Goal: Task Accomplishment & Management: Use online tool/utility

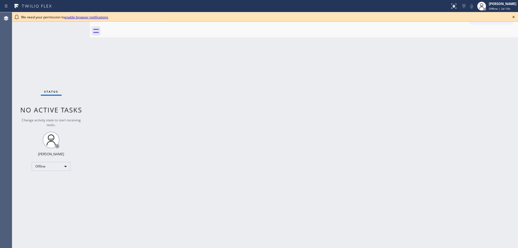
click at [512, 18] on icon at bounding box center [514, 17] width 7 height 7
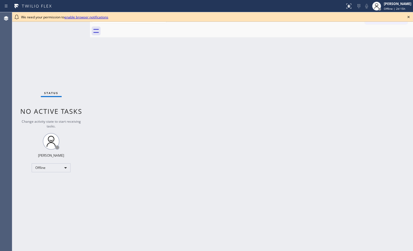
click at [409, 15] on icon at bounding box center [408, 17] width 7 height 7
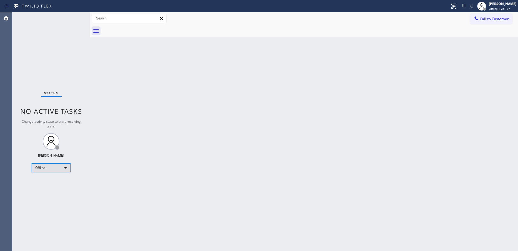
click at [64, 169] on div "Offline" at bounding box center [51, 167] width 39 height 9
click at [52, 183] on li "Available" at bounding box center [51, 182] width 38 height 7
click at [192, 128] on div "Back to Dashboard Change Sender ID Customers Technicians Select a contact Outbo…" at bounding box center [304, 131] width 428 height 238
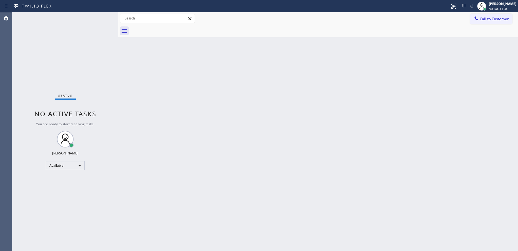
drag, startPoint x: 91, startPoint y: 49, endPoint x: 119, endPoint y: 55, distance: 29.1
click at [118, 55] on div at bounding box center [118, 131] width 0 height 238
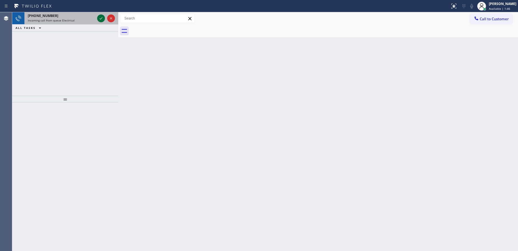
click at [99, 16] on icon at bounding box center [101, 18] width 7 height 7
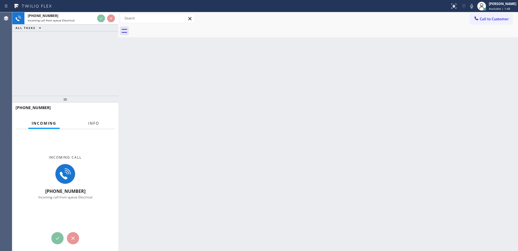
click at [88, 125] on span "Info" at bounding box center [93, 123] width 11 height 5
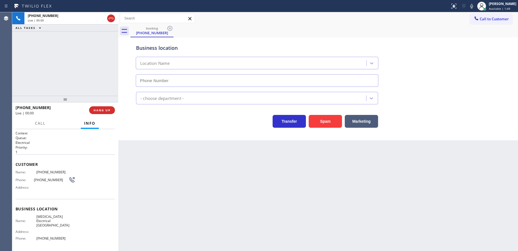
type input "[PHONE_NUMBER]"
click at [367, 123] on button "Marketing" at bounding box center [361, 121] width 33 height 13
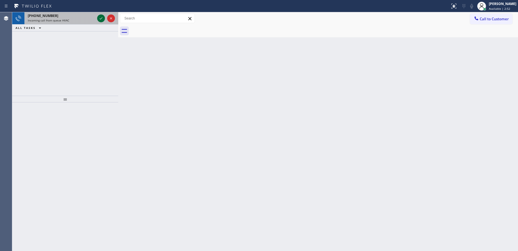
click at [99, 17] on icon at bounding box center [101, 18] width 7 height 7
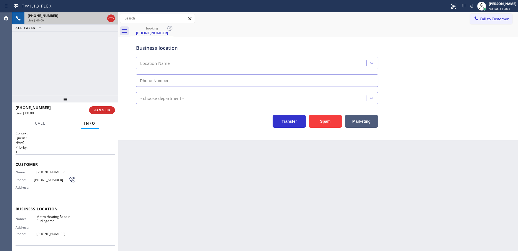
type input "[PHONE_NUMBER]"
click at [84, 78] on div "[PHONE_NUMBER] Live | 00:04 ALL TASKS ALL TASKS ACTIVE TASKS TASKS IN WRAP UP" at bounding box center [65, 53] width 106 height 83
click at [153, 121] on div "Transfer Spam Marketing" at bounding box center [257, 120] width 244 height 16
click at [345, 206] on div "Back to Dashboard Change Sender ID Customers Technicians Select a contact Outbo…" at bounding box center [318, 131] width 400 height 238
click at [58, 69] on div "[PHONE_NUMBER] Live | 00:50 ALL TASKS ALL TASKS ACTIVE TASKS TASKS IN WRAP UP" at bounding box center [65, 53] width 106 height 83
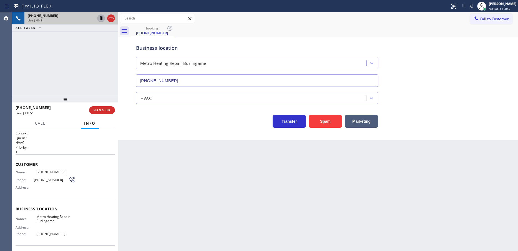
click at [102, 16] on icon at bounding box center [101, 18] width 7 height 7
click at [36, 124] on span "Call" at bounding box center [40, 123] width 11 height 5
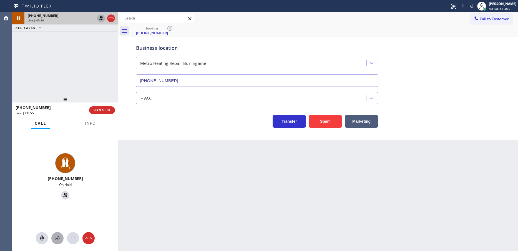
click at [53, 234] on div at bounding box center [57, 237] width 12 height 7
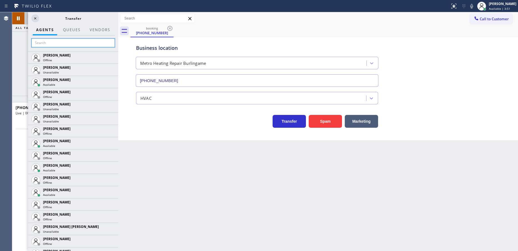
click at [68, 45] on input "text" at bounding box center [73, 42] width 84 height 9
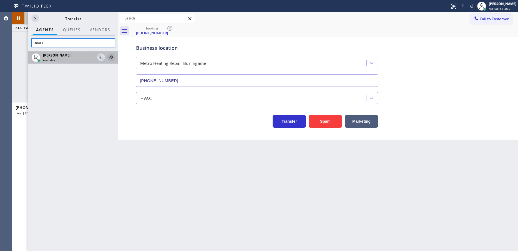
type input "mark"
click at [112, 58] on icon at bounding box center [111, 57] width 7 height 7
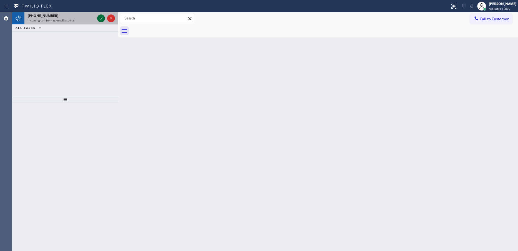
click at [100, 15] on icon at bounding box center [101, 18] width 7 height 7
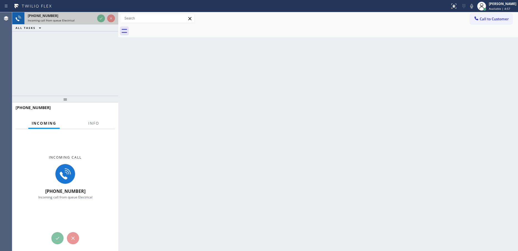
click at [99, 22] on div at bounding box center [106, 18] width 20 height 12
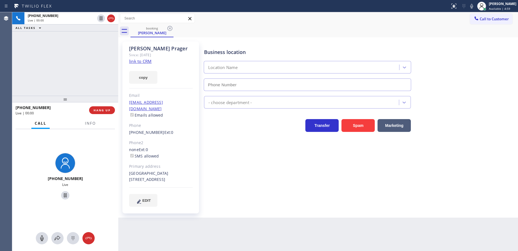
type input "[PHONE_NUMBER]"
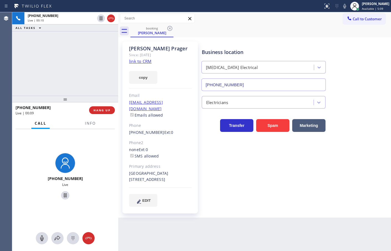
drag, startPoint x: 330, startPoint y: 172, endPoint x: 299, endPoint y: 151, distance: 37.1
click at [329, 172] on div "Business location [MEDICAL_DATA] Electrical [PHONE_NUMBER] Electricians Transfe…" at bounding box center [295, 124] width 189 height 162
click at [111, 107] on button "HANG UP" at bounding box center [102, 110] width 26 height 8
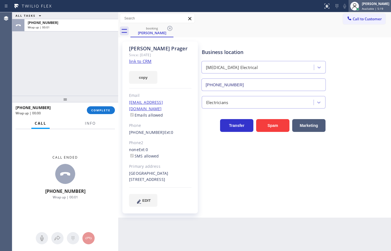
click at [362, 4] on div "[PERSON_NAME]" at bounding box center [376, 3] width 28 height 5
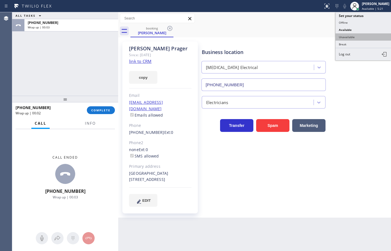
click at [350, 38] on button "Unavailable" at bounding box center [364, 36] width 56 height 7
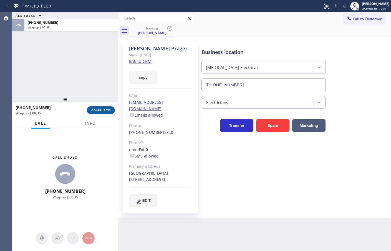
click at [109, 109] on span "COMPLETE" at bounding box center [100, 110] width 19 height 4
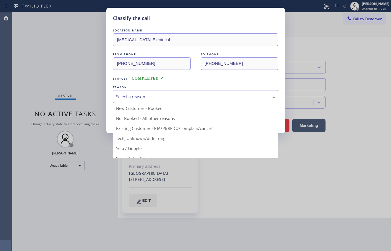
click at [144, 92] on div "Select a reason" at bounding box center [196, 96] width 166 height 13
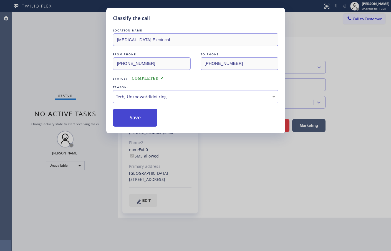
click at [136, 124] on button "Save" at bounding box center [135, 118] width 45 height 18
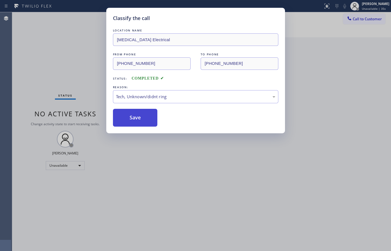
click at [136, 123] on button "Save" at bounding box center [135, 118] width 45 height 18
click at [135, 123] on button "Save" at bounding box center [135, 118] width 45 height 18
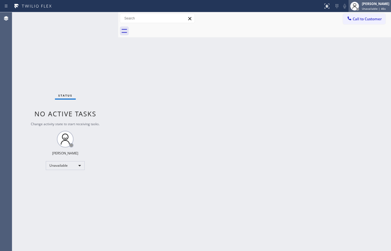
click at [362, 4] on div "[PERSON_NAME]" at bounding box center [376, 3] width 28 height 5
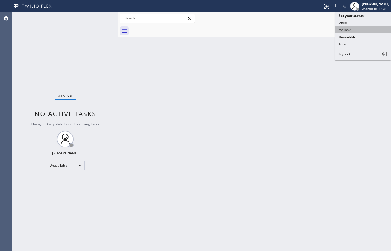
click at [347, 32] on button "Available" at bounding box center [364, 29] width 56 height 7
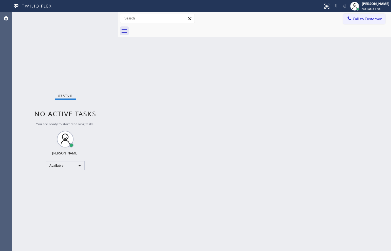
click at [293, 115] on div "Back to Dashboard Change Sender ID Customers Technicians Select a contact Outbo…" at bounding box center [254, 131] width 273 height 238
click at [101, 109] on div "Status No active tasks You are ready to start receiving tasks. [PERSON_NAME]" at bounding box center [65, 131] width 106 height 238
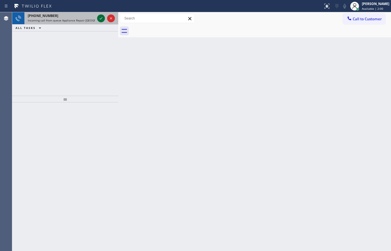
click at [100, 17] on icon at bounding box center [101, 18] width 7 height 7
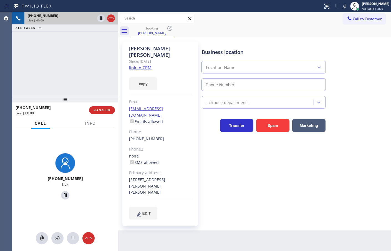
type input "[PHONE_NUMBER]"
click at [94, 125] on span "Info" at bounding box center [90, 123] width 11 height 5
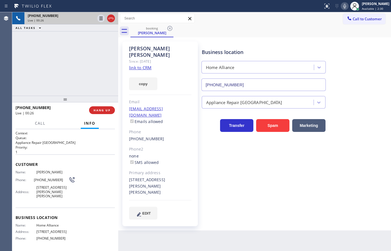
click at [342, 8] on icon at bounding box center [345, 6] width 7 height 7
click at [242, 179] on div "Business location Home Alliance [PHONE_NUMBER] Appliance Repair High End Transf…" at bounding box center [295, 130] width 189 height 175
click at [220, 154] on div "Business location Home Alliance [PHONE_NUMBER] Appliance Repair High End Transf…" at bounding box center [295, 130] width 189 height 175
click at [48, 78] on div "[PHONE_NUMBER] Live | 00:43 ALL TASKS ALL TASKS ACTIVE TASKS TASKS IN WRAP UP" at bounding box center [65, 53] width 106 height 83
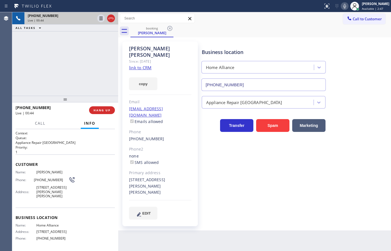
click at [292, 171] on div "Business location Home Alliance [PHONE_NUMBER] Appliance Repair High End Transf…" at bounding box center [295, 130] width 189 height 175
click at [101, 86] on div "[PHONE_NUMBER] Live | 00:44 ALL TASKS ALL TASKS ACTIVE TASKS TASKS IN WRAP UP" at bounding box center [65, 53] width 106 height 83
drag, startPoint x: 235, startPoint y: 159, endPoint x: 313, endPoint y: 1, distance: 176.4
click at [237, 157] on div "Business location Home Alliance [PHONE_NUMBER] Appliance Repair High End Transf…" at bounding box center [295, 130] width 189 height 175
click at [342, 9] on icon at bounding box center [345, 6] width 7 height 7
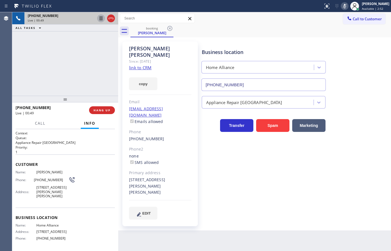
click at [101, 19] on icon at bounding box center [101, 18] width 3 height 4
click at [144, 77] on button "copy" at bounding box center [143, 83] width 28 height 13
click at [134, 65] on link "link to CRM" at bounding box center [140, 68] width 23 height 6
click at [99, 16] on icon at bounding box center [101, 18] width 7 height 7
click at [341, 8] on div at bounding box center [345, 6] width 8 height 7
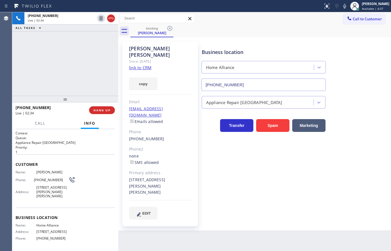
click at [75, 68] on div "[PHONE_NUMBER] Live | 02:34 ALL TASKS ALL TASKS ACTIVE TASKS TASKS IN WRAP UP" at bounding box center [65, 53] width 106 height 83
click at [271, 174] on div "Business location Home Alliance [PHONE_NUMBER] Appliance Repair High End Transf…" at bounding box center [295, 130] width 189 height 175
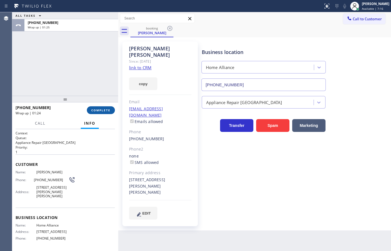
click at [99, 111] on span "COMPLETE" at bounding box center [100, 110] width 19 height 4
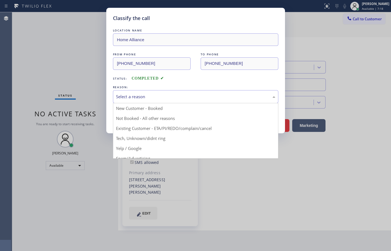
click at [129, 97] on div "Select a reason" at bounding box center [195, 96] width 159 height 6
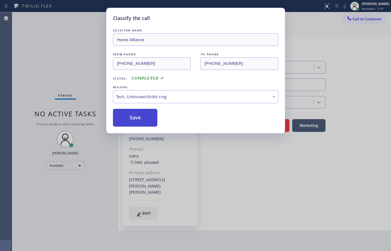
click at [135, 125] on button "Save" at bounding box center [135, 118] width 45 height 18
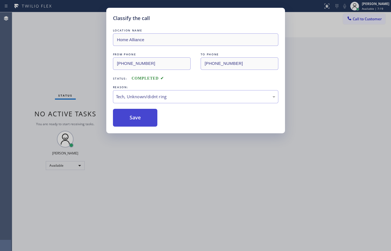
click at [135, 125] on button "Save" at bounding box center [135, 118] width 45 height 18
click at [134, 126] on button "Save" at bounding box center [135, 118] width 45 height 18
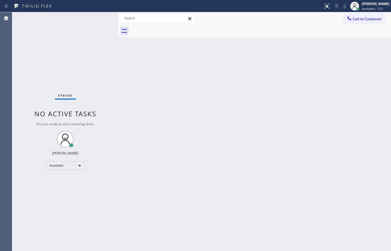
click at [358, 68] on div "Back to Dashboard Change Sender ID Customers Technicians Select a contact Outbo…" at bounding box center [254, 131] width 273 height 238
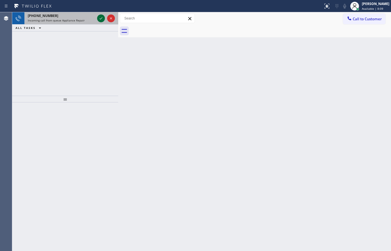
click at [101, 18] on icon at bounding box center [101, 18] width 7 height 7
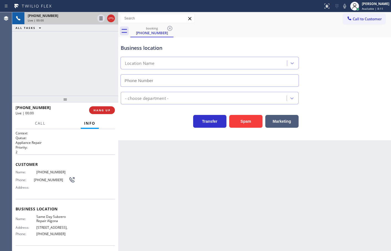
type input "[PHONE_NUMBER]"
click at [132, 129] on div "Business location Same Day Subzero Repair [GEOGRAPHIC_DATA] [PHONE_NUMBER] Appl…" at bounding box center [254, 88] width 273 height 103
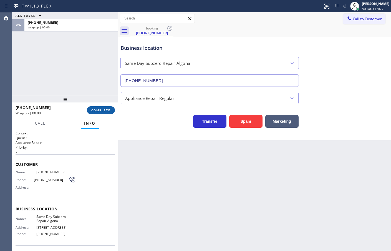
click at [111, 111] on button "COMPLETE" at bounding box center [101, 110] width 28 height 8
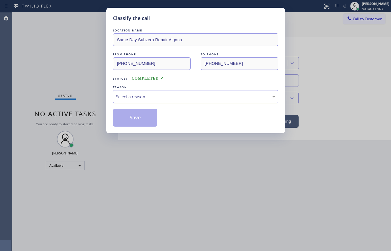
click at [136, 98] on div "Select a reason" at bounding box center [195, 96] width 159 height 6
click at [144, 114] on button "Save" at bounding box center [135, 118] width 45 height 18
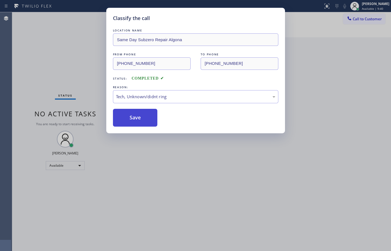
click at [143, 113] on button "Save" at bounding box center [135, 118] width 45 height 18
click at [143, 110] on button "Save" at bounding box center [135, 118] width 45 height 18
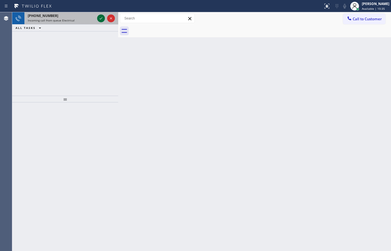
click at [101, 19] on icon at bounding box center [101, 18] width 3 height 2
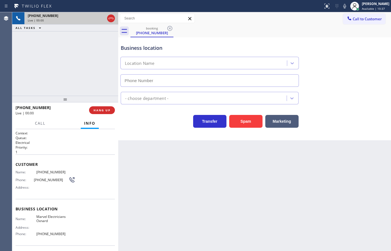
type input "[PHONE_NUMBER]"
click at [311, 61] on div "Business location Marvel Electricians Oxnard [PHONE_NUMBER]" at bounding box center [255, 61] width 270 height 50
click at [65, 151] on p "1" at bounding box center [65, 151] width 99 height 5
click at [45, 125] on span "Call" at bounding box center [40, 123] width 11 height 5
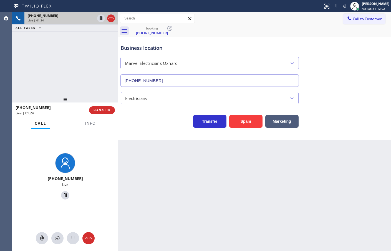
click at [80, 61] on div "[PHONE_NUMBER] Live | 01:24 ALL TASKS ALL TASKS ACTIVE TASKS TASKS IN WRAP UP" at bounding box center [65, 53] width 106 height 83
click at [104, 17] on icon at bounding box center [101, 18] width 7 height 7
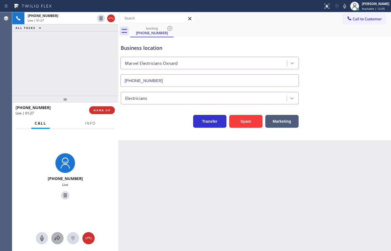
click at [58, 236] on icon at bounding box center [58, 237] width 6 height 5
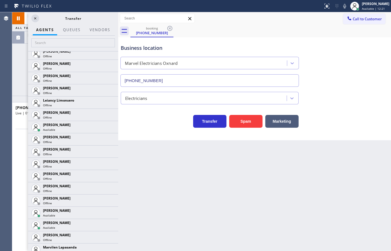
scroll to position [801, 0]
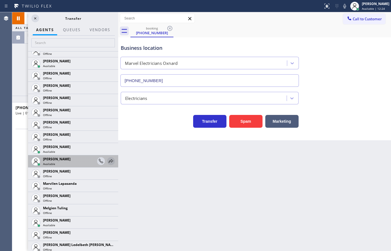
click at [108, 159] on icon at bounding box center [111, 161] width 7 height 7
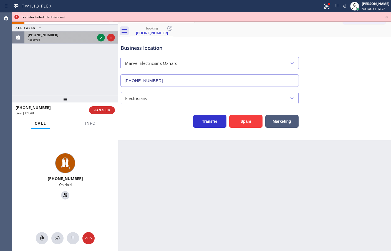
drag, startPoint x: 57, startPoint y: 238, endPoint x: 19, endPoint y: 36, distance: 205.2
click at [58, 236] on icon at bounding box center [57, 237] width 7 height 7
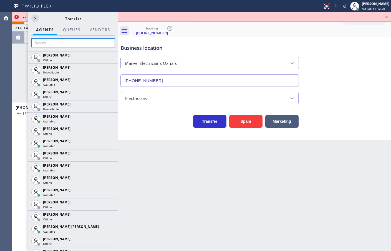
click at [53, 43] on input "text" at bounding box center [73, 42] width 84 height 9
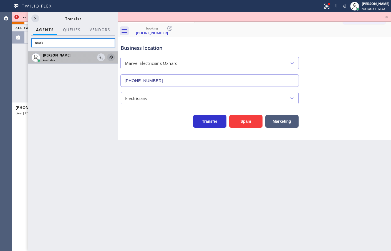
type input "mark"
click at [109, 54] on icon at bounding box center [111, 57] width 7 height 7
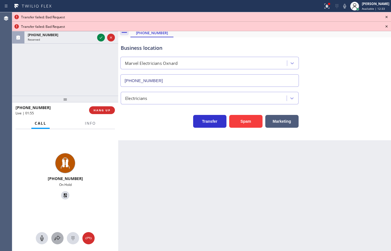
drag, startPoint x: 60, startPoint y: 240, endPoint x: 62, endPoint y: 238, distance: 3.2
click at [62, 238] on div at bounding box center [57, 237] width 12 height 7
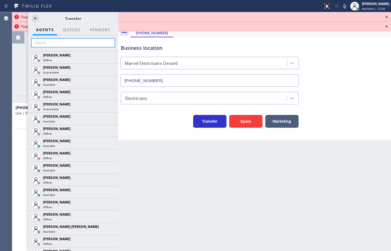
click at [64, 43] on input "text" at bounding box center [73, 42] width 84 height 9
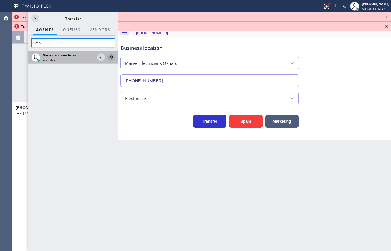
type input "ven"
click at [110, 58] on icon at bounding box center [111, 57] width 7 height 7
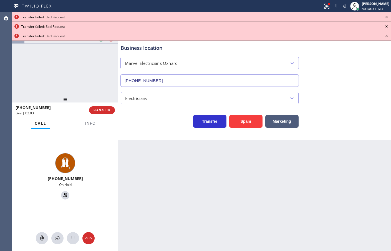
click at [62, 233] on div at bounding box center [65, 238] width 106 height 12
click at [58, 237] on icon at bounding box center [57, 237] width 7 height 7
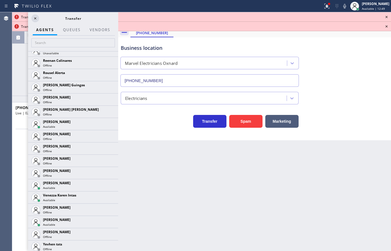
scroll to position [1158, 0]
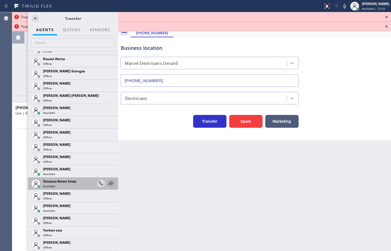
click at [108, 182] on icon at bounding box center [111, 183] width 7 height 7
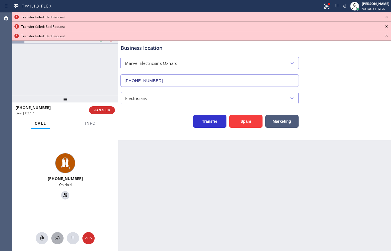
click at [58, 238] on icon at bounding box center [57, 237] width 7 height 7
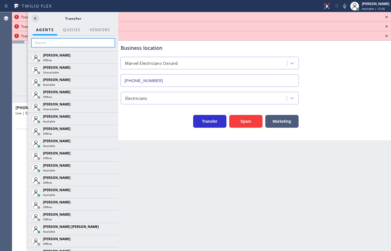
click at [87, 44] on input "text" at bounding box center [73, 42] width 84 height 9
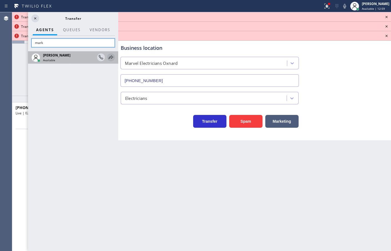
type input "mark"
click at [110, 57] on icon at bounding box center [111, 57] width 7 height 7
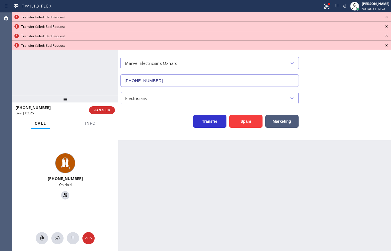
click at [388, 17] on icon at bounding box center [387, 17] width 7 height 7
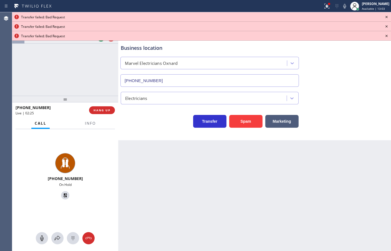
click at [388, 17] on icon at bounding box center [387, 17] width 7 height 7
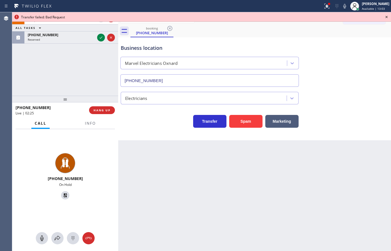
click at [388, 17] on icon at bounding box center [387, 17] width 7 height 7
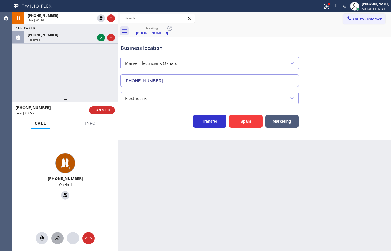
click at [60, 235] on icon at bounding box center [57, 237] width 7 height 7
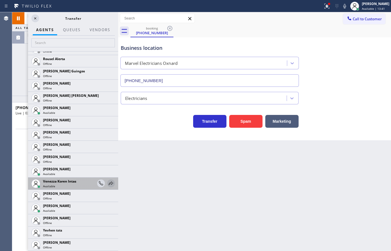
click at [108, 184] on icon at bounding box center [111, 183] width 7 height 7
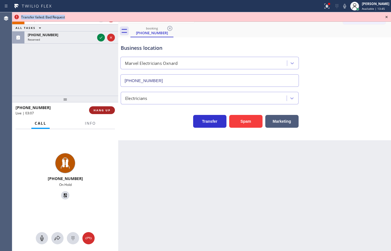
click at [107, 109] on span "HANG UP" at bounding box center [102, 110] width 17 height 4
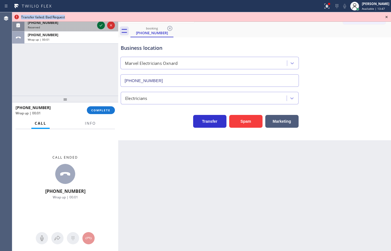
click at [101, 26] on icon at bounding box center [101, 25] width 7 height 7
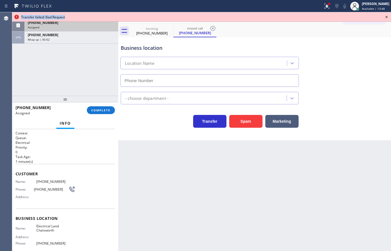
type input "[PHONE_NUMBER]"
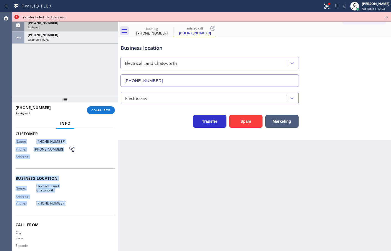
drag, startPoint x: 16, startPoint y: 141, endPoint x: 93, endPoint y: 211, distance: 104.7
click at [93, 211] on div "Context Queue: Electrical Priority: 0 Task Age: [DEMOGRAPHIC_DATA] minute(s) Cu…" at bounding box center [65, 174] width 99 height 166
copy div "Name: [PHONE_NUMBER] Phone: [PHONE_NUMBER] Address: Business location Name: Ele…"
click at [99, 111] on span "COMPLETE" at bounding box center [100, 110] width 19 height 4
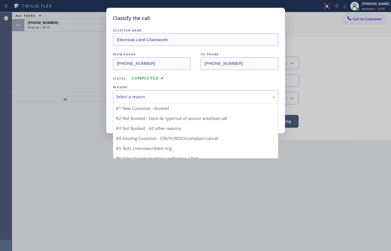
click at [160, 92] on div "Select a reason" at bounding box center [196, 96] width 166 height 13
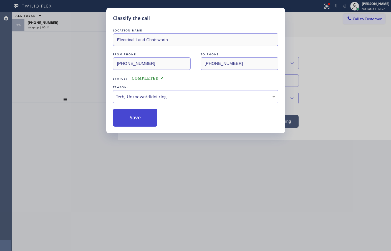
click at [134, 120] on button "Save" at bounding box center [135, 118] width 45 height 18
click at [134, 119] on button "Save" at bounding box center [135, 118] width 45 height 18
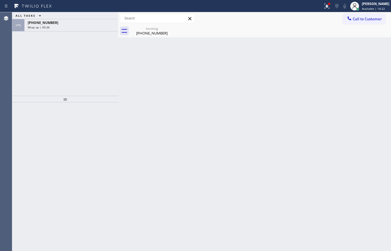
click at [90, 32] on div "ALL TASKS ALL TASKS ACTIVE TASKS TASKS IN WRAP UP [PHONE_NUMBER] Wrap up | 00:36" at bounding box center [65, 53] width 106 height 83
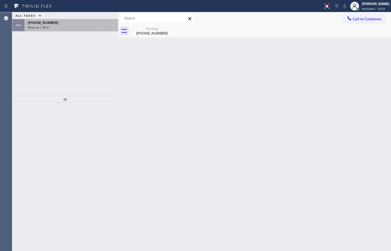
click at [91, 25] on div "[PHONE_NUMBER] Wrap up | 00:37" at bounding box center [70, 25] width 92 height 12
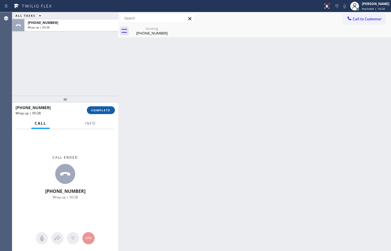
click at [102, 109] on span "COMPLETE" at bounding box center [100, 110] width 19 height 4
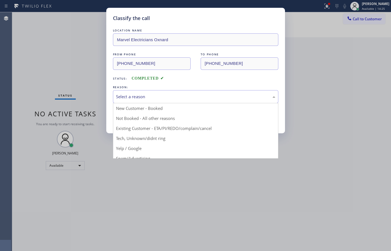
click at [160, 93] on div "Select a reason" at bounding box center [196, 96] width 166 height 13
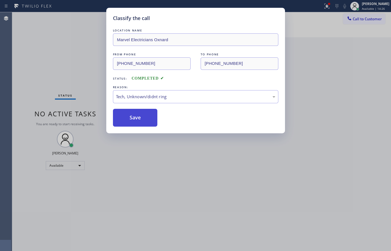
click at [142, 117] on button "Save" at bounding box center [135, 118] width 45 height 18
click at [142, 116] on button "Save" at bounding box center [135, 118] width 45 height 18
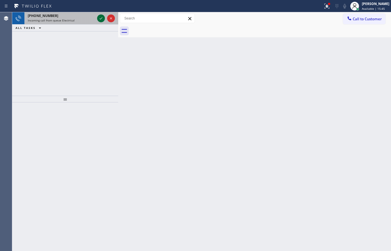
click at [100, 16] on icon at bounding box center [101, 18] width 7 height 7
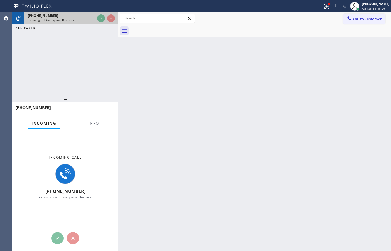
click at [97, 21] on div at bounding box center [106, 18] width 20 height 12
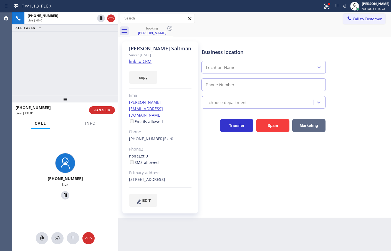
type input "[PHONE_NUMBER]"
click at [342, 8] on icon at bounding box center [345, 6] width 7 height 7
click at [146, 61] on link "link to CRM" at bounding box center [140, 61] width 23 height 6
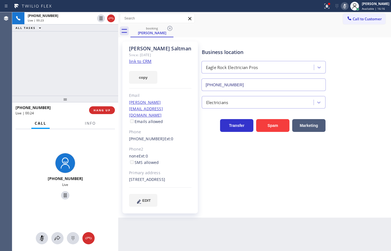
click at [342, 4] on icon at bounding box center [345, 6] width 7 height 7
click at [342, 7] on icon at bounding box center [345, 6] width 7 height 7
click at [321, 2] on button at bounding box center [327, 6] width 12 height 12
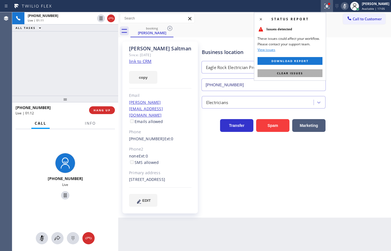
click at [293, 69] on button "Clear issues" at bounding box center [290, 73] width 65 height 8
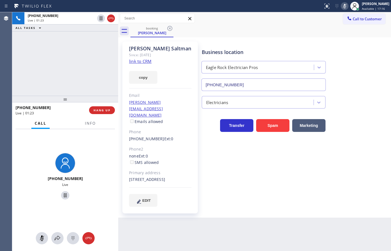
click at [341, 9] on button at bounding box center [345, 6] width 8 height 8
click at [78, 65] on div "[PHONE_NUMBER] Live | 01:26 ALL TASKS ALL TASKS ACTIVE TASKS TASKS IN WRAP UP" at bounding box center [65, 53] width 106 height 83
click at [342, 6] on icon at bounding box center [345, 6] width 7 height 7
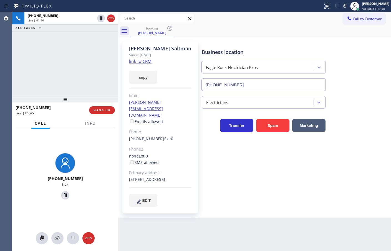
drag, startPoint x: 69, startPoint y: 63, endPoint x: 76, endPoint y: 53, distance: 11.8
click at [71, 59] on div "[PHONE_NUMBER] Live | 01:44 ALL TASKS ALL TASKS ACTIVE TASKS TASKS IN WRAP UP" at bounding box center [65, 53] width 106 height 83
click at [101, 16] on icon at bounding box center [101, 18] width 7 height 7
click at [60, 239] on icon at bounding box center [57, 237] width 7 height 7
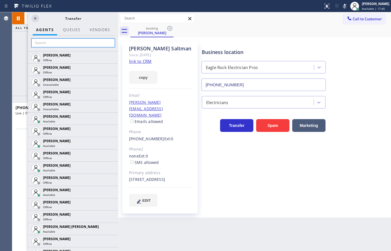
click at [55, 42] on input "text" at bounding box center [73, 42] width 84 height 9
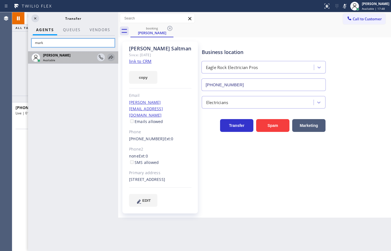
type input "mark"
click at [113, 56] on icon at bounding box center [111, 57] width 7 height 7
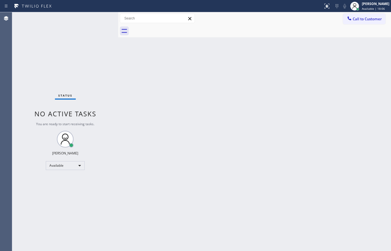
click at [184, 75] on div "Back to Dashboard Change Sender ID Customers Technicians Select a contact Outbo…" at bounding box center [254, 131] width 273 height 238
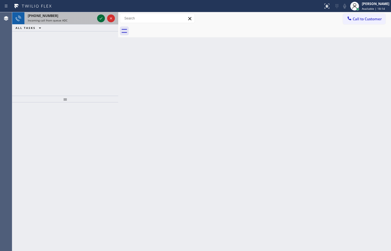
click at [99, 18] on icon at bounding box center [101, 18] width 7 height 7
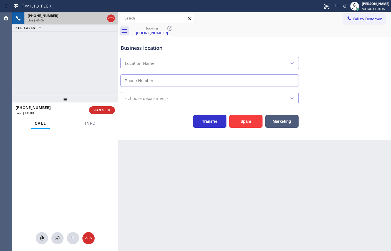
type input "[PHONE_NUMBER]"
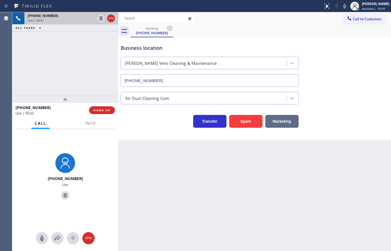
click at [283, 121] on button "Marketing" at bounding box center [282, 121] width 33 height 13
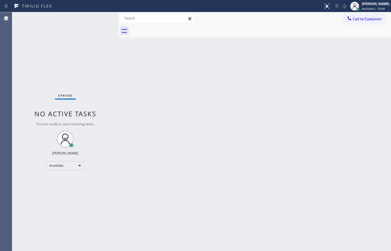
click at [101, 17] on div "Status No active tasks You are ready to start receiving tasks. [PERSON_NAME]" at bounding box center [65, 131] width 106 height 238
click at [98, 19] on div "Status No active tasks You are ready to start receiving tasks. [PERSON_NAME]" at bounding box center [65, 131] width 106 height 238
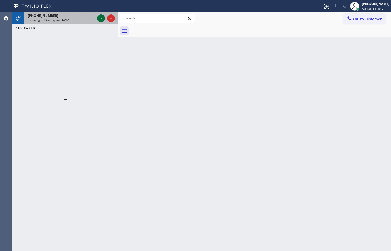
click at [98, 19] on icon at bounding box center [101, 18] width 7 height 7
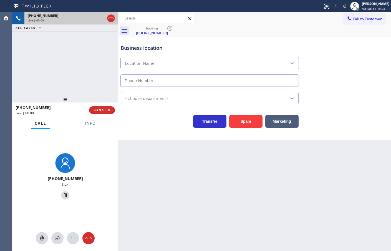
type input "[PHONE_NUMBER]"
click at [172, 135] on div "Business location [PERSON_NAME] Plus HVAC [PHONE_NUMBER] HVAC Transfer Spam Mar…" at bounding box center [254, 88] width 273 height 103
click at [81, 72] on div "[PHONE_NUMBER] Live | 00:04 ALL TASKS ALL TASKS ACTIVE TASKS TASKS IN WRAP UP" at bounding box center [65, 53] width 106 height 83
click at [97, 126] on button "Info" at bounding box center [91, 123] width 18 height 11
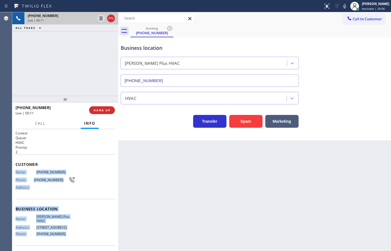
scroll to position [4, 0]
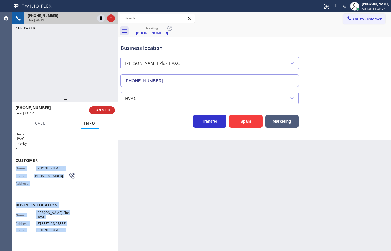
drag, startPoint x: 14, startPoint y: 170, endPoint x: 81, endPoint y: 218, distance: 83.3
click at [81, 218] on div "Context Queue: HVAC Priority: 2 Customer Name: [PHONE_NUMBER] Phone: [PHONE_NUM…" at bounding box center [65, 190] width 106 height 122
copy div "Name: [PHONE_NUMBER] Phone: [PHONE_NUMBER] Address: Business location Name: [PE…"
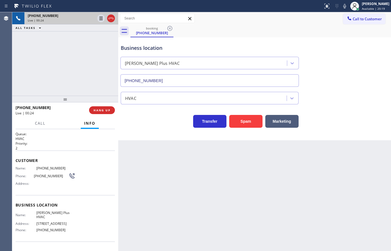
click at [69, 80] on div "[PHONE_NUMBER] Live | 00:24 ALL TASKS ALL TASKS ACTIVE TASKS TASKS IN WRAP UP" at bounding box center [65, 53] width 106 height 83
click at [134, 126] on div "Transfer Spam Marketing" at bounding box center [210, 120] width 180 height 16
click at [144, 123] on div "Transfer Spam Marketing" at bounding box center [210, 120] width 180 height 16
click at [78, 57] on div "[PHONE_NUMBER] Live | 00:43 ALL TASKS ALL TASKS ACTIVE TASKS TASKS IN WRAP UP" at bounding box center [65, 53] width 106 height 83
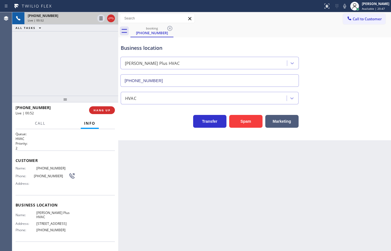
click at [153, 138] on div "Business location [PERSON_NAME] Plus HVAC [PHONE_NUMBER] HVAC Transfer Spam Mar…" at bounding box center [254, 88] width 273 height 103
click at [100, 94] on div "[PHONE_NUMBER] Live | 00:52 ALL TASKS ALL TASKS ACTIVE TASKS TASKS IN WRAP UP" at bounding box center [65, 53] width 106 height 83
click at [144, 139] on div "Business location [PERSON_NAME] Plus HVAC [PHONE_NUMBER] HVAC Transfer Spam Mar…" at bounding box center [254, 88] width 273 height 103
click at [96, 90] on div "[PHONE_NUMBER] Live | 00:53 ALL TASKS ALL TASKS ACTIVE TASKS TASKS IN WRAP UP" at bounding box center [65, 53] width 106 height 83
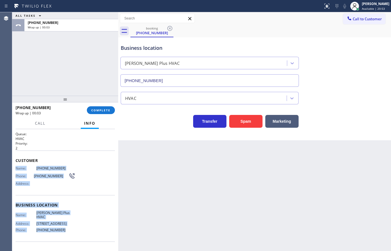
drag, startPoint x: 14, startPoint y: 169, endPoint x: 79, endPoint y: 230, distance: 89.4
click at [79, 230] on div "Context Queue: HVAC Priority: 2 Customer Name: [PHONE_NUMBER] Phone: [PHONE_NUM…" at bounding box center [65, 190] width 106 height 122
copy div "Name: [PHONE_NUMBER] Phone: [PHONE_NUMBER] Address: Business location Name: [PE…"
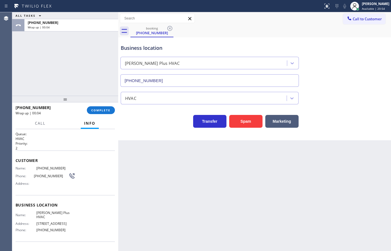
click at [118, 101] on div at bounding box center [118, 131] width 0 height 238
click at [111, 109] on button "COMPLETE" at bounding box center [101, 110] width 28 height 8
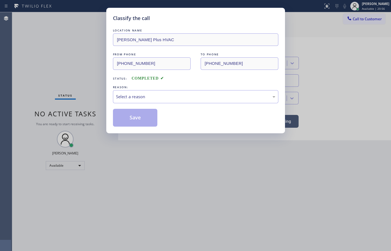
click at [143, 97] on div "Select a reason" at bounding box center [195, 96] width 159 height 6
click at [139, 124] on button "Save" at bounding box center [135, 118] width 45 height 18
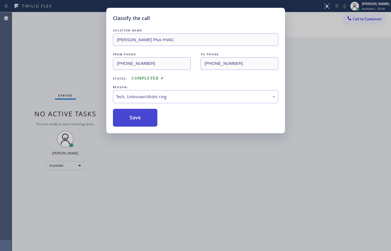
click at [139, 124] on button "Save" at bounding box center [135, 118] width 45 height 18
drag, startPoint x: 139, startPoint y: 123, endPoint x: 138, endPoint y: 118, distance: 4.9
click at [139, 123] on button "Save" at bounding box center [135, 118] width 45 height 18
click at [136, 117] on button "Save" at bounding box center [135, 118] width 45 height 18
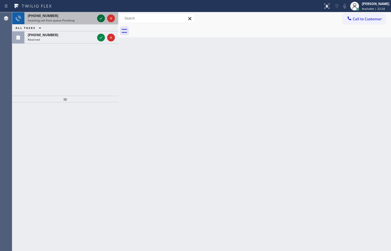
click at [103, 17] on icon at bounding box center [101, 18] width 7 height 7
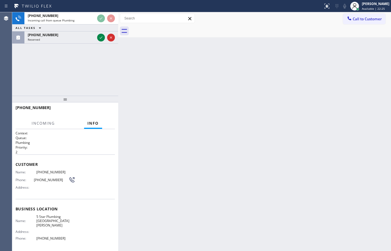
click at [103, 24] on div "[PHONE_NUMBER] Incoming call from queue Plumbing" at bounding box center [65, 18] width 106 height 12
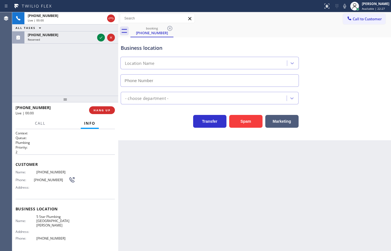
type input "[PHONE_NUMBER]"
drag, startPoint x: 242, startPoint y: 121, endPoint x: 253, endPoint y: 73, distance: 49.1
click at [242, 122] on button "Spam" at bounding box center [245, 121] width 33 height 13
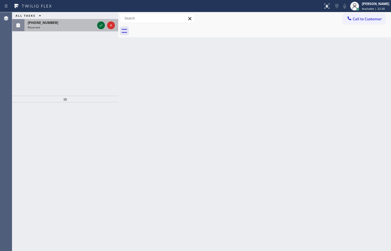
click at [102, 38] on div "ALL TASKS ALL TASKS ACTIVE TASKS TASKS IN WRAP UP [PHONE_NUMBER] Reserved" at bounding box center [65, 53] width 106 height 83
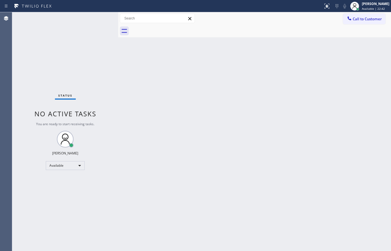
click at [97, 16] on div "Status No active tasks You are ready to start receiving tasks. [PERSON_NAME]" at bounding box center [65, 131] width 106 height 238
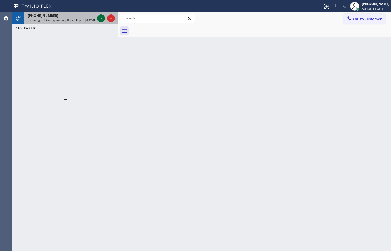
click at [99, 19] on icon at bounding box center [101, 18] width 7 height 7
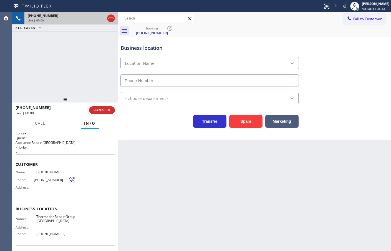
type input "[PHONE_NUMBER]"
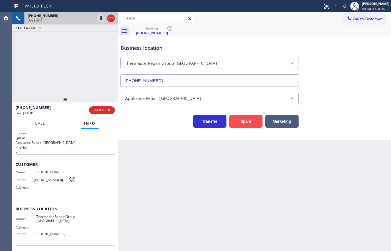
click at [243, 120] on button "Spam" at bounding box center [245, 121] width 33 height 13
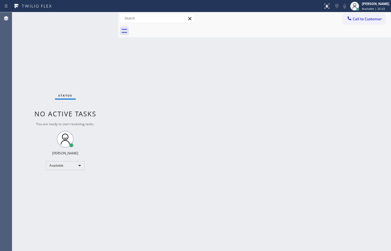
click at [100, 18] on div "Status No active tasks You are ready to start receiving tasks. [PERSON_NAME]" at bounding box center [65, 131] width 106 height 238
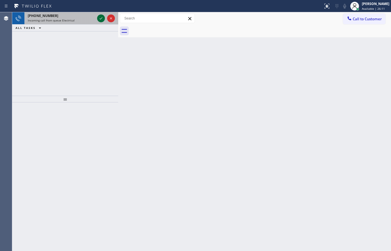
click at [100, 19] on icon at bounding box center [101, 18] width 7 height 7
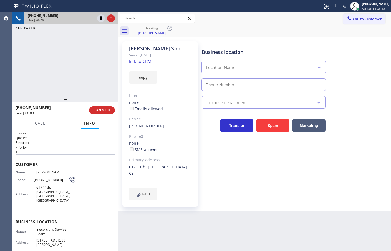
type input "[PHONE_NUMBER]"
click at [82, 73] on div "[PHONE_NUMBER] Live | 00:05 ALL TASKS ALL TASKS ACTIVE TASKS TASKS IN WRAP UP" at bounding box center [65, 53] width 106 height 83
click at [303, 186] on div "Business location Electricians Service Team [PHONE_NUMBER] Electricians Transfe…" at bounding box center [295, 121] width 189 height 156
click at [342, 7] on icon at bounding box center [345, 6] width 7 height 7
click at [138, 61] on link "link to CRM" at bounding box center [140, 61] width 23 height 6
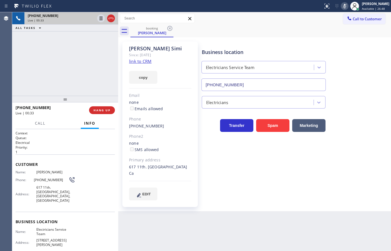
click at [342, 9] on icon at bounding box center [345, 6] width 7 height 7
click at [78, 73] on div "[PHONE_NUMBER] Live | 00:35 ALL TASKS ALL TASKS ACTIVE TASKS TASKS IN WRAP UP" at bounding box center [65, 53] width 106 height 83
drag, startPoint x: 32, startPoint y: 70, endPoint x: 32, endPoint y: 66, distance: 3.9
click at [32, 69] on div "[PHONE_NUMBER] Live | 00:58 ALL TASKS ALL TASKS ACTIVE TASKS TASKS IN WRAP UP" at bounding box center [65, 53] width 106 height 83
click at [43, 62] on div "[PHONE_NUMBER] Live | 00:58 ALL TASKS ALL TASKS ACTIVE TASKS TASKS IN WRAP UP" at bounding box center [65, 53] width 106 height 83
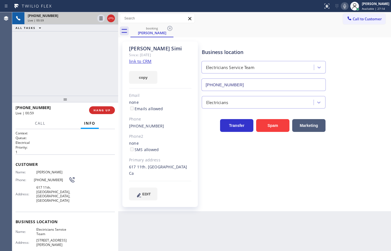
click at [43, 62] on div "[PHONE_NUMBER] Live | 00:59 ALL TASKS ALL TASKS ACTIVE TASKS TASKS IN WRAP UP" at bounding box center [65, 53] width 106 height 83
drag, startPoint x: 67, startPoint y: 60, endPoint x: 70, endPoint y: 63, distance: 4.3
click at [70, 63] on div "[PHONE_NUMBER] Live | 01:00 ALL TASKS ALL TASKS ACTIVE TASKS TASKS IN WRAP UP" at bounding box center [65, 53] width 106 height 83
click at [40, 49] on div "[PHONE_NUMBER] Live | 01:01 ALL TASKS ALL TASKS ACTIVE TASKS TASKS IN WRAP UP" at bounding box center [65, 53] width 106 height 83
click at [76, 49] on div "[PHONE_NUMBER] Live | 01:01 ALL TASKS ALL TASKS ACTIVE TASKS TASKS IN WRAP UP" at bounding box center [65, 53] width 106 height 83
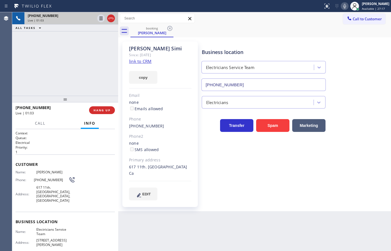
click at [300, 30] on div "booking [PERSON_NAME]" at bounding box center [261, 31] width 261 height 13
click at [344, 6] on icon at bounding box center [345, 6] width 3 height 4
click at [101, 19] on icon at bounding box center [101, 18] width 3 height 4
click at [41, 121] on span "Call" at bounding box center [40, 123] width 11 height 5
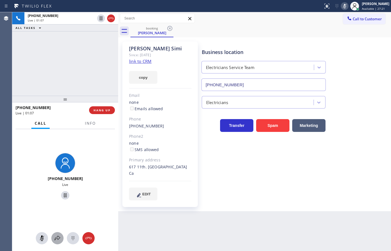
drag, startPoint x: 56, startPoint y: 243, endPoint x: 58, endPoint y: 238, distance: 5.5
click at [58, 238] on button at bounding box center [57, 238] width 12 height 12
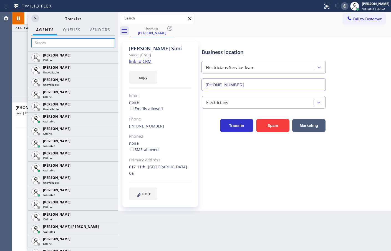
click at [66, 45] on input "text" at bounding box center [73, 42] width 84 height 9
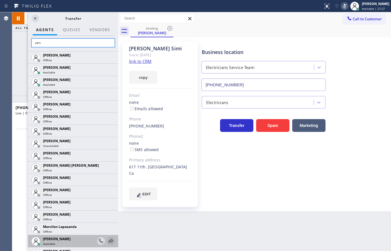
type input "ven"
click at [108, 239] on icon at bounding box center [111, 240] width 7 height 7
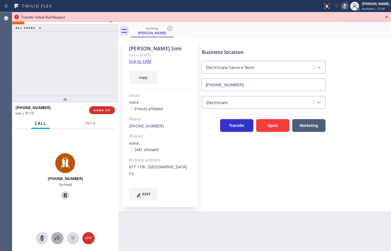
click at [59, 236] on icon at bounding box center [57, 237] width 7 height 7
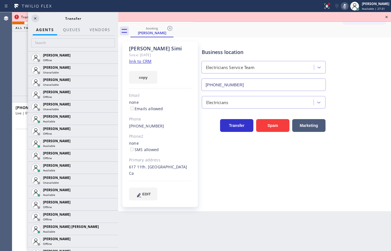
click at [71, 37] on div at bounding box center [73, 44] width 90 height 16
click at [71, 39] on input "text" at bounding box center [73, 42] width 84 height 9
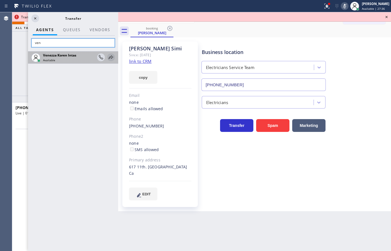
type input "ven"
click at [113, 56] on icon at bounding box center [111, 57] width 7 height 7
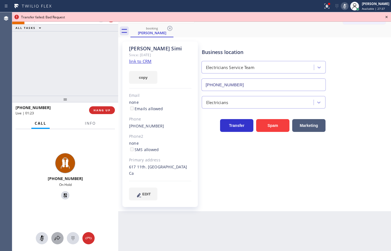
click at [61, 236] on div at bounding box center [57, 237] width 12 height 7
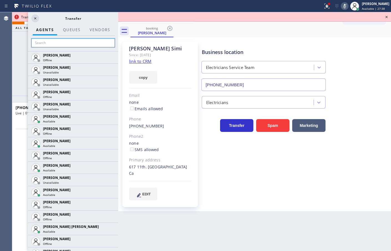
click at [81, 41] on input "text" at bounding box center [73, 42] width 84 height 9
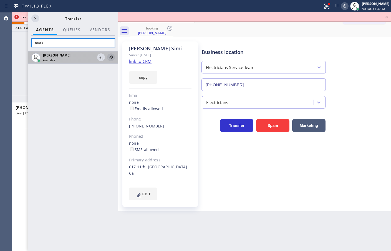
type input "mark"
click at [110, 56] on icon at bounding box center [111, 57] width 7 height 7
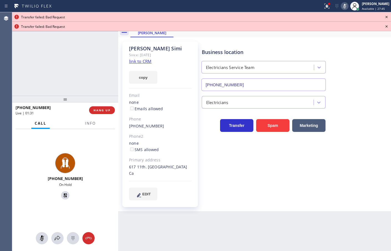
click at [387, 16] on icon at bounding box center [387, 17] width 7 height 7
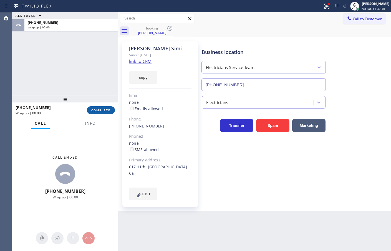
click at [107, 109] on span "COMPLETE" at bounding box center [100, 110] width 19 height 4
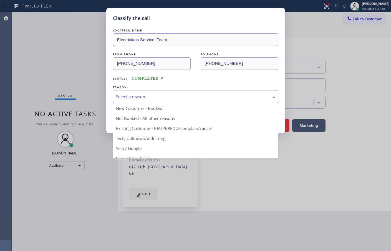
click at [154, 100] on div "Select a reason" at bounding box center [196, 96] width 166 height 13
click at [151, 100] on div "Tech, Unknown/didnt ring" at bounding box center [196, 96] width 166 height 13
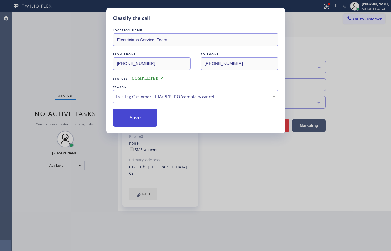
click at [155, 112] on button "Save" at bounding box center [135, 118] width 45 height 18
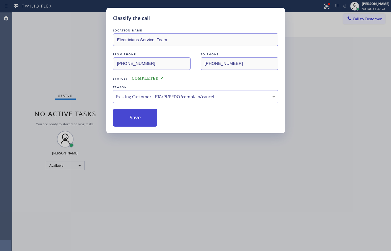
click at [143, 119] on button "Save" at bounding box center [135, 118] width 45 height 18
click at [144, 114] on button "Save" at bounding box center [135, 118] width 45 height 18
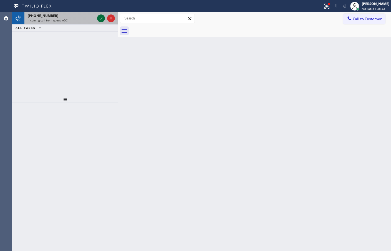
click at [101, 15] on button at bounding box center [101, 18] width 8 height 8
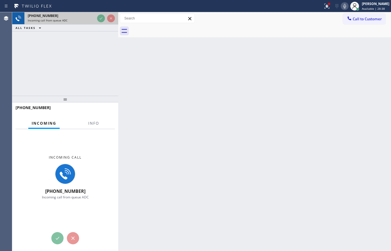
click at [99, 13] on div at bounding box center [106, 18] width 20 height 12
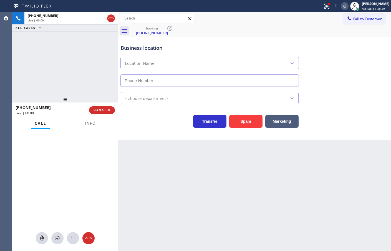
type input "[PHONE_NUMBER]"
click at [91, 126] on span "Info" at bounding box center [90, 123] width 11 height 5
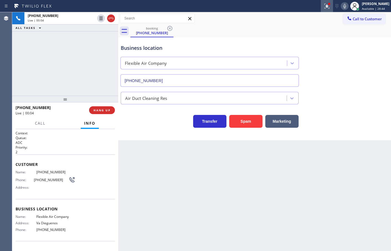
click at [326, 5] on icon at bounding box center [327, 5] width 3 height 2
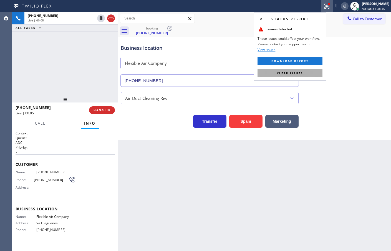
click at [315, 73] on button "Clear issues" at bounding box center [290, 73] width 65 height 8
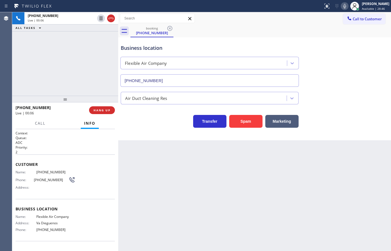
drag, startPoint x: 71, startPoint y: 89, endPoint x: 74, endPoint y: 88, distance: 3.1
click at [72, 89] on div "[PHONE_NUMBER] Live | 00:06 ALL TASKS ALL TASKS ACTIVE TASKS TASKS IN WRAP UP" at bounding box center [65, 53] width 106 height 83
click at [133, 120] on div "Transfer Spam Marketing" at bounding box center [210, 120] width 180 height 16
click at [89, 73] on div "[PHONE_NUMBER] Live | 00:07 ALL TASKS ALL TASKS ACTIVE TASKS TASKS IN WRAP UP" at bounding box center [65, 53] width 106 height 83
click at [148, 116] on div "Transfer Spam Marketing" at bounding box center [210, 120] width 180 height 16
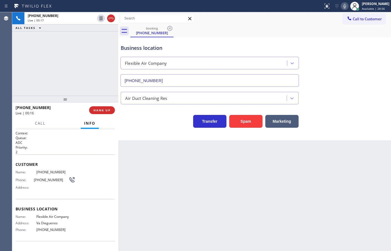
click at [134, 128] on div "Business location Flexible Air Company [PHONE_NUMBER] Air Duct Cleaning Res Tra…" at bounding box center [254, 88] width 273 height 103
click at [141, 128] on div "Business location Flexible Air Company [PHONE_NUMBER] Air Duct Cleaning Res Tra…" at bounding box center [254, 88] width 273 height 103
click at [142, 126] on div "Transfer Spam Marketing" at bounding box center [210, 120] width 180 height 16
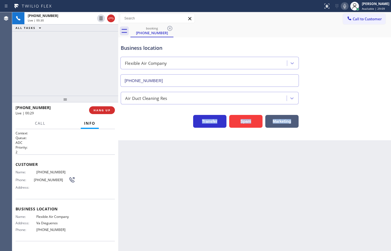
click at [142, 126] on div "Transfer Spam Marketing" at bounding box center [210, 120] width 180 height 16
click at [140, 126] on div "Transfer Spam Marketing" at bounding box center [210, 120] width 180 height 16
click at [97, 74] on div "[PHONE_NUMBER] Live | 00:34 ALL TASKS ALL TASKS ACTIVE TASKS TASKS IN WRAP UP" at bounding box center [65, 53] width 106 height 83
click at [139, 130] on div "Business location Flexible Air Company [PHONE_NUMBER] Air Duct Cleaning Res Tra…" at bounding box center [254, 88] width 273 height 103
click at [60, 54] on div "[PHONE_NUMBER] Live | 00:35 ALL TASKS ALL TASKS ACTIVE TASKS TASKS IN WRAP UP" at bounding box center [65, 53] width 106 height 83
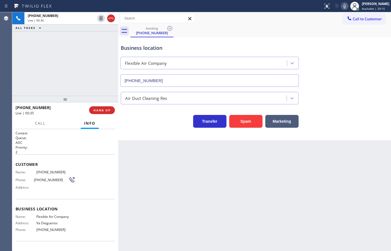
click at [136, 128] on div "Business location Flexible Air Company [PHONE_NUMBER] Air Duct Cleaning Res Tra…" at bounding box center [254, 88] width 273 height 103
click at [82, 69] on div "[PHONE_NUMBER] Live | 00:36 ALL TASKS ALL TASKS ACTIVE TASKS TASKS IN WRAP UP" at bounding box center [65, 53] width 106 height 83
click at [148, 120] on div "Transfer Spam Marketing" at bounding box center [210, 120] width 180 height 16
click at [147, 121] on div "Transfer Spam Marketing" at bounding box center [210, 120] width 180 height 16
click at [104, 100] on div at bounding box center [65, 99] width 106 height 7
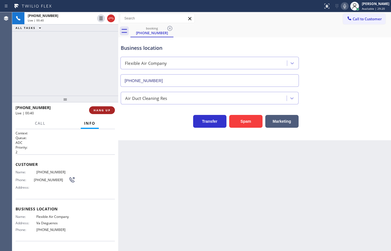
click at [103, 111] on span "HANG UP" at bounding box center [102, 110] width 17 height 4
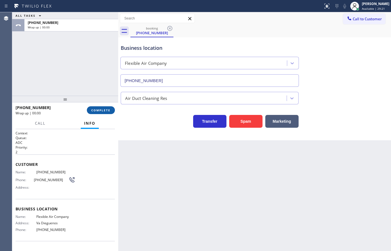
click at [101, 111] on span "COMPLETE" at bounding box center [100, 110] width 19 height 4
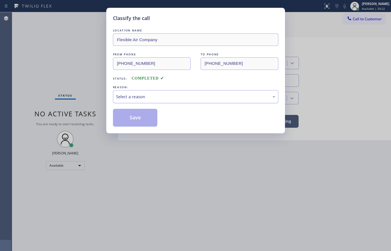
click at [146, 102] on div "Select a reason" at bounding box center [196, 96] width 166 height 13
click at [143, 124] on button "Save" at bounding box center [135, 118] width 45 height 18
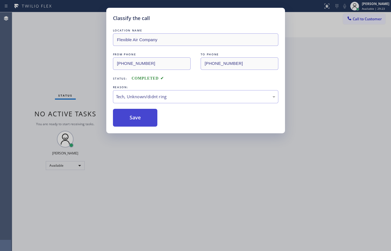
click at [143, 123] on button "Save" at bounding box center [135, 118] width 45 height 18
drag, startPoint x: 143, startPoint y: 122, endPoint x: 154, endPoint y: 113, distance: 14.8
click at [143, 122] on button "Save" at bounding box center [135, 118] width 45 height 18
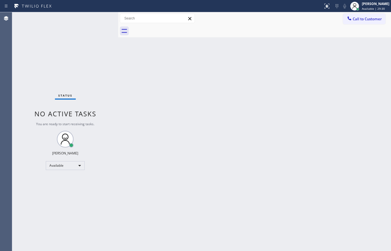
click at [103, 21] on div "Status No active tasks You are ready to start receiving tasks. [PERSON_NAME]" at bounding box center [65, 131] width 106 height 238
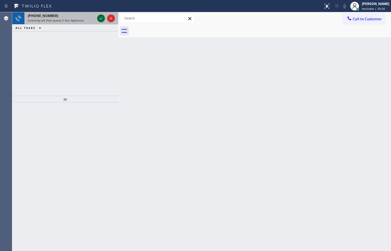
click at [102, 18] on icon at bounding box center [101, 18] width 3 height 2
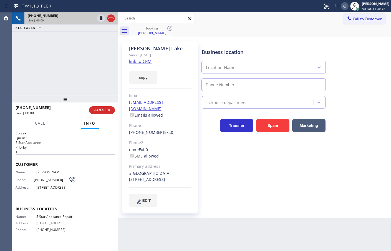
type input "[PHONE_NUMBER]"
click at [136, 60] on link "link to CRM" at bounding box center [140, 61] width 23 height 6
click at [342, 5] on icon at bounding box center [345, 6] width 7 height 7
click at [344, 5] on icon at bounding box center [345, 6] width 3 height 4
click at [88, 65] on div "[PHONE_NUMBER] Live | 00:20 ALL TASKS ALL TASKS ACTIVE TASKS TASKS IN WRAP UP" at bounding box center [65, 53] width 106 height 83
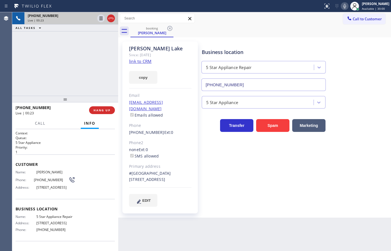
drag, startPoint x: 87, startPoint y: 63, endPoint x: 106, endPoint y: 49, distance: 24.2
click at [87, 64] on div "[PHONE_NUMBER] Live | 00:23 ALL TASKS ALL TASKS ACTIVE TASKS TASKS IN WRAP UP" at bounding box center [65, 53] width 106 height 83
click at [71, 65] on div "[PHONE_NUMBER] Live | 00:28 ALL TASKS ALL TASKS ACTIVE TASKS TASKS IN WRAP UP" at bounding box center [65, 53] width 106 height 83
click at [41, 123] on span "Call" at bounding box center [40, 123] width 11 height 5
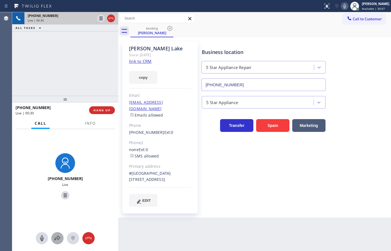
click at [56, 235] on icon at bounding box center [57, 237] width 7 height 7
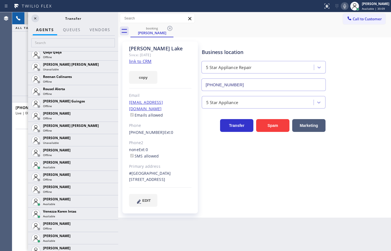
scroll to position [1158, 0]
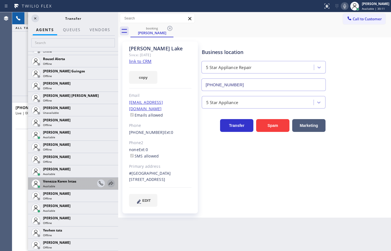
click at [108, 181] on icon at bounding box center [111, 183] width 7 height 7
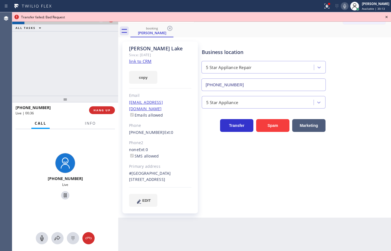
click at [344, 6] on icon at bounding box center [345, 6] width 3 height 4
click at [61, 239] on div at bounding box center [57, 237] width 12 height 7
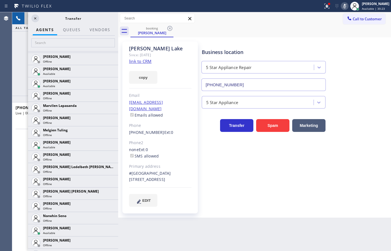
scroll to position [869, 0]
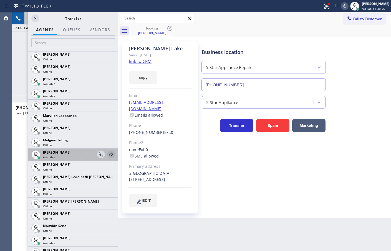
click at [108, 156] on icon at bounding box center [111, 154] width 7 height 7
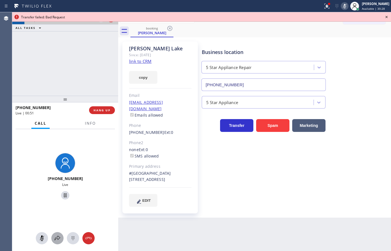
click at [58, 243] on button at bounding box center [57, 238] width 12 height 12
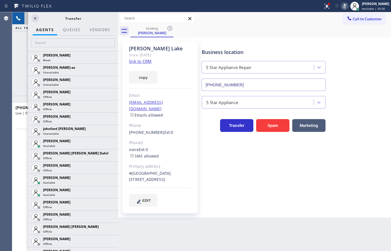
scroll to position [572, 0]
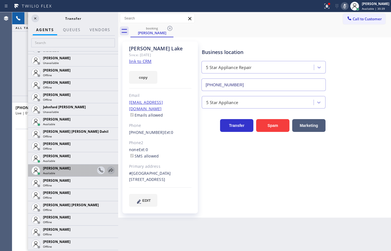
click at [108, 171] on icon at bounding box center [111, 170] width 7 height 7
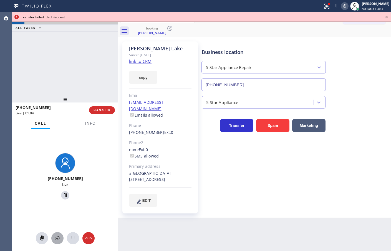
click at [59, 233] on button at bounding box center [57, 238] width 12 height 12
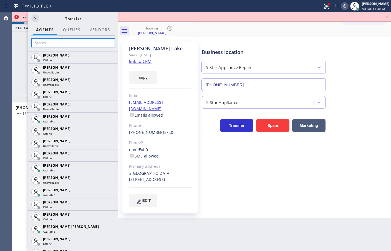
drag, startPoint x: 64, startPoint y: 45, endPoint x: 63, endPoint y: 39, distance: 5.9
click at [63, 46] on input "text" at bounding box center [73, 42] width 84 height 9
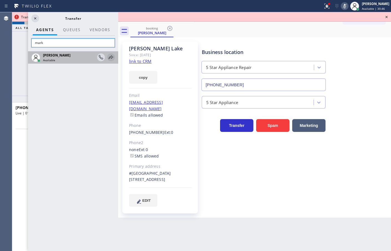
type input "mark"
click at [108, 59] on icon at bounding box center [111, 57] width 7 height 7
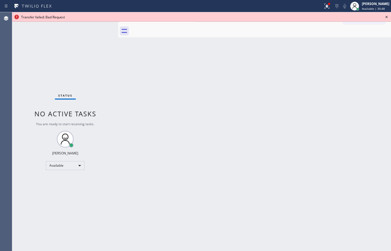
click at [387, 16] on icon at bounding box center [387, 17] width 7 height 7
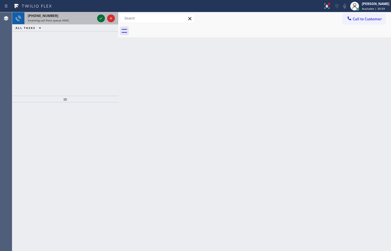
click at [103, 20] on icon at bounding box center [101, 18] width 7 height 7
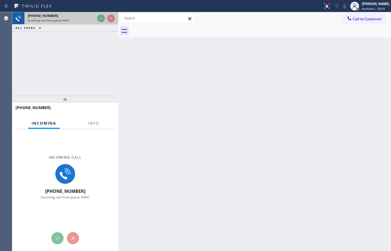
click at [99, 15] on div at bounding box center [106, 18] width 20 height 12
click at [98, 9] on div at bounding box center [161, 6] width 319 height 9
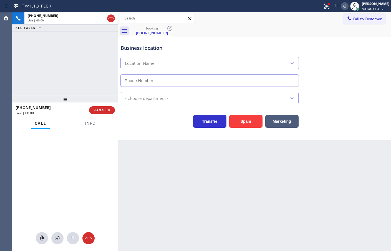
type input "[PHONE_NUMBER]"
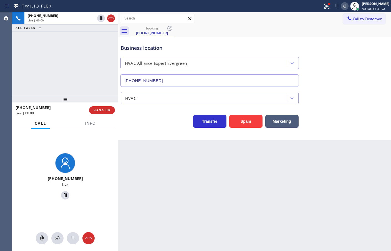
drag, startPoint x: 243, startPoint y: 126, endPoint x: 261, endPoint y: 55, distance: 72.5
click at [244, 126] on button "Spam" at bounding box center [245, 121] width 33 height 13
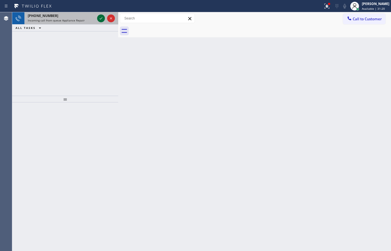
click at [101, 17] on icon at bounding box center [101, 18] width 7 height 7
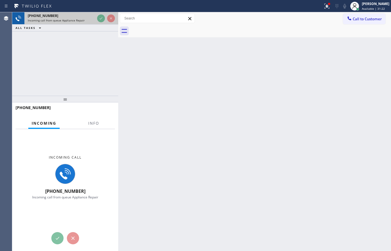
click at [101, 13] on div at bounding box center [106, 18] width 20 height 12
click at [103, 66] on div "[PHONE_NUMBER] Incoming call from queue Appliance Repair ALL TASKS ALL TASKS AC…" at bounding box center [65, 53] width 106 height 83
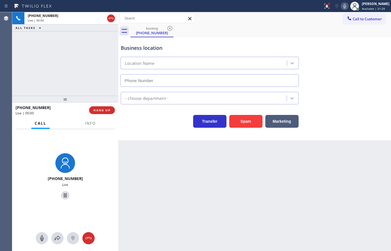
type input "[PHONE_NUMBER]"
click at [342, 5] on icon at bounding box center [345, 6] width 7 height 7
click at [90, 124] on span "Info" at bounding box center [90, 123] width 11 height 5
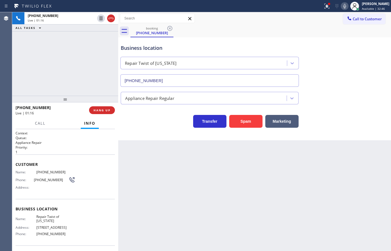
click at [101, 76] on div "[PHONE_NUMBER] Live | 01:16 ALL TASKS ALL TASKS ACTIVE TASKS TASKS IN WRAP UP" at bounding box center [65, 53] width 106 height 83
drag, startPoint x: 49, startPoint y: 46, endPoint x: 51, endPoint y: 44, distance: 3.7
click at [49, 46] on div "[PHONE_NUMBER] Live | 01:17 ALL TASKS ALL TASKS ACTIVE TASKS TASKS IN WRAP UP" at bounding box center [65, 53] width 106 height 83
click at [86, 53] on div "[PHONE_NUMBER] Live | 01:17 ALL TASKS ALL TASKS ACTIVE TASKS TASKS IN WRAP UP" at bounding box center [65, 53] width 106 height 83
click at [101, 20] on icon at bounding box center [101, 18] width 3 height 4
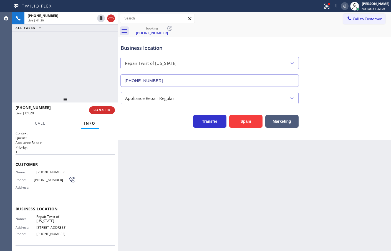
click at [342, 9] on icon at bounding box center [345, 6] width 7 height 7
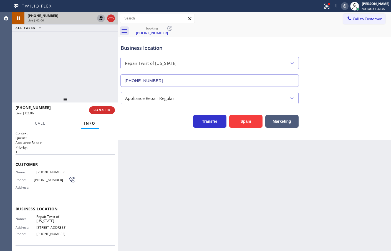
click at [97, 18] on div at bounding box center [101, 18] width 8 height 7
click at [344, 6] on icon at bounding box center [345, 6] width 3 height 4
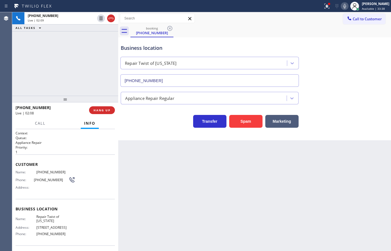
click at [69, 61] on div "[PHONE_NUMBER] Live | 02:09 ALL TASKS ALL TASKS ACTIVE TASKS TASKS IN WRAP UP" at bounding box center [65, 53] width 106 height 83
click at [135, 123] on div "Transfer Spam Marketing" at bounding box center [210, 120] width 180 height 16
click at [49, 60] on div "[PHONE_NUMBER] Live | 02:19 ALL TASKS ALL TASKS ACTIVE TASKS TASKS IN WRAP UP" at bounding box center [65, 53] width 106 height 83
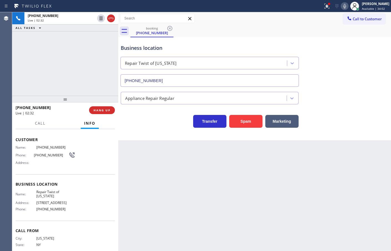
click at [167, 132] on div "Business location Repair Twist of [US_STATE] [PHONE_NUMBER] Appliance Repair Re…" at bounding box center [254, 88] width 273 height 103
click at [69, 78] on div "[PHONE_NUMBER] Live | 02:33 ALL TASKS ALL TASKS ACTIVE TASKS TASKS IN WRAP UP" at bounding box center [65, 53] width 106 height 83
click at [178, 131] on div "Business location Repair Twist of [US_STATE] [PHONE_NUMBER] Appliance Repair Re…" at bounding box center [254, 88] width 273 height 103
click at [40, 128] on div at bounding box center [40, 128] width 17 height 1
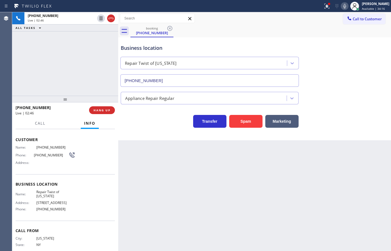
click at [47, 75] on div "[PHONE_NUMBER] Live | 02:46 ALL TASKS ALL TASKS ACTIVE TASKS TASKS IN WRAP UP" at bounding box center [65, 53] width 106 height 83
click at [37, 123] on span "Call" at bounding box center [40, 123] width 11 height 5
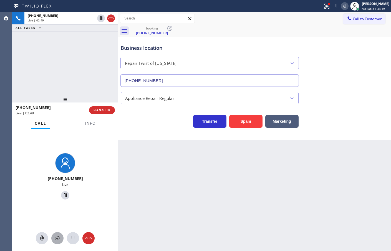
click at [61, 238] on div at bounding box center [57, 237] width 12 height 7
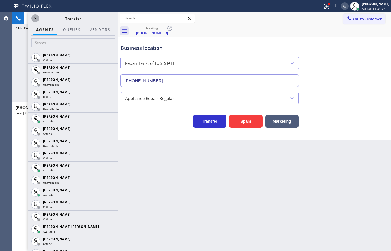
click at [33, 16] on icon at bounding box center [35, 18] width 7 height 7
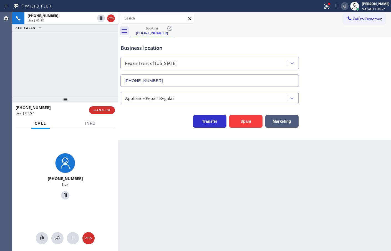
drag, startPoint x: 111, startPoint y: 60, endPoint x: 107, endPoint y: 40, distance: 20.3
click at [110, 60] on div "[PHONE_NUMBER] Live | 02:58 ALL TASKS ALL TASKS ACTIVE TASKS TASKS IN WRAP UP" at bounding box center [65, 53] width 106 height 83
click at [99, 18] on icon at bounding box center [101, 18] width 7 height 7
click at [59, 237] on icon at bounding box center [57, 237] width 7 height 7
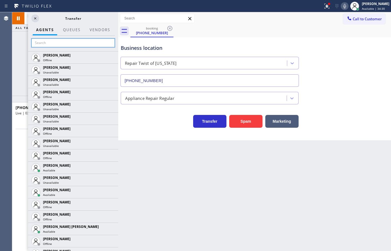
click at [70, 43] on input "text" at bounding box center [73, 42] width 84 height 9
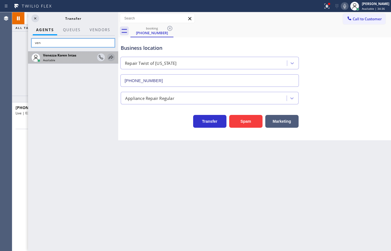
type input "ven"
click at [109, 58] on icon at bounding box center [111, 57] width 7 height 7
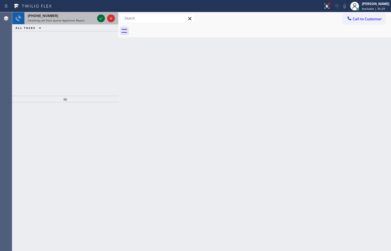
click at [101, 18] on icon at bounding box center [101, 18] width 7 height 7
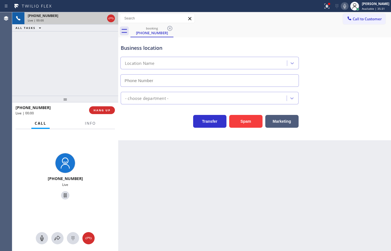
type input "[PHONE_NUMBER]"
click at [75, 59] on div "[PHONE_NUMBER] Live | 00:02 ALL TASKS ALL TASKS ACTIVE TASKS TASKS IN WRAP UP" at bounding box center [65, 53] width 106 height 83
click at [325, 54] on div "Business location All-Star Appliance Rescue [PHONE_NUMBER]" at bounding box center [255, 61] width 270 height 50
click at [268, 33] on div "booking [PHONE_NUMBER]" at bounding box center [261, 31] width 261 height 13
drag, startPoint x: 314, startPoint y: 42, endPoint x: 316, endPoint y: 37, distance: 5.3
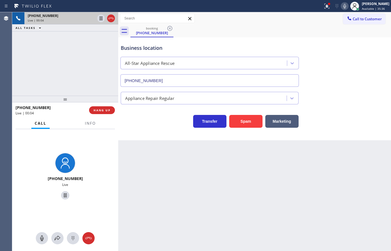
click at [314, 42] on div "Business location All-Star Appliance Rescue [PHONE_NUMBER]" at bounding box center [255, 61] width 270 height 50
click at [342, 6] on icon at bounding box center [345, 6] width 7 height 7
click at [149, 128] on div "Business location All-Star Appliance Rescue [PHONE_NUMBER] Appliance Repair Reg…" at bounding box center [254, 88] width 273 height 103
click at [136, 131] on div "Business location All-Star Appliance Rescue [PHONE_NUMBER] Appliance Repair Reg…" at bounding box center [254, 88] width 273 height 103
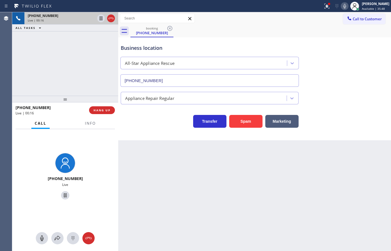
click at [81, 78] on div "[PHONE_NUMBER] Live | 00:16 ALL TASKS ALL TASKS ACTIVE TASKS TASKS IN WRAP UP" at bounding box center [65, 53] width 106 height 83
click at [150, 125] on div "Transfer Spam Marketing" at bounding box center [210, 120] width 180 height 16
click at [131, 116] on div "Transfer Spam Marketing" at bounding box center [210, 120] width 180 height 16
click at [131, 119] on div "Transfer Spam Marketing" at bounding box center [210, 120] width 180 height 16
drag, startPoint x: 57, startPoint y: 89, endPoint x: 66, endPoint y: 87, distance: 9.2
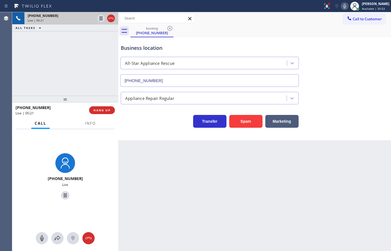
click at [57, 89] on div "[PHONE_NUMBER] Live | 00:21 ALL TASKS ALL TASKS ACTIVE TASKS TASKS IN WRAP UP" at bounding box center [65, 53] width 106 height 83
click at [137, 128] on div "Business location All-Star Appliance Rescue [PHONE_NUMBER] Appliance Repair Reg…" at bounding box center [254, 88] width 273 height 103
click at [106, 88] on div "[PHONE_NUMBER] Live | 00:22 ALL TASKS ALL TASKS ACTIVE TASKS TASKS IN WRAP UP" at bounding box center [65, 53] width 106 height 83
click at [131, 116] on div "Transfer Spam Marketing" at bounding box center [210, 120] width 180 height 16
click at [84, 125] on button "Info" at bounding box center [91, 123] width 18 height 11
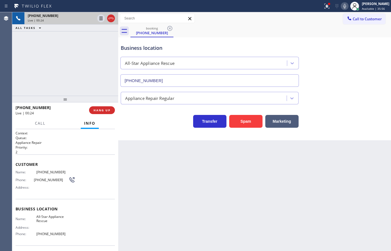
click at [133, 122] on div "Transfer Spam Marketing" at bounding box center [210, 120] width 180 height 16
click at [81, 75] on div "[PHONE_NUMBER] Live | 00:28 ALL TASKS ALL TASKS ACTIVE TASKS TASKS IN WRAP UP" at bounding box center [65, 53] width 106 height 83
click at [135, 119] on div "Transfer Spam Marketing" at bounding box center [210, 120] width 180 height 16
click at [87, 78] on div "[PHONE_NUMBER] Live | 00:29 ALL TASKS ALL TASKS ACTIVE TASKS TASKS IN WRAP UP" at bounding box center [65, 53] width 106 height 83
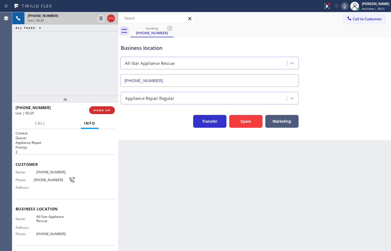
click at [134, 134] on div "Business location All-Star Appliance Rescue [PHONE_NUMBER] Appliance Repair Reg…" at bounding box center [254, 88] width 273 height 103
click at [100, 94] on div "[PHONE_NUMBER] Live | 00:30 ALL TASKS ALL TASKS ACTIVE TASKS TASKS IN WRAP UP" at bounding box center [65, 53] width 106 height 83
click at [110, 110] on span "HANG UP" at bounding box center [102, 110] width 17 height 4
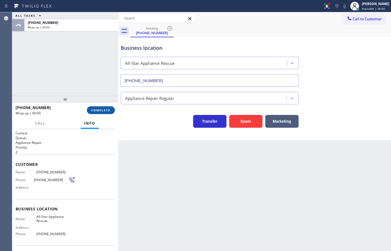
click at [109, 110] on span "COMPLETE" at bounding box center [100, 110] width 19 height 4
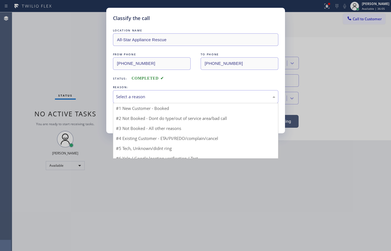
click at [128, 97] on div "Select a reason" at bounding box center [195, 96] width 159 height 6
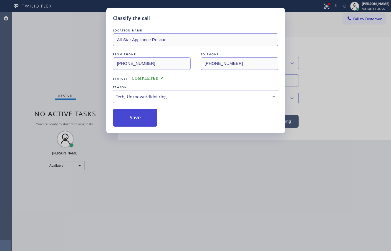
click at [138, 116] on button "Save" at bounding box center [135, 118] width 45 height 18
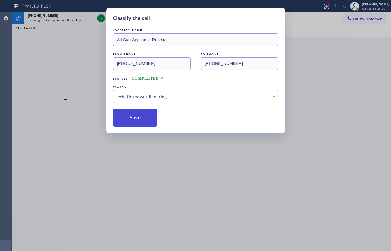
click at [138, 116] on button "Save" at bounding box center [135, 118] width 45 height 18
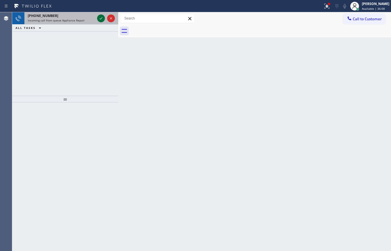
click at [100, 18] on icon at bounding box center [101, 18] width 7 height 7
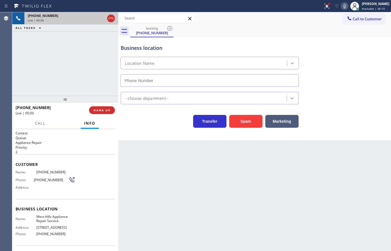
type input "[PHONE_NUMBER]"
drag, startPoint x: 237, startPoint y: 123, endPoint x: 241, endPoint y: 112, distance: 11.4
click at [237, 121] on button "Spam" at bounding box center [245, 121] width 33 height 13
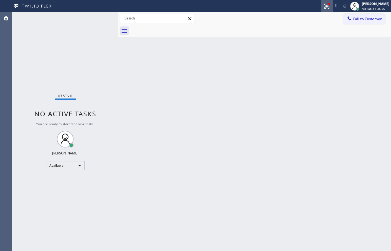
click at [324, 6] on icon at bounding box center [327, 6] width 7 height 7
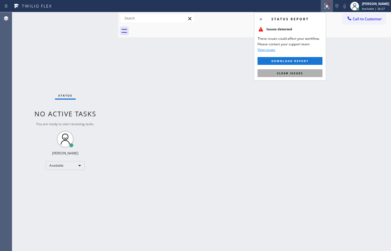
click at [305, 72] on button "Clear issues" at bounding box center [290, 73] width 65 height 8
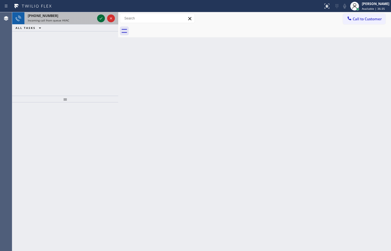
click at [99, 20] on icon at bounding box center [101, 18] width 7 height 7
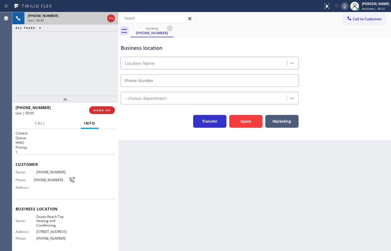
type input "[PHONE_NUMBER]"
click at [147, 110] on div "Transfer Spam Marketing" at bounding box center [255, 119] width 270 height 18
click at [43, 73] on div "[PHONE_NUMBER] Live | 00:32 ALL TASKS ALL TASKS ACTIVE TASKS TASKS IN WRAP UP" at bounding box center [65, 53] width 106 height 83
click at [152, 122] on div "Transfer Spam Marketing" at bounding box center [210, 120] width 180 height 16
drag, startPoint x: 152, startPoint y: 151, endPoint x: 89, endPoint y: 72, distance: 101.4
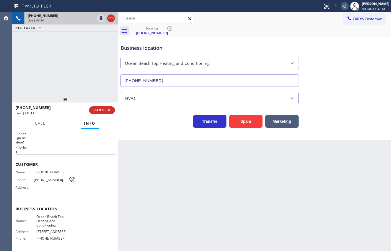
click at [152, 150] on div "Back to Dashboard Change Sender ID Customers Technicians Select a contact Outbo…" at bounding box center [254, 131] width 273 height 238
click at [85, 69] on div "[PHONE_NUMBER] Live | 00:34 ALL TASKS ALL TASKS ACTIVE TASKS TASKS IN WRAP UP" at bounding box center [65, 53] width 106 height 83
click at [131, 120] on div "Transfer Spam Marketing" at bounding box center [210, 120] width 180 height 16
click at [68, 54] on div "[PHONE_NUMBER] Live | 00:35 ALL TASKS ALL TASKS ACTIVE TASKS TASKS IN WRAP UP" at bounding box center [65, 53] width 106 height 83
click at [147, 127] on div "Transfer Spam Marketing" at bounding box center [210, 120] width 180 height 16
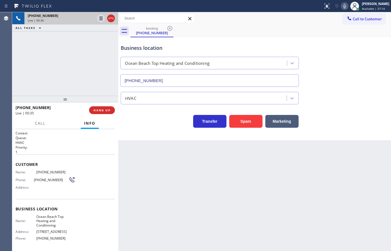
click at [79, 80] on div "[PHONE_NUMBER] Live | 00:36 ALL TASKS ALL TASKS ACTIVE TASKS TASKS IN WRAP UP" at bounding box center [65, 53] width 106 height 83
click at [141, 116] on div "Transfer Spam Marketing" at bounding box center [210, 120] width 180 height 16
click at [110, 112] on span "HANG UP" at bounding box center [102, 110] width 17 height 4
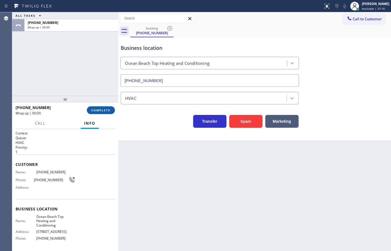
click at [107, 113] on button "COMPLETE" at bounding box center [101, 110] width 28 height 8
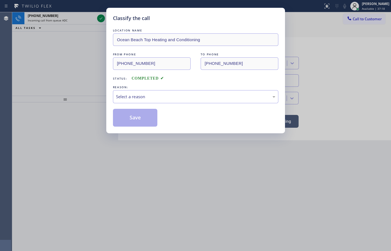
click at [166, 99] on div "Select a reason" at bounding box center [195, 96] width 159 height 6
click at [140, 119] on button "Save" at bounding box center [135, 118] width 45 height 18
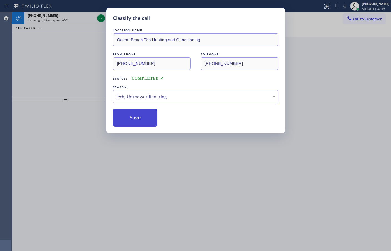
click at [140, 119] on button "Save" at bounding box center [135, 118] width 45 height 18
click at [140, 118] on button "Save" at bounding box center [135, 118] width 45 height 18
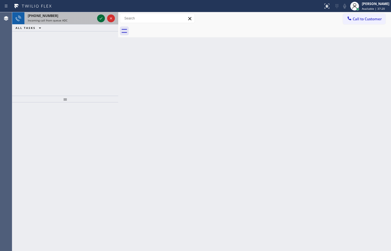
click at [103, 21] on icon at bounding box center [101, 18] width 7 height 7
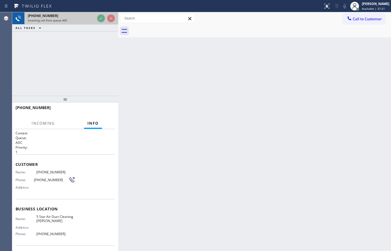
click at [102, 23] on div at bounding box center [106, 18] width 20 height 12
click at [102, 26] on div "[PHONE_NUMBER] Incoming call from queue ADC ALL TASKS ALL TASKS ACTIVE TASKS TA…" at bounding box center [65, 21] width 106 height 19
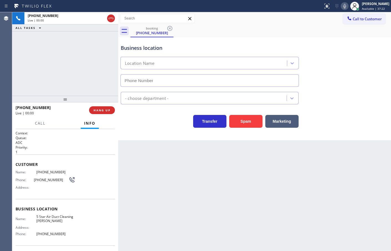
type input "[PHONE_NUMBER]"
click at [277, 119] on button "Marketing" at bounding box center [282, 121] width 33 height 13
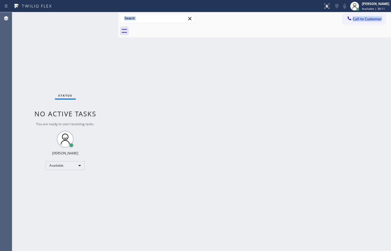
drag, startPoint x: 119, startPoint y: 135, endPoint x: 101, endPoint y: 158, distance: 29.6
click at [114, 133] on div "Status No active tasks You are ready to start receiving tasks. [PERSON_NAME] Av…" at bounding box center [201, 131] width 379 height 238
click at [98, 64] on div "Status No active tasks You are ready to start receiving tasks. [PERSON_NAME]" at bounding box center [65, 131] width 106 height 238
click at [96, 18] on div "Status No active tasks You are ready to start receiving tasks. [PERSON_NAME]" at bounding box center [65, 131] width 106 height 238
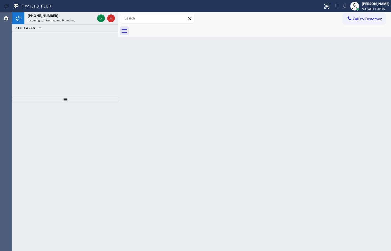
click at [97, 17] on div at bounding box center [106, 18] width 20 height 12
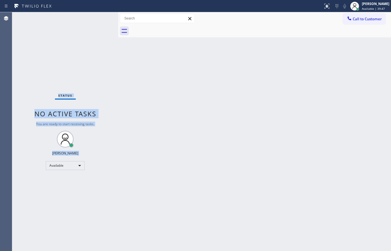
click at [97, 17] on div "Status No active tasks You are ready to start receiving tasks. [PERSON_NAME]" at bounding box center [65, 131] width 106 height 238
click at [104, 14] on div "Status No active tasks You are ready to start receiving tasks. [PERSON_NAME]" at bounding box center [65, 131] width 106 height 238
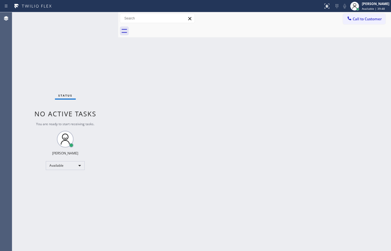
click at [99, 18] on div "Status No active tasks You are ready to start receiving tasks. [PERSON_NAME]" at bounding box center [65, 131] width 106 height 238
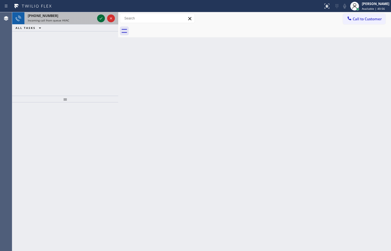
click at [98, 18] on icon at bounding box center [101, 18] width 7 height 7
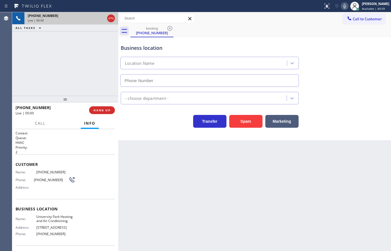
type input "[PHONE_NUMBER]"
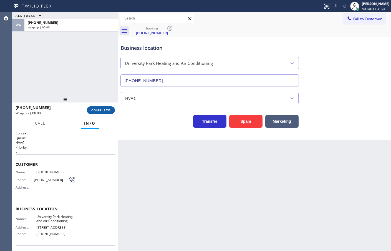
click at [98, 112] on span "COMPLETE" at bounding box center [100, 110] width 19 height 4
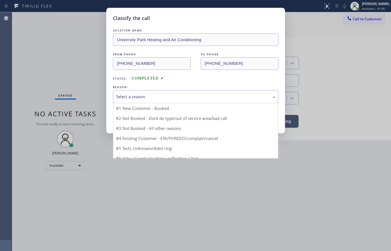
click at [142, 96] on div "Select a reason" at bounding box center [195, 96] width 159 height 6
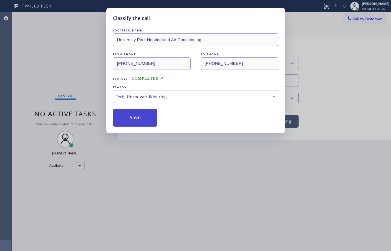
click at [134, 119] on button "Save" at bounding box center [135, 118] width 45 height 18
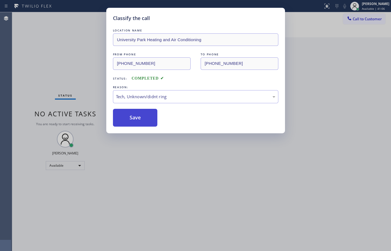
click at [134, 119] on button "Save" at bounding box center [135, 118] width 45 height 18
click at [136, 118] on button "Save" at bounding box center [135, 118] width 45 height 18
click at [136, 120] on button "Save" at bounding box center [135, 118] width 45 height 18
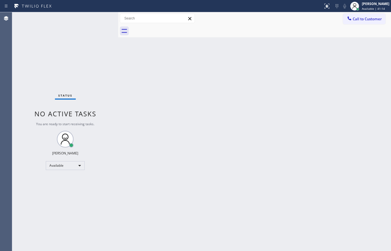
click at [100, 16] on div "Status No active tasks You are ready to start receiving tasks. [PERSON_NAME]" at bounding box center [65, 131] width 106 height 238
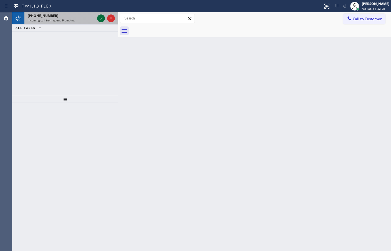
click at [100, 16] on icon at bounding box center [101, 18] width 7 height 7
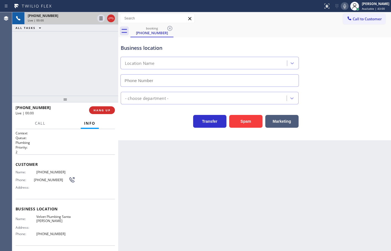
type input "[PHONE_NUMBER]"
click at [247, 126] on button "Spam" at bounding box center [245, 121] width 33 height 13
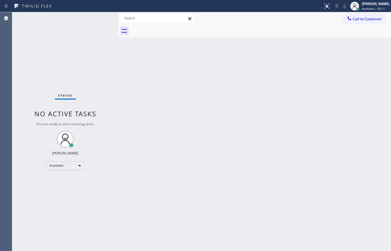
click at [101, 18] on div "Status No active tasks You are ready to start receiving tasks. [PERSON_NAME]" at bounding box center [65, 131] width 106 height 238
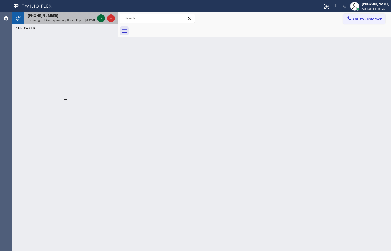
click at [101, 18] on icon at bounding box center [101, 18] width 7 height 7
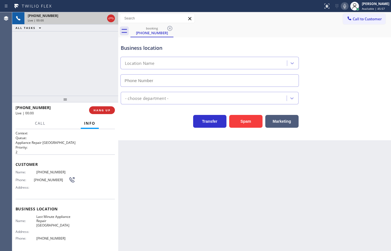
type input "[PHONE_NUMBER]"
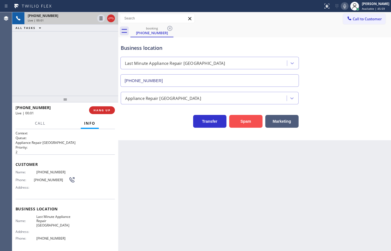
click at [238, 123] on button "Spam" at bounding box center [245, 121] width 33 height 13
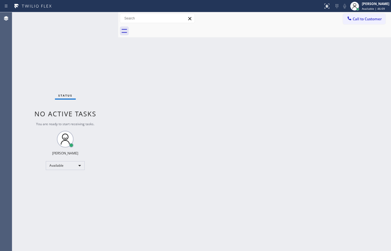
click at [104, 21] on div "Status No active tasks You are ready to start receiving tasks. [PERSON_NAME]" at bounding box center [65, 131] width 106 height 238
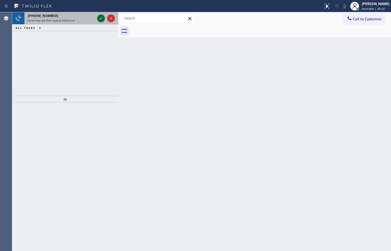
click at [103, 21] on icon at bounding box center [101, 18] width 7 height 7
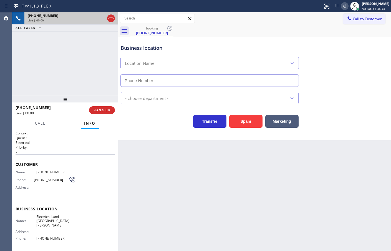
type input "[PHONE_NUMBER]"
click at [57, 82] on div "[PHONE_NUMBER] Live | 00:04 ALL TASKS ALL TASKS ACTIVE TASKS TASKS IN WRAP UP" at bounding box center [65, 53] width 106 height 83
click at [162, 124] on div "Transfer Spam Marketing" at bounding box center [210, 120] width 180 height 16
click at [154, 129] on div "Business location Electrical Land [GEOGRAPHIC_DATA][PERSON_NAME] [PHONE_NUMBER]…" at bounding box center [254, 88] width 273 height 103
click at [280, 125] on button "Marketing" at bounding box center [282, 121] width 33 height 13
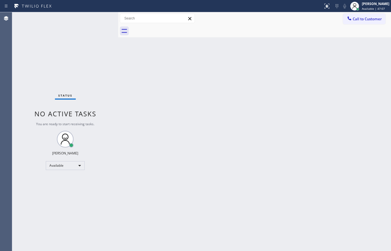
click at [97, 17] on div "Status No active tasks You are ready to start receiving tasks. [PERSON_NAME]" at bounding box center [65, 131] width 106 height 238
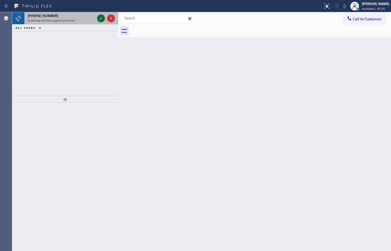
click at [99, 17] on icon at bounding box center [101, 18] width 7 height 7
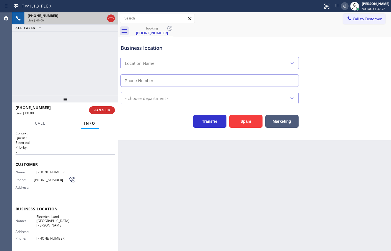
type input "[PHONE_NUMBER]"
click at [53, 62] on div "[PHONE_NUMBER] Live | 00:00 ALL TASKS ALL TASKS ACTIVE TASKS TASKS IN WRAP UP" at bounding box center [65, 53] width 106 height 83
click at [158, 120] on div "Transfer Spam Marketing" at bounding box center [210, 120] width 180 height 16
click at [86, 82] on div "[PHONE_NUMBER] Live | 00:00 ALL TASKS ALL TASKS ACTIVE TASKS TASKS IN WRAP UP" at bounding box center [65, 53] width 106 height 83
click at [168, 132] on div "Business location Electrical Land [GEOGRAPHIC_DATA][PERSON_NAME] [PHONE_NUMBER]…" at bounding box center [254, 88] width 273 height 103
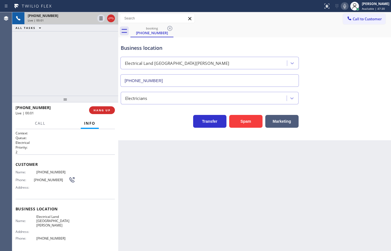
drag, startPoint x: 80, startPoint y: 94, endPoint x: 89, endPoint y: 96, distance: 9.0
click at [81, 94] on div "[PHONE_NUMBER] Live | 00:01 ALL TASKS ALL TASKS ACTIVE TASKS TASKS IN WRAP UP" at bounding box center [65, 53] width 106 height 83
click at [158, 125] on div "Transfer Spam Marketing" at bounding box center [210, 120] width 180 height 16
click at [63, 69] on div "[PHONE_NUMBER] Live | 00:02 ALL TASKS ALL TASKS ACTIVE TASKS TASKS IN WRAP UP" at bounding box center [65, 53] width 106 height 83
drag, startPoint x: 182, startPoint y: 142, endPoint x: 177, endPoint y: 138, distance: 6.7
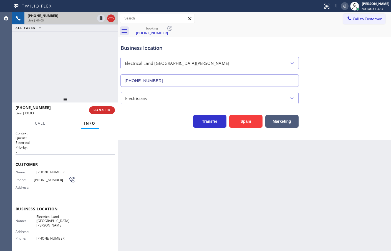
click at [179, 140] on div "Back to Dashboard Change Sender ID Customers Technicians Select a contact Outbo…" at bounding box center [254, 131] width 273 height 238
drag, startPoint x: 60, startPoint y: 69, endPoint x: 61, endPoint y: 66, distance: 3.0
click at [60, 68] on div "[PHONE_NUMBER] Live | 00:03 ALL TASKS ALL TASKS ACTIVE TASKS TASKS IN WRAP UP" at bounding box center [65, 53] width 106 height 83
click at [135, 108] on div "Transfer Spam Marketing" at bounding box center [255, 115] width 270 height 23
click at [135, 115] on div "Transfer Spam Marketing" at bounding box center [210, 120] width 180 height 16
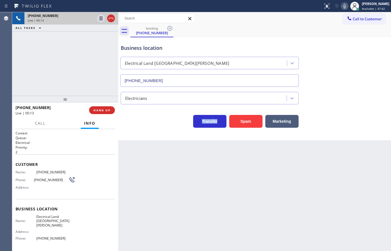
click at [135, 115] on div "Transfer Spam Marketing" at bounding box center [210, 120] width 180 height 16
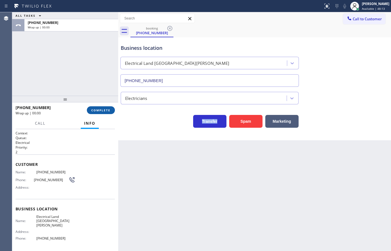
click at [92, 113] on button "COMPLETE" at bounding box center [101, 110] width 28 height 8
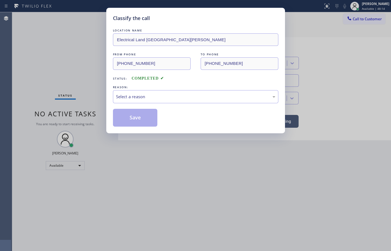
click at [142, 104] on div "LOCATION NAME Electrical Land Santa [PERSON_NAME] FROM PHONE [PHONE_NUMBER] TO …" at bounding box center [196, 77] width 166 height 99
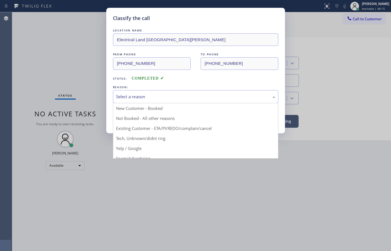
click at [144, 100] on div "Select a reason" at bounding box center [196, 96] width 166 height 13
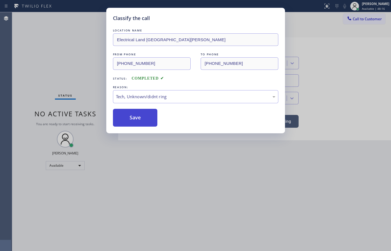
click at [134, 112] on button "Save" at bounding box center [135, 118] width 45 height 18
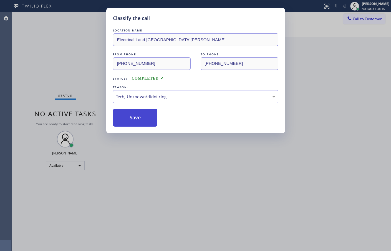
click at [134, 110] on button "Save" at bounding box center [135, 118] width 45 height 18
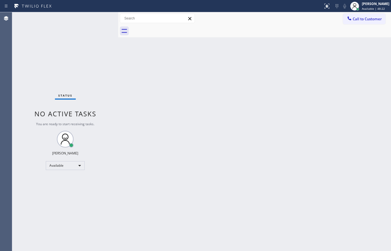
click at [102, 19] on div "Status No active tasks You are ready to start receiving tasks. [PERSON_NAME]" at bounding box center [65, 131] width 106 height 238
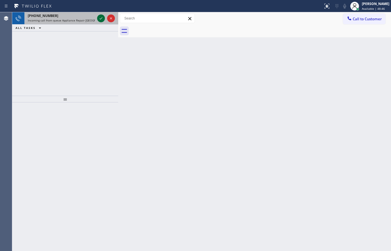
click at [102, 17] on icon at bounding box center [101, 18] width 7 height 7
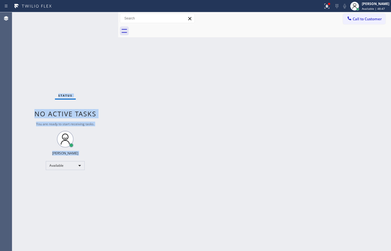
click at [102, 17] on div "Status No active tasks You are ready to start receiving tasks. [PERSON_NAME]" at bounding box center [65, 131] width 106 height 238
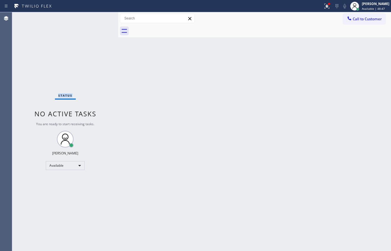
click at [101, 18] on div "Status No active tasks You are ready to start receiving tasks. [PERSON_NAME]" at bounding box center [65, 131] width 106 height 238
click at [100, 20] on div "Status No active tasks You are ready to start receiving tasks. [PERSON_NAME]" at bounding box center [65, 131] width 106 height 238
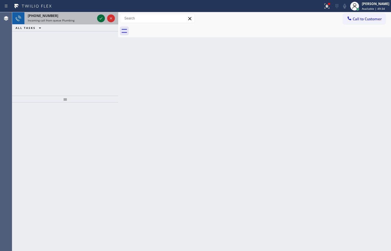
click at [99, 21] on icon at bounding box center [101, 18] width 7 height 7
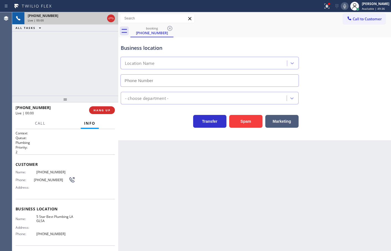
type input "[PHONE_NUMBER]"
click at [78, 55] on div "[PHONE_NUMBER] Live | 00:30 ALL TASKS ALL TASKS ACTIVE TASKS TASKS IN WRAP UP" at bounding box center [65, 53] width 106 height 83
click at [78, 55] on div "[PHONE_NUMBER] Live | 00:31 ALL TASKS ALL TASKS ACTIVE TASKS TASKS IN WRAP UP" at bounding box center [65, 53] width 106 height 83
click at [78, 55] on div "[PHONE_NUMBER] Live | 00:32 ALL TASKS ALL TASKS ACTIVE TASKS TASKS IN WRAP UP" at bounding box center [65, 53] width 106 height 83
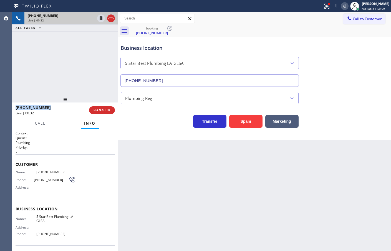
click at [78, 55] on div "[PHONE_NUMBER] Live | 00:32 ALL TASKS ALL TASKS ACTIVE TASKS TASKS IN WRAP UP" at bounding box center [65, 53] width 106 height 83
click at [77, 56] on div "[PHONE_NUMBER] Live | 00:32 ALL TASKS ALL TASKS ACTIVE TASKS TASKS IN WRAP UP" at bounding box center [65, 53] width 106 height 83
click at [83, 86] on div "[PHONE_NUMBER] Live | 00:33 ALL TASKS ALL TASKS ACTIVE TASKS TASKS IN WRAP UP" at bounding box center [65, 53] width 106 height 83
click at [98, 16] on icon at bounding box center [101, 18] width 7 height 7
click at [43, 125] on span "Call" at bounding box center [40, 123] width 11 height 5
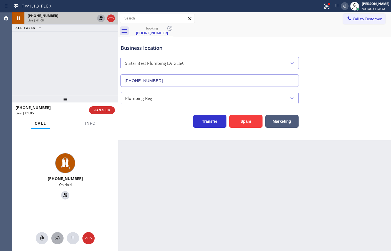
click at [52, 236] on div at bounding box center [57, 237] width 12 height 7
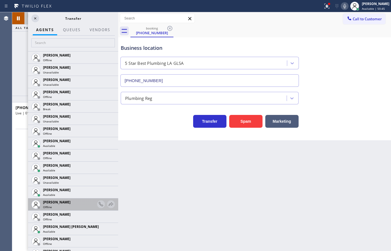
scroll to position [602, 0]
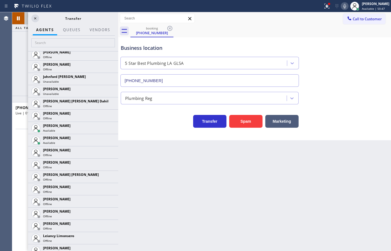
click at [0, 0] on icon at bounding box center [0, 0] width 0 height 0
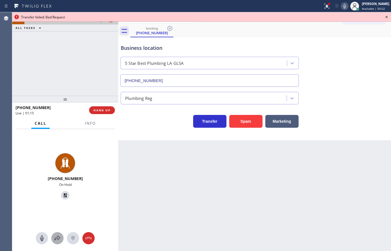
click at [59, 241] on button at bounding box center [57, 238] width 12 height 12
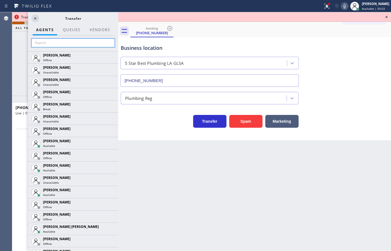
click at [50, 45] on input "text" at bounding box center [73, 42] width 84 height 9
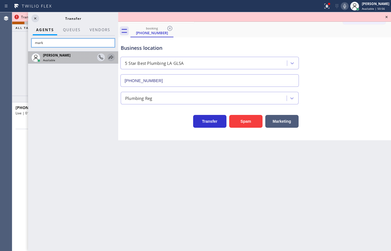
type input "mark"
click at [111, 55] on icon at bounding box center [111, 57] width 7 height 7
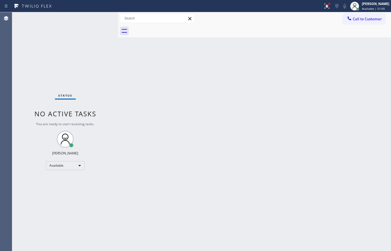
click at [102, 26] on div "Status No active tasks You are ready to start receiving tasks. [PERSON_NAME]" at bounding box center [65, 131] width 106 height 238
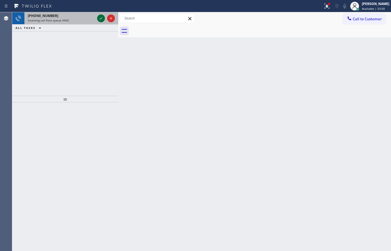
click at [102, 21] on icon at bounding box center [101, 18] width 7 height 7
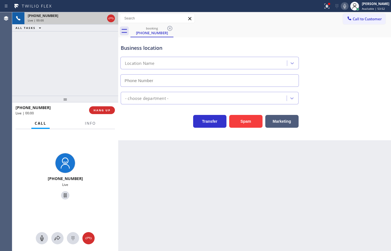
type input "[PHONE_NUMBER]"
drag, startPoint x: 247, startPoint y: 123, endPoint x: 297, endPoint y: 69, distance: 73.5
click at [247, 123] on button "Spam" at bounding box center [245, 121] width 33 height 13
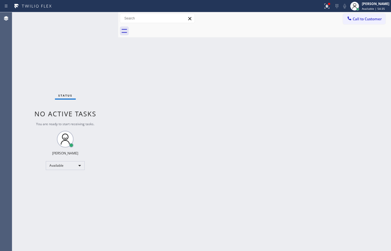
click at [98, 16] on div "Status No active tasks You are ready to start receiving tasks. [PERSON_NAME]" at bounding box center [65, 131] width 106 height 238
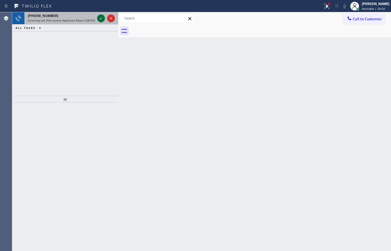
click at [98, 16] on icon at bounding box center [101, 18] width 7 height 7
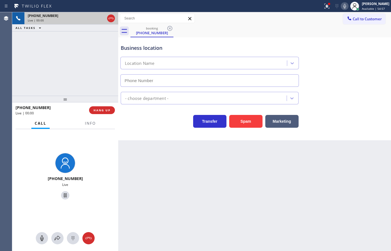
type input "[PHONE_NUMBER]"
click at [184, 175] on div "Back to Dashboard Change Sender ID Customers Technicians Select a contact Outbo…" at bounding box center [254, 131] width 273 height 238
click at [162, 129] on div "Business location Thermador Repair Group [GEOGRAPHIC_DATA] [PHONE_NUMBER] Appli…" at bounding box center [254, 88] width 273 height 103
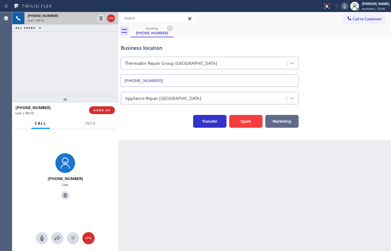
click at [286, 119] on button "Marketing" at bounding box center [282, 121] width 33 height 13
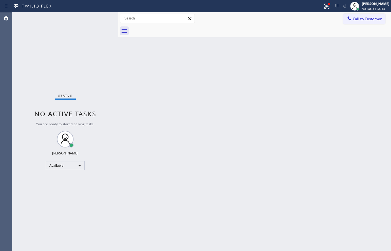
click at [98, 21] on div "Status No active tasks You are ready to start receiving tasks. [PERSON_NAME]" at bounding box center [65, 131] width 106 height 238
click at [99, 18] on div "Status No active tasks You are ready to start receiving tasks. [PERSON_NAME]" at bounding box center [65, 131] width 106 height 238
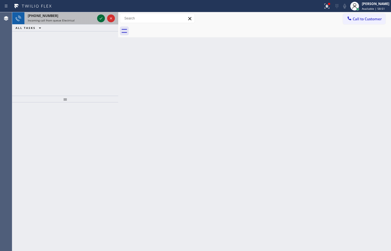
click at [99, 18] on icon at bounding box center [101, 18] width 7 height 7
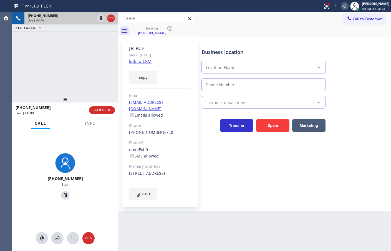
type input "[PHONE_NUMBER]"
click at [348, 56] on div "Business location Electrical [GEOGRAPHIC_DATA] [PHONE_NUMBER]" at bounding box center [295, 66] width 189 height 50
click at [342, 5] on icon at bounding box center [345, 6] width 7 height 7
click at [147, 62] on link "link to CRM" at bounding box center [140, 61] width 23 height 6
click at [342, 7] on icon at bounding box center [345, 6] width 7 height 7
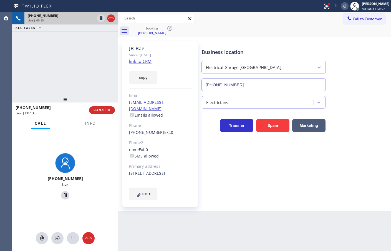
click at [56, 53] on div "[PHONE_NUMBER] Live | 00:13 ALL TASKS ALL TASKS ACTIVE TASKS TASKS IN WRAP UP" at bounding box center [65, 53] width 106 height 83
click at [60, 67] on div "[PHONE_NUMBER] Live | 00:26 ALL TASKS ALL TASKS ACTIVE TASKS TASKS IN WRAP UP" at bounding box center [65, 53] width 106 height 83
click at [223, 147] on div "Business location Electrical Garage [GEOGRAPHIC_DATA] [PHONE_NUMBER] Electricia…" at bounding box center [295, 121] width 189 height 156
click at [72, 144] on div "[PHONE_NUMBER] Live" at bounding box center [65, 177] width 106 height 96
click at [72, 96] on div at bounding box center [65, 99] width 106 height 7
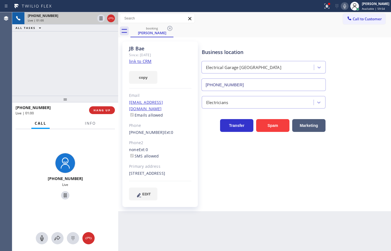
click at [72, 90] on div "[PHONE_NUMBER] Live | 01:00 ALL TASKS ALL TASKS ACTIVE TASKS TASKS IN WRAP UP" at bounding box center [65, 53] width 106 height 83
click at [146, 80] on button "copy" at bounding box center [143, 77] width 28 height 13
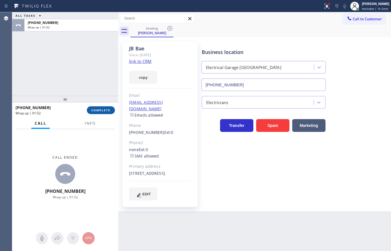
click at [111, 109] on button "COMPLETE" at bounding box center [101, 110] width 28 height 8
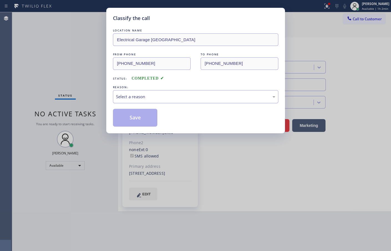
click at [129, 97] on div "Select a reason" at bounding box center [195, 96] width 159 height 6
click at [135, 117] on button "Save" at bounding box center [135, 118] width 45 height 18
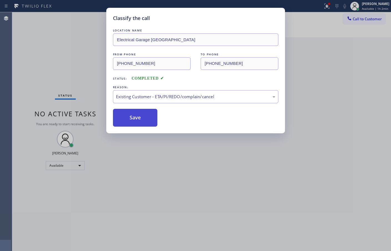
click at [135, 116] on button "Save" at bounding box center [135, 118] width 45 height 18
click at [135, 115] on button "Save" at bounding box center [135, 118] width 45 height 18
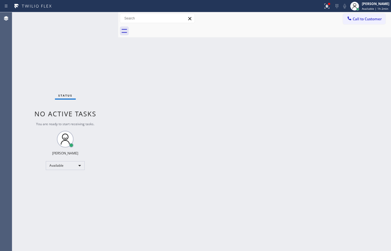
click at [101, 29] on div "Status No active tasks You are ready to start receiving tasks. [PERSON_NAME]" at bounding box center [65, 131] width 106 height 238
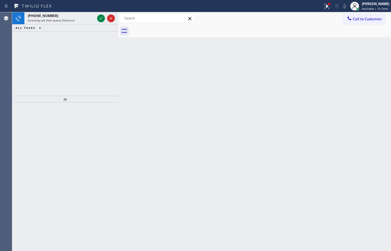
click at [101, 29] on div "ALL TASKS ALL TASKS ACTIVE TASKS TASKS IN WRAP UP" at bounding box center [65, 27] width 106 height 7
click at [99, 20] on icon at bounding box center [101, 18] width 7 height 7
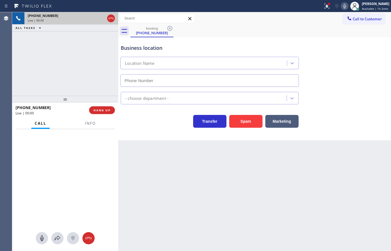
type input "[PHONE_NUMBER]"
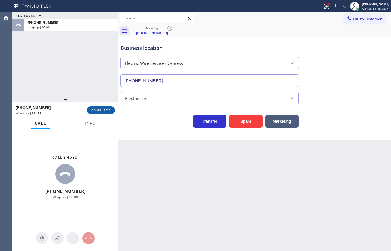
click at [99, 110] on span "COMPLETE" at bounding box center [100, 110] width 19 height 4
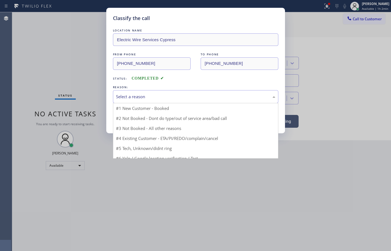
click at [147, 99] on div "Select a reason" at bounding box center [196, 96] width 166 height 13
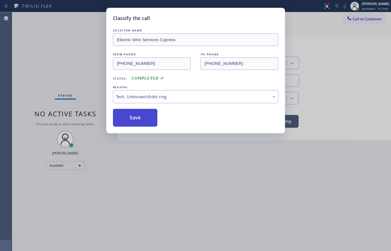
click at [131, 121] on button "Save" at bounding box center [135, 118] width 45 height 18
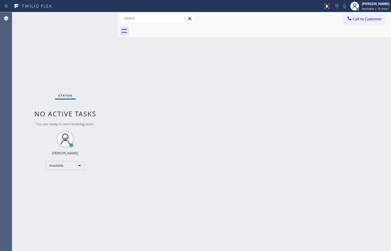
click at [109, 19] on div "Status No active tasks You are ready to start receiving tasks. [PERSON_NAME]" at bounding box center [65, 131] width 106 height 238
click at [99, 18] on div "Status No active tasks You are ready to start receiving tasks. [PERSON_NAME]" at bounding box center [65, 131] width 106 height 238
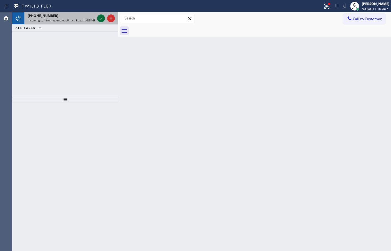
click at [99, 18] on icon at bounding box center [101, 18] width 7 height 7
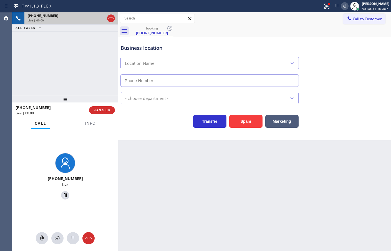
type input "[PHONE_NUMBER]"
click at [248, 122] on button "Spam" at bounding box center [245, 121] width 33 height 13
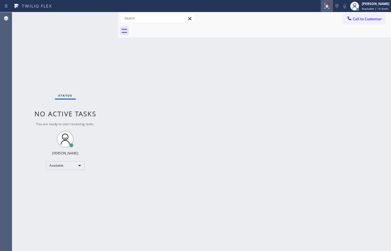
click at [325, 6] on icon at bounding box center [327, 6] width 5 height 5
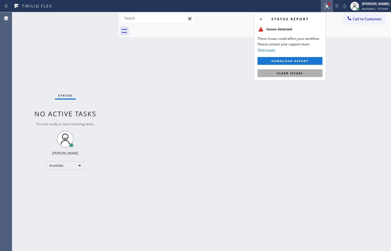
click at [295, 72] on span "Clear issues" at bounding box center [290, 73] width 26 height 4
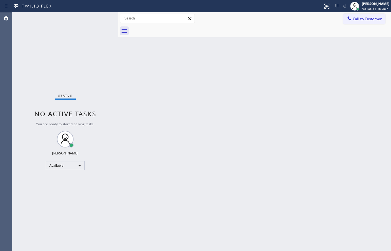
drag, startPoint x: 103, startPoint y: 48, endPoint x: 100, endPoint y: 34, distance: 14.7
click at [102, 48] on div "Status No active tasks You are ready to start receiving tasks. [PERSON_NAME]" at bounding box center [65, 131] width 106 height 238
click at [99, 18] on div "Status No active tasks You are ready to start receiving tasks. [PERSON_NAME]" at bounding box center [65, 131] width 106 height 238
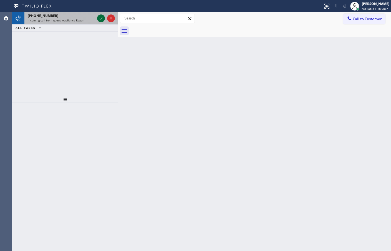
click at [99, 18] on icon at bounding box center [101, 18] width 7 height 7
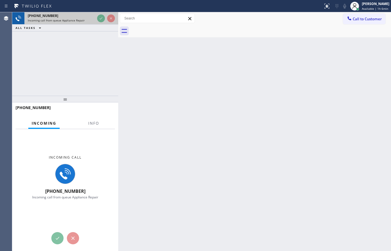
click at [100, 24] on div at bounding box center [106, 18] width 20 height 12
click at [102, 23] on div at bounding box center [106, 18] width 20 height 12
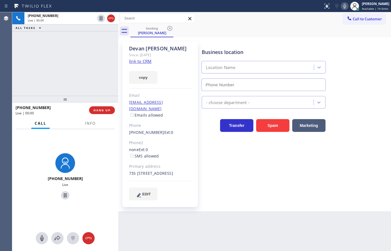
type input "[PHONE_NUMBER]"
click at [136, 62] on link "link to CRM" at bounding box center [140, 61] width 23 height 6
click at [342, 3] on icon at bounding box center [345, 6] width 7 height 7
click at [342, 7] on icon at bounding box center [345, 6] width 7 height 7
click at [344, 7] on icon at bounding box center [345, 6] width 3 height 4
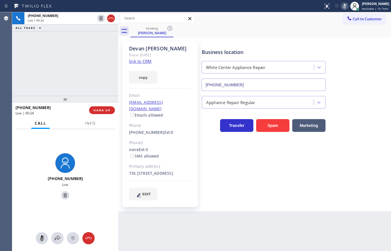
click at [342, 3] on icon at bounding box center [345, 6] width 7 height 7
click at [320, 27] on div "booking [PERSON_NAME]" at bounding box center [261, 31] width 261 height 13
click at [320, 32] on div "booking [PERSON_NAME]" at bounding box center [261, 31] width 261 height 13
click at [287, 36] on div "booking [PERSON_NAME]" at bounding box center [261, 31] width 261 height 13
click at [342, 6] on icon at bounding box center [345, 6] width 7 height 7
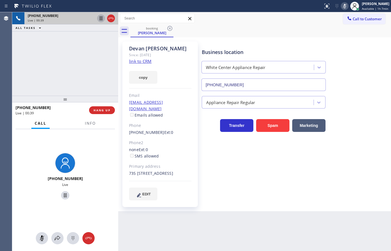
click at [102, 19] on icon at bounding box center [101, 18] width 3 height 4
click at [142, 74] on button "copy" at bounding box center [143, 77] width 28 height 13
click at [102, 19] on icon at bounding box center [101, 18] width 4 height 4
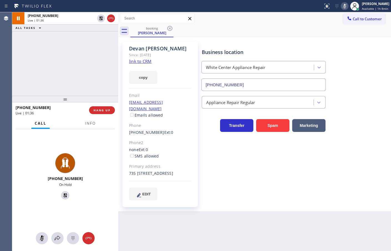
click at [344, 4] on icon at bounding box center [345, 6] width 3 height 4
click at [36, 62] on div "[PHONE_NUMBER] Live | 01:37 ALL TASKS ALL TASKS ACTIVE TASKS TASKS IN WRAP UP" at bounding box center [65, 53] width 106 height 83
click at [254, 189] on div "Business location [GEOGRAPHIC_DATA] Appliance Repair [PHONE_NUMBER] Appliance R…" at bounding box center [295, 121] width 189 height 156
click at [88, 144] on div "[PHONE_NUMBER] Live" at bounding box center [65, 177] width 106 height 96
click at [94, 123] on span "Info" at bounding box center [90, 123] width 11 height 5
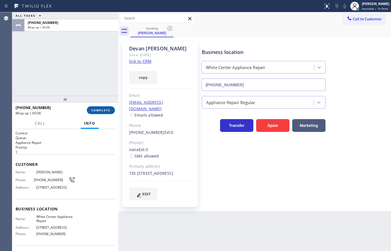
click at [96, 111] on span "COMPLETE" at bounding box center [100, 110] width 19 height 4
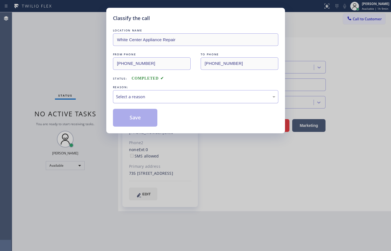
click at [153, 94] on div "Select a reason" at bounding box center [195, 96] width 159 height 6
click at [143, 123] on button "Save" at bounding box center [135, 118] width 45 height 18
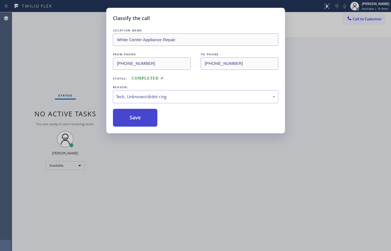
click at [143, 123] on button "Save" at bounding box center [135, 118] width 45 height 18
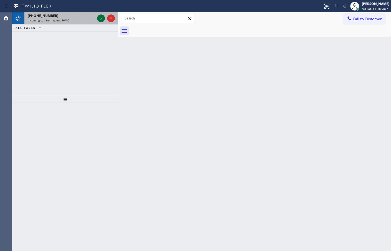
click at [100, 19] on icon at bounding box center [101, 18] width 7 height 7
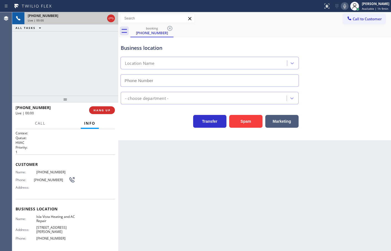
type input "[PHONE_NUMBER]"
click at [64, 73] on div "[PHONE_NUMBER] Live | 00:07 ALL TASKS ALL TASKS ACTIVE TASKS TASKS IN WRAP UP" at bounding box center [65, 53] width 106 height 83
click at [159, 129] on div "Business location [GEOGRAPHIC_DATA] Heating & AC Repair [PHONE_NUMBER] HVAC Tra…" at bounding box center [254, 88] width 273 height 103
click at [49, 70] on div "[PHONE_NUMBER] Live | 00:11 ALL TASKS ALL TASKS ACTIVE TASKS TASKS IN WRAP UP" at bounding box center [65, 53] width 106 height 83
click at [106, 112] on span "HANG UP" at bounding box center [102, 110] width 17 height 4
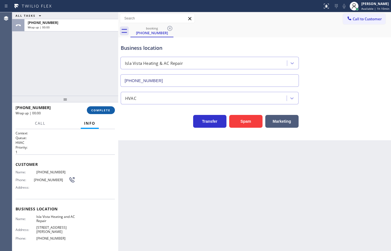
drag, startPoint x: 92, startPoint y: 111, endPoint x: 112, endPoint y: 106, distance: 20.2
click at [92, 111] on span "COMPLETE" at bounding box center [100, 110] width 19 height 4
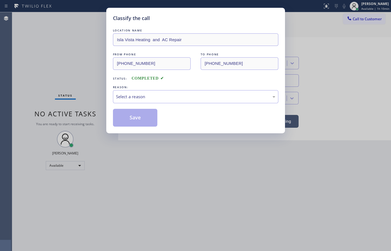
click at [147, 99] on div "Select a reason" at bounding box center [195, 96] width 159 height 6
click at [143, 126] on button "Save" at bounding box center [135, 118] width 45 height 18
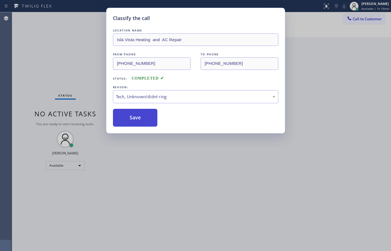
click at [143, 126] on button "Save" at bounding box center [135, 118] width 45 height 18
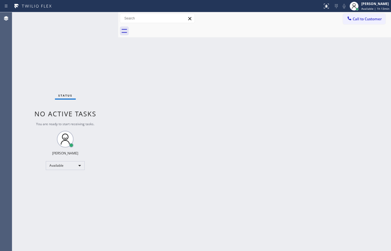
click at [103, 16] on div "Status No active tasks You are ready to start receiving tasks. [PERSON_NAME]" at bounding box center [65, 131] width 106 height 238
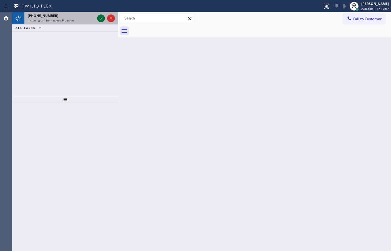
click at [103, 16] on icon at bounding box center [101, 18] width 7 height 7
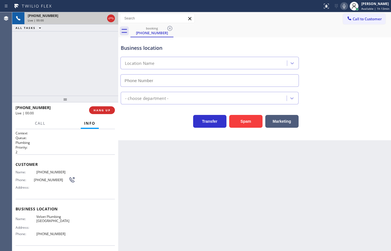
type input "[PHONE_NUMBER]"
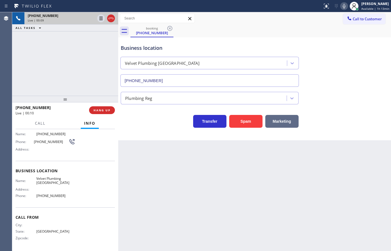
click at [286, 120] on button "Marketing" at bounding box center [282, 121] width 33 height 13
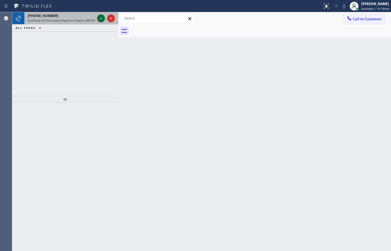
click at [100, 18] on icon at bounding box center [101, 18] width 7 height 7
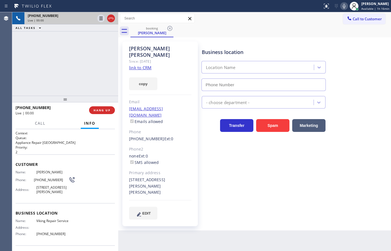
type input "[PHONE_NUMBER]"
click at [145, 65] on link "link to CRM" at bounding box center [140, 68] width 23 height 6
drag, startPoint x: 267, startPoint y: 178, endPoint x: 263, endPoint y: 173, distance: 5.6
click at [267, 178] on div "Business location Viking Repair Service [PHONE_NUMBER] Appliance Repair High En…" at bounding box center [295, 130] width 189 height 175
click at [86, 72] on div "[PHONE_NUMBER] Live | 00:32 ALL TASKS ALL TASKS ACTIVE TASKS TASKS IN WRAP UP" at bounding box center [65, 53] width 106 height 83
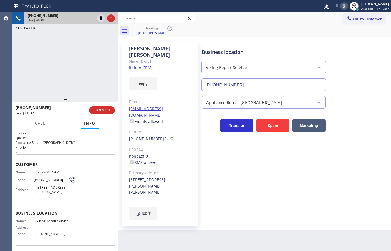
drag, startPoint x: 86, startPoint y: 141, endPoint x: 92, endPoint y: 135, distance: 9.0
click at [86, 141] on p "Appliance Repair [GEOGRAPHIC_DATA]" at bounding box center [65, 142] width 99 height 5
click at [78, 83] on div "[PHONE_NUMBER] Live | 00:33 ALL TASKS ALL TASKS ACTIVE TASKS TASKS IN WRAP UP" at bounding box center [65, 53] width 106 height 83
drag, startPoint x: 247, startPoint y: 188, endPoint x: 245, endPoint y: 168, distance: 20.1
click at [247, 188] on div "Business location Viking Repair Service [PHONE_NUMBER] Appliance Repair High En…" at bounding box center [295, 130] width 189 height 175
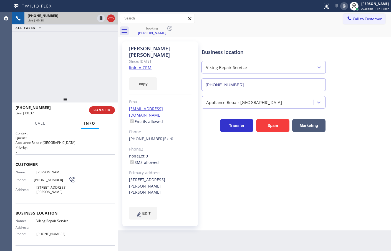
click at [245, 163] on div "Business location Viking Repair Service [PHONE_NUMBER] Appliance Repair High En…" at bounding box center [295, 130] width 189 height 175
click at [243, 167] on div "Business location Viking Repair Service [PHONE_NUMBER] Appliance Repair High En…" at bounding box center [295, 130] width 189 height 175
click at [53, 80] on div "[PHONE_NUMBER] Live | 00:41 ALL TASKS ALL TASKS ACTIVE TASKS TASKS IN WRAP UP" at bounding box center [65, 53] width 106 height 83
drag, startPoint x: 228, startPoint y: 160, endPoint x: 168, endPoint y: 122, distance: 71.2
click at [228, 158] on div "Business location Viking Repair Service [PHONE_NUMBER] Appliance Repair High En…" at bounding box center [295, 130] width 189 height 175
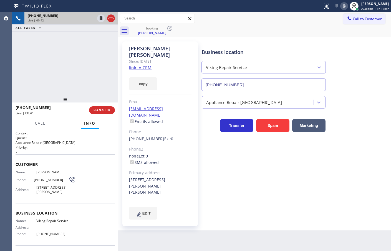
click at [76, 93] on div "[PHONE_NUMBER] Live | 00:42 ALL TASKS ALL TASKS ACTIVE TASKS TASKS IN WRAP UP" at bounding box center [65, 53] width 106 height 83
drag, startPoint x: 67, startPoint y: 87, endPoint x: 83, endPoint y: 76, distance: 18.9
click at [67, 86] on div "[PHONE_NUMBER] Live | 00:43 ALL TASKS ALL TASKS ACTIVE TASKS TASKS IN WRAP UP" at bounding box center [65, 53] width 106 height 83
click at [143, 77] on button "copy" at bounding box center [143, 83] width 28 height 13
click at [98, 19] on icon at bounding box center [101, 18] width 7 height 7
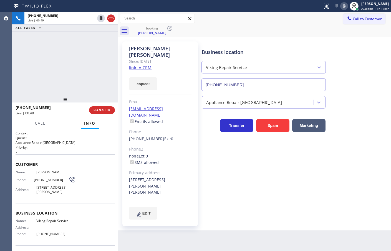
click at [343, 5] on icon at bounding box center [344, 6] width 3 height 4
drag, startPoint x: 147, startPoint y: 75, endPoint x: 146, endPoint y: 70, distance: 4.8
click at [147, 77] on button "copy" at bounding box center [143, 83] width 28 height 13
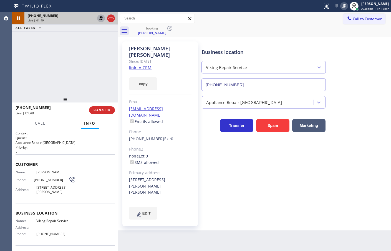
click at [97, 18] on div at bounding box center [101, 18] width 8 height 7
click at [341, 6] on icon at bounding box center [344, 6] width 7 height 7
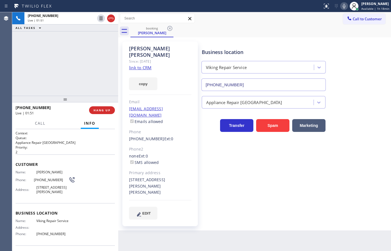
click at [77, 77] on div "[PHONE_NUMBER] Live | 01:51 ALL TASKS ALL TASKS ACTIVE TASKS TASKS IN WRAP UP" at bounding box center [65, 53] width 106 height 83
click at [219, 170] on div "Business location Viking Repair Service [PHONE_NUMBER] Appliance Repair High En…" at bounding box center [295, 130] width 189 height 175
click at [94, 82] on div "[PHONE_NUMBER] Live | 01:53 ALL TASKS ALL TASKS ACTIVE TASKS TASKS IN WRAP UP" at bounding box center [65, 53] width 106 height 83
click at [60, 131] on h1 "Context" at bounding box center [65, 133] width 99 height 5
click at [66, 65] on div "[PHONE_NUMBER] Live | 01:54 ALL TASKS ALL TASKS ACTIVE TASKS TASKS IN WRAP UP" at bounding box center [65, 53] width 106 height 83
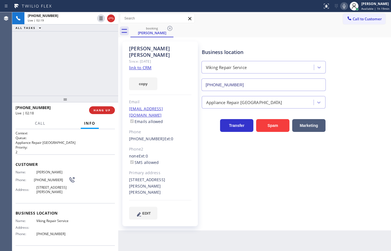
click at [66, 74] on div "[PHONE_NUMBER] Live | 02:19 ALL TASKS ALL TASKS ACTIVE TASKS TASKS IN WRAP UP" at bounding box center [65, 53] width 106 height 83
click at [272, 170] on div "Business location Viking Repair Service [PHONE_NUMBER] Appliance Repair High En…" at bounding box center [295, 130] width 189 height 175
click at [102, 78] on div "[PHONE_NUMBER] Live | 02:20 ALL TASKS ALL TASKS ACTIVE TASKS TASKS IN WRAP UP" at bounding box center [65, 53] width 106 height 83
click at [262, 176] on div "Business location Viking Repair Service [PHONE_NUMBER] Appliance Repair High En…" at bounding box center [295, 130] width 189 height 175
click at [96, 92] on div "[PHONE_NUMBER] Live | 02:23 ALL TASKS ALL TASKS ACTIVE TASKS TASKS IN WRAP UP" at bounding box center [65, 53] width 106 height 83
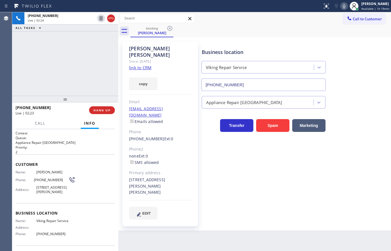
click at [201, 129] on div "Transfer Spam Marketing" at bounding box center [264, 124] width 126 height 16
click at [109, 84] on div "[PHONE_NUMBER] Live | 02:24 ALL TASKS ALL TASKS ACTIVE TASKS TASKS IN WRAP UP" at bounding box center [65, 53] width 106 height 83
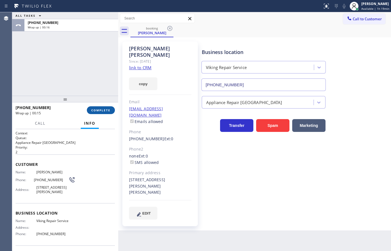
click at [106, 109] on span "COMPLETE" at bounding box center [100, 110] width 19 height 4
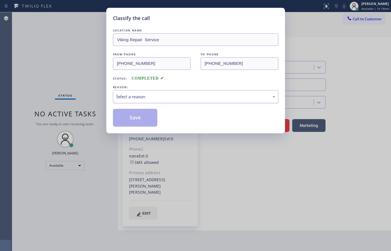
click at [132, 98] on div "Select a reason" at bounding box center [195, 96] width 159 height 6
click at [143, 97] on div "Tech, Unknown/didnt ring" at bounding box center [195, 96] width 159 height 6
click at [139, 118] on button "Save" at bounding box center [135, 118] width 45 height 18
click at [139, 117] on button "Save" at bounding box center [135, 118] width 45 height 18
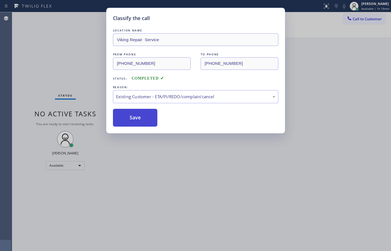
click at [141, 118] on button "Save" at bounding box center [135, 118] width 45 height 18
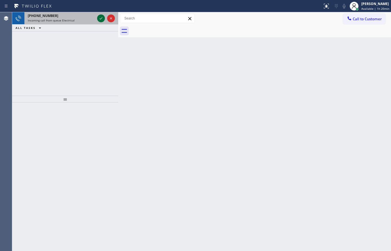
click at [101, 17] on icon at bounding box center [101, 18] width 7 height 7
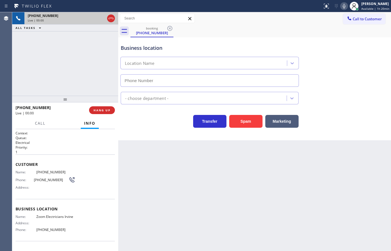
type input "[PHONE_NUMBER]"
click at [143, 149] on div "Back to Dashboard Change Sender ID Customers Technicians Select a contact Outbo…" at bounding box center [254, 131] width 273 height 238
click at [66, 86] on div "[PHONE_NUMBER] Live | 00:09 ALL TASKS ALL TASKS ACTIVE TASKS TASKS IN WRAP UP" at bounding box center [65, 53] width 106 height 83
click at [166, 141] on div "Back to Dashboard Change Sender ID Customers Technicians Select a contact Outbo…" at bounding box center [254, 131] width 273 height 238
click at [43, 127] on button "Call" at bounding box center [40, 123] width 17 height 11
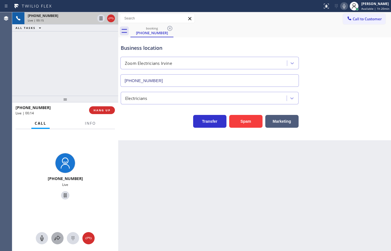
click at [55, 237] on icon at bounding box center [57, 237] width 7 height 7
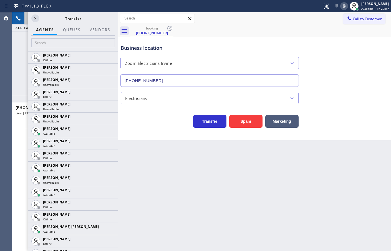
click at [141, 194] on div "Back to Dashboard Change Sender ID Customers Technicians Select a contact Outbo…" at bounding box center [254, 131] width 273 height 238
click at [34, 18] on icon at bounding box center [35, 18] width 7 height 7
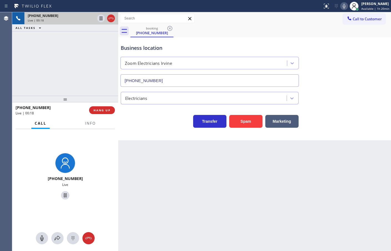
click at [141, 123] on div "Transfer Spam Marketing" at bounding box center [210, 120] width 180 height 16
click at [74, 83] on div "[PHONE_NUMBER] Live | 00:19 ALL TASKS ALL TASKS ACTIVE TASKS TASKS IN WRAP UP" at bounding box center [65, 53] width 106 height 83
click at [139, 129] on div "Business location Zoom Electricians [GEOGRAPHIC_DATA] [PHONE_NUMBER] Electricia…" at bounding box center [254, 88] width 273 height 103
click at [93, 128] on div at bounding box center [91, 128] width 18 height 1
click at [92, 125] on span "Info" at bounding box center [90, 123] width 11 height 5
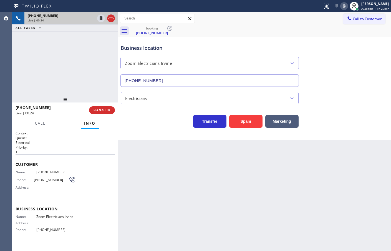
click at [148, 120] on div "Transfer Spam Marketing" at bounding box center [210, 120] width 180 height 16
click at [94, 96] on div at bounding box center [65, 99] width 106 height 7
click at [181, 144] on div "Back to Dashboard Change Sender ID Customers Technicians Select a contact Outbo…" at bounding box center [254, 131] width 273 height 238
drag, startPoint x: 261, startPoint y: 233, endPoint x: 251, endPoint y: 201, distance: 33.0
click at [261, 230] on div "Back to Dashboard Change Sender ID Customers Technicians Select a contact Outbo…" at bounding box center [254, 131] width 273 height 238
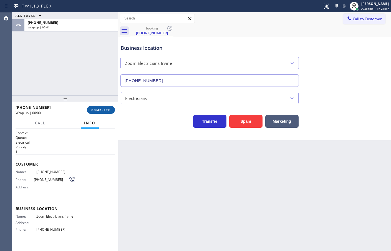
click at [105, 110] on span "COMPLETE" at bounding box center [100, 110] width 19 height 4
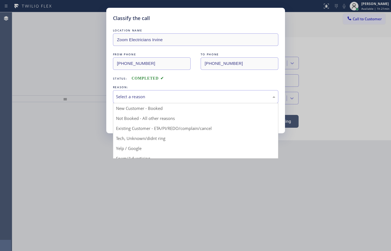
click at [146, 95] on div "Select a reason" at bounding box center [195, 96] width 159 height 6
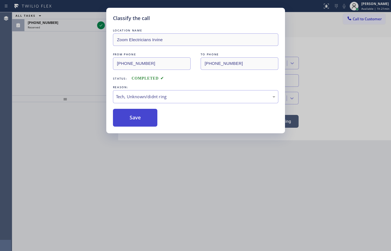
click at [139, 119] on button "Save" at bounding box center [135, 118] width 45 height 18
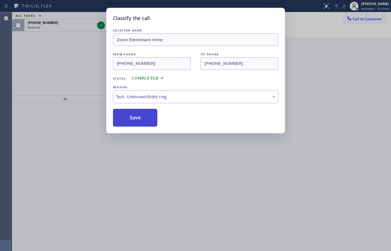
drag, startPoint x: 139, startPoint y: 118, endPoint x: 139, endPoint y: 113, distance: 4.7
click at [139, 117] on button "Save" at bounding box center [135, 118] width 45 height 18
drag, startPoint x: 140, startPoint y: 112, endPoint x: 142, endPoint y: 106, distance: 6.1
click at [141, 111] on button "Save" at bounding box center [135, 118] width 45 height 18
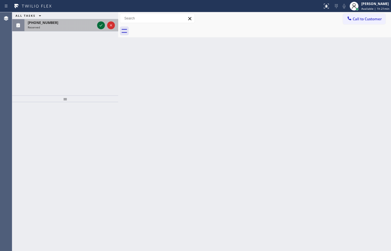
click at [102, 26] on icon at bounding box center [101, 25] width 7 height 7
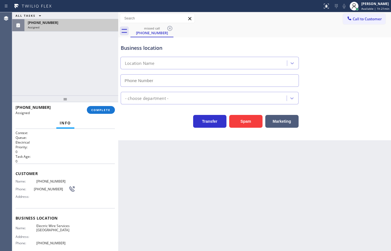
type input "[PHONE_NUMBER]"
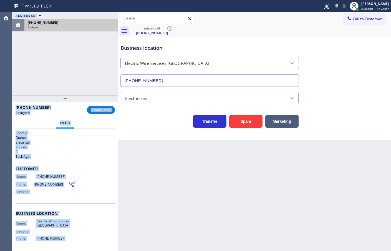
drag, startPoint x: 12, startPoint y: 178, endPoint x: 63, endPoint y: 231, distance: 74.3
click at [62, 239] on div "Agent Desktop Classify the call LOCATION NAME [MEDICAL_DATA] Electrical FROM PH…" at bounding box center [195, 131] width 391 height 238
drag, startPoint x: 71, startPoint y: 226, endPoint x: 72, endPoint y: 221, distance: 5.0
click at [71, 226] on span "Electric Wire Services [GEOGRAPHIC_DATA]" at bounding box center [55, 223] width 39 height 9
click at [77, 193] on div "Name: [PHONE_NUMBER] Phone: [PHONE_NUMBER] Address:" at bounding box center [65, 185] width 99 height 22
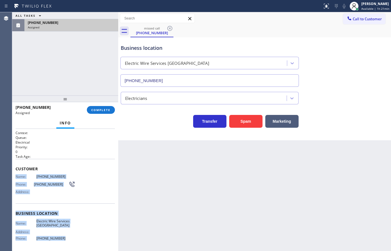
drag, startPoint x: 15, startPoint y: 177, endPoint x: 63, endPoint y: 235, distance: 75.2
click at [63, 235] on div "Context Queue: Electrical Priority: 0 Task Age: Customer Name: [PHONE_NUMBER] P…" at bounding box center [65, 190] width 106 height 122
copy div "Name: [PHONE_NUMBER] Phone: [PHONE_NUMBER] Address: Business location Name: Ele…"
click at [109, 108] on span "COMPLETE" at bounding box center [100, 110] width 19 height 4
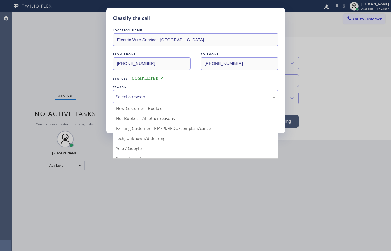
click at [145, 93] on div "Select a reason" at bounding box center [196, 96] width 166 height 13
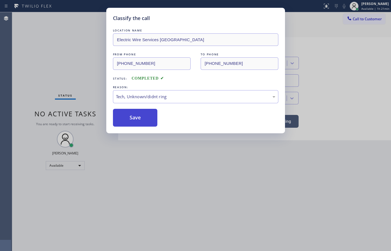
click at [143, 119] on button "Save" at bounding box center [135, 118] width 45 height 18
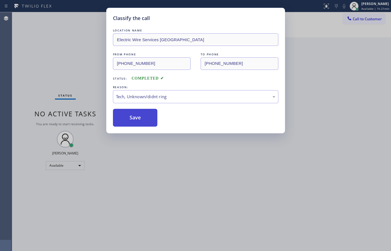
click at [144, 118] on button "Save" at bounding box center [135, 118] width 45 height 18
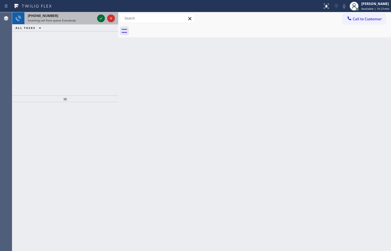
click at [100, 18] on icon at bounding box center [101, 18] width 7 height 7
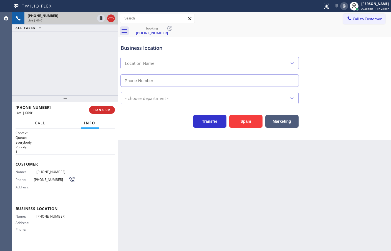
click at [33, 124] on button "Call" at bounding box center [40, 123] width 17 height 11
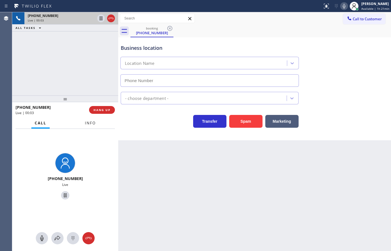
click at [87, 120] on button "Info" at bounding box center [91, 123] width 18 height 11
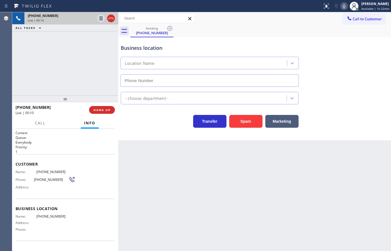
click at [376, 45] on div "Business location Location Name" at bounding box center [255, 61] width 270 height 50
click at [77, 39] on div "[PHONE_NUMBER] Live | 00:17 ALL TASKS ALL TASKS ACTIVE TASKS TASKS IN WRAP UP" at bounding box center [65, 53] width 106 height 83
click at [86, 74] on div "[PHONE_NUMBER] Live | 00:28 ALL TASKS ALL TASKS ACTIVE TASKS TASKS IN WRAP UP" at bounding box center [65, 53] width 106 height 83
click at [217, 185] on div "Back to Dashboard Change Sender ID Customers Technicians Select a contact Outbo…" at bounding box center [254, 131] width 273 height 238
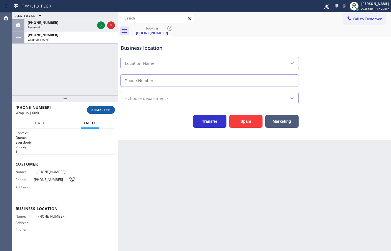
click at [105, 110] on span "COMPLETE" at bounding box center [100, 110] width 19 height 4
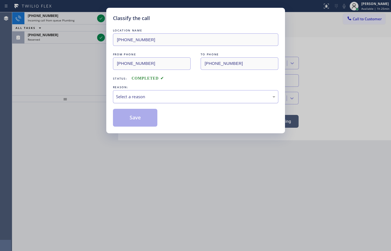
click at [153, 103] on div "Select a reason" at bounding box center [196, 96] width 166 height 13
click at [150, 120] on button "Save" at bounding box center [135, 118] width 45 height 18
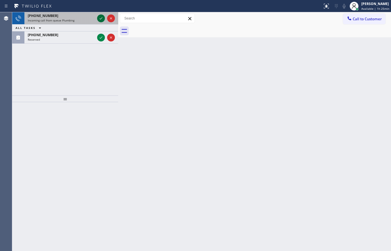
click at [100, 19] on icon at bounding box center [101, 18] width 7 height 7
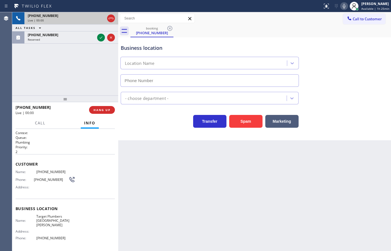
type input "[PHONE_NUMBER]"
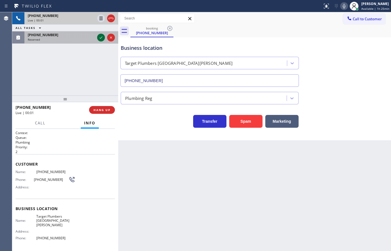
click at [101, 37] on icon at bounding box center [101, 37] width 7 height 7
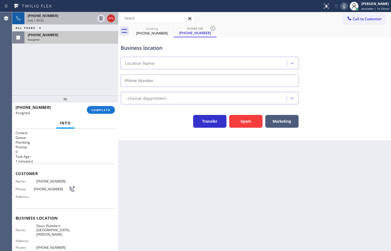
type input "[PHONE_NUMBER]"
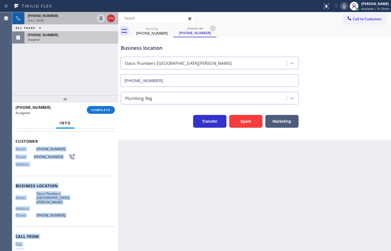
drag, startPoint x: 16, startPoint y: 179, endPoint x: 67, endPoint y: 221, distance: 65.7
click at [72, 245] on div "Context Queue: Plumbing Priority: 0 Task Age: [DEMOGRAPHIC_DATA] minute(s) Cust…" at bounding box center [65, 183] width 99 height 170
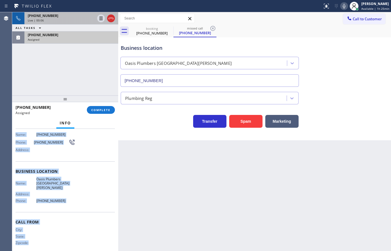
click at [96, 202] on div "Business location Name: Oasis Plumbers [GEOGRAPHIC_DATA][PERSON_NAME] Address: …" at bounding box center [65, 186] width 99 height 51
drag, startPoint x: 14, startPoint y: 135, endPoint x: 65, endPoint y: 207, distance: 88.3
click at [65, 207] on div "Context Queue: Plumbing Priority: 0 Task Age: [DEMOGRAPHIC_DATA] minute(s) Cust…" at bounding box center [65, 190] width 106 height 122
click at [75, 189] on div "Name: Oasis Plumbers [GEOGRAPHIC_DATA][PERSON_NAME] Address: Phone: [PHONE_NUMB…" at bounding box center [65, 191] width 99 height 28
drag, startPoint x: 13, startPoint y: 136, endPoint x: 60, endPoint y: 204, distance: 82.9
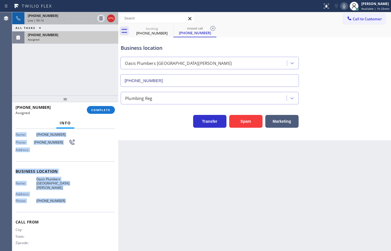
click at [61, 204] on div "Context Queue: Plumbing Priority: 0 Task Age: [DEMOGRAPHIC_DATA] minute(s) Cust…" at bounding box center [65, 190] width 106 height 122
copy div "Name: [PHONE_NUMBER] Phone: [PHONE_NUMBER] Address: Business location Name: [GE…"
click at [104, 111] on span "COMPLETE" at bounding box center [100, 110] width 19 height 4
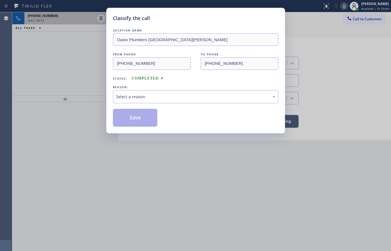
click at [158, 97] on div "Select a reason" at bounding box center [195, 96] width 159 height 6
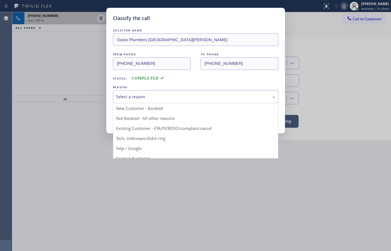
drag, startPoint x: 140, startPoint y: 139, endPoint x: 141, endPoint y: 135, distance: 3.4
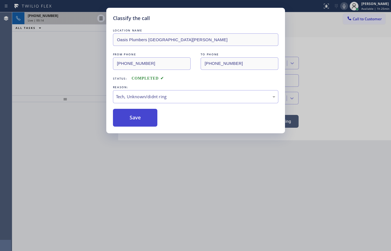
click at [142, 122] on button "Save" at bounding box center [135, 118] width 45 height 18
click at [142, 123] on button "Save" at bounding box center [135, 118] width 45 height 18
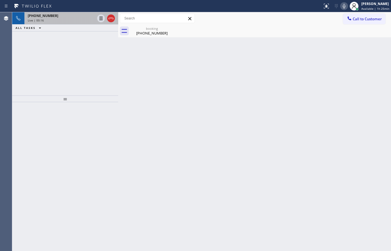
click at [61, 70] on div "[PHONE_NUMBER] Live | 00:16 ALL TASKS ALL TASKS ACTIVE TASKS TASKS IN WRAP UP" at bounding box center [65, 53] width 106 height 83
click at [101, 18] on icon at bounding box center [101, 18] width 7 height 7
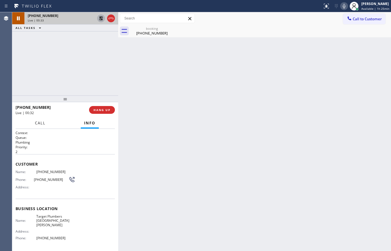
click at [39, 124] on span "Call" at bounding box center [40, 122] width 11 height 5
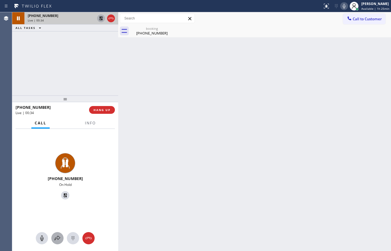
click at [58, 243] on button at bounding box center [57, 238] width 12 height 12
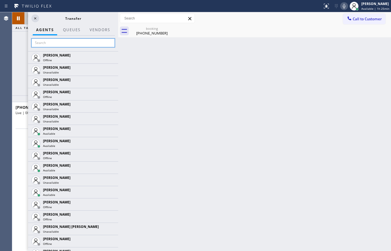
click at [70, 45] on input "text" at bounding box center [73, 42] width 84 height 9
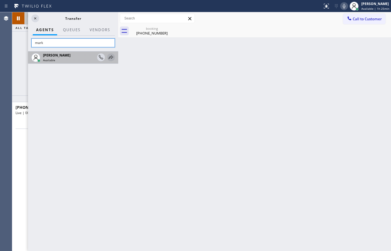
type input "mark"
click at [112, 57] on icon at bounding box center [111, 57] width 7 height 7
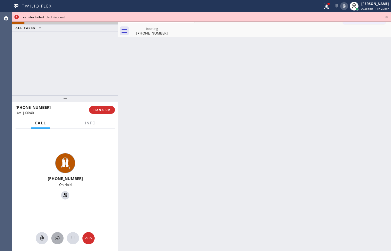
click at [56, 238] on icon at bounding box center [57, 237] width 7 height 7
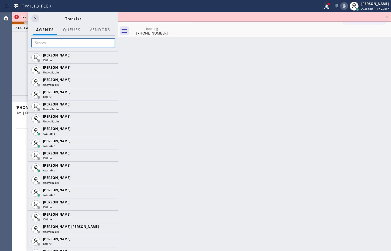
click at [63, 41] on input "text" at bounding box center [73, 42] width 84 height 9
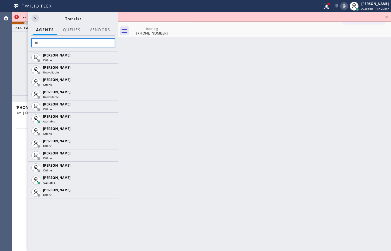
type input "n"
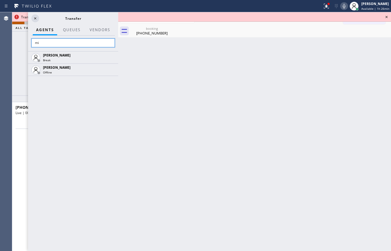
type input "m"
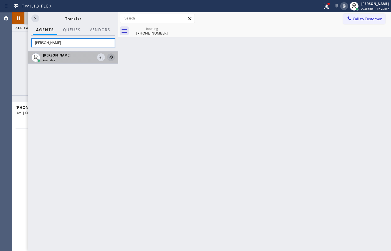
type input "[PERSON_NAME]"
click at [110, 54] on button at bounding box center [111, 57] width 8 height 8
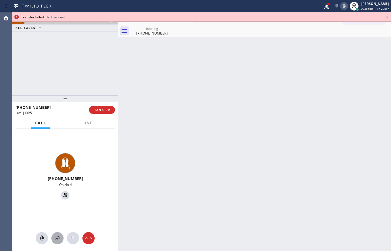
click at [61, 236] on div at bounding box center [57, 237] width 12 height 7
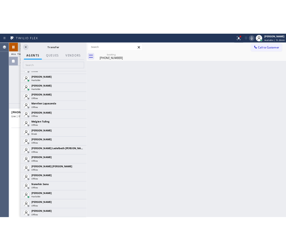
scroll to position [883, 0]
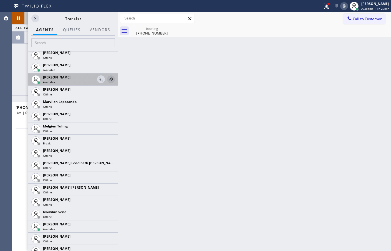
click at [108, 79] on icon at bounding box center [111, 79] width 7 height 7
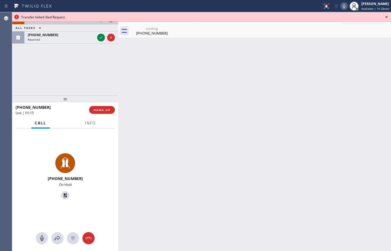
click at [386, 16] on icon at bounding box center [387, 17] width 7 height 7
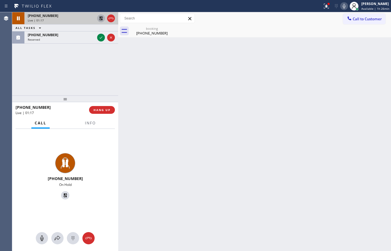
click at [102, 19] on icon at bounding box center [101, 18] width 4 height 4
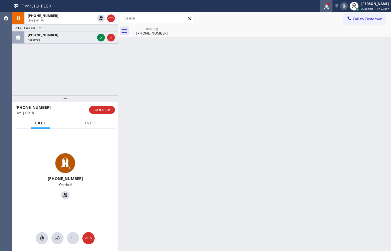
click at [323, 8] on icon at bounding box center [326, 6] width 7 height 7
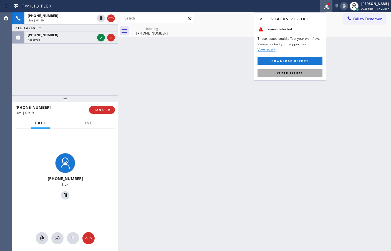
click at [289, 71] on button "Clear issues" at bounding box center [290, 73] width 65 height 8
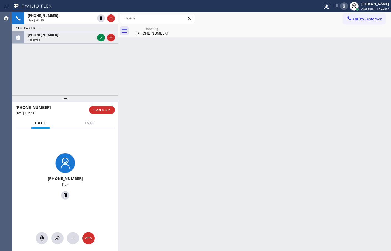
drag, startPoint x: 112, startPoint y: 74, endPoint x: 258, endPoint y: 29, distance: 152.5
click at [113, 74] on div "[PHONE_NUMBER] Live | 01:20 ALL TASKS ALL TASKS ACTIVE TASKS TASKS IN WRAP UP […" at bounding box center [65, 53] width 106 height 83
click at [88, 123] on span "Info" at bounding box center [90, 122] width 11 height 5
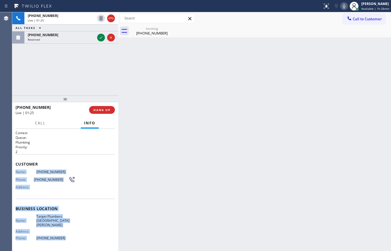
drag, startPoint x: 14, startPoint y: 170, endPoint x: 65, endPoint y: 238, distance: 85.5
click at [65, 238] on div "Context Queue: Plumbing Priority: 2 Customer Name: [PHONE_NUMBER] Phone: [PHONE…" at bounding box center [65, 190] width 106 height 122
copy div "Name: [PHONE_NUMBER] Phone: [PHONE_NUMBER] Address: Business location Name: Tar…"
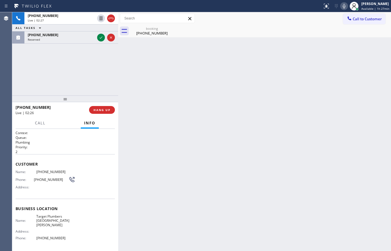
click at [91, 63] on div "[PHONE_NUMBER] Live | 02:27 ALL TASKS ALL TASKS ACTIVE TASKS TASKS IN WRAP UP […" at bounding box center [65, 53] width 106 height 83
click at [74, 53] on div "[PHONE_NUMBER] Live | 02:31 ALL TASKS ALL TASKS ACTIVE TASKS TASKS IN WRAP UP […" at bounding box center [65, 53] width 106 height 83
click at [146, 66] on div "Back to Dashboard Change Sender ID Customers Technicians Select a contact Outbo…" at bounding box center [254, 131] width 273 height 238
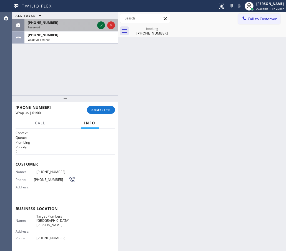
click at [103, 25] on icon at bounding box center [101, 25] width 7 height 7
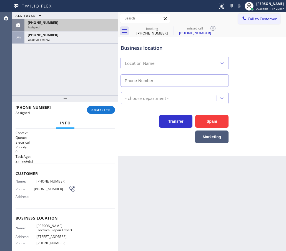
type input "[PHONE_NUMBER]"
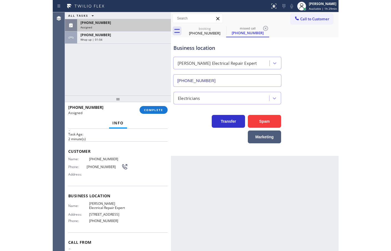
scroll to position [33, 0]
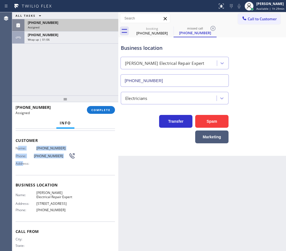
drag, startPoint x: 17, startPoint y: 149, endPoint x: 24, endPoint y: 172, distance: 23.8
click at [24, 172] on div "Customer Name: [PHONE_NUMBER] Phone: [PHONE_NUMBER] Address:" at bounding box center [65, 152] width 99 height 44
click at [30, 169] on div "Customer Name: [PHONE_NUMBER] Phone: [PHONE_NUMBER] Address:" at bounding box center [65, 152] width 99 height 44
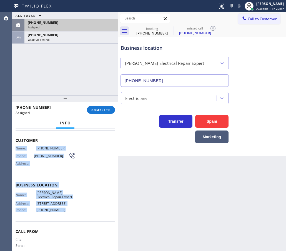
drag, startPoint x: 13, startPoint y: 150, endPoint x: 74, endPoint y: 216, distance: 90.6
click at [74, 216] on div "Context Queue: Electrical Priority: 0 Task Age: [DEMOGRAPHIC_DATA] minute(s) Cu…" at bounding box center [65, 190] width 106 height 122
copy div "Name: [PHONE_NUMBER] Phone: [PHONE_NUMBER] Address: Business location Name: [PE…"
click at [94, 110] on span "COMPLETE" at bounding box center [100, 110] width 19 height 4
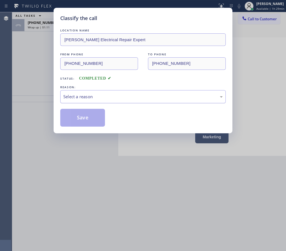
click at [134, 96] on div "Select a reason" at bounding box center [142, 96] width 159 height 6
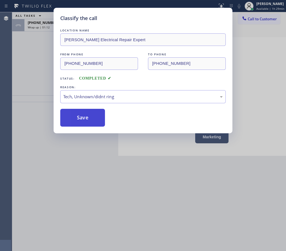
click at [84, 121] on button "Save" at bounding box center [82, 118] width 45 height 18
click at [84, 120] on button "Save" at bounding box center [82, 118] width 45 height 18
drag, startPoint x: 85, startPoint y: 120, endPoint x: 101, endPoint y: 111, distance: 18.1
click at [90, 120] on button "Save" at bounding box center [82, 118] width 45 height 18
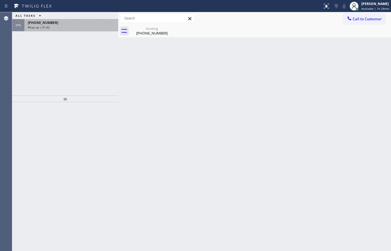
click at [80, 29] on div "[PHONE_NUMBER] Wrap up | 01:42" at bounding box center [70, 25] width 92 height 12
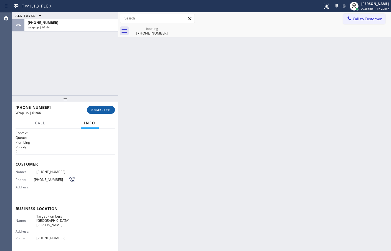
click at [104, 111] on span "COMPLETE" at bounding box center [100, 110] width 19 height 4
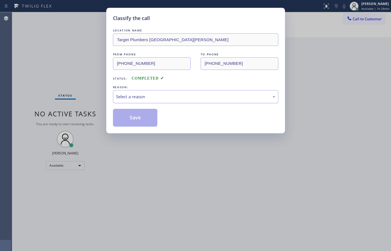
click at [154, 96] on div "Select a reason" at bounding box center [195, 96] width 159 height 6
click at [140, 122] on button "Save" at bounding box center [135, 118] width 45 height 18
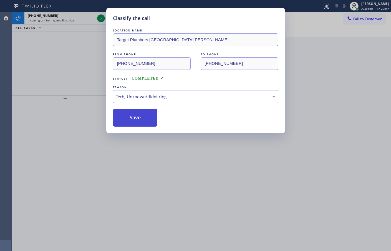
click at [140, 121] on button "Save" at bounding box center [135, 118] width 45 height 18
click at [140, 122] on button "Save" at bounding box center [135, 118] width 45 height 18
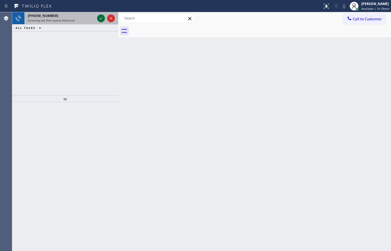
click at [101, 19] on icon at bounding box center [101, 18] width 7 height 7
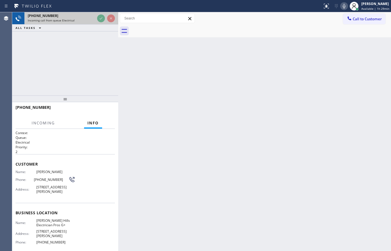
click at [100, 24] on div at bounding box center [106, 18] width 20 height 12
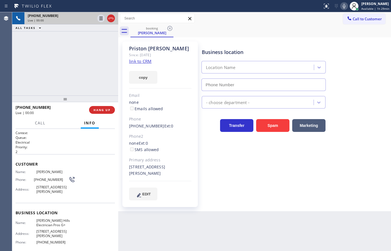
type input "[PHONE_NUMBER]"
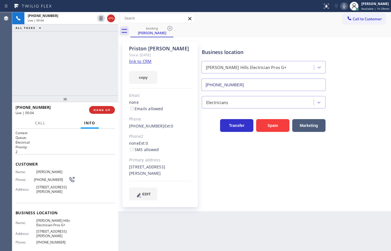
click at [139, 60] on link "link to CRM" at bounding box center [140, 61] width 23 height 6
click at [102, 19] on icon at bounding box center [101, 18] width 3 height 4
click at [343, 6] on icon at bounding box center [344, 6] width 3 height 4
click at [38, 124] on span "Call" at bounding box center [40, 122] width 11 height 5
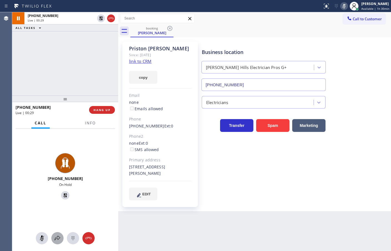
click at [54, 237] on div at bounding box center [57, 237] width 12 height 7
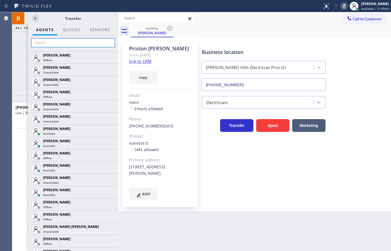
click at [69, 44] on input "text" at bounding box center [73, 42] width 84 height 9
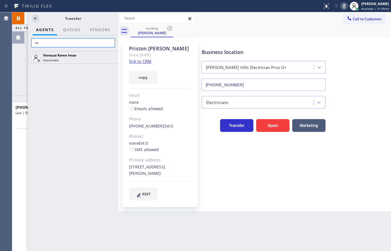
type input "v"
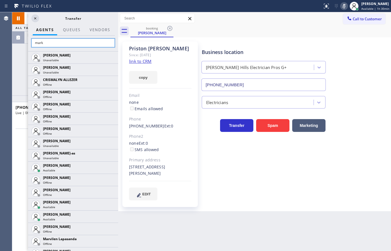
scroll to position [21, 0]
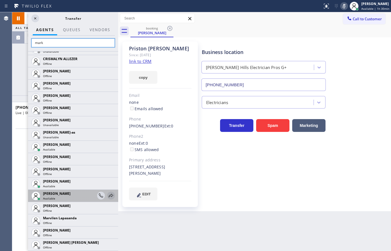
type input "mark"
click at [108, 198] on icon at bounding box center [111, 195] width 7 height 7
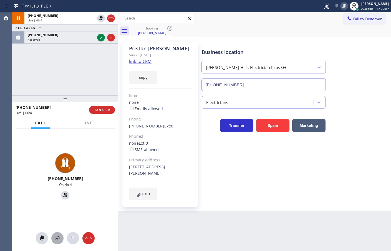
click at [52, 240] on div at bounding box center [57, 237] width 12 height 7
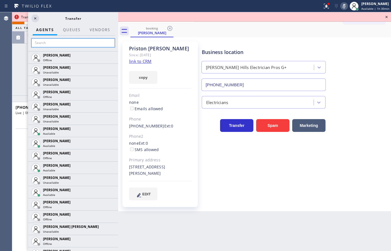
click at [65, 46] on input "text" at bounding box center [73, 42] width 84 height 9
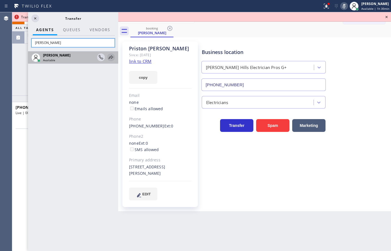
type input "[PERSON_NAME]"
click at [112, 58] on icon at bounding box center [111, 57] width 7 height 7
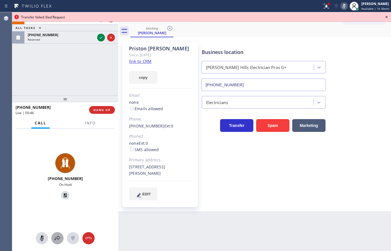
click at [59, 238] on icon at bounding box center [57, 237] width 7 height 7
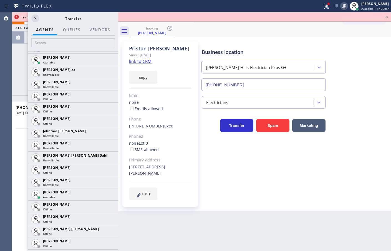
scroll to position [572, 0]
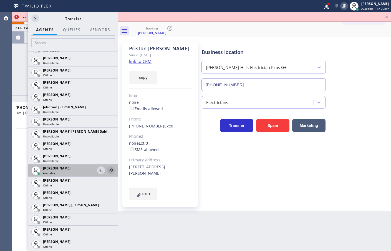
click at [109, 170] on icon at bounding box center [111, 170] width 4 height 4
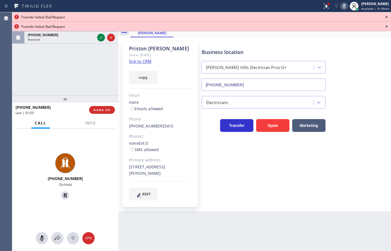
click at [385, 17] on icon at bounding box center [387, 17] width 7 height 7
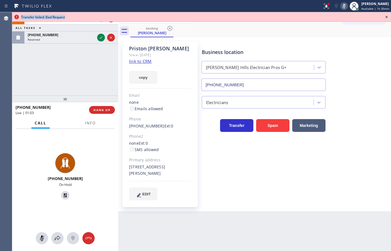
click at [385, 17] on icon at bounding box center [387, 17] width 7 height 7
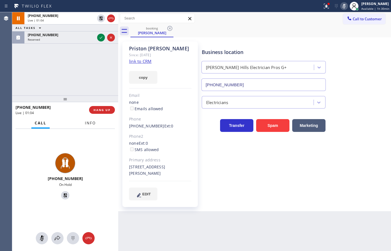
click at [91, 126] on button "Info" at bounding box center [91, 123] width 18 height 11
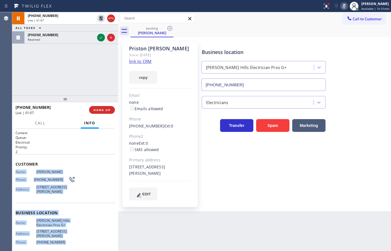
drag, startPoint x: 16, startPoint y: 173, endPoint x: 72, endPoint y: 239, distance: 86.4
click at [72, 239] on div "Context Queue: Electrical Priority: 2 Customer Name: [PERSON_NAME] Phone: [PHON…" at bounding box center [65, 214] width 99 height 169
copy div "Name: [PERSON_NAME] Phone: [PHONE_NUMBER] Address: [STREET_ADDRESS][PERSON_NAME…"
drag, startPoint x: 137, startPoint y: 76, endPoint x: 176, endPoint y: 70, distance: 39.1
click at [138, 76] on button "copy" at bounding box center [143, 77] width 28 height 13
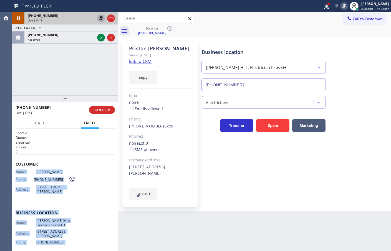
click at [100, 20] on icon at bounding box center [101, 18] width 4 height 4
click at [341, 6] on icon at bounding box center [344, 6] width 7 height 7
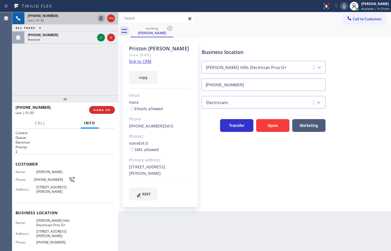
drag, startPoint x: 27, startPoint y: 83, endPoint x: 33, endPoint y: 79, distance: 6.9
click at [28, 82] on div "[PHONE_NUMBER] Live | 01:33 ALL TASKS ALL TASKS ACTIVE TASKS TASKS IN WRAP UP […" at bounding box center [65, 53] width 106 height 83
click at [75, 71] on div "[PHONE_NUMBER] Live | 01:54 ALL TASKS ALL TASKS ACTIVE TASKS TASKS IN WRAP UP […" at bounding box center [65, 53] width 106 height 83
click at [89, 91] on div "[PHONE_NUMBER] Live | 01:55 ALL TASKS ALL TASKS ACTIVE TASKS TASKS IN WRAP UP […" at bounding box center [65, 53] width 106 height 83
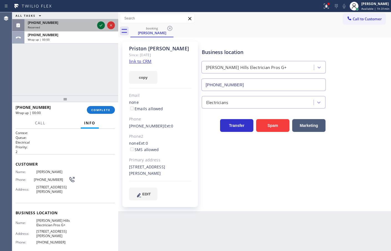
click at [99, 26] on icon at bounding box center [101, 25] width 7 height 7
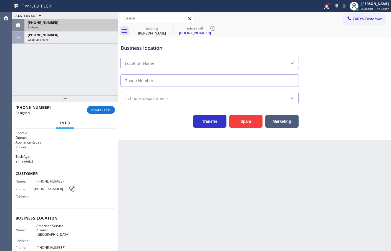
type input "[PHONE_NUMBER]"
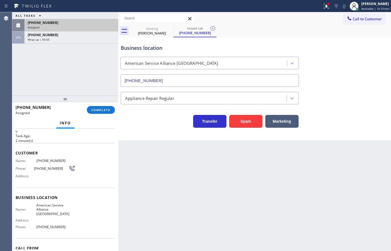
scroll to position [24, 0]
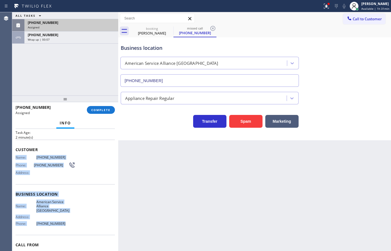
drag, startPoint x: 21, startPoint y: 169, endPoint x: 66, endPoint y: 219, distance: 67.7
click at [66, 219] on div "Context Queue: Appliance Repair Priority: 0 Task Age: [DEMOGRAPHIC_DATA] minute…" at bounding box center [65, 190] width 106 height 122
copy div "Name: [PHONE_NUMBER] Phone: [PHONE_NUMBER] Address: Business location Name: Ame…"
click at [101, 111] on span "COMPLETE" at bounding box center [100, 110] width 19 height 4
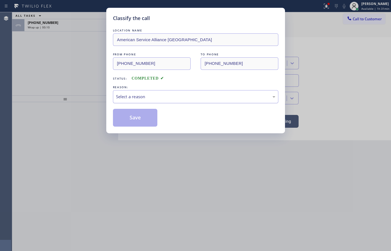
click at [134, 101] on div "Select a reason" at bounding box center [196, 96] width 166 height 13
click at [137, 125] on button "Save" at bounding box center [135, 118] width 45 height 18
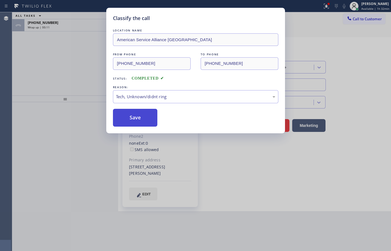
click at [137, 126] on button "Save" at bounding box center [135, 118] width 45 height 18
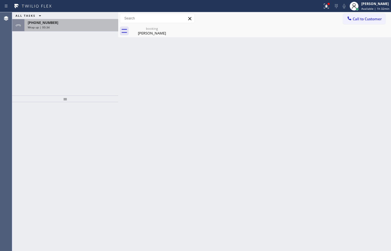
click at [96, 24] on div "[PHONE_NUMBER]" at bounding box center [71, 22] width 87 height 5
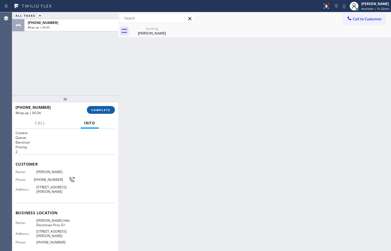
click at [94, 110] on span "COMPLETE" at bounding box center [100, 110] width 19 height 4
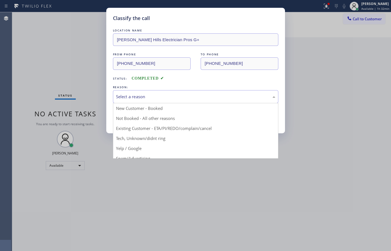
click at [145, 96] on div "Select a reason" at bounding box center [195, 96] width 159 height 6
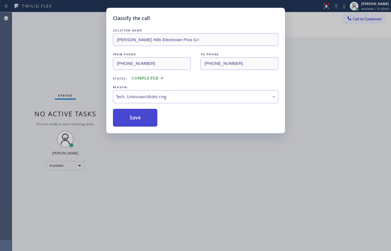
click at [137, 118] on button "Save" at bounding box center [135, 118] width 45 height 18
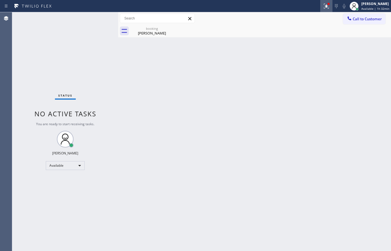
click at [325, 5] on icon at bounding box center [326, 5] width 3 height 2
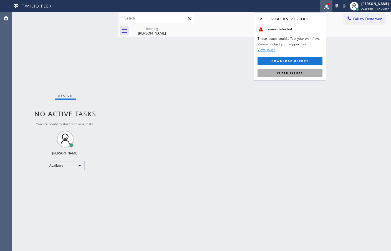
click at [296, 72] on span "Clear issues" at bounding box center [290, 73] width 26 height 4
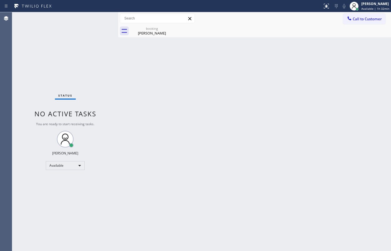
drag, startPoint x: 110, startPoint y: 98, endPoint x: 115, endPoint y: 88, distance: 11.4
click at [116, 95] on div "Status No active tasks You are ready to start receiving tasks. [PERSON_NAME]" at bounding box center [65, 131] width 106 height 238
click at [74, 62] on div "Status No active tasks You are ready to start receiving tasks. [PERSON_NAME]" at bounding box center [65, 131] width 106 height 238
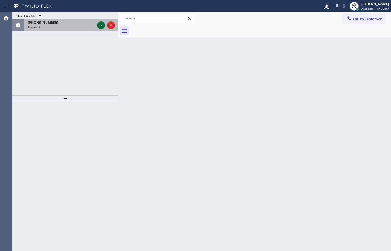
click at [98, 28] on icon at bounding box center [101, 25] width 7 height 7
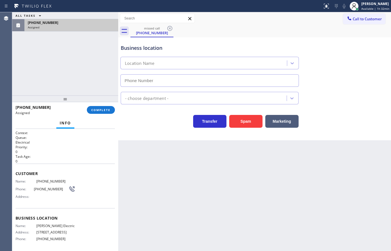
type input "[PHONE_NUMBER]"
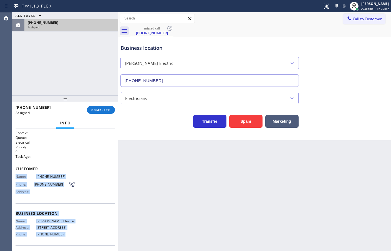
drag, startPoint x: 16, startPoint y: 178, endPoint x: 78, endPoint y: 241, distance: 88.2
click at [78, 241] on div "Context Queue: Electrical Priority: 0 Task Age: Customer Name: [PHONE_NUMBER] P…" at bounding box center [65, 208] width 99 height 157
copy div "Name: [PHONE_NUMBER] Phone: [PHONE_NUMBER] Address: Business location Name: [PE…"
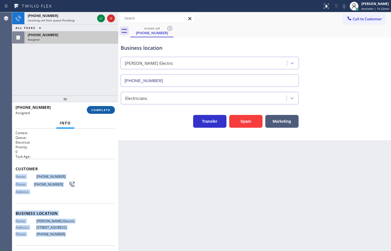
click at [106, 108] on span "COMPLETE" at bounding box center [100, 110] width 19 height 4
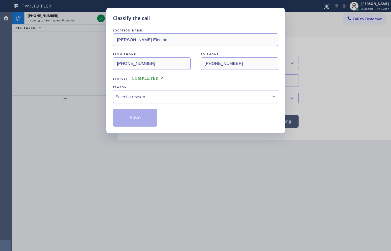
click at [146, 100] on div "Select a reason" at bounding box center [196, 96] width 166 height 13
click at [142, 122] on button "Save" at bounding box center [135, 118] width 45 height 18
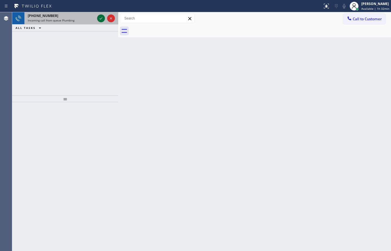
click at [102, 18] on icon at bounding box center [101, 18] width 7 height 7
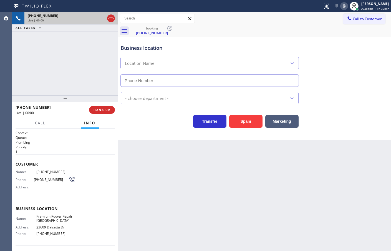
type input "[PHONE_NUMBER]"
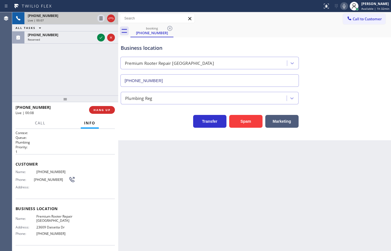
click at [63, 74] on div "[PHONE_NUMBER] Live | 00:07 ALL TASKS ALL TASKS ACTIVE TASKS TASKS IN WRAP UP […" at bounding box center [65, 53] width 106 height 83
click at [64, 73] on div "[PHONE_NUMBER] Live | 00:31 ALL TASKS ALL TASKS ACTIVE TASKS TASKS IN WRAP UP […" at bounding box center [65, 53] width 106 height 83
click at [87, 92] on div "[PHONE_NUMBER] Live | 00:34 ALL TASKS ALL TASKS ACTIVE TASKS TASKS IN WRAP UP […" at bounding box center [65, 53] width 106 height 83
click at [146, 118] on div "Transfer Spam Marketing" at bounding box center [210, 120] width 180 height 16
click at [85, 68] on div "[PHONE_NUMBER] Live | 00:36 ALL TASKS ALL TASKS ACTIVE TASKS TASKS IN WRAP UP […" at bounding box center [65, 53] width 106 height 83
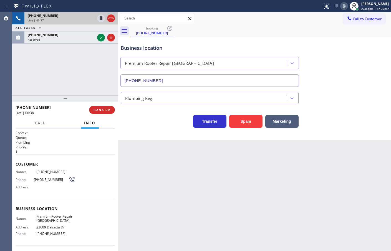
click at [341, 5] on icon at bounding box center [344, 6] width 7 height 7
click at [95, 18] on div "[PHONE_NUMBER] Live | 00:39" at bounding box center [60, 18] width 72 height 12
click at [99, 17] on icon at bounding box center [101, 18] width 7 height 7
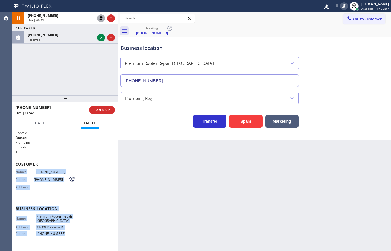
drag, startPoint x: 16, startPoint y: 173, endPoint x: 69, endPoint y: 239, distance: 84.5
click at [69, 239] on div "Context Queue: Plumbing Priority: 1 Customer Name: [PHONE_NUMBER] Phone: [PHONE…" at bounding box center [65, 208] width 99 height 156
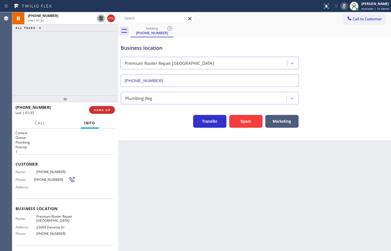
click at [200, 191] on div "Back to Dashboard Change Sender ID Customers Technicians Select a contact Outbo…" at bounding box center [254, 131] width 273 height 238
click at [144, 127] on div "Business location Premium Rooter Repair [GEOGRAPHIC_DATA] [PHONE_NUMBER] Plumbi…" at bounding box center [254, 88] width 273 height 103
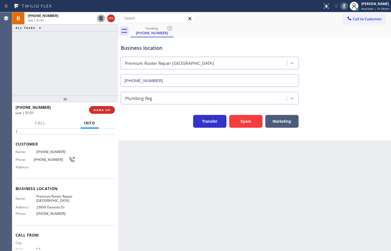
scroll to position [22, 0]
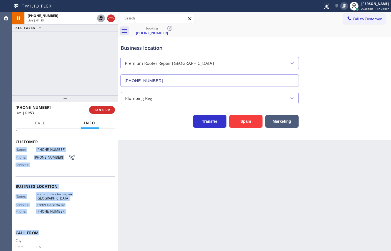
drag, startPoint x: 16, startPoint y: 151, endPoint x: 81, endPoint y: 223, distance: 97.2
click at [81, 223] on div "Context Queue: Plumbing Priority: 1 Customer Name: [PHONE_NUMBER] Phone: [PHONE…" at bounding box center [65, 186] width 99 height 156
drag, startPoint x: 100, startPoint y: 195, endPoint x: 16, endPoint y: 141, distance: 99.3
click at [100, 194] on div "Name: Premium Rooter Repair Newhall Address: [STREET_ADDRESS] Phone: [PHONE_NUM…" at bounding box center [65, 204] width 99 height 24
click at [30, 151] on span "Name:" at bounding box center [26, 149] width 21 height 4
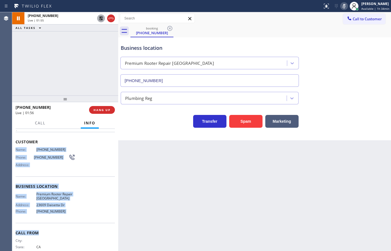
click at [15, 151] on div "Context Queue: Plumbing Priority: 1 Customer Name: [PHONE_NUMBER] Phone: [PHONE…" at bounding box center [65, 190] width 106 height 122
drag, startPoint x: 15, startPoint y: 151, endPoint x: 70, endPoint y: 209, distance: 79.8
click at [70, 209] on div "Context Queue: Plumbing Priority: 1 Customer Name: [PHONE_NUMBER] Phone: [PHONE…" at bounding box center [65, 190] width 106 height 122
click at [99, 17] on icon at bounding box center [101, 18] width 7 height 7
click at [341, 7] on icon at bounding box center [344, 6] width 7 height 7
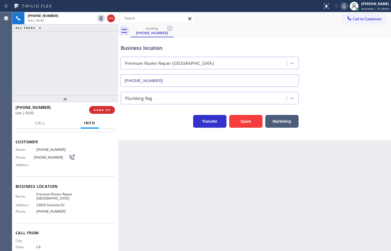
click at [85, 45] on div "[PHONE_NUMBER] Live | 02:02 ALL TASKS ALL TASKS ACTIVE TASKS TASKS IN WRAP UP" at bounding box center [65, 53] width 106 height 83
click at [168, 138] on div "Business location Premium Rooter Repair [GEOGRAPHIC_DATA] [PHONE_NUMBER] Plumbi…" at bounding box center [254, 88] width 273 height 103
click at [43, 73] on div "[PHONE_NUMBER] Live | 02:03 ALL TASKS ALL TASKS ACTIVE TASKS TASKS IN WRAP UP" at bounding box center [65, 53] width 106 height 83
click at [193, 156] on div "Back to Dashboard Change Sender ID Customers Technicians Select a contact Outbo…" at bounding box center [254, 131] width 273 height 238
click at [56, 83] on div "[PHONE_NUMBER] Live | 02:06 ALL TASKS ALL TASKS ACTIVE TASKS TASKS IN WRAP UP" at bounding box center [65, 53] width 106 height 83
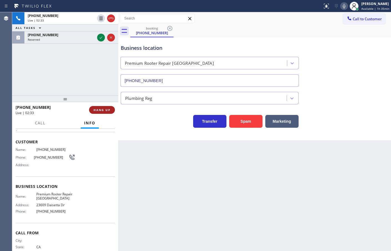
click at [100, 109] on span "HANG UP" at bounding box center [102, 110] width 17 height 4
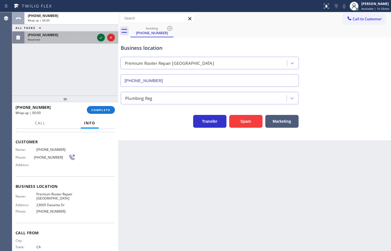
click at [102, 38] on div at bounding box center [106, 37] width 20 height 12
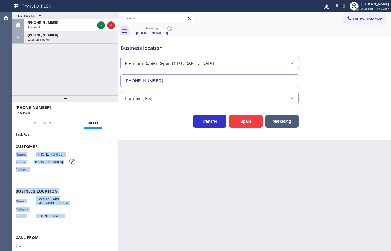
drag, startPoint x: 16, startPoint y: 154, endPoint x: 72, endPoint y: 217, distance: 84.4
click at [72, 217] on div "Context Queue: Electrical Priority: 0 Task Age: Customer Name: [PHONE_NUMBER] P…" at bounding box center [65, 188] width 99 height 161
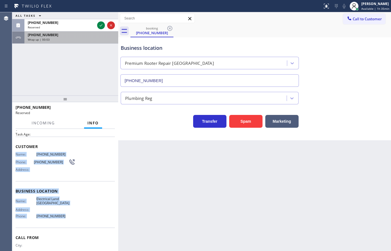
click at [94, 36] on div "[PHONE_NUMBER]" at bounding box center [71, 35] width 87 height 5
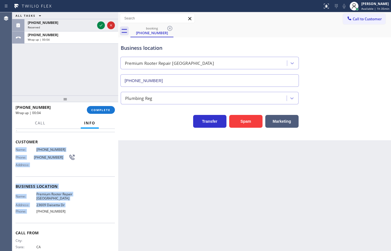
drag, startPoint x: 100, startPoint y: 109, endPoint x: 113, endPoint y: 106, distance: 14.0
click at [100, 109] on span "COMPLETE" at bounding box center [100, 110] width 19 height 4
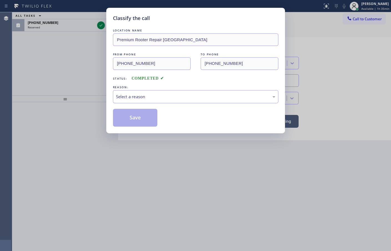
click at [136, 100] on div "Select a reason" at bounding box center [196, 96] width 166 height 13
click at [136, 119] on button "Save" at bounding box center [135, 118] width 45 height 18
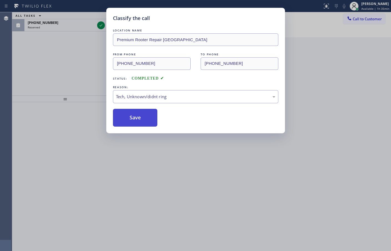
click at [136, 119] on button "Save" at bounding box center [135, 118] width 45 height 18
drag, startPoint x: 52, startPoint y: 48, endPoint x: 68, endPoint y: 31, distance: 23.2
click at [52, 47] on div "Classify the call LOCATION NAME Premium Rooter Repair Newhall FROM PHONE [PHONE…" at bounding box center [195, 125] width 391 height 251
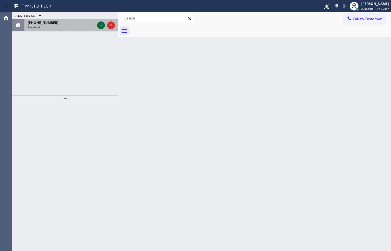
click at [99, 24] on icon at bounding box center [101, 25] width 7 height 7
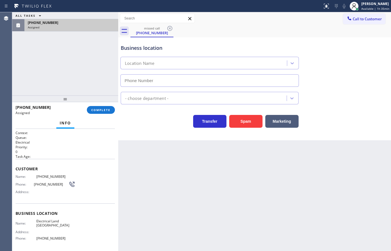
type input "[PHONE_NUMBER]"
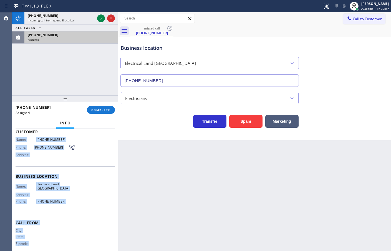
scroll to position [41, 0]
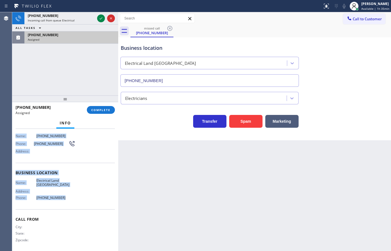
drag, startPoint x: 16, startPoint y: 177, endPoint x: 80, endPoint y: 204, distance: 69.4
click at [80, 204] on div "Context Queue: Electrical Priority: 0 Task Age: Customer Name: [PHONE_NUMBER] P…" at bounding box center [65, 170] width 99 height 161
drag, startPoint x: 100, startPoint y: 109, endPoint x: 128, endPoint y: 103, distance: 28.0
click at [101, 109] on span "COMPLETE" at bounding box center [100, 110] width 19 height 4
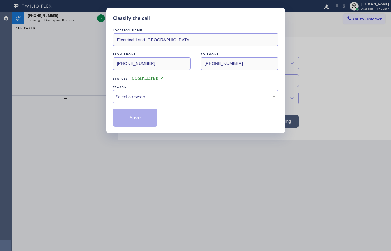
click at [141, 99] on div "Select a reason" at bounding box center [195, 96] width 159 height 6
click at [136, 120] on button "Save" at bounding box center [135, 118] width 45 height 18
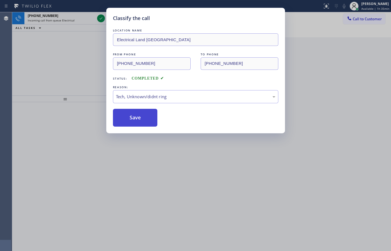
click at [136, 119] on button "Save" at bounding box center [135, 118] width 45 height 18
click at [136, 118] on button "Save" at bounding box center [135, 118] width 45 height 18
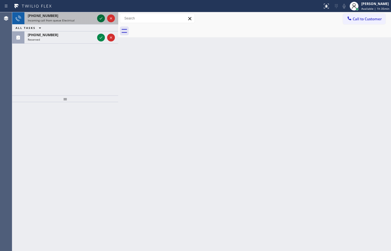
click at [99, 18] on icon at bounding box center [101, 18] width 7 height 7
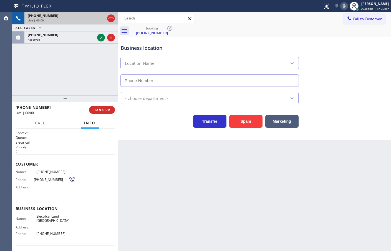
type input "[PHONE_NUMBER]"
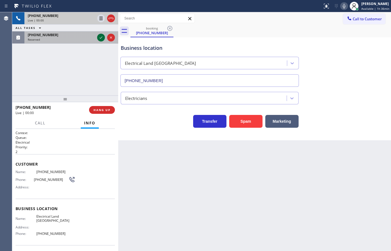
click at [102, 38] on icon at bounding box center [101, 37] width 7 height 7
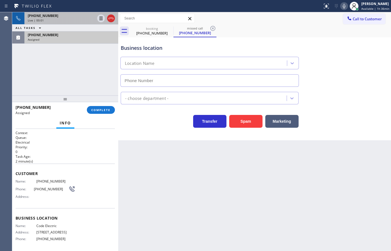
type input "[PHONE_NUMBER]"
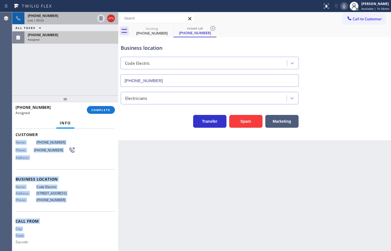
drag, startPoint x: 15, startPoint y: 181, endPoint x: 79, endPoint y: 238, distance: 85.8
click at [79, 244] on div "Context Queue: Electrical Priority: 0 Task Age: [DEMOGRAPHIC_DATA] minute(s) Cu…" at bounding box center [65, 190] width 106 height 122
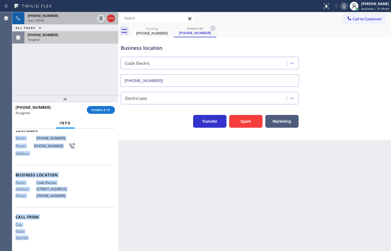
click at [52, 160] on div "Customer Name: [PHONE_NUMBER] Phone: [PHONE_NUMBER] Address:" at bounding box center [65, 142] width 99 height 44
drag, startPoint x: 13, startPoint y: 136, endPoint x: 73, endPoint y: 195, distance: 83.7
click at [71, 199] on div "Context Queue: Electrical Priority: 0 Task Age: [DEMOGRAPHIC_DATA] minute(s) Cu…" at bounding box center [65, 190] width 106 height 122
click at [104, 108] on span "COMPLETE" at bounding box center [100, 110] width 19 height 4
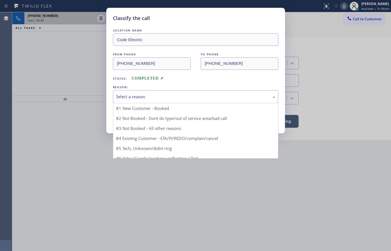
click at [136, 97] on div "Select a reason" at bounding box center [195, 96] width 159 height 6
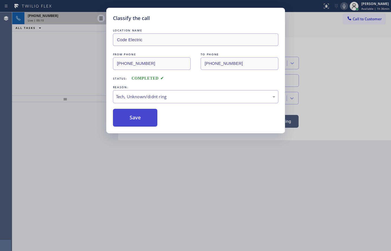
click at [136, 121] on button "Save" at bounding box center [135, 118] width 45 height 18
click at [136, 119] on button "Save" at bounding box center [135, 118] width 45 height 18
click at [138, 119] on button "Save" at bounding box center [135, 118] width 45 height 18
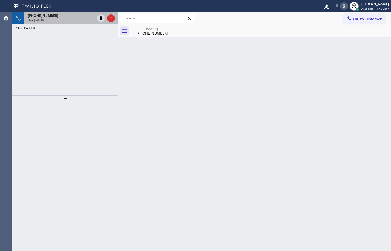
click at [66, 54] on div "[PHONE_NUMBER] Live | 00:20 ALL TASKS ALL TASKS ACTIVE TASKS TASKS IN WRAP UP" at bounding box center [65, 53] width 106 height 83
click at [64, 18] on div "[PHONE_NUMBER]" at bounding box center [61, 15] width 67 height 5
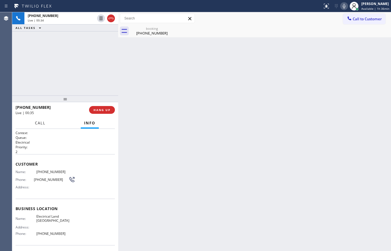
click at [38, 124] on span "Call" at bounding box center [40, 122] width 11 height 5
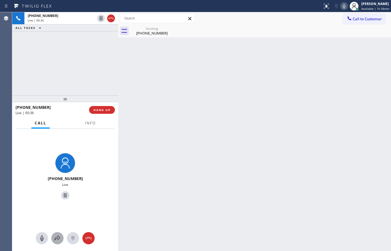
click at [57, 241] on icon at bounding box center [57, 237] width 7 height 7
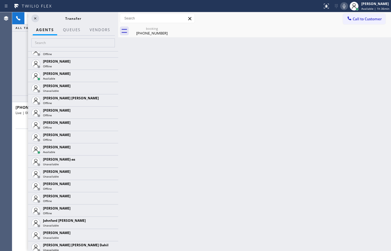
scroll to position [510, 0]
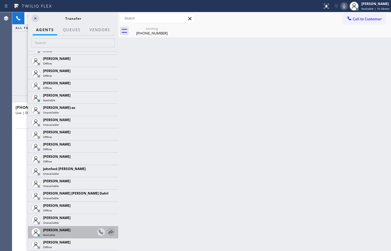
click at [109, 232] on icon at bounding box center [111, 232] width 4 height 4
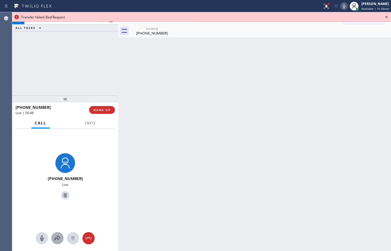
drag, startPoint x: 58, startPoint y: 237, endPoint x: 60, endPoint y: 233, distance: 3.9
click at [60, 233] on button at bounding box center [57, 238] width 12 height 12
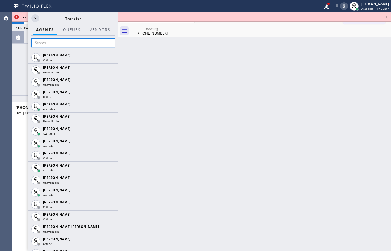
click at [43, 40] on input "text" at bounding box center [73, 42] width 84 height 9
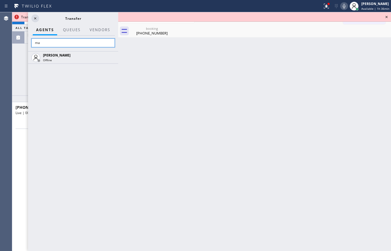
type input "m"
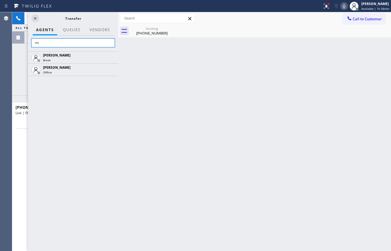
type input "m"
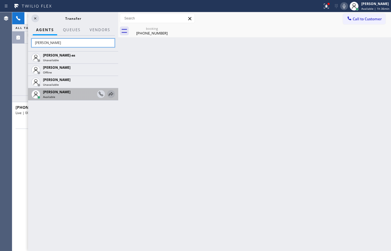
type input "[PERSON_NAME]"
click at [110, 93] on icon at bounding box center [111, 94] width 7 height 7
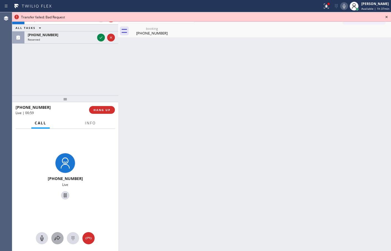
click at [60, 240] on icon at bounding box center [57, 237] width 7 height 7
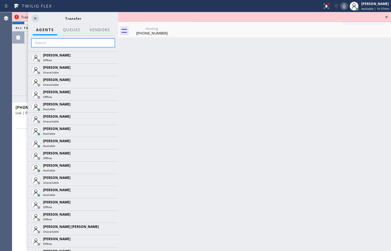
click at [62, 45] on input "text" at bounding box center [73, 42] width 84 height 9
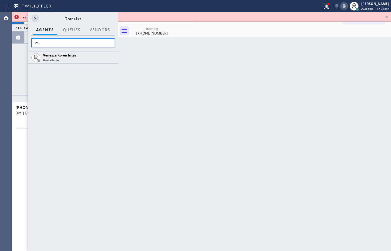
type input "v"
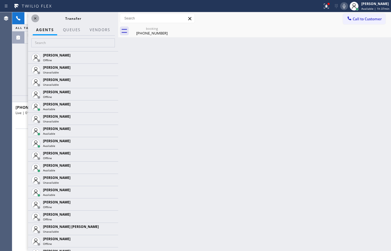
click at [36, 19] on icon at bounding box center [35, 18] width 7 height 7
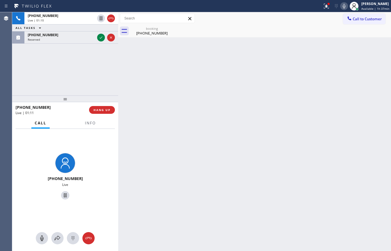
click at [341, 8] on icon at bounding box center [344, 6] width 7 height 7
click at [88, 124] on span "Info" at bounding box center [90, 122] width 11 height 5
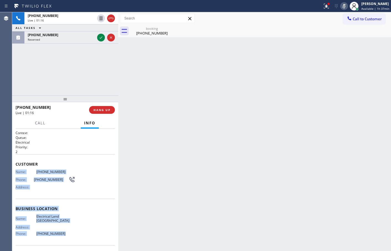
drag, startPoint x: 16, startPoint y: 175, endPoint x: 61, endPoint y: 235, distance: 74.8
click at [61, 235] on div "Context Queue: Electrical Priority: 2 Customer Name: [PHONE_NUMBER] Phone: [PHO…" at bounding box center [65, 190] width 106 height 122
click at [341, 8] on icon at bounding box center [344, 6] width 7 height 7
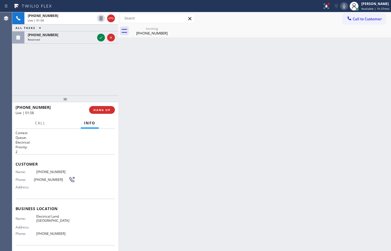
click at [134, 81] on div "Back to Dashboard Change Sender ID Customers Technicians Select a contact Outbo…" at bounding box center [254, 131] width 273 height 238
drag, startPoint x: 89, startPoint y: 83, endPoint x: 88, endPoint y: 79, distance: 3.7
click at [88, 82] on div "[PHONE_NUMBER] Live | 01:59 ALL TASKS ALL TASKS ACTIVE TASKS TASKS IN WRAP UP […" at bounding box center [65, 53] width 106 height 83
drag, startPoint x: 152, startPoint y: 85, endPoint x: 153, endPoint y: 82, distance: 2.9
click at [152, 85] on div "Back to Dashboard Change Sender ID Customers Technicians Select a contact Outbo…" at bounding box center [254, 131] width 273 height 238
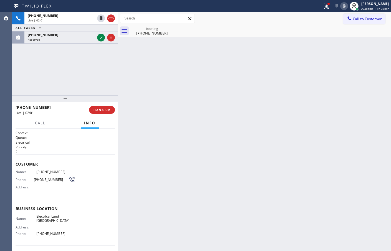
drag, startPoint x: 181, startPoint y: 61, endPoint x: 186, endPoint y: 61, distance: 4.2
click at [184, 62] on div "Back to Dashboard Change Sender ID Customers Technicians Select a contact Outbo…" at bounding box center [254, 131] width 273 height 238
click at [177, 107] on div "Back to Dashboard Change Sender ID Customers Technicians Select a contact Outbo…" at bounding box center [254, 131] width 273 height 238
drag, startPoint x: 171, startPoint y: 76, endPoint x: 170, endPoint y: 68, distance: 7.6
click at [171, 75] on div "Back to Dashboard Change Sender ID Customers Technicians Select a contact Outbo…" at bounding box center [254, 131] width 273 height 238
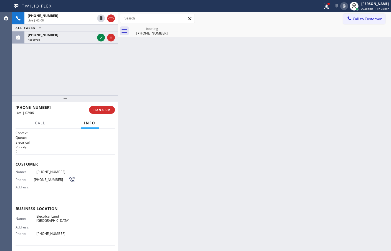
click at [91, 74] on div "[PHONE_NUMBER] Live | 02:05 ALL TASKS ALL TASKS ACTIVE TASKS TASKS IN WRAP UP […" at bounding box center [65, 53] width 106 height 83
click at [90, 77] on div "[PHONE_NUMBER] Live | 02:06 ALL TASKS ALL TASKS ACTIVE TASKS TASKS IN WRAP UP […" at bounding box center [65, 53] width 106 height 83
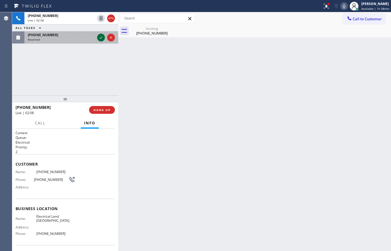
click at [101, 38] on icon at bounding box center [101, 37] width 7 height 7
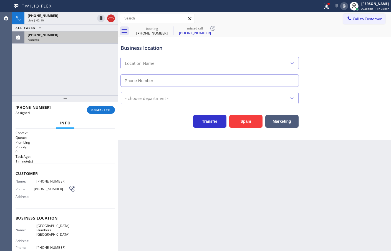
type input "[PHONE_NUMBER]"
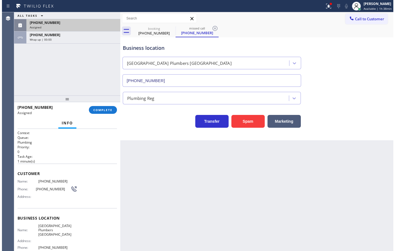
scroll to position [22, 0]
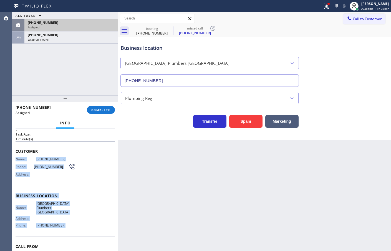
drag, startPoint x: 14, startPoint y: 158, endPoint x: 65, endPoint y: 221, distance: 81.6
click at [65, 221] on div "Context Queue: Plumbing Priority: 0 Task Age: [DEMOGRAPHIC_DATA] minute(s) Cust…" at bounding box center [65, 190] width 106 height 122
click at [97, 113] on button "COMPLETE" at bounding box center [101, 110] width 28 height 8
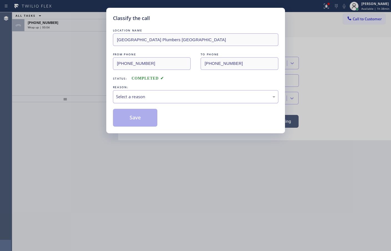
click at [144, 98] on div "Select a reason" at bounding box center [195, 96] width 159 height 6
click at [135, 119] on button "Save" at bounding box center [135, 118] width 45 height 18
click at [135, 117] on button "Save" at bounding box center [135, 118] width 45 height 18
click at [136, 116] on button "Save" at bounding box center [135, 118] width 45 height 18
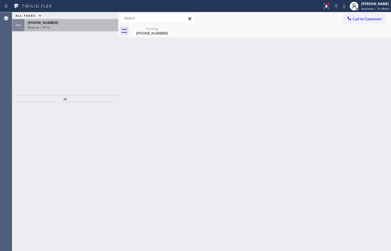
click at [76, 26] on div "Wrap up | 00:14" at bounding box center [71, 27] width 87 height 4
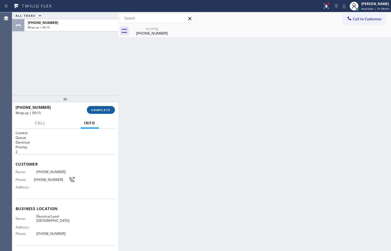
drag, startPoint x: 101, startPoint y: 108, endPoint x: 125, endPoint y: 101, distance: 25.6
click at [101, 108] on span "COMPLETE" at bounding box center [100, 110] width 19 height 4
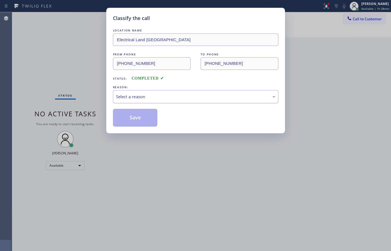
click at [139, 97] on div "Select a reason" at bounding box center [195, 96] width 159 height 6
click at [140, 117] on button "Save" at bounding box center [135, 118] width 45 height 18
click at [140, 116] on button "Save" at bounding box center [135, 118] width 45 height 18
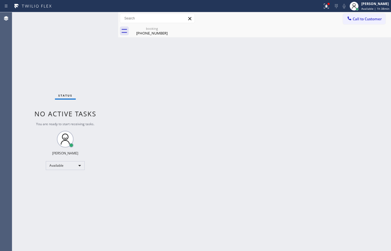
drag, startPoint x: 131, startPoint y: 88, endPoint x: 140, endPoint y: 100, distance: 14.9
click at [131, 89] on div "Back to Dashboard Change Sender ID Customers Technicians Select a contact Outbo…" at bounding box center [254, 131] width 273 height 238
click at [103, 33] on div "Status No active tasks You are ready to start receiving tasks. [PERSON_NAME]" at bounding box center [65, 131] width 106 height 238
click at [78, 167] on div "Available" at bounding box center [65, 165] width 39 height 9
click at [64, 191] on li "Break" at bounding box center [65, 194] width 38 height 7
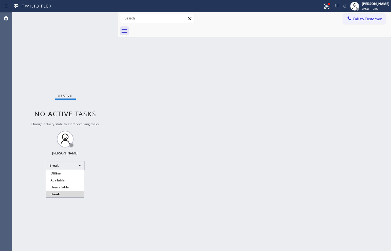
click at [167, 159] on div at bounding box center [195, 125] width 391 height 251
click at [81, 162] on div "Break" at bounding box center [65, 165] width 39 height 9
click at [59, 181] on li "Available" at bounding box center [65, 180] width 38 height 7
click at [155, 132] on div "Back to Dashboard Change Sender ID Customers Technicians Select a contact Outbo…" at bounding box center [254, 131] width 273 height 238
click at [328, 4] on div at bounding box center [329, 3] width 3 height 3
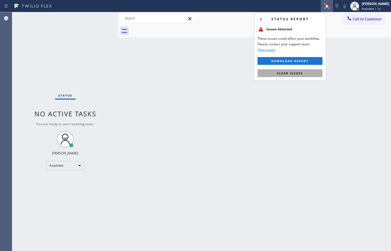
click at [292, 74] on span "Clear issues" at bounding box center [290, 73] width 26 height 4
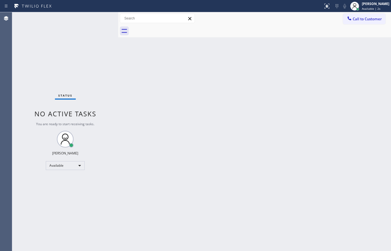
drag, startPoint x: 200, startPoint y: 148, endPoint x: 187, endPoint y: 172, distance: 27.3
click at [199, 150] on div "Back to Dashboard Change Sender ID Customers Technicians Select a contact Outbo…" at bounding box center [254, 131] width 273 height 238
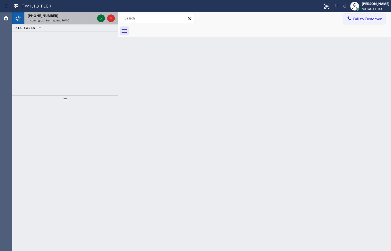
click at [100, 18] on icon at bounding box center [101, 18] width 7 height 7
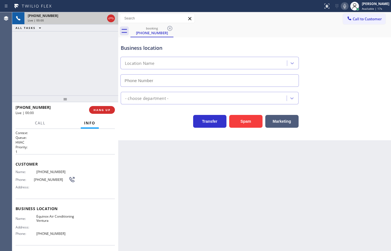
type input "[PHONE_NUMBER]"
drag, startPoint x: 238, startPoint y: 123, endPoint x: 261, endPoint y: 1, distance: 124.1
click at [238, 122] on button "Spam" at bounding box center [245, 121] width 33 height 13
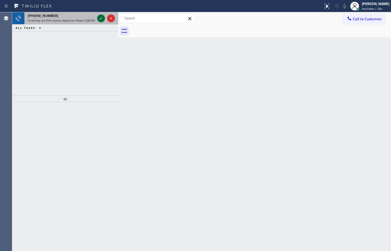
click at [98, 18] on icon at bounding box center [101, 18] width 7 height 7
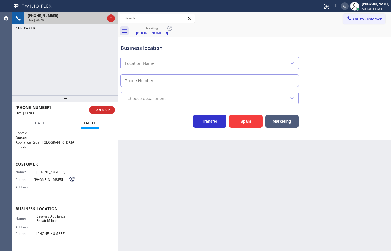
type input "[PHONE_NUMBER]"
drag, startPoint x: 237, startPoint y: 124, endPoint x: 204, endPoint y: 11, distance: 117.3
click at [237, 123] on button "Spam" at bounding box center [245, 121] width 33 height 13
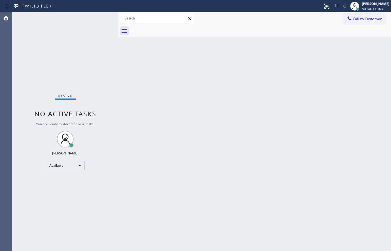
click at [99, 20] on div "Status No active tasks You are ready to start receiving tasks. [PERSON_NAME]" at bounding box center [65, 131] width 106 height 238
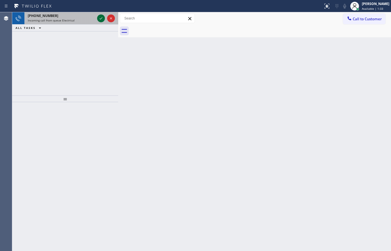
click at [100, 18] on icon at bounding box center [101, 18] width 7 height 7
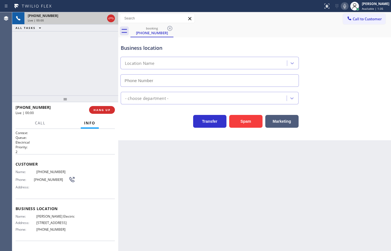
type input "[PHONE_NUMBER]"
click at [236, 126] on button "Spam" at bounding box center [245, 121] width 33 height 13
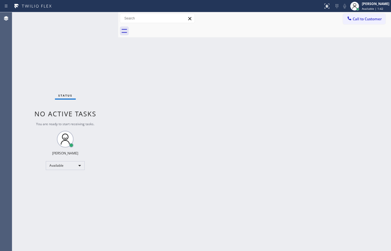
click at [87, 13] on div "Status No active tasks You are ready to start receiving tasks. [PERSON_NAME]" at bounding box center [65, 131] width 106 height 238
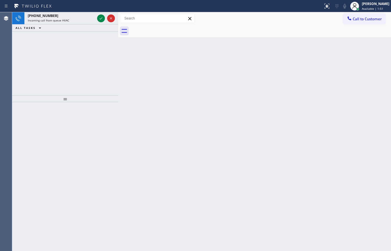
drag, startPoint x: 228, startPoint y: 78, endPoint x: 231, endPoint y: 73, distance: 6.6
click at [228, 78] on div "Back to Dashboard Change Sender ID Customers Technicians Select a contact Outbo…" at bounding box center [254, 131] width 273 height 238
click at [101, 19] on icon at bounding box center [101, 18] width 7 height 7
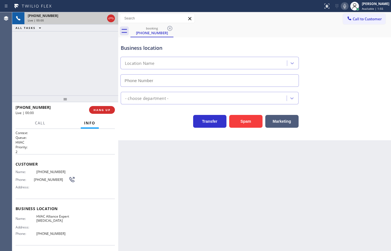
type input "[PHONE_NUMBER]"
click at [239, 121] on button "Spam" at bounding box center [245, 121] width 33 height 13
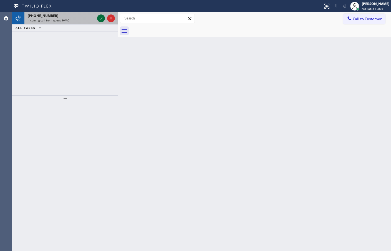
click at [99, 18] on icon at bounding box center [101, 18] width 7 height 7
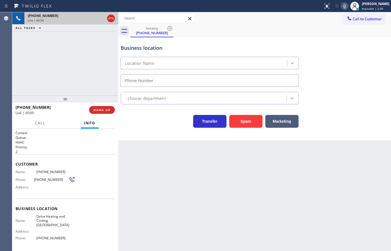
type input "[PHONE_NUMBER]"
click at [241, 121] on button "Spam" at bounding box center [245, 121] width 33 height 13
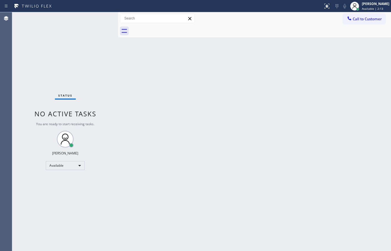
click at [83, 24] on div "Status No active tasks You are ready to start receiving tasks. [PERSON_NAME]" at bounding box center [65, 131] width 106 height 238
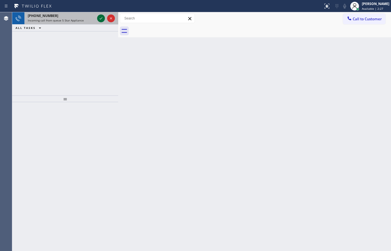
click at [98, 17] on icon at bounding box center [101, 18] width 7 height 7
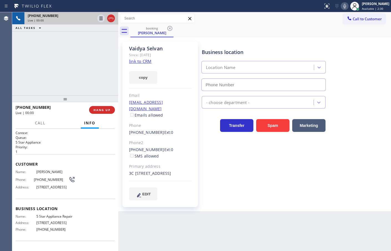
type input "[PHONE_NUMBER]"
click at [136, 61] on link "link to CRM" at bounding box center [140, 61] width 23 height 6
drag, startPoint x: 39, startPoint y: 78, endPoint x: 46, endPoint y: 80, distance: 7.8
click at [46, 81] on div "[PHONE_NUMBER] Live | 00:28 ALL TASKS ALL TASKS ACTIVE TASKS TASKS IN WRAP UP […" at bounding box center [65, 53] width 106 height 83
click at [31, 67] on div "[PHONE_NUMBER] Live | 00:59 ALL TASKS ALL TASKS ACTIVE TASKS TASKS IN WRAP UP" at bounding box center [65, 53] width 106 height 83
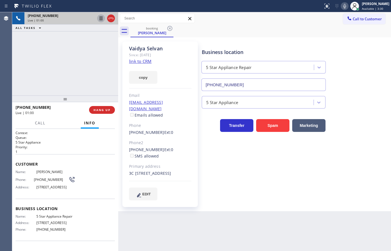
click at [101, 19] on icon at bounding box center [101, 18] width 7 height 7
drag, startPoint x: 145, startPoint y: 76, endPoint x: 320, endPoint y: 17, distance: 184.2
click at [145, 76] on button "copy" at bounding box center [143, 77] width 28 height 13
click at [49, 80] on div "[PHONE_NUMBER] Live | 01:42 ALL TASKS ALL TASKS ACTIVE TASKS TASKS IN WRAP UP" at bounding box center [65, 53] width 106 height 83
click at [31, 123] on div "Call Info" at bounding box center [65, 123] width 99 height 11
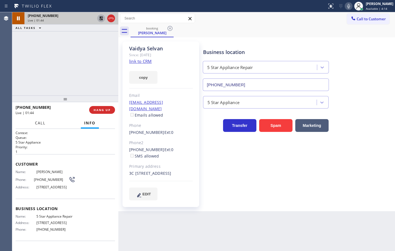
click at [32, 122] on button "Call" at bounding box center [40, 123] width 17 height 11
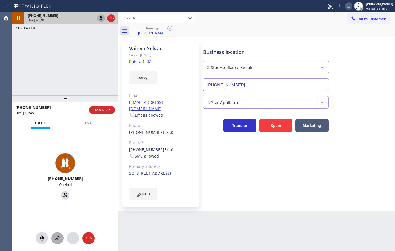
click at [62, 239] on div at bounding box center [57, 237] width 12 height 7
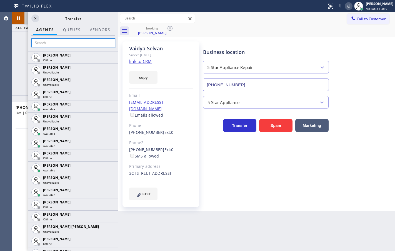
click at [75, 42] on input "text" at bounding box center [73, 42] width 84 height 9
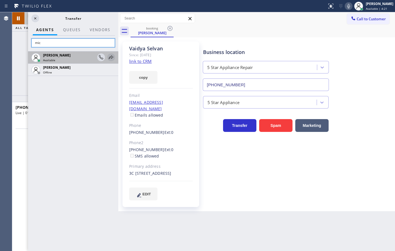
type input "mic"
click at [113, 59] on icon at bounding box center [111, 57] width 7 height 7
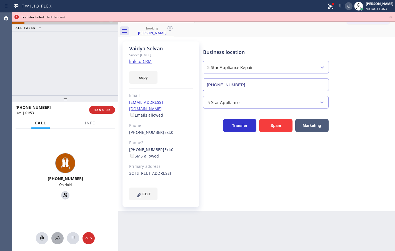
click at [54, 236] on div at bounding box center [57, 237] width 12 height 7
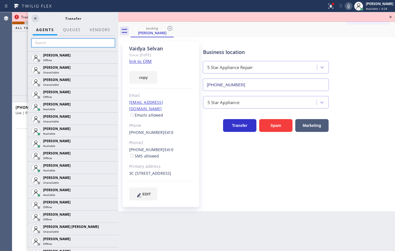
click at [58, 44] on input "text" at bounding box center [73, 42] width 84 height 9
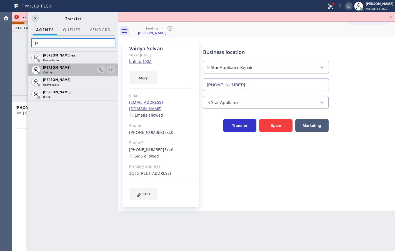
type input "j"
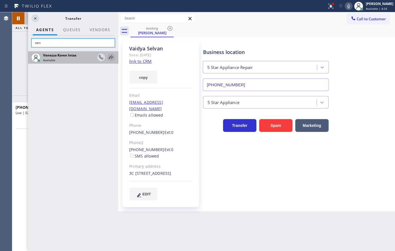
type input "ven"
click at [111, 56] on icon at bounding box center [111, 57] width 7 height 7
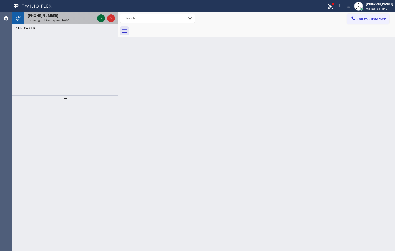
click at [103, 19] on icon at bounding box center [101, 18] width 7 height 7
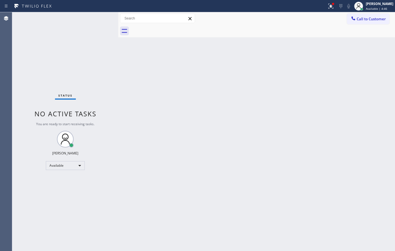
click at [103, 19] on div "Status No active tasks You are ready to start receiving tasks. [PERSON_NAME]" at bounding box center [65, 131] width 106 height 238
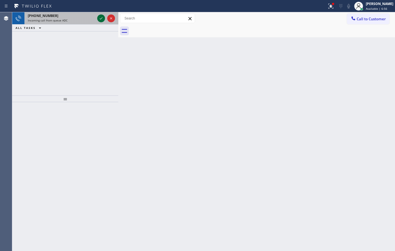
click at [103, 19] on icon at bounding box center [101, 18] width 7 height 7
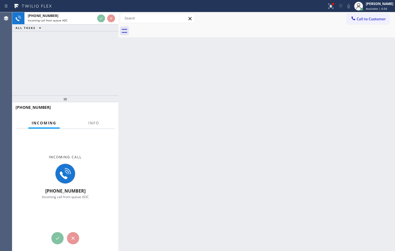
click at [101, 38] on div "[PHONE_NUMBER] Incoming call from queue ADC ALL TASKS ALL TASKS ACTIVE TASKS TA…" at bounding box center [65, 53] width 106 height 83
click at [99, 36] on div "[PHONE_NUMBER] Incoming call from queue ADC ALL TASKS ALL TASKS ACTIVE TASKS TA…" at bounding box center [65, 53] width 106 height 83
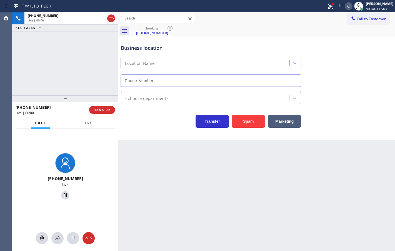
type input "[PHONE_NUMBER]"
click at [253, 122] on button "Spam" at bounding box center [248, 121] width 33 height 13
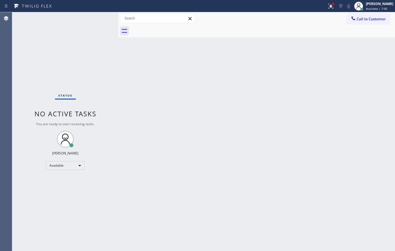
click at [105, 25] on div "Status No active tasks You are ready to start receiving tasks. [PERSON_NAME]" at bounding box center [65, 131] width 106 height 238
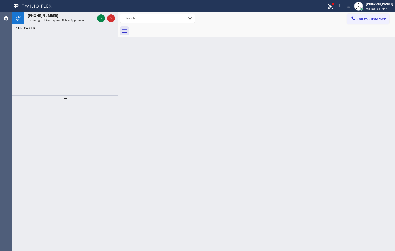
click at [87, 14] on div "[PHONE_NUMBER]" at bounding box center [61, 15] width 67 height 5
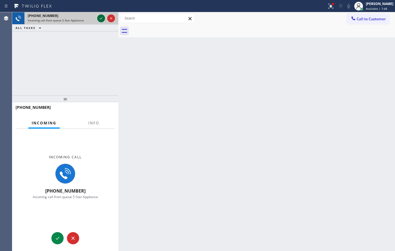
click at [103, 19] on icon at bounding box center [101, 18] width 7 height 7
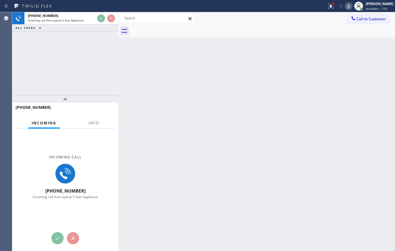
click at [86, 62] on div "[PHONE_NUMBER] Incoming call from queue 5 Star Appliance ALL TASKS ALL TASKS AC…" at bounding box center [65, 53] width 106 height 83
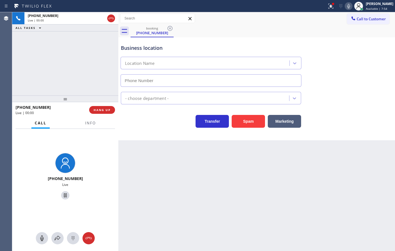
type input "[PHONE_NUMBER]"
click at [328, 8] on icon at bounding box center [331, 6] width 7 height 7
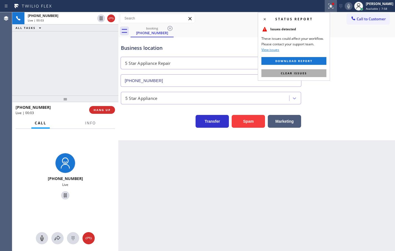
click at [308, 71] on button "Clear issues" at bounding box center [293, 73] width 65 height 8
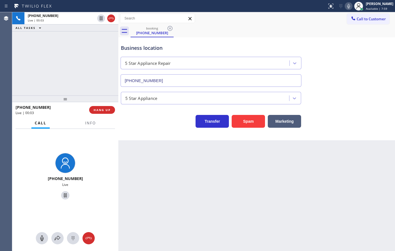
click at [94, 74] on div "[PHONE_NUMBER] Live | 00:03 ALL TASKS ALL TASKS ACTIVE TASKS TASKS IN WRAP UP" at bounding box center [65, 53] width 106 height 83
click at [347, 5] on icon at bounding box center [348, 6] width 3 height 4
click at [345, 4] on icon at bounding box center [348, 6] width 7 height 7
click at [96, 126] on button "Info" at bounding box center [91, 123] width 18 height 11
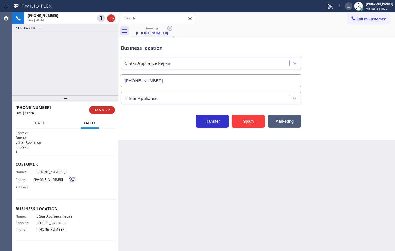
click at [154, 121] on div "Transfer Spam Marketing" at bounding box center [211, 120] width 183 height 16
drag, startPoint x: 48, startPoint y: 85, endPoint x: 73, endPoint y: 92, distance: 25.2
click at [57, 85] on div "[PHONE_NUMBER] Live | 00:25 ALL TASKS ALL TASKS ACTIVE TASKS TASKS IN WRAP UP" at bounding box center [65, 53] width 106 height 83
click at [47, 125] on button "Call" at bounding box center [40, 123] width 17 height 11
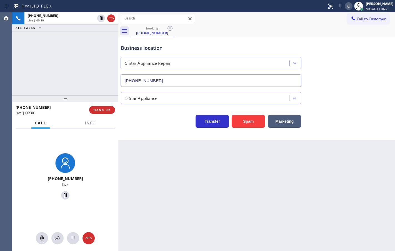
click at [32, 80] on div "[PHONE_NUMBER] Live | 00:30 ALL TASKS ALL TASKS ACTIVE TASKS TASKS IN WRAP UP" at bounding box center [65, 53] width 106 height 83
click at [32, 80] on div "[PHONE_NUMBER] Live | 00:33 ALL TASKS ALL TASKS ACTIVE TASKS TASKS IN WRAP UP" at bounding box center [65, 53] width 106 height 83
click at [100, 15] on icon at bounding box center [101, 18] width 7 height 7
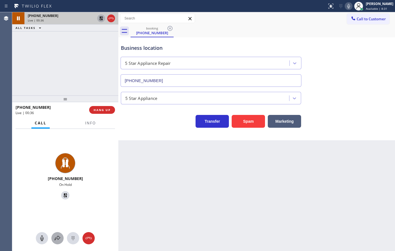
click at [58, 234] on icon at bounding box center [57, 237] width 7 height 7
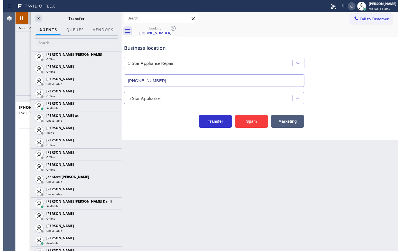
scroll to position [526, 0]
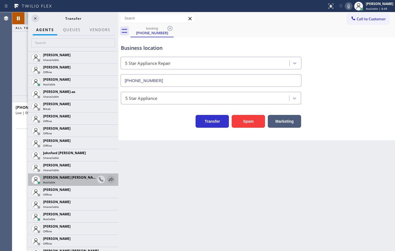
click at [108, 179] on icon at bounding box center [111, 179] width 7 height 7
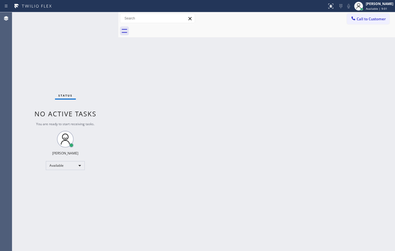
click at [99, 21] on div "Status No active tasks You are ready to start receiving tasks. [PERSON_NAME]" at bounding box center [65, 131] width 106 height 238
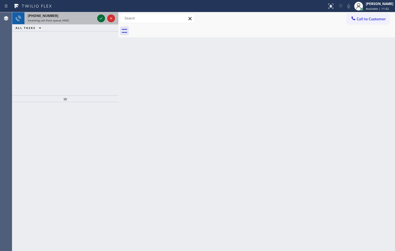
click at [100, 18] on icon at bounding box center [101, 18] width 7 height 7
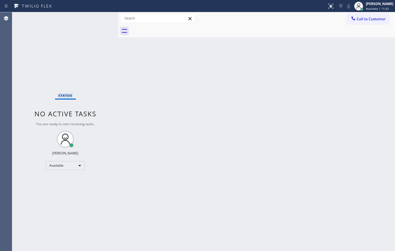
click at [100, 18] on div "Status No active tasks You are ready to start receiving tasks. [PERSON_NAME]" at bounding box center [65, 131] width 106 height 238
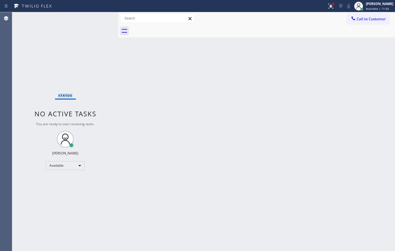
click at [88, 84] on div "Status No active tasks You are ready to start receiving tasks. [PERSON_NAME]" at bounding box center [65, 131] width 106 height 238
drag, startPoint x: 99, startPoint y: 19, endPoint x: 100, endPoint y: 29, distance: 10.4
click at [100, 29] on div "Status No active tasks You are ready to start receiving tasks. [PERSON_NAME]" at bounding box center [65, 131] width 106 height 238
drag, startPoint x: 75, startPoint y: 48, endPoint x: 96, endPoint y: 26, distance: 30.5
click at [79, 47] on div "Status No active tasks You are ready to start receiving tasks. [PERSON_NAME]" at bounding box center [65, 131] width 106 height 238
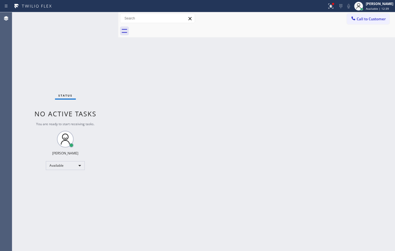
click at [97, 14] on div "Status No active tasks You are ready to start receiving tasks. [PERSON_NAME]" at bounding box center [65, 131] width 106 height 238
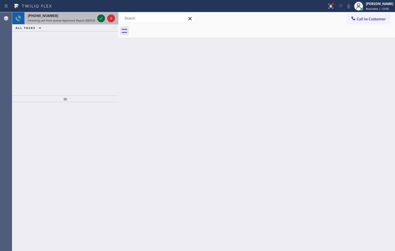
click at [100, 18] on icon at bounding box center [101, 18] width 7 height 7
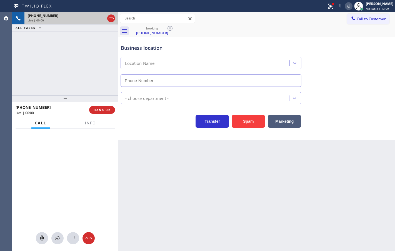
type input "[PHONE_NUMBER]"
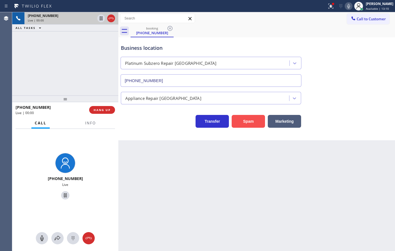
click at [256, 120] on button "Spam" at bounding box center [248, 121] width 33 height 13
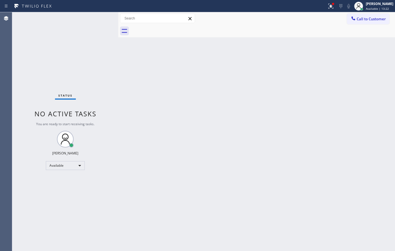
drag, startPoint x: 103, startPoint y: 21, endPoint x: 97, endPoint y: 3, distance: 18.9
click at [102, 18] on div "Status No active tasks You are ready to start receiving tasks. [PERSON_NAME]" at bounding box center [65, 131] width 106 height 238
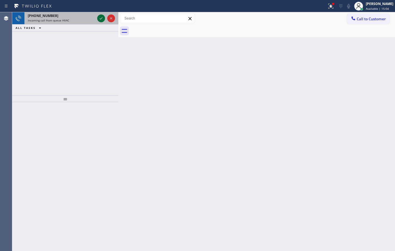
click at [104, 16] on icon at bounding box center [101, 18] width 7 height 7
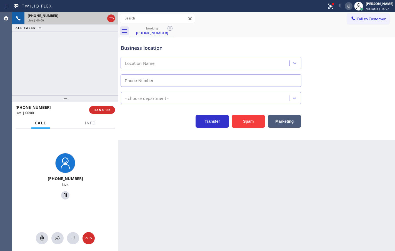
type input "[PHONE_NUMBER]"
drag, startPoint x: 251, startPoint y: 127, endPoint x: 265, endPoint y: 61, distance: 67.0
click at [253, 124] on button "Spam" at bounding box center [248, 121] width 33 height 13
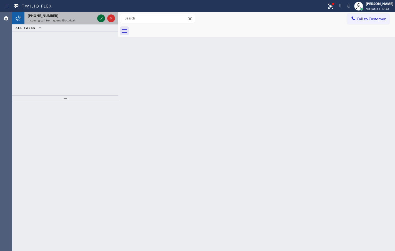
click at [100, 20] on icon at bounding box center [101, 18] width 7 height 7
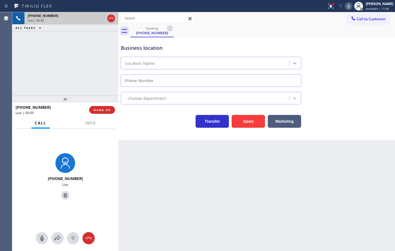
type input "[PHONE_NUMBER]"
click at [149, 132] on div "Business location Zoom Electricians [GEOGRAPHIC_DATA] [PHONE_NUMBER] Electricia…" at bounding box center [256, 88] width 277 height 103
click at [74, 85] on div "[PHONE_NUMBER] Live | 00:00 ALL TASKS ALL TASKS ACTIVE TASKS TASKS IN WRAP UP" at bounding box center [65, 53] width 106 height 83
click at [156, 137] on div "Business location Zoom Electricians [GEOGRAPHIC_DATA] [PHONE_NUMBER] Electricia…" at bounding box center [256, 88] width 277 height 103
click at [395, 108] on div "Business location Zoom Electricians [GEOGRAPHIC_DATA] [PHONE_NUMBER] Electricia…" at bounding box center [256, 88] width 277 height 103
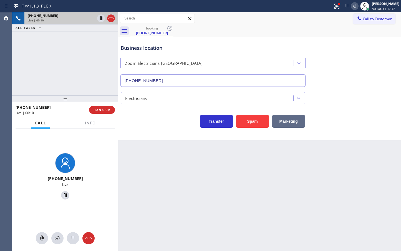
click at [292, 120] on button "Marketing" at bounding box center [288, 121] width 33 height 13
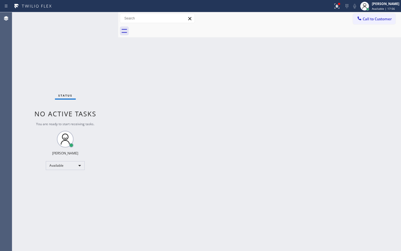
click at [100, 18] on div "Status No active tasks You are ready to start receiving tasks. [PERSON_NAME]" at bounding box center [65, 131] width 106 height 238
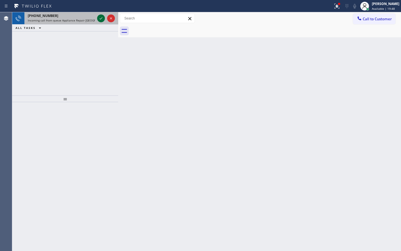
click at [99, 17] on icon at bounding box center [101, 18] width 7 height 7
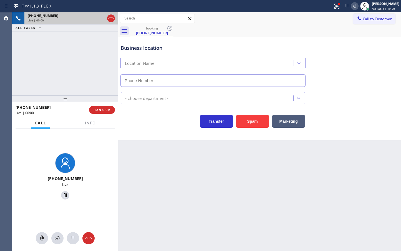
type input "[PHONE_NUMBER]"
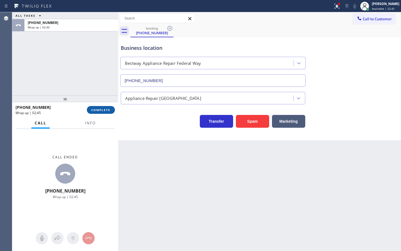
drag, startPoint x: 99, startPoint y: 109, endPoint x: 106, endPoint y: 107, distance: 7.2
click at [99, 109] on span "COMPLETE" at bounding box center [100, 110] width 19 height 4
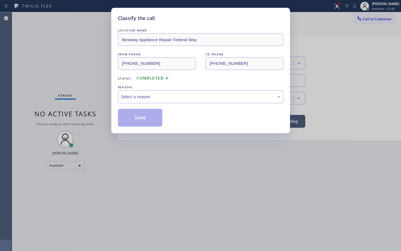
click at [143, 99] on div "Select a reason" at bounding box center [200, 96] width 159 height 6
click at [145, 121] on button "Save" at bounding box center [140, 118] width 45 height 18
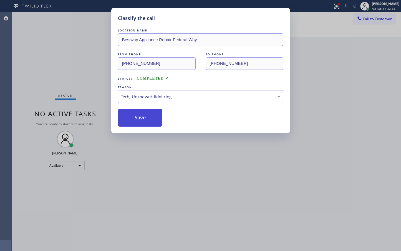
click at [145, 121] on button "Save" at bounding box center [140, 118] width 45 height 18
click at [146, 120] on button "Save" at bounding box center [140, 118] width 45 height 18
click at [147, 118] on button "Save" at bounding box center [140, 118] width 45 height 18
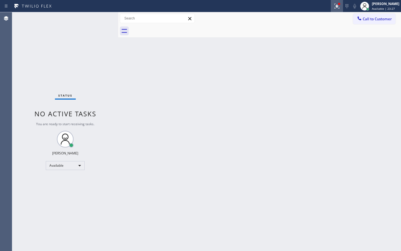
click at [336, 6] on icon at bounding box center [337, 5] width 3 height 2
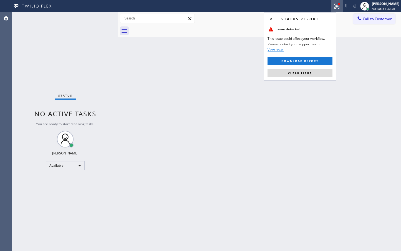
click at [299, 77] on div "Status report Issue detected This issue could affect your workflow. Please cont…" at bounding box center [300, 46] width 72 height 68
click at [304, 77] on button "Clear issue" at bounding box center [300, 73] width 65 height 8
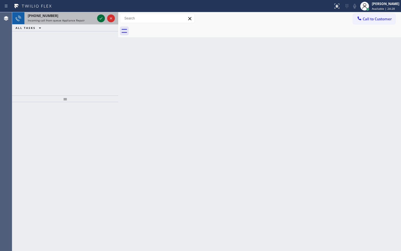
click at [100, 18] on icon at bounding box center [101, 18] width 7 height 7
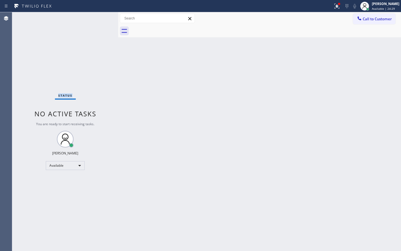
click at [100, 18] on div "Status No active tasks You are ready to start receiving tasks. [PERSON_NAME]" at bounding box center [65, 131] width 106 height 238
click at [101, 19] on div "Status No active tasks You are ready to start receiving tasks. [PERSON_NAME]" at bounding box center [65, 131] width 106 height 238
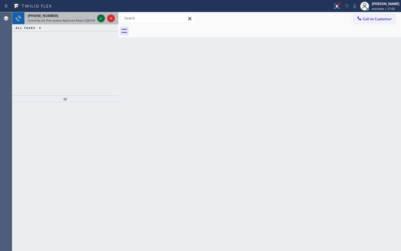
click at [103, 18] on icon at bounding box center [101, 18] width 7 height 7
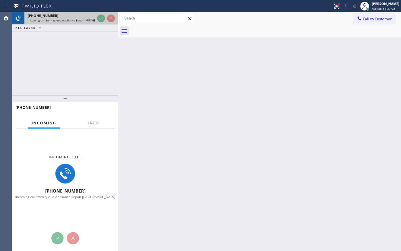
click at [103, 23] on div at bounding box center [106, 18] width 20 height 12
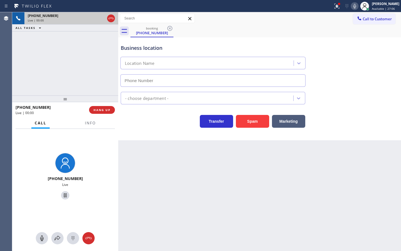
type input "[PHONE_NUMBER]"
click at [42, 69] on div "[PHONE_NUMBER] Live | 00:00 ALL TASKS ALL TASKS ACTIVE TASKS TASKS IN WRAP UP" at bounding box center [65, 53] width 106 height 83
click at [94, 123] on span "Info" at bounding box center [90, 122] width 11 height 5
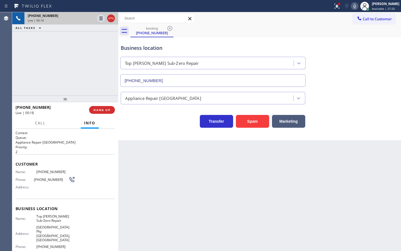
drag, startPoint x: 159, startPoint y: 177, endPoint x: 156, endPoint y: 164, distance: 13.0
click at [159, 175] on div "Back to Dashboard Change Sender ID Customers Technicians Select a contact Outbo…" at bounding box center [259, 131] width 283 height 238
drag, startPoint x: 143, startPoint y: 128, endPoint x: 81, endPoint y: 107, distance: 65.0
click at [143, 131] on div "Business location Top [PERSON_NAME] Sub-Zero Repair [PHONE_NUMBER] Appliance Re…" at bounding box center [259, 88] width 283 height 103
click at [38, 124] on span "Call" at bounding box center [40, 122] width 11 height 5
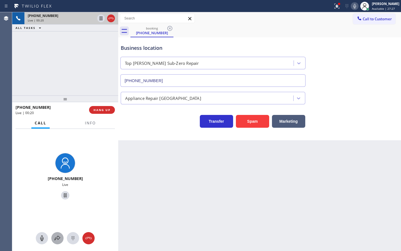
click at [57, 237] on icon at bounding box center [57, 237] width 7 height 7
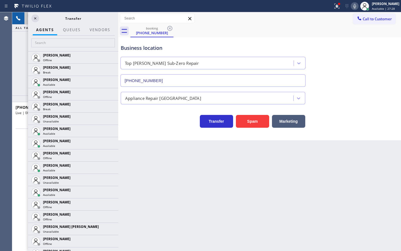
click at [187, 161] on div "Back to Dashboard Change Sender ID Customers Technicians Select a contact Outbo…" at bounding box center [259, 131] width 283 height 238
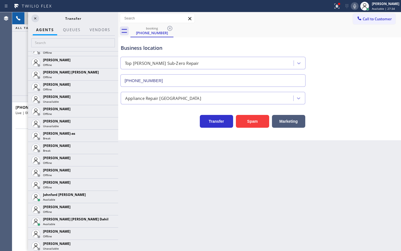
scroll to position [488, 0]
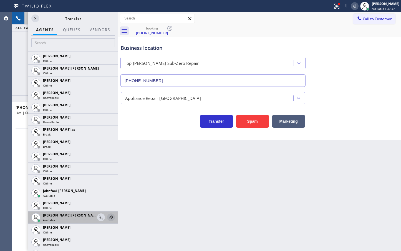
click at [108, 216] on icon at bounding box center [111, 217] width 7 height 7
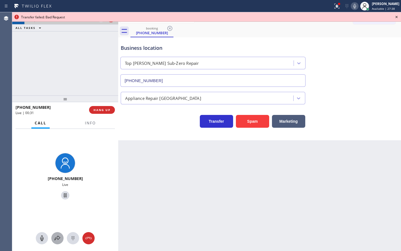
drag, startPoint x: 59, startPoint y: 238, endPoint x: 59, endPoint y: 235, distance: 3.3
click at [59, 235] on icon at bounding box center [57, 237] width 7 height 7
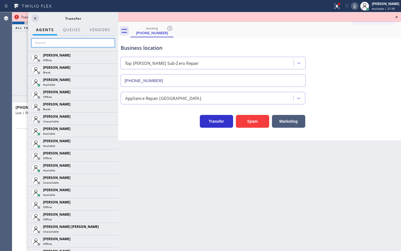
click at [56, 45] on input "text" at bounding box center [73, 42] width 84 height 9
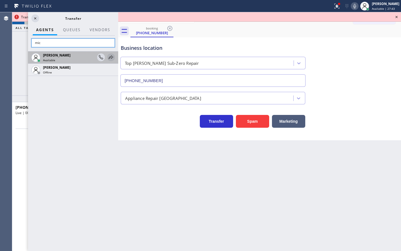
type input "mic"
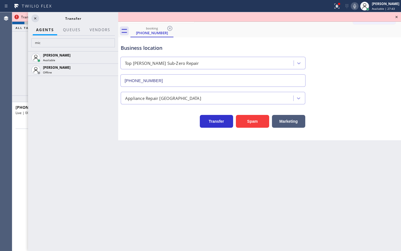
drag, startPoint x: 110, startPoint y: 56, endPoint x: 98, endPoint y: 71, distance: 19.4
click at [0, 0] on icon at bounding box center [0, 0] width 0 height 0
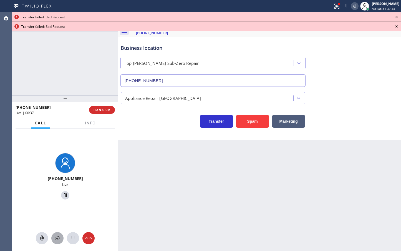
click at [57, 238] on icon at bounding box center [57, 237] width 7 height 7
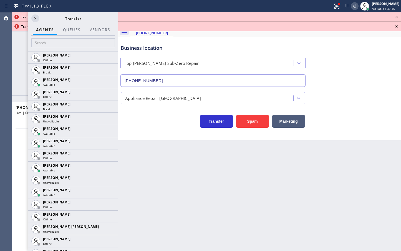
click at [78, 38] on div at bounding box center [73, 44] width 90 height 16
click at [78, 44] on input "text" at bounding box center [73, 42] width 84 height 9
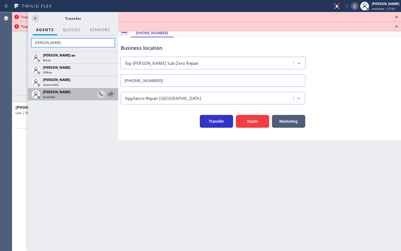
type input "[PERSON_NAME]"
click at [112, 94] on icon at bounding box center [111, 94] width 7 height 7
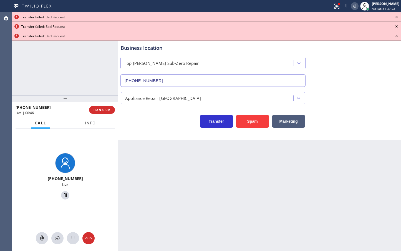
click at [94, 127] on div at bounding box center [91, 127] width 18 height 1
click at [89, 125] on span "Info" at bounding box center [90, 122] width 11 height 5
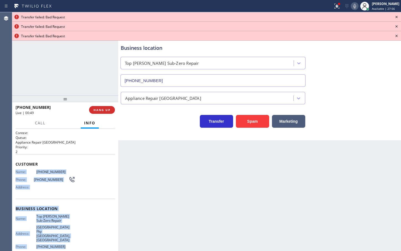
drag, startPoint x: 14, startPoint y: 172, endPoint x: 68, endPoint y: 234, distance: 82.4
click at [68, 234] on div "Context Queue: Appliance Repair High End Priority: 2 Customer Name: [PHONE_NUMB…" at bounding box center [65, 190] width 106 height 122
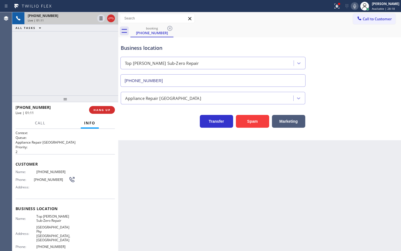
drag, startPoint x: 30, startPoint y: 239, endPoint x: 23, endPoint y: 222, distance: 19.2
click at [30, 244] on span "Phone:" at bounding box center [26, 246] width 21 height 4
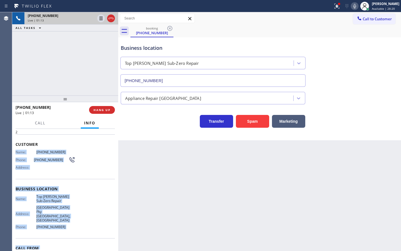
scroll to position [42, 0]
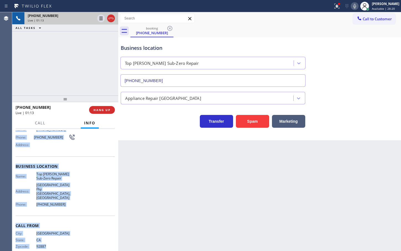
drag, startPoint x: 14, startPoint y: 173, endPoint x: 67, endPoint y: 244, distance: 88.4
click at [66, 247] on div "Context Queue: Appliance Repair High End Priority: 2 Customer Name: [PHONE_NUMB…" at bounding box center [65, 190] width 106 height 122
click at [79, 198] on div "Name: Top [PERSON_NAME] Sub-Zero Repair Address: [STREET_ADDRESS] Phone: [PHONE…" at bounding box center [65, 190] width 99 height 37
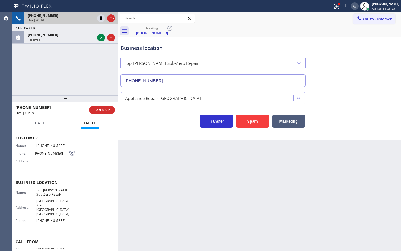
scroll to position [25, 0]
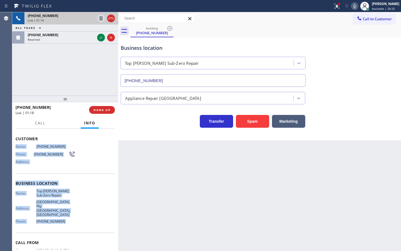
drag, startPoint x: 16, startPoint y: 147, endPoint x: 75, endPoint y: 214, distance: 89.6
click at [75, 214] on div "Context Queue: Appliance Repair High End Priority: 2 Customer Name: [PHONE_NUMB…" at bounding box center [65, 189] width 99 height 169
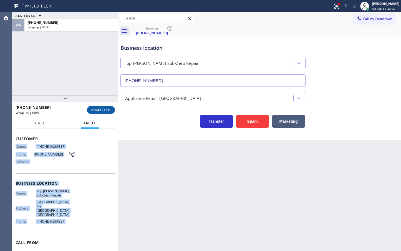
click at [112, 108] on button "COMPLETE" at bounding box center [101, 110] width 28 height 8
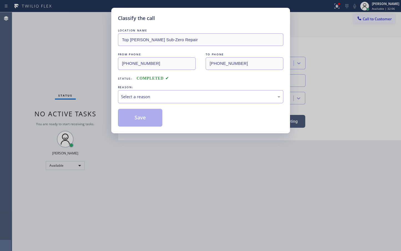
click at [146, 96] on div "Select a reason" at bounding box center [200, 96] width 159 height 6
click at [146, 121] on button "Save" at bounding box center [140, 118] width 45 height 18
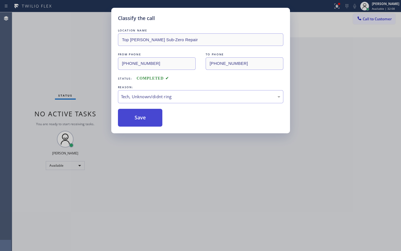
click at [146, 121] on button "Save" at bounding box center [140, 118] width 45 height 18
click at [147, 120] on button "Save" at bounding box center [140, 118] width 45 height 18
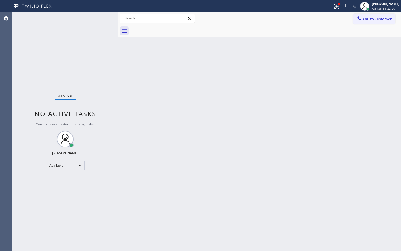
click at [102, 17] on div "Status No active tasks You are ready to start receiving tasks. [PERSON_NAME]" at bounding box center [65, 131] width 106 height 238
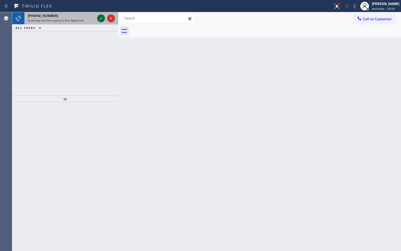
click at [100, 19] on icon at bounding box center [101, 18] width 7 height 7
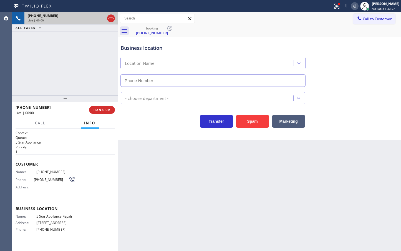
type input "[PHONE_NUMBER]"
click at [81, 83] on div "[PHONE_NUMBER] Live | 00:04 ALL TASKS ALL TASKS ACTIVE TASKS TASKS IN WRAP UP" at bounding box center [65, 53] width 106 height 83
click at [156, 125] on div "Transfer Spam Marketing" at bounding box center [213, 120] width 187 height 16
click at [63, 69] on div "[PHONE_NUMBER] Live | 00:05 ALL TASKS ALL TASKS ACTIVE TASKS TASKS IN WRAP UP" at bounding box center [65, 53] width 106 height 83
click at [142, 135] on div "Business location 5 Star Appliance Repair [PHONE_NUMBER] 5 Star Appliance Trans…" at bounding box center [259, 88] width 283 height 103
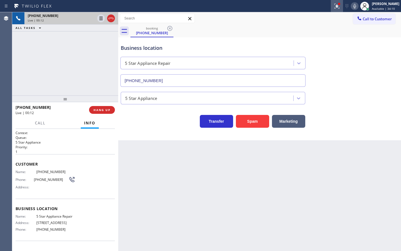
click at [334, 8] on icon at bounding box center [337, 6] width 7 height 7
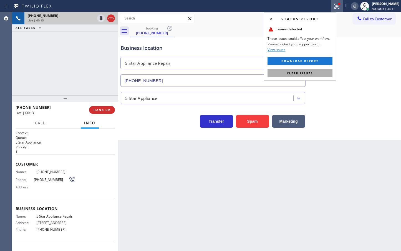
click at [311, 73] on span "Clear issues" at bounding box center [300, 73] width 26 height 4
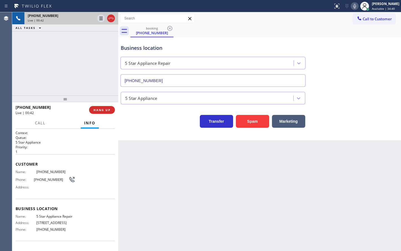
click at [31, 123] on div "Call Info" at bounding box center [65, 123] width 99 height 11
click at [186, 173] on div "Back to Dashboard Change Sender ID Customers Technicians Select a contact Outbo…" at bounding box center [259, 131] width 283 height 238
click at [165, 130] on div "Business location 5 Star Appliance Repair [PHONE_NUMBER] 5 Star Appliance Trans…" at bounding box center [259, 88] width 283 height 103
click at [65, 54] on div "[PHONE_NUMBER] Live | 00:52 ALL TASKS ALL TASKS ACTIVE TASKS TASKS IN WRAP UP" at bounding box center [65, 53] width 106 height 83
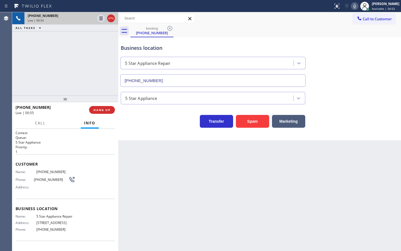
click at [64, 56] on div "[PHONE_NUMBER] Live | 00:55 ALL TASKS ALL TASKS ACTIVE TASKS TASKS IN WRAP UP" at bounding box center [65, 53] width 106 height 83
drag, startPoint x: 167, startPoint y: 135, endPoint x: 161, endPoint y: 127, distance: 9.9
click at [167, 134] on div "Business location 5 Star Appliance Repair [PHONE_NUMBER] 5 Star Appliance Trans…" at bounding box center [259, 88] width 283 height 103
click at [152, 119] on div "Transfer Spam Marketing" at bounding box center [213, 120] width 187 height 16
drag, startPoint x: 42, startPoint y: 72, endPoint x: 58, endPoint y: 87, distance: 22.4
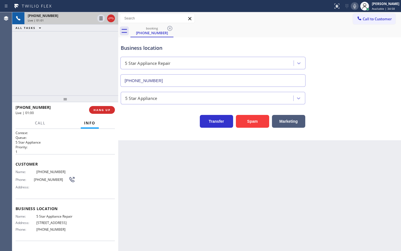
click at [42, 71] on div "[PHONE_NUMBER] Live | 01:01 ALL TASKS ALL TASKS ACTIVE TASKS TASKS IN WRAP UP" at bounding box center [65, 53] width 106 height 83
click at [61, 143] on p "5 Star Appliance" at bounding box center [65, 142] width 99 height 5
click at [38, 122] on span "Call" at bounding box center [40, 122] width 11 height 5
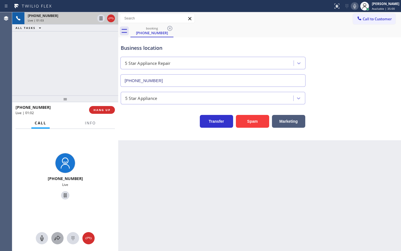
click at [57, 239] on icon at bounding box center [57, 237] width 7 height 7
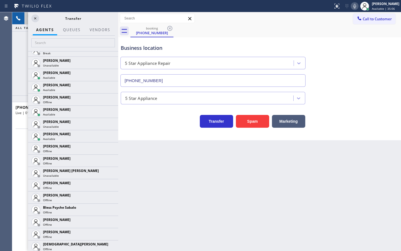
scroll to position [104, 0]
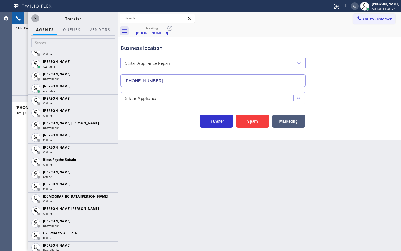
click at [37, 21] on icon at bounding box center [35, 18] width 7 height 7
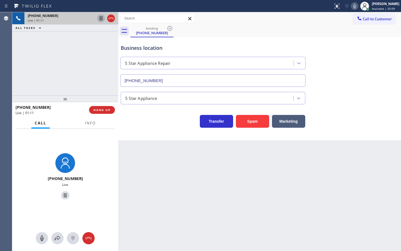
click at [98, 18] on icon at bounding box center [101, 18] width 7 height 7
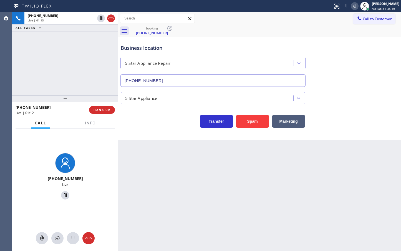
click at [352, 8] on icon at bounding box center [355, 6] width 7 height 7
click at [60, 237] on icon at bounding box center [57, 237] width 7 height 7
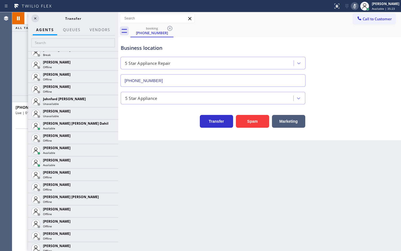
scroll to position [586, 0]
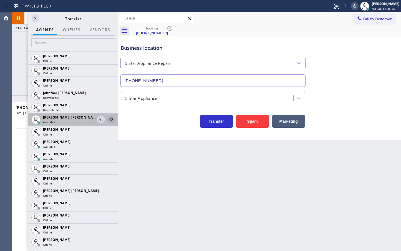
click at [109, 118] on icon at bounding box center [111, 119] width 7 height 7
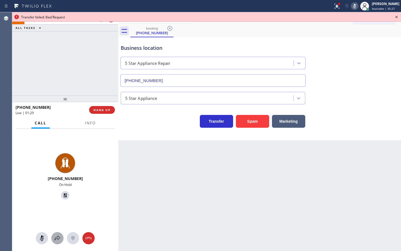
click at [58, 236] on icon at bounding box center [58, 237] width 6 height 5
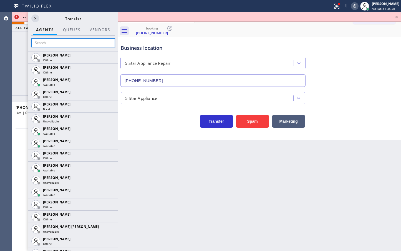
click at [60, 46] on input "text" at bounding box center [73, 42] width 84 height 9
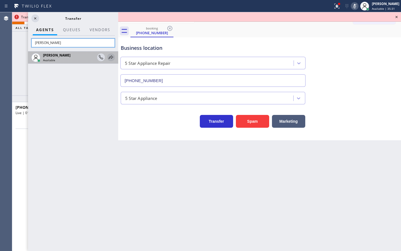
type input "[PERSON_NAME]"
click at [111, 58] on icon at bounding box center [111, 57] width 7 height 7
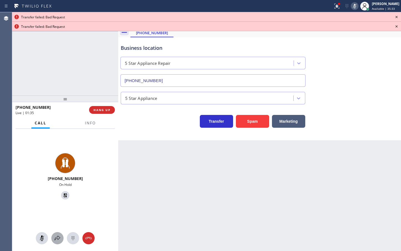
drag, startPoint x: 57, startPoint y: 239, endPoint x: 57, endPoint y: 236, distance: 3.1
click at [57, 236] on icon at bounding box center [57, 237] width 7 height 7
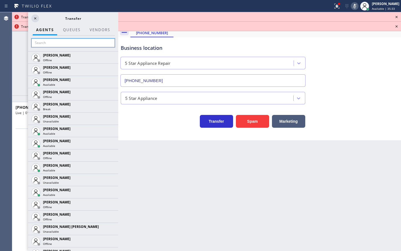
click at [66, 45] on input "text" at bounding box center [73, 42] width 84 height 9
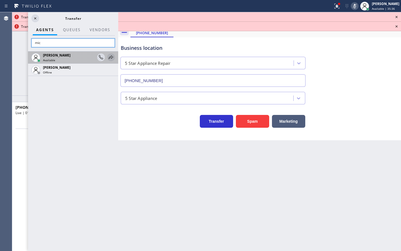
type input "mic"
click at [113, 57] on icon at bounding box center [111, 57] width 4 height 4
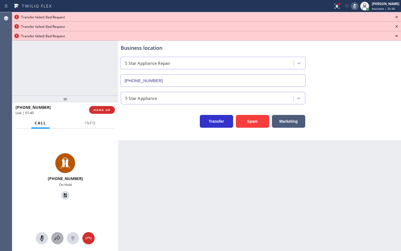
click at [57, 238] on icon at bounding box center [57, 237] width 7 height 7
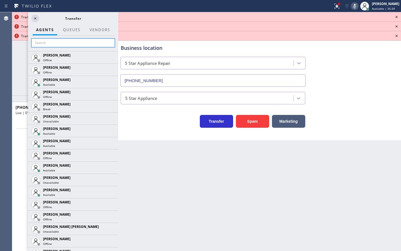
click at [62, 46] on input "text" at bounding box center [73, 42] width 84 height 9
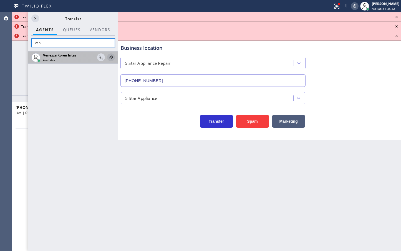
type input "ven"
click at [110, 58] on icon at bounding box center [111, 57] width 7 height 7
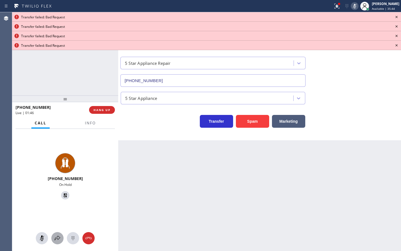
drag, startPoint x: 58, startPoint y: 236, endPoint x: 59, endPoint y: 233, distance: 3.2
click at [59, 233] on button at bounding box center [57, 238] width 12 height 12
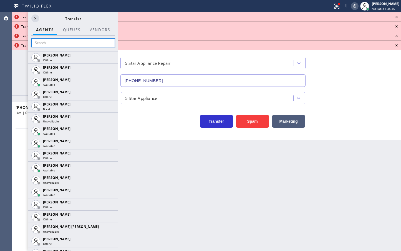
click at [59, 45] on input "text" at bounding box center [73, 42] width 84 height 9
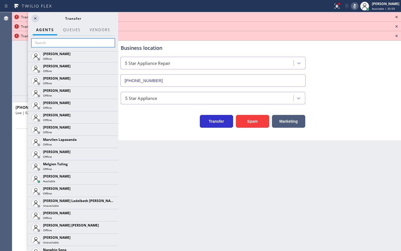
scroll to position [877, 0]
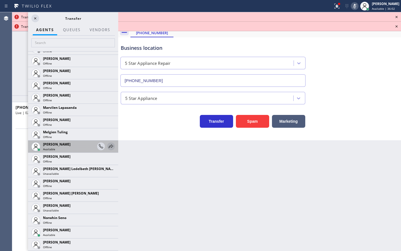
click at [109, 145] on icon at bounding box center [111, 146] width 7 height 7
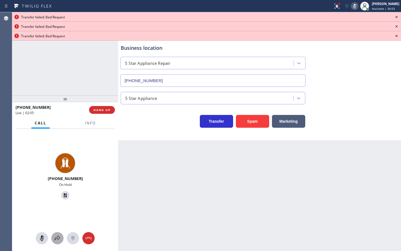
click at [57, 241] on icon at bounding box center [57, 237] width 7 height 7
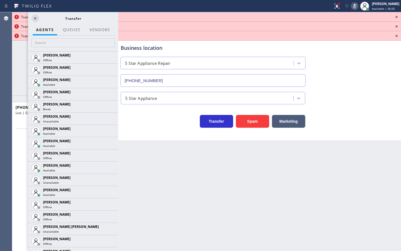
click at [30, 19] on div "Transfer" at bounding box center [73, 18] width 90 height 12
click at [36, 19] on icon at bounding box center [35, 18] width 7 height 7
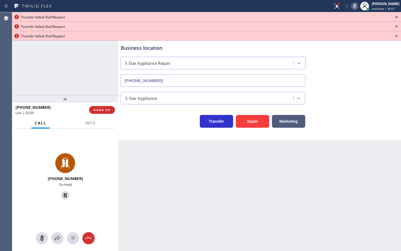
click at [396, 16] on icon at bounding box center [397, 17] width 7 height 7
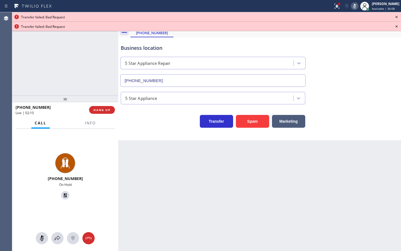
click at [395, 16] on icon at bounding box center [397, 17] width 7 height 7
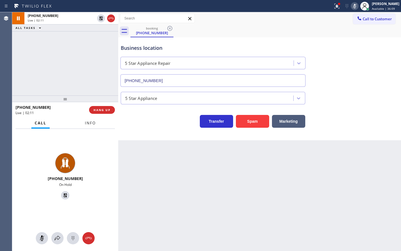
click at [91, 125] on span "Info" at bounding box center [90, 122] width 11 height 5
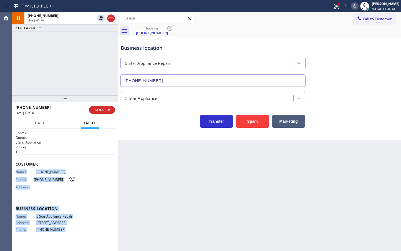
drag, startPoint x: 19, startPoint y: 173, endPoint x: 78, endPoint y: 223, distance: 77.3
click at [77, 227] on div "Context Queue: 5 Star Appliance Priority: 1 Customer Name: [PHONE_NUMBER] Phone…" at bounding box center [65, 206] width 99 height 152
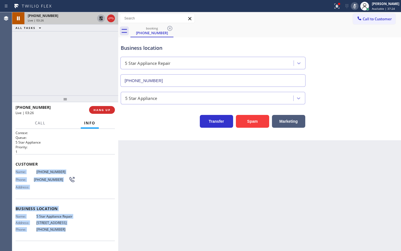
click at [100, 17] on icon at bounding box center [101, 18] width 4 height 4
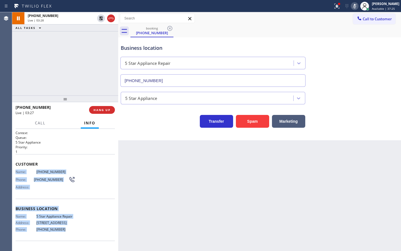
click at [354, 4] on icon at bounding box center [355, 6] width 3 height 4
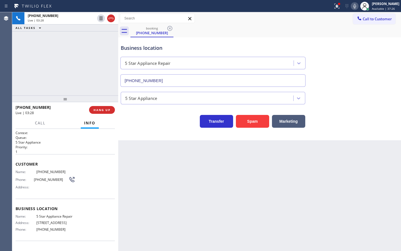
drag, startPoint x: 46, startPoint y: 83, endPoint x: 96, endPoint y: 92, distance: 51.7
click at [52, 82] on div "[PHONE_NUMBER] Live | 03:28 ALL TASKS ALL TASKS ACTIVE TASKS TASKS IN WRAP UP" at bounding box center [65, 53] width 106 height 83
drag, startPoint x: 174, startPoint y: 144, endPoint x: 328, endPoint y: 63, distance: 174.4
click at [175, 143] on div "Back to Dashboard Change Sender ID Customers Technicians Select a contact Outbo…" at bounding box center [259, 131] width 283 height 238
click at [295, 41] on div "Business location 5 Star Appliance Repair [PHONE_NUMBER]" at bounding box center [213, 63] width 187 height 48
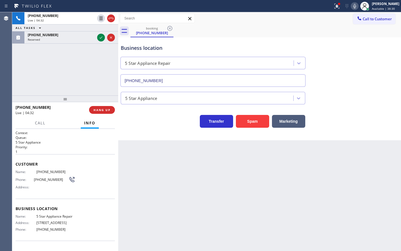
click at [158, 136] on div "Business location 5 Star Appliance Repair [PHONE_NUMBER] 5 Star Appliance Trans…" at bounding box center [259, 88] width 283 height 103
click at [150, 136] on div "Business location 5 Star Appliance Repair [PHONE_NUMBER] 5 Star Appliance Trans…" at bounding box center [259, 88] width 283 height 103
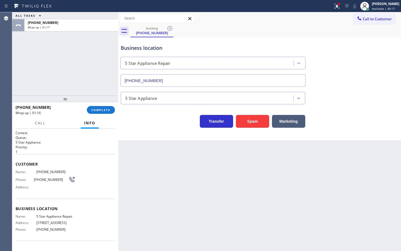
click at [97, 104] on div "[PHONE_NUMBER] Wrap up | 01:16 COMPLETE" at bounding box center [65, 110] width 99 height 14
click at [97, 111] on span "COMPLETE" at bounding box center [100, 110] width 19 height 4
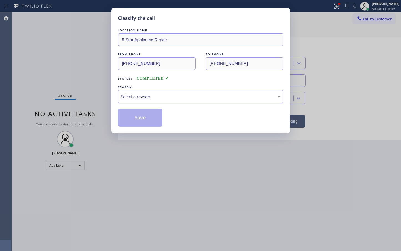
click at [147, 98] on div "Select a reason" at bounding box center [200, 96] width 159 height 6
click at [145, 115] on button "Save" at bounding box center [140, 118] width 45 height 18
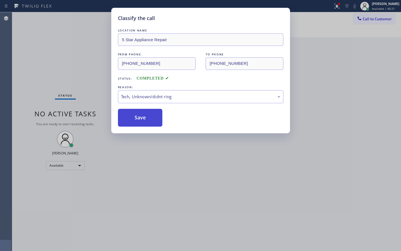
click at [145, 115] on button "Save" at bounding box center [140, 118] width 45 height 18
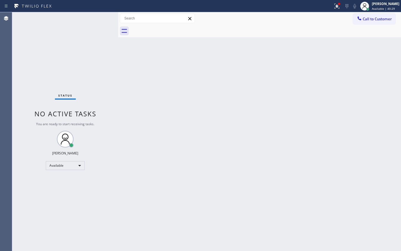
click at [95, 21] on div "Status No active tasks You are ready to start receiving tasks. [PERSON_NAME]" at bounding box center [65, 131] width 106 height 238
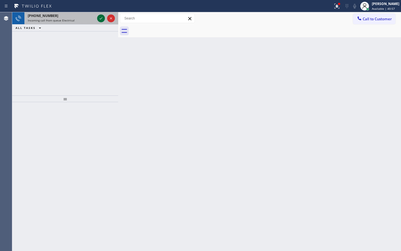
click at [101, 17] on icon at bounding box center [101, 18] width 7 height 7
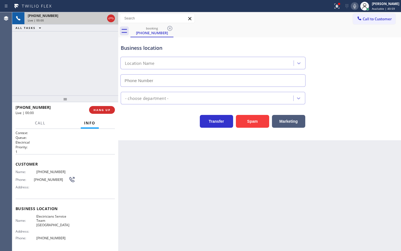
type input "[PHONE_NUMBER]"
drag, startPoint x: 292, startPoint y: 120, endPoint x: 276, endPoint y: 106, distance: 20.9
click at [292, 119] on button "Marketing" at bounding box center [288, 121] width 33 height 13
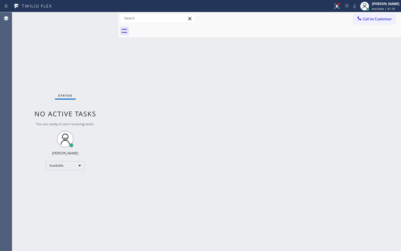
click at [111, 21] on div "Status No active tasks You are ready to start receiving tasks. [PERSON_NAME]" at bounding box center [65, 131] width 106 height 238
drag, startPoint x: 85, startPoint y: 26, endPoint x: 88, endPoint y: 26, distance: 3.3
click at [88, 26] on div "Status No active tasks You are ready to start receiving tasks. [PERSON_NAME]" at bounding box center [65, 131] width 106 height 238
click at [102, 16] on div "Status No active tasks You are ready to start receiving tasks. [PERSON_NAME]" at bounding box center [65, 131] width 106 height 238
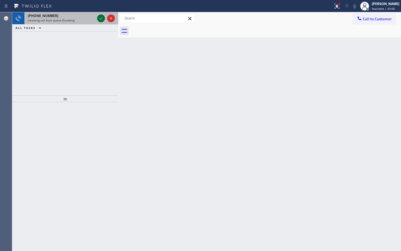
click at [101, 18] on icon at bounding box center [101, 18] width 7 height 7
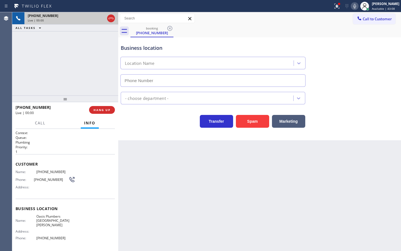
type input "[PHONE_NUMBER]"
click at [150, 120] on div "Transfer Spam Marketing" at bounding box center [213, 120] width 187 height 16
click at [140, 132] on div "Business location [GEOGRAPHIC_DATA] [GEOGRAPHIC_DATA][PERSON_NAME] [PHONE_NUMBE…" at bounding box center [259, 88] width 283 height 103
click at [101, 113] on button "HANG UP" at bounding box center [102, 110] width 26 height 8
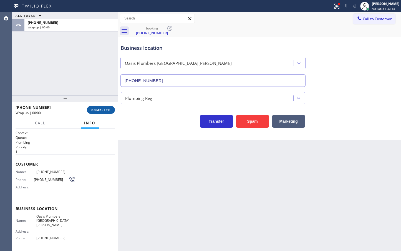
click at [101, 112] on button "COMPLETE" at bounding box center [101, 110] width 28 height 8
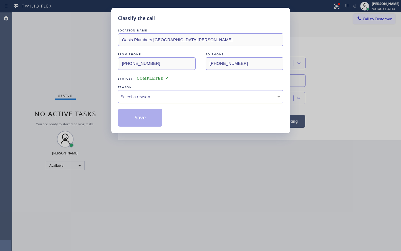
click at [157, 96] on div "Select a reason" at bounding box center [200, 96] width 159 height 6
click at [128, 120] on button "Save" at bounding box center [140, 118] width 45 height 18
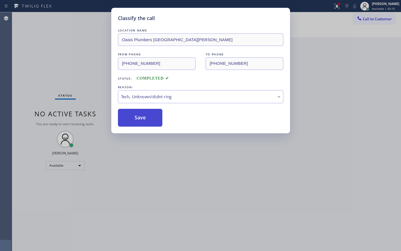
click at [128, 120] on button "Save" at bounding box center [140, 118] width 45 height 18
click at [128, 117] on button "Save" at bounding box center [140, 118] width 45 height 18
click at [128, 114] on button "Save" at bounding box center [140, 118] width 45 height 18
click at [128, 114] on div "Back to Dashboard Change Sender ID Customers Technicians Select a contact Outbo…" at bounding box center [259, 131] width 283 height 238
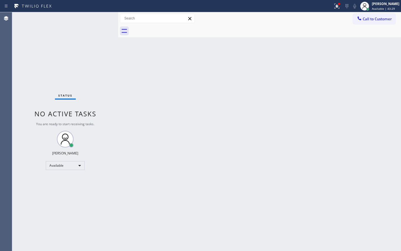
click at [102, 19] on div "Status No active tasks You are ready to start receiving tasks. [PERSON_NAME]" at bounding box center [65, 131] width 106 height 238
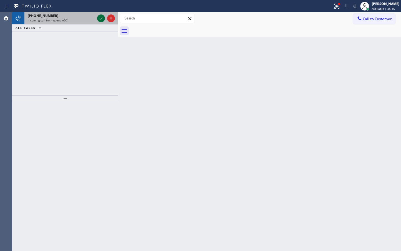
click at [102, 17] on icon at bounding box center [101, 18] width 7 height 7
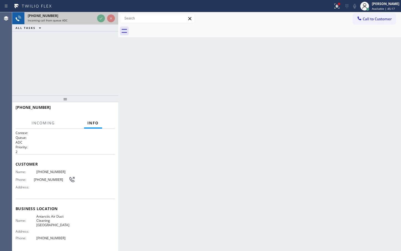
click at [97, 23] on div at bounding box center [106, 18] width 20 height 12
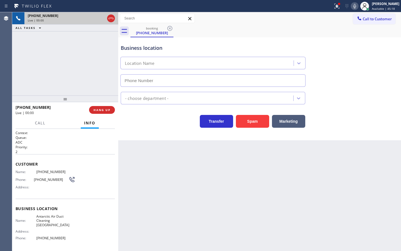
type input "[PHONE_NUMBER]"
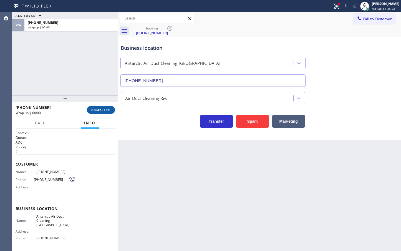
drag, startPoint x: 94, startPoint y: 112, endPoint x: 94, endPoint y: 109, distance: 3.4
click at [94, 109] on div "[PHONE_NUMBER] Wrap up | 00:00 COMPLETE" at bounding box center [65, 110] width 99 height 14
click at [94, 109] on span "COMPLETE" at bounding box center [100, 110] width 19 height 4
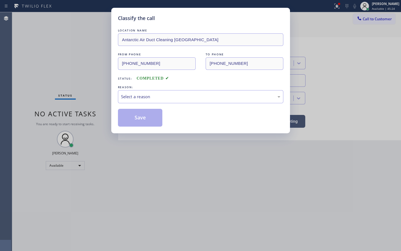
click at [149, 100] on div "Select a reason" at bounding box center [201, 96] width 166 height 13
click at [148, 124] on button "Save" at bounding box center [140, 118] width 45 height 18
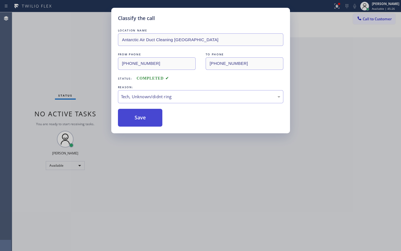
click at [148, 123] on button "Save" at bounding box center [140, 118] width 45 height 18
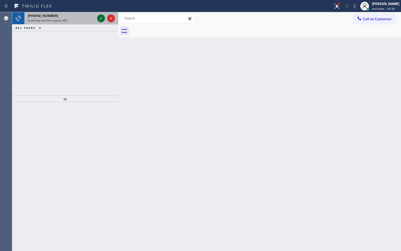
click at [100, 20] on icon at bounding box center [101, 18] width 7 height 7
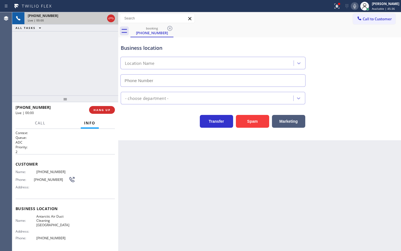
type input "[PHONE_NUMBER]"
click at [151, 120] on div "Transfer Spam Marketing" at bounding box center [213, 120] width 187 height 16
click at [66, 68] on div "[PHONE_NUMBER] Live | 00:01 ALL TASKS ALL TASKS ACTIVE TASKS TASKS IN WRAP UP" at bounding box center [65, 53] width 106 height 83
click at [159, 134] on div "Business location Antarctic Air Duct Cleaning [GEOGRAPHIC_DATA] [PHONE_NUMBER] …" at bounding box center [259, 88] width 283 height 103
drag, startPoint x: 18, startPoint y: 54, endPoint x: 91, endPoint y: 99, distance: 85.9
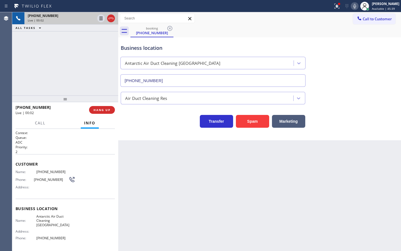
click at [19, 54] on div "[PHONE_NUMBER] Live | 00:02 ALL TASKS ALL TASKS ACTIVE TASKS TASKS IN WRAP UP" at bounding box center [65, 53] width 106 height 83
click at [34, 124] on button "Call" at bounding box center [40, 123] width 17 height 11
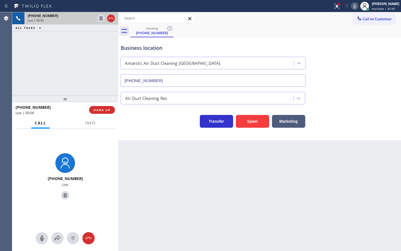
click at [133, 123] on div "Transfer Spam Marketing" at bounding box center [213, 120] width 187 height 16
click at [92, 93] on div "[PHONE_NUMBER] Live | 00:04 ALL TASKS ALL TASKS ACTIVE TASKS TASKS IN WRAP UP" at bounding box center [65, 53] width 106 height 83
click at [90, 124] on span "Info" at bounding box center [90, 122] width 11 height 5
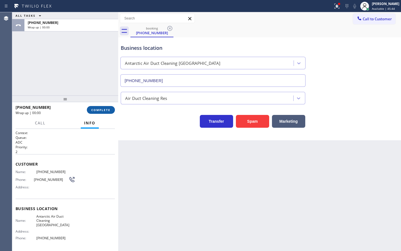
click at [96, 111] on span "COMPLETE" at bounding box center [100, 110] width 19 height 4
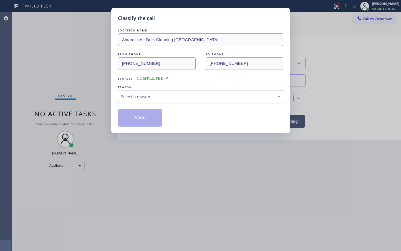
click at [143, 98] on div "Select a reason" at bounding box center [200, 96] width 159 height 6
drag, startPoint x: 138, startPoint y: 140, endPoint x: 139, endPoint y: 121, distance: 19.2
click at [139, 120] on button "Save" at bounding box center [140, 118] width 45 height 18
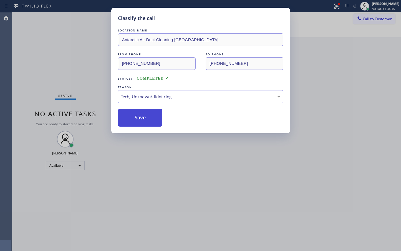
click at [139, 120] on button "Save" at bounding box center [140, 118] width 45 height 18
click at [138, 115] on button "Save" at bounding box center [140, 118] width 45 height 18
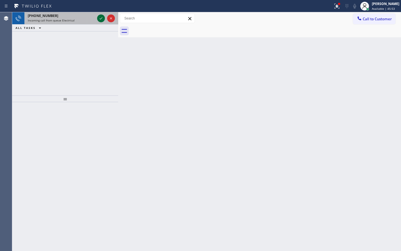
click at [100, 18] on icon at bounding box center [101, 18] width 7 height 7
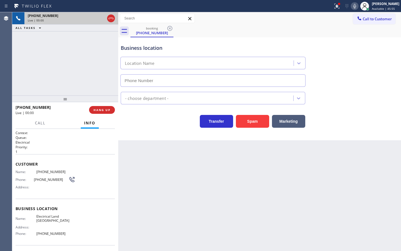
type input "[PHONE_NUMBER]"
click at [62, 71] on div "[PHONE_NUMBER] Live | 00:02 ALL TASKS ALL TASKS ACTIVE TASKS TASKS IN WRAP UP" at bounding box center [65, 53] width 106 height 83
click at [151, 124] on div "Transfer Spam Marketing" at bounding box center [213, 120] width 187 height 16
click at [58, 85] on div "[PHONE_NUMBER] Live | 00:03 ALL TASKS ALL TASKS ACTIVE TASKS TASKS IN WRAP UP" at bounding box center [65, 53] width 106 height 83
drag, startPoint x: 165, startPoint y: 126, endPoint x: 136, endPoint y: 123, distance: 29.1
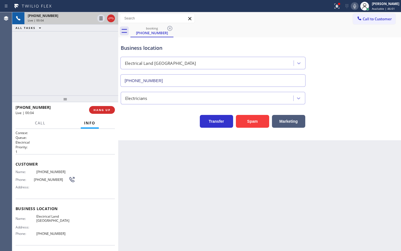
click at [165, 126] on div "Transfer Spam Marketing" at bounding box center [213, 120] width 187 height 16
click at [292, 122] on button "Marketing" at bounding box center [288, 121] width 33 height 13
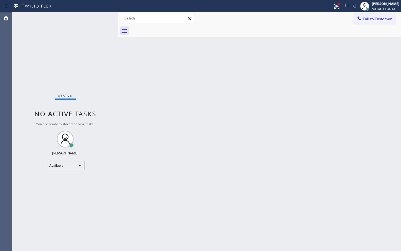
click at [111, 23] on div "Status No active tasks You are ready to start receiving tasks. [PERSON_NAME]" at bounding box center [65, 131] width 106 height 238
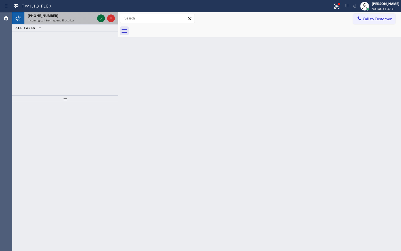
click at [102, 19] on icon at bounding box center [101, 18] width 7 height 7
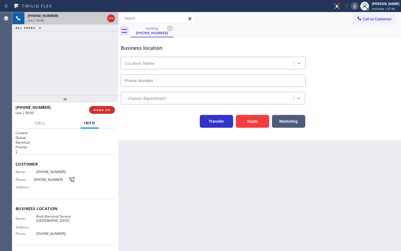
type input "[PHONE_NUMBER]"
click at [37, 121] on span "Call" at bounding box center [40, 122] width 11 height 5
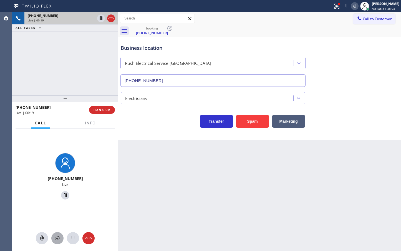
click at [52, 240] on div at bounding box center [57, 237] width 12 height 7
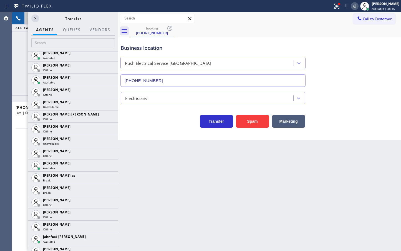
scroll to position [502, 0]
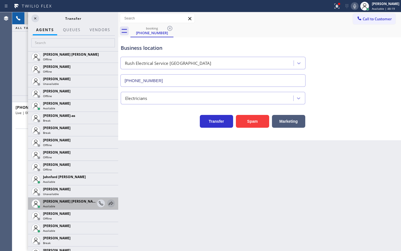
click at [108, 203] on icon at bounding box center [111, 203] width 7 height 7
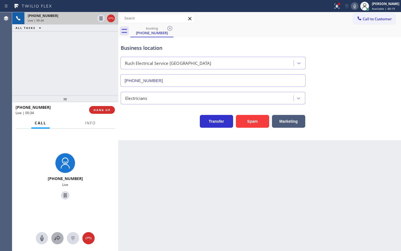
click at [57, 236] on icon at bounding box center [57, 237] width 7 height 7
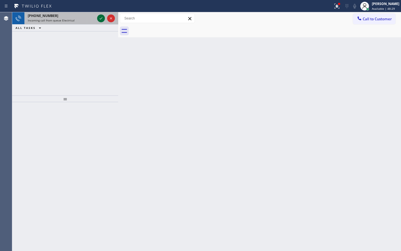
click at [101, 18] on icon at bounding box center [101, 18] width 7 height 7
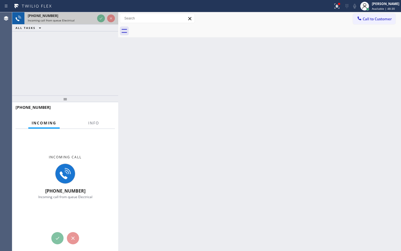
click at [96, 18] on div "[PHONE_NUMBER] Incoming call from queue Electrical" at bounding box center [65, 18] width 106 height 12
click at [96, 18] on div "[PHONE_NUMBER] Incoming call from queue Electrical" at bounding box center [60, 18] width 72 height 12
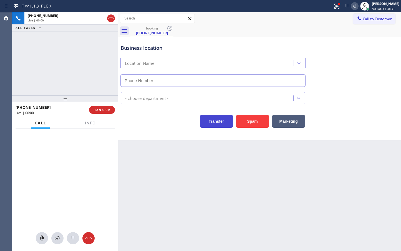
type input "[PHONE_NUMBER]"
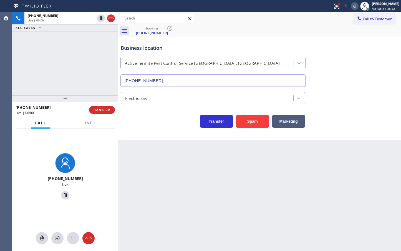
click at [58, 68] on div "[PHONE_NUMBER] Live | 00:00 ALL TASKS ALL TASKS ACTIVE TASKS TASKS IN WRAP UP" at bounding box center [65, 53] width 106 height 83
click at [139, 119] on div "Transfer Spam Marketing" at bounding box center [213, 120] width 187 height 16
click at [71, 69] on div "[PHONE_NUMBER] Live | 00:03 ALL TASKS ALL TASKS ACTIVE TASKS TASKS IN WRAP UP" at bounding box center [65, 53] width 106 height 83
click at [157, 132] on div "Business location Active Termite Pest Control Service [GEOGRAPHIC_DATA], [GEOGR…" at bounding box center [259, 88] width 283 height 103
click at [129, 126] on div "Transfer Spam Marketing" at bounding box center [213, 120] width 187 height 16
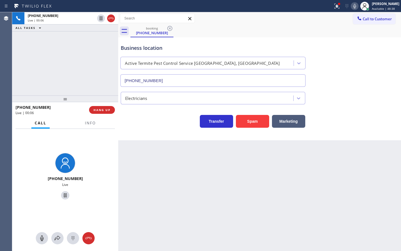
click at [84, 76] on div "[PHONE_NUMBER] Live | 00:06 ALL TASKS ALL TASKS ACTIVE TASKS TASKS IN WRAP UP" at bounding box center [65, 53] width 106 height 83
click at [156, 132] on div "Business location Active Termite Pest Control Service [GEOGRAPHIC_DATA], [GEOGR…" at bounding box center [259, 88] width 283 height 103
click at [87, 90] on div "[PHONE_NUMBER] Live | 00:07 ALL TASKS ALL TASKS ACTIVE TASKS TASKS IN WRAP UP" at bounding box center [65, 53] width 106 height 83
click at [108, 112] on span "HANG UP" at bounding box center [102, 110] width 17 height 4
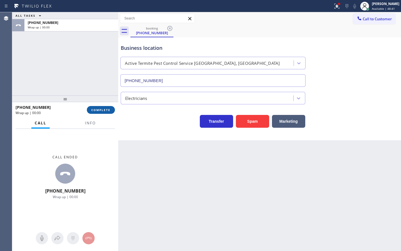
click at [106, 110] on span "COMPLETE" at bounding box center [100, 110] width 19 height 4
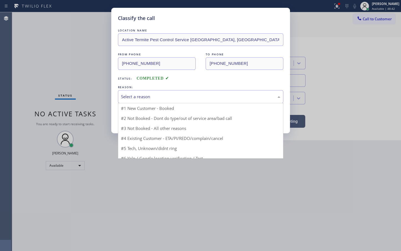
click at [143, 99] on div "Select a reason" at bounding box center [200, 96] width 159 height 6
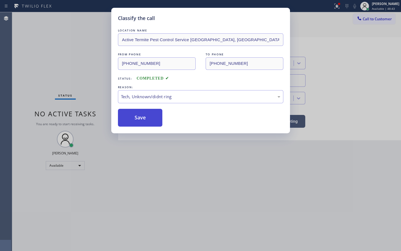
click at [133, 121] on button "Save" at bounding box center [140, 118] width 45 height 18
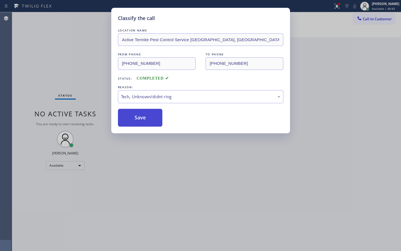
click at [127, 113] on button "Save" at bounding box center [140, 118] width 45 height 18
click at [127, 112] on button "Save" at bounding box center [140, 118] width 45 height 18
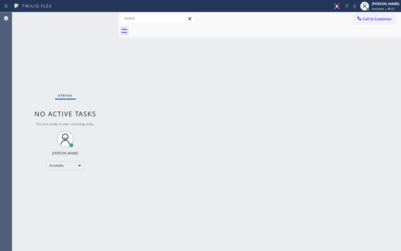
click at [104, 26] on div "Status No active tasks You are ready to start receiving tasks. [PERSON_NAME]" at bounding box center [65, 131] width 106 height 238
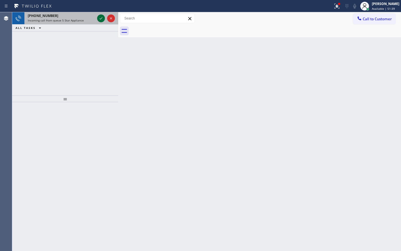
click at [100, 19] on icon at bounding box center [101, 18] width 7 height 7
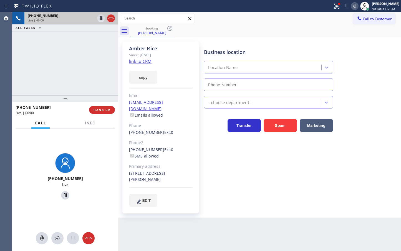
type input "[PHONE_NUMBER]"
click at [63, 54] on div "[PHONE_NUMBER] Live | 00:13 ALL TASKS ALL TASKS ACTIVE TASKS TASKS IN WRAP UP" at bounding box center [65, 53] width 106 height 83
click at [236, 149] on div "Business location 5 Star Appliance Repair [PHONE_NUMBER] 5 Star Appliance Trans…" at bounding box center [301, 124] width 197 height 162
click at [46, 64] on div "[PHONE_NUMBER] Live | 00:16 ALL TASKS ALL TASKS ACTIVE TASKS TASKS IN WRAP UP" at bounding box center [65, 53] width 106 height 83
click at [96, 172] on div "[PHONE_NUMBER] Live" at bounding box center [65, 177] width 106 height 96
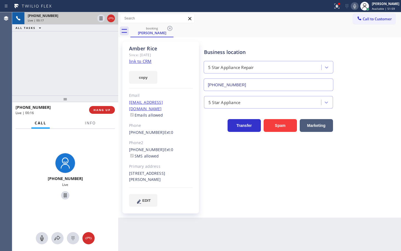
click at [36, 60] on div "[PHONE_NUMBER] Live | 00:17 ALL TASKS ALL TASKS ACTIVE TASKS TASKS IN WRAP UP" at bounding box center [65, 53] width 106 height 83
click at [109, 157] on div "[PHONE_NUMBER] Live" at bounding box center [65, 177] width 106 height 96
click at [79, 70] on div "[PHONE_NUMBER] Live | 00:18 ALL TASKS ALL TASKS ACTIVE TASKS TASKS IN WRAP UP" at bounding box center [65, 53] width 106 height 83
click at [103, 158] on div "[PHONE_NUMBER] Live" at bounding box center [65, 177] width 106 height 96
click at [61, 89] on div "[PHONE_NUMBER] Live | 00:21 ALL TASKS ALL TASKS ACTIVE TASKS TASKS IN WRAP UP" at bounding box center [65, 53] width 106 height 83
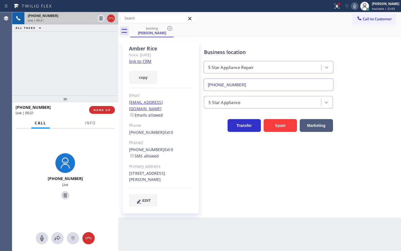
click at [95, 164] on div "[PHONE_NUMBER] Live" at bounding box center [65, 177] width 106 height 96
click at [60, 67] on div "[PHONE_NUMBER] Live | 00:21 ALL TASKS ALL TASKS ACTIVE TASKS TASKS IN WRAP UP" at bounding box center [65, 53] width 106 height 83
click at [88, 42] on div "[PHONE_NUMBER] Live | 00:22 ALL TASKS ALL TASKS ACTIVE TASKS TASKS IN WRAP UP" at bounding box center [65, 53] width 106 height 83
click at [99, 19] on icon at bounding box center [101, 18] width 7 height 7
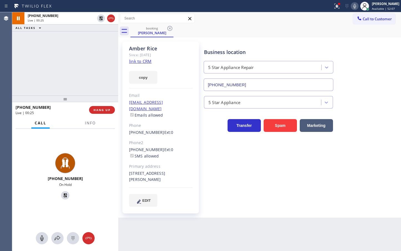
click at [354, 6] on icon at bounding box center [355, 6] width 3 height 4
click at [58, 235] on icon at bounding box center [57, 237] width 7 height 7
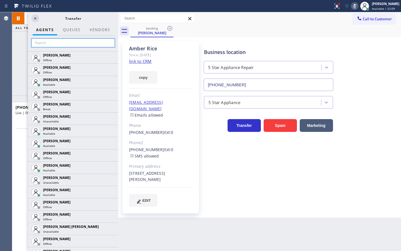
click at [66, 41] on input "text" at bounding box center [73, 42] width 84 height 9
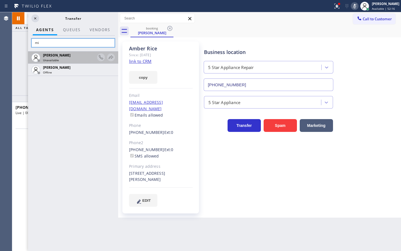
type input "m"
type input "ven"
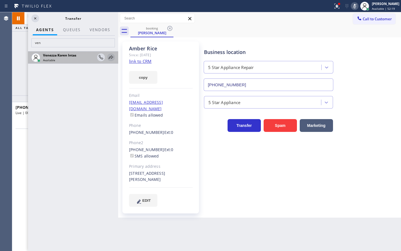
click at [112, 56] on icon at bounding box center [111, 57] width 7 height 7
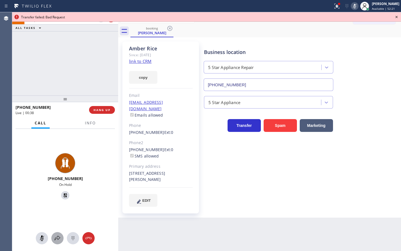
click at [57, 234] on button at bounding box center [57, 238] width 12 height 12
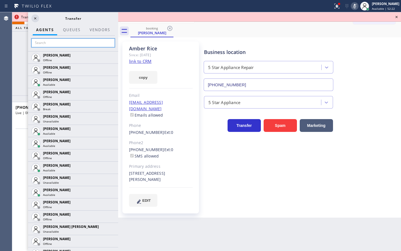
drag, startPoint x: 69, startPoint y: 45, endPoint x: 69, endPoint y: 37, distance: 8.3
click at [69, 44] on input "text" at bounding box center [73, 42] width 84 height 9
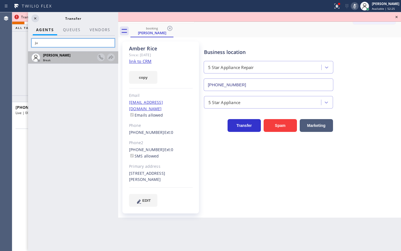
type input "j"
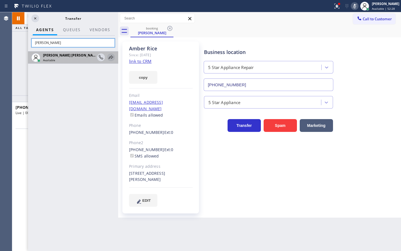
type input "[PERSON_NAME]"
click at [111, 56] on icon at bounding box center [111, 57] width 4 height 4
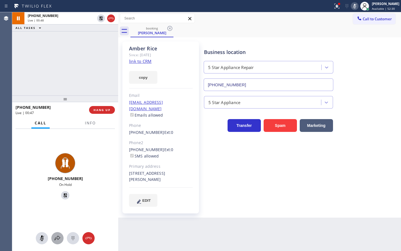
click at [57, 237] on icon at bounding box center [57, 237] width 7 height 7
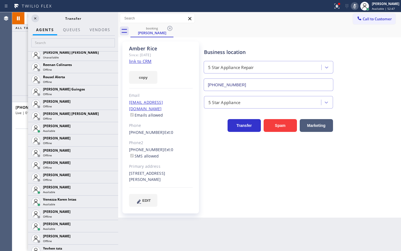
scroll to position [1158, 0]
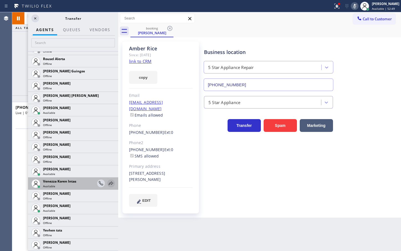
click at [108, 183] on icon at bounding box center [111, 183] width 7 height 7
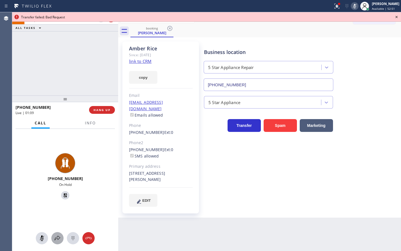
click at [58, 232] on button at bounding box center [57, 238] width 12 height 12
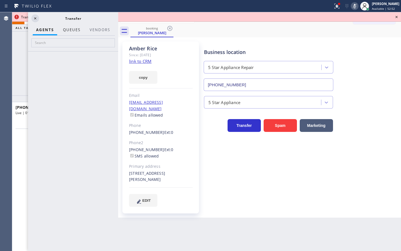
click at [60, 28] on button "QUEUES" at bounding box center [72, 29] width 24 height 11
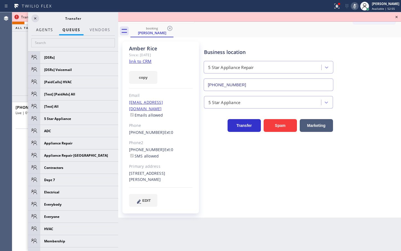
click at [45, 31] on span "AGENTS" at bounding box center [44, 29] width 17 height 5
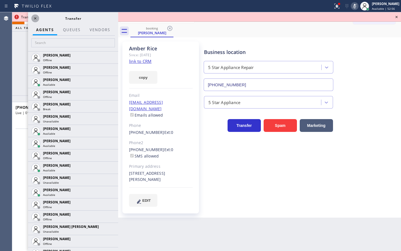
click at [33, 19] on icon at bounding box center [35, 18] width 7 height 7
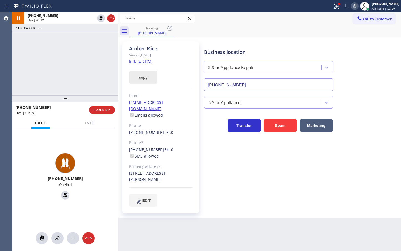
click at [137, 79] on button "copy" at bounding box center [143, 77] width 28 height 13
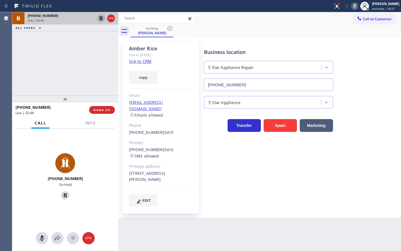
click at [101, 21] on icon at bounding box center [101, 18] width 7 height 7
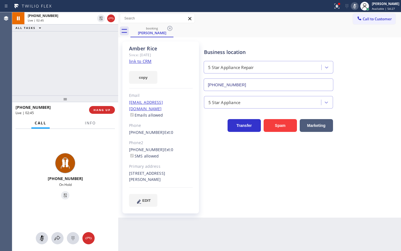
click at [88, 67] on div "[PHONE_NUMBER] Live | 02:45 ALL TASKS ALL TASKS ACTIVE TASKS TASKS IN WRAP UP" at bounding box center [65, 53] width 106 height 83
click at [352, 8] on icon at bounding box center [355, 6] width 7 height 7
drag, startPoint x: 235, startPoint y: 163, endPoint x: 232, endPoint y: 156, distance: 8.1
click at [234, 159] on div "Business location 5 Star Appliance Repair [PHONE_NUMBER] 5 Star Appliance Trans…" at bounding box center [301, 124] width 197 height 162
click at [59, 79] on div "[PHONE_NUMBER] Live | 02:49 ALL TASKS ALL TASKS ACTIVE TASKS TASKS IN WRAP UP" at bounding box center [65, 53] width 106 height 83
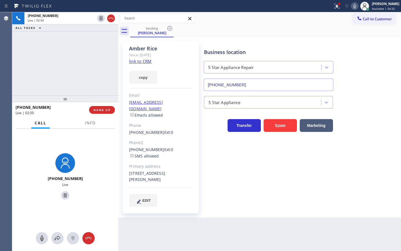
click at [236, 162] on div "Business location 5 Star Appliance Repair [PHONE_NUMBER] 5 Star Appliance Trans…" at bounding box center [301, 124] width 197 height 162
click at [41, 75] on div "[PHONE_NUMBER] Live | 03:21 ALL TASKS ALL TASKS ACTIVE TASKS TASKS IN WRAP UP" at bounding box center [65, 53] width 106 height 83
click at [46, 65] on div "[PHONE_NUMBER] Live | 03:22 ALL TASKS ALL TASKS ACTIVE TASKS TASKS IN WRAP UP" at bounding box center [65, 53] width 106 height 83
click at [268, 214] on div "Back to Dashboard Change Sender ID Customers Technicians Select a contact Outbo…" at bounding box center [259, 131] width 283 height 238
drag, startPoint x: 19, startPoint y: 62, endPoint x: 36, endPoint y: 62, distance: 17.2
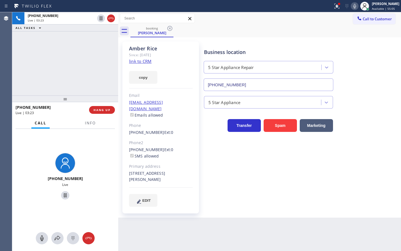
click at [22, 62] on div "[PHONE_NUMBER] Live | 03:23 ALL TASKS ALL TASKS ACTIVE TASKS TASKS IN WRAP UP" at bounding box center [65, 53] width 106 height 83
drag, startPoint x: 62, startPoint y: 64, endPoint x: 89, endPoint y: 107, distance: 51.4
click at [62, 64] on div "[PHONE_NUMBER] Live | 03:24 ALL TASKS ALL TASKS ACTIVE TASKS TASKS IN WRAP UP" at bounding box center [65, 53] width 106 height 83
click at [86, 151] on div "[PHONE_NUMBER] Live" at bounding box center [65, 177] width 47 height 53
drag, startPoint x: 36, startPoint y: 58, endPoint x: 44, endPoint y: 56, distance: 8.3
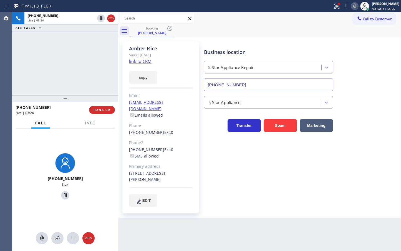
click at [38, 57] on div "[PHONE_NUMBER] Live | 03:24 ALL TASKS ALL TASKS ACTIVE TASKS TASKS IN WRAP UP" at bounding box center [65, 53] width 106 height 83
click at [57, 68] on div "[PHONE_NUMBER] Live | 03:38 ALL TASKS ALL TASKS ACTIVE TASKS TASKS IN WRAP UP" at bounding box center [65, 53] width 106 height 83
drag, startPoint x: 113, startPoint y: 146, endPoint x: 111, endPoint y: 134, distance: 12.6
click at [113, 144] on div "[PHONE_NUMBER] Live" at bounding box center [65, 177] width 106 height 96
click at [88, 11] on div "Status report Issues detected These issues could affect your workflow. Please c…" at bounding box center [200, 6] width 401 height 12
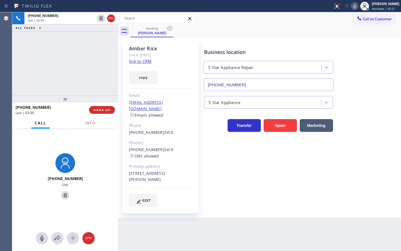
drag, startPoint x: 82, startPoint y: 57, endPoint x: 84, endPoint y: 61, distance: 4.0
click at [84, 61] on div "[PHONE_NUMBER] Live | 03:39 ALL TASKS ALL TASKS ACTIVE TASKS TASKS IN WRAP UP" at bounding box center [65, 53] width 106 height 83
click at [96, 82] on div "[PHONE_NUMBER] Live | 03:40 ALL TASKS ALL TASKS ACTIVE TASKS TASKS IN WRAP UP" at bounding box center [65, 53] width 106 height 83
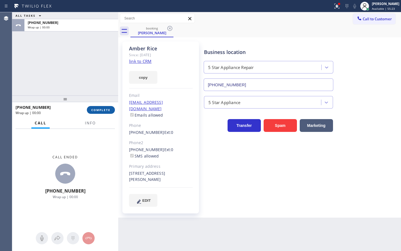
click at [106, 112] on button "COMPLETE" at bounding box center [101, 110] width 28 height 8
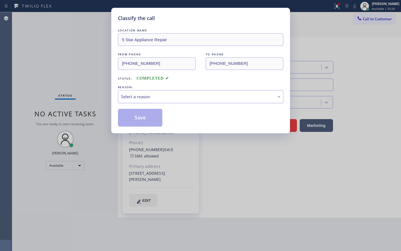
click at [139, 98] on div "Select a reason" at bounding box center [200, 96] width 159 height 6
click at [133, 116] on button "Save" at bounding box center [140, 118] width 45 height 18
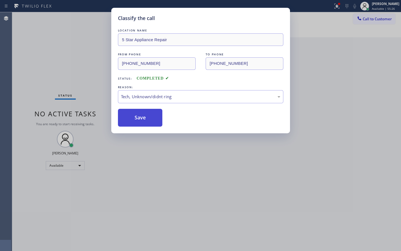
click at [133, 116] on button "Save" at bounding box center [140, 118] width 45 height 18
click at [134, 114] on button "Save" at bounding box center [140, 118] width 45 height 18
click at [133, 114] on button "Save" at bounding box center [140, 118] width 45 height 18
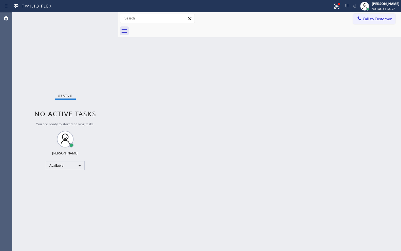
click at [134, 112] on div "Back to Dashboard Change Sender ID Customers Technicians Select a contact Outbo…" at bounding box center [259, 131] width 283 height 238
click at [334, 6] on icon at bounding box center [337, 6] width 7 height 7
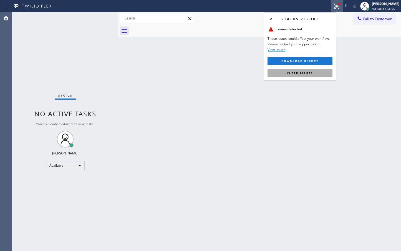
click at [313, 70] on button "Clear issues" at bounding box center [300, 73] width 65 height 8
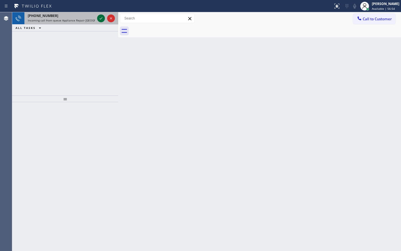
click at [100, 19] on icon at bounding box center [101, 18] width 7 height 7
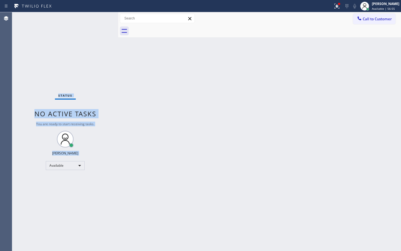
click at [100, 19] on div "Status No active tasks You are ready to start receiving tasks. [PERSON_NAME]" at bounding box center [65, 131] width 106 height 238
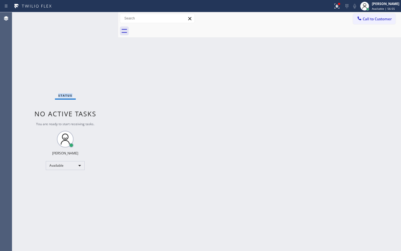
click at [100, 19] on div "Status No active tasks You are ready to start receiving tasks. [PERSON_NAME]" at bounding box center [65, 131] width 106 height 238
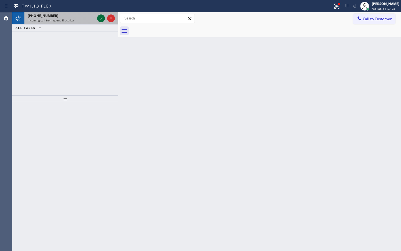
click at [100, 19] on icon at bounding box center [101, 18] width 7 height 7
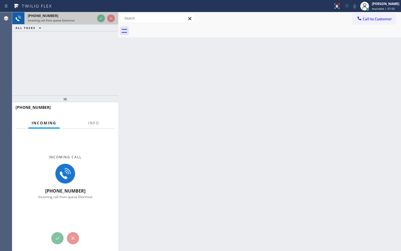
click at [103, 24] on div at bounding box center [106, 18] width 20 height 12
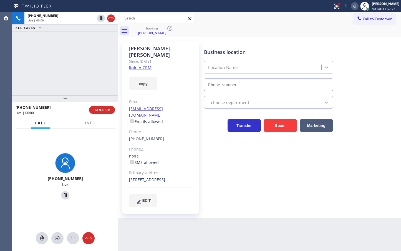
type input "[PHONE_NUMBER]"
click at [134, 65] on link "link to CRM" at bounding box center [140, 68] width 23 height 6
click at [74, 74] on div "[PHONE_NUMBER] Live | 00:04 ALL TASKS ALL TASKS ACTIVE TASKS TASKS IN WRAP UP" at bounding box center [65, 53] width 106 height 83
drag, startPoint x: 97, startPoint y: 178, endPoint x: 81, endPoint y: 122, distance: 57.9
click at [97, 177] on div "[PHONE_NUMBER] Live" at bounding box center [65, 177] width 106 height 96
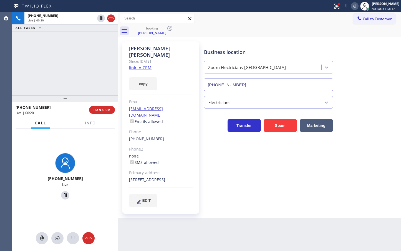
click at [60, 73] on div "[PHONE_NUMBER] Live | 00:20 ALL TASKS ALL TASKS ACTIVE TASKS TASKS IN WRAP UP" at bounding box center [65, 53] width 106 height 83
click at [59, 235] on icon at bounding box center [57, 237] width 7 height 7
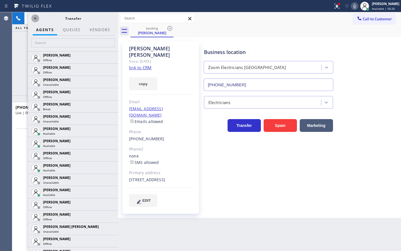
click at [35, 18] on icon at bounding box center [35, 18] width 7 height 7
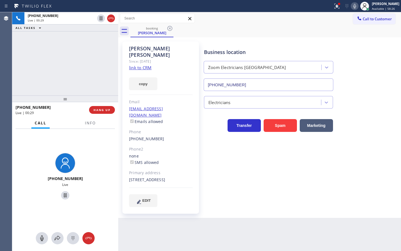
click at [97, 62] on div "[PHONE_NUMBER] Live | 00:29 ALL TASKS ALL TASKS ACTIVE TASKS TASKS IN WRAP UP" at bounding box center [65, 53] width 106 height 83
drag, startPoint x: 99, startPoint y: 49, endPoint x: 101, endPoint y: 38, distance: 11.4
click at [99, 48] on div "[PHONE_NUMBER] Live | 00:30 ALL TASKS ALL TASKS ACTIVE TASKS TASKS IN WRAP UP" at bounding box center [65, 53] width 106 height 83
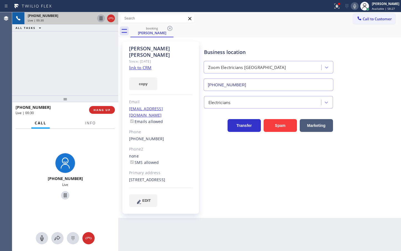
click at [101, 20] on icon at bounding box center [101, 18] width 3 height 4
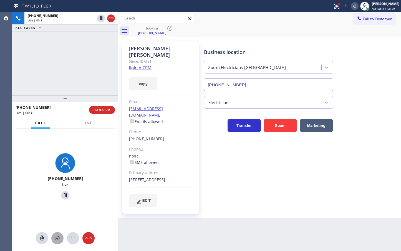
click at [59, 233] on button at bounding box center [57, 238] width 12 height 12
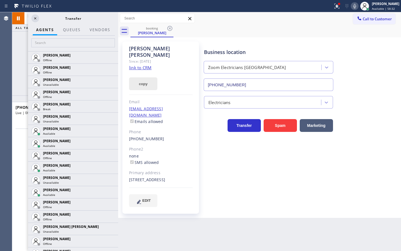
click at [141, 77] on button "copy" at bounding box center [143, 83] width 28 height 13
click at [36, 19] on icon at bounding box center [35, 18] width 7 height 7
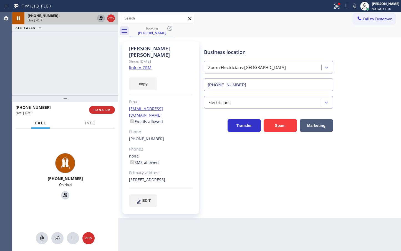
click at [101, 20] on icon at bounding box center [101, 18] width 4 height 4
click at [101, 77] on div "+16468235121 Live | 02:15 ALL TASKS ALL TASKS ACTIVE TASKS TASKS IN WRAP UP" at bounding box center [65, 53] width 106 height 83
drag, startPoint x: 241, startPoint y: 163, endPoint x: 165, endPoint y: 124, distance: 85.7
click at [242, 161] on div "Business location Zoom Electricians San Francisco (415) 727-8840 Electricians T…" at bounding box center [301, 124] width 197 height 162
click at [61, 74] on div "+16468235121 Live | 02:16 ALL TASKS ALL TASKS ACTIVE TASKS TASKS IN WRAP UP" at bounding box center [65, 53] width 106 height 83
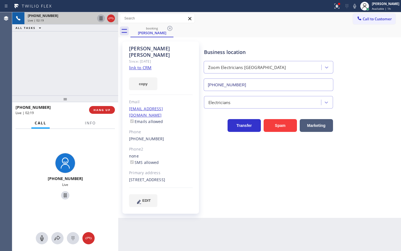
drag, startPoint x: 293, startPoint y: 191, endPoint x: 284, endPoint y: 176, distance: 17.5
click at [293, 191] on div "Business location Zoom Electricians San Francisco (415) 727-8840 Electricians T…" at bounding box center [301, 124] width 197 height 162
drag, startPoint x: 87, startPoint y: 59, endPoint x: 87, endPoint y: 63, distance: 3.3
click at [87, 62] on div "+16468235121 Live | 02:20 ALL TASKS ALL TASKS ACTIVE TASKS TASKS IN WRAP UP" at bounding box center [65, 53] width 106 height 83
click at [100, 125] on div "Call Info" at bounding box center [65, 123] width 99 height 11
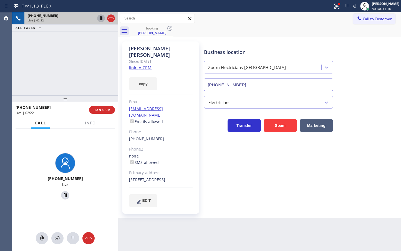
click at [74, 95] on div at bounding box center [65, 98] width 106 height 7
click at [79, 84] on div "+16468235121 Live | 02:25 ALL TASKS ALL TASKS ACTIVE TASKS TASKS IN WRAP UP" at bounding box center [65, 53] width 106 height 83
drag, startPoint x: 276, startPoint y: 167, endPoint x: 272, endPoint y: 164, distance: 4.6
click at [275, 166] on div "Business location Zoom Electricians San Francisco (415) 727-8840 Electricians T…" at bounding box center [301, 124] width 197 height 162
drag, startPoint x: 58, startPoint y: 65, endPoint x: 62, endPoint y: 64, distance: 4.4
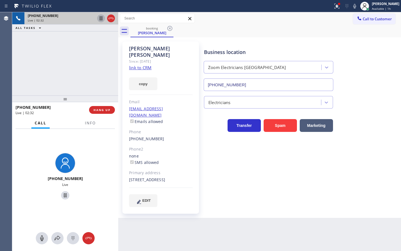
click at [58, 65] on div "+16468235121 Live | 02:32 ALL TASKS ALL TASKS ACTIVE TASKS TASKS IN WRAP UP" at bounding box center [65, 53] width 106 height 83
click at [244, 168] on div "Business location Zoom Electricians San Francisco (415) 727-8840 Electricians T…" at bounding box center [301, 124] width 197 height 162
click at [101, 86] on div "+16468235121 Live | 02:33 ALL TASKS ALL TASKS ACTIVE TASKS TASKS IN WRAP UP" at bounding box center [65, 53] width 106 height 83
click at [103, 134] on div "[PHONE_NUMBER] Live" at bounding box center [65, 177] width 106 height 96
click at [51, 61] on div "+16468235121 Live | 02:36 ALL TASKS ALL TASKS ACTIVE TASKS TASKS IN WRAP UP" at bounding box center [65, 53] width 106 height 83
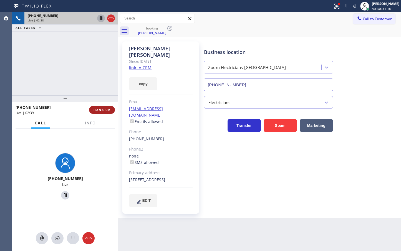
click at [103, 111] on span "HANG UP" at bounding box center [102, 110] width 17 height 4
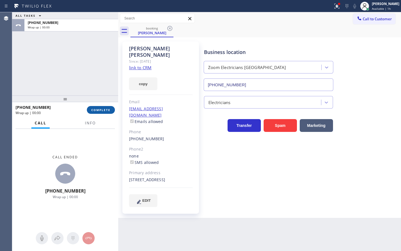
click at [105, 108] on span "COMPLETE" at bounding box center [100, 110] width 19 height 4
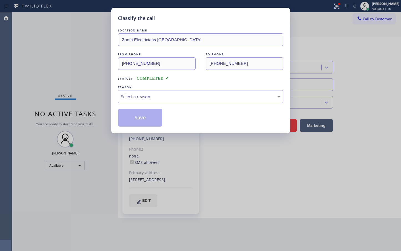
click at [139, 98] on div "Select a reason" at bounding box center [200, 96] width 159 height 6
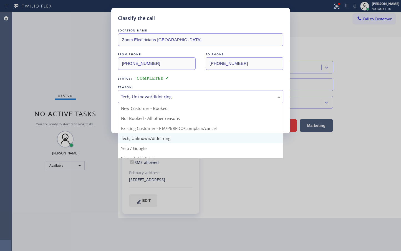
click at [154, 99] on div "Tech, Unknown/didnt ring" at bounding box center [200, 96] width 159 height 6
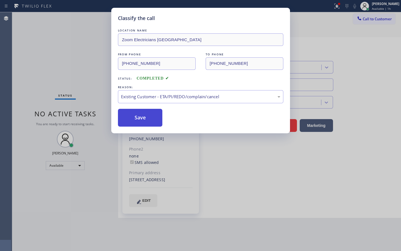
click at [147, 114] on button "Save" at bounding box center [140, 118] width 45 height 18
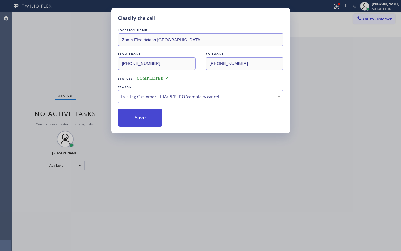
click at [149, 113] on button "Save" at bounding box center [140, 118] width 45 height 18
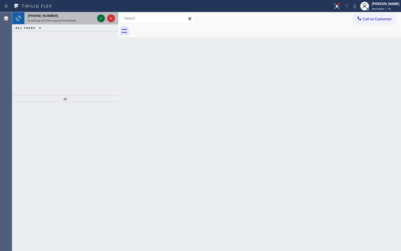
click at [101, 17] on icon at bounding box center [101, 18] width 7 height 7
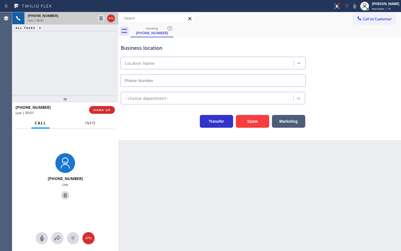
click at [90, 123] on span "Info" at bounding box center [90, 122] width 11 height 5
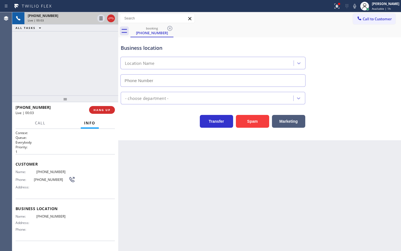
click at [61, 71] on div "+16502472785 Live | 00:03 ALL TASKS ALL TASKS ACTIVE TASKS TASKS IN WRAP UP" at bounding box center [65, 53] width 106 height 83
click at [144, 125] on div "Transfer Spam Marketing" at bounding box center [213, 120] width 187 height 16
drag, startPoint x: 70, startPoint y: 78, endPoint x: 138, endPoint y: 118, distance: 78.5
click at [70, 78] on div "+16502472785 Live | 00:04 ALL TASKS ALL TASKS ACTIVE TASKS TASKS IN WRAP UP" at bounding box center [65, 53] width 106 height 83
click at [153, 130] on div "Business location Location Name - choose department - Transfer Spam Marketing" at bounding box center [259, 88] width 283 height 103
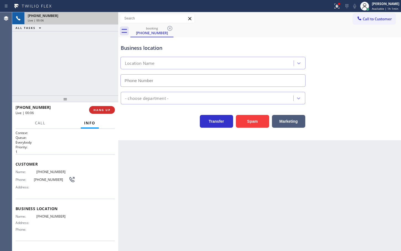
click at [153, 130] on div "Business location Location Name - choose department - Transfer Spam Marketing" at bounding box center [259, 88] width 283 height 103
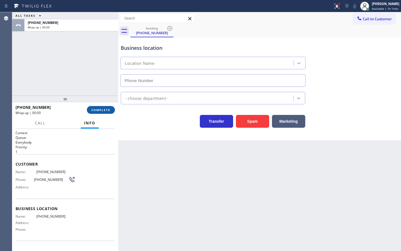
click at [98, 113] on button "COMPLETE" at bounding box center [101, 110] width 28 height 8
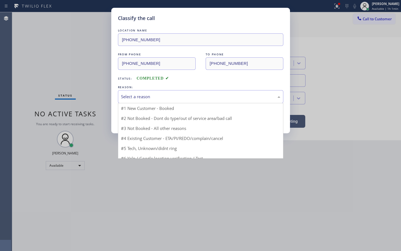
click at [136, 101] on div "Select a reason" at bounding box center [201, 96] width 166 height 13
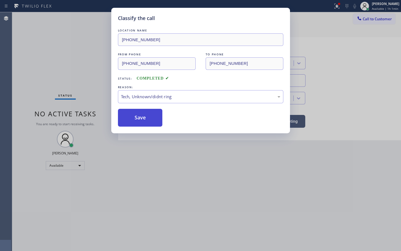
click at [136, 121] on button "Save" at bounding box center [140, 118] width 45 height 18
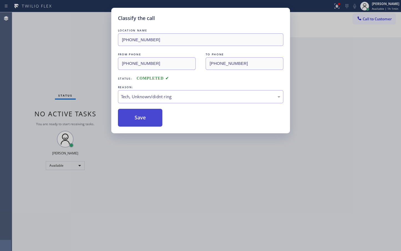
click at [136, 121] on button "Save" at bounding box center [140, 118] width 45 height 18
click at [135, 119] on button "Save" at bounding box center [140, 118] width 45 height 18
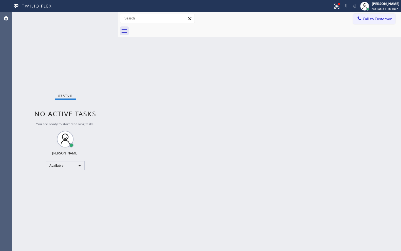
click at [87, 18] on div "Status No active tasks You are ready to start receiving tasks. [PERSON_NAME]" at bounding box center [65, 131] width 106 height 238
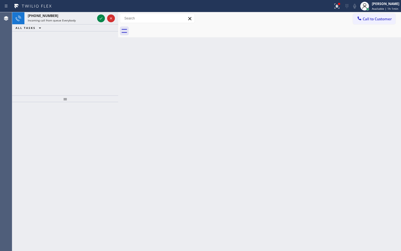
click at [111, 28] on div "ALL TASKS ALL TASKS ACTIVE TASKS TASKS IN WRAP UP" at bounding box center [65, 27] width 106 height 7
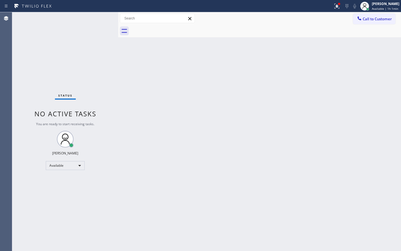
drag, startPoint x: 79, startPoint y: 14, endPoint x: 87, endPoint y: 15, distance: 8.1
click at [80, 14] on div "Status No active tasks You are ready to start receiving tasks. [PERSON_NAME]" at bounding box center [65, 131] width 106 height 238
click at [98, 19] on div "Status No active tasks You are ready to start receiving tasks. [PERSON_NAME]" at bounding box center [65, 131] width 106 height 238
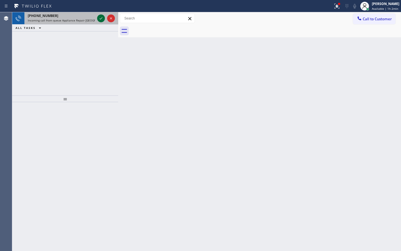
click at [103, 18] on icon at bounding box center [101, 18] width 7 height 7
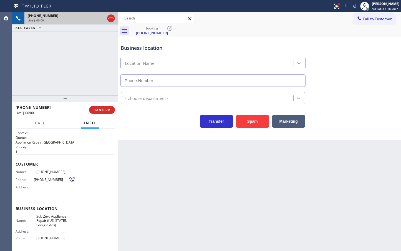
type input "(315) 818-3574"
click at [143, 129] on div "Business location Sub Zero Appliance Repair (New York, Goolgle Ads) (315) 818-3…" at bounding box center [259, 88] width 283 height 103
click at [89, 80] on div "+17182869273 Live | 00:02 ALL TASKS ALL TASKS ACTIVE TASKS TASKS IN WRAP UP" at bounding box center [65, 53] width 106 height 83
click at [157, 126] on div "Transfer Spam Marketing" at bounding box center [213, 120] width 187 height 16
click at [158, 126] on div "Transfer Spam Marketing" at bounding box center [213, 120] width 187 height 16
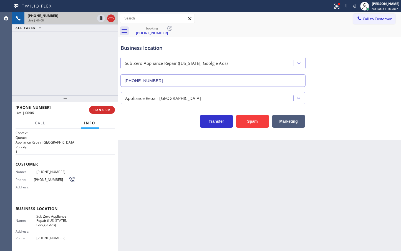
click at [41, 69] on div "+17182869273 Live | 00:05 ALL TASKS ALL TASKS ACTIVE TASKS TASKS IN WRAP UP" at bounding box center [65, 53] width 106 height 83
click at [82, 84] on div "+17182869273 Live | 00:06 ALL TASKS ALL TASKS ACTIVE TASKS TASKS IN WRAP UP" at bounding box center [65, 53] width 106 height 83
click at [197, 144] on div "Back to Dashboard Change Sender ID Customers Technicians Select a contact Outbo…" at bounding box center [259, 131] width 283 height 238
click at [208, 143] on div "Back to Dashboard Change Sender ID Customers Technicians Select a contact Outbo…" at bounding box center [259, 131] width 283 height 238
click at [206, 144] on div "Back to Dashboard Change Sender ID Customers Technicians Select a contact Outbo…" at bounding box center [259, 131] width 283 height 238
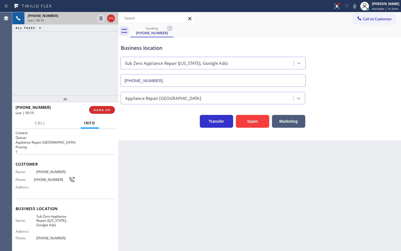
click at [173, 128] on div "Business location Sub Zero Appliance Repair (New York, Goolgle Ads) (315) 818-3…" at bounding box center [259, 88] width 283 height 103
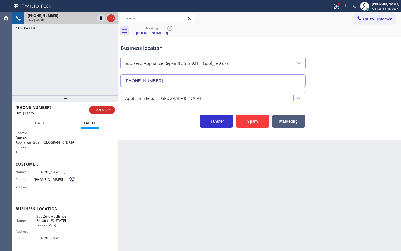
click at [174, 129] on div "Business location Sub Zero Appliance Repair (New York, Goolgle Ads) (315) 818-3…" at bounding box center [259, 88] width 283 height 103
click at [174, 130] on div "Business location Sub Zero Appliance Repair (New York, Goolgle Ads) (315) 818-3…" at bounding box center [259, 88] width 283 height 103
click at [80, 61] on div "+17182869273 Live | 00:29 ALL TASKS ALL TASKS ACTIVE TASKS TASKS IN WRAP UP" at bounding box center [65, 53] width 106 height 83
drag, startPoint x: 173, startPoint y: 127, endPoint x: 128, endPoint y: 98, distance: 53.0
click at [173, 127] on div "Transfer Spam Marketing" at bounding box center [213, 120] width 187 height 16
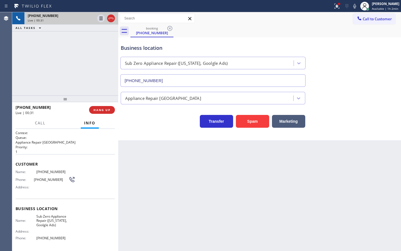
click at [80, 71] on div "+17182869273 Live | 00:31 ALL TASKS ALL TASKS ACTIVE TASKS TASKS IN WRAP UP" at bounding box center [65, 53] width 106 height 83
click at [131, 122] on div "Transfer Spam Marketing" at bounding box center [213, 120] width 187 height 16
drag, startPoint x: 53, startPoint y: 79, endPoint x: 58, endPoint y: 79, distance: 4.7
click at [53, 79] on div "+17182869273 Live | 00:33 ALL TASKS ALL TASKS ACTIVE TASKS TASKS IN WRAP UP" at bounding box center [65, 53] width 106 height 83
click at [124, 128] on div "Business location Sub Zero Appliance Repair (New York, Goolgle Ads) (315) 818-3…" at bounding box center [259, 88] width 283 height 103
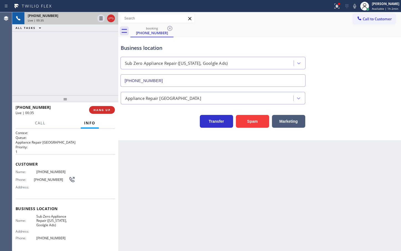
click at [83, 69] on div "+17182869273 Live | 00:35 ALL TASKS ALL TASKS ACTIVE TASKS TASKS IN WRAP UP" at bounding box center [65, 53] width 106 height 83
click at [173, 139] on div "Business location Sub Zero Appliance Repair (New York, Goolgle Ads) (315) 818-3…" at bounding box center [259, 88] width 283 height 103
drag, startPoint x: 60, startPoint y: 59, endPoint x: 66, endPoint y: 59, distance: 5.9
click at [61, 59] on div "+17182869273 Live | 00:36 ALL TASKS ALL TASKS ACTIVE TASKS TASKS IN WRAP UP" at bounding box center [65, 53] width 106 height 83
click at [133, 126] on div "Transfer Spam Marketing" at bounding box center [213, 120] width 187 height 16
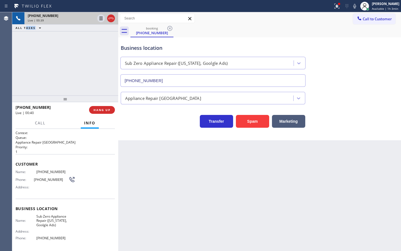
drag, startPoint x: 25, startPoint y: 54, endPoint x: 66, endPoint y: 80, distance: 47.9
click at [35, 58] on div "+17182869273 Live | 00:39 ALL TASKS ALL TASKS ACTIVE TASKS TASKS IN WRAP UP" at bounding box center [65, 53] width 106 height 83
click at [56, 124] on div "Call Info" at bounding box center [65, 123] width 99 height 11
click at [53, 78] on div "+17182869273 Live | 00:41 ALL TASKS ALL TASKS ACTIVE TASKS TASKS IN WRAP UP" at bounding box center [65, 53] width 106 height 83
click at [40, 123] on span "Call" at bounding box center [40, 122] width 11 height 5
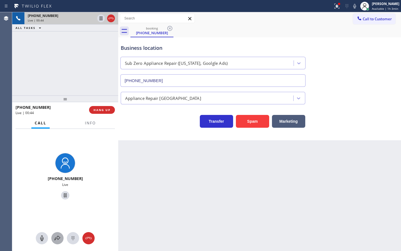
click at [60, 236] on icon at bounding box center [57, 237] width 7 height 7
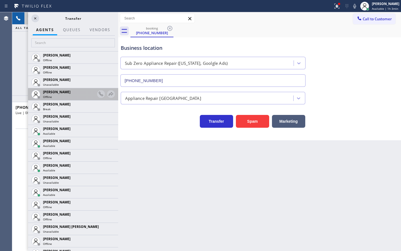
click at [61, 91] on span "[PERSON_NAME]" at bounding box center [57, 91] width 28 height 5
drag, startPoint x: 129, startPoint y: 145, endPoint x: 131, endPoint y: 140, distance: 5.0
click at [130, 141] on div "Back to Dashboard Change Sender ID Customers Technicians Select a contact Outbo…" at bounding box center [259, 131] width 283 height 238
click at [134, 128] on div "Business location Sub Zero Appliance Repair (New York, Goolgle Ads) (315) 818-3…" at bounding box center [259, 88] width 283 height 103
click at [123, 116] on div "Transfer Spam Marketing" at bounding box center [213, 120] width 187 height 16
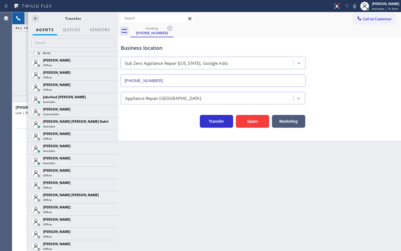
scroll to position [612, 0]
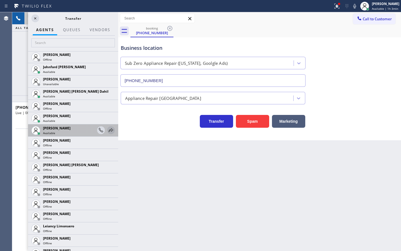
click at [108, 130] on icon at bounding box center [111, 130] width 7 height 7
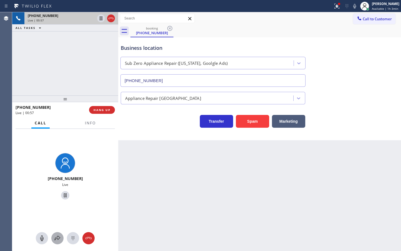
click at [57, 233] on button at bounding box center [57, 238] width 12 height 12
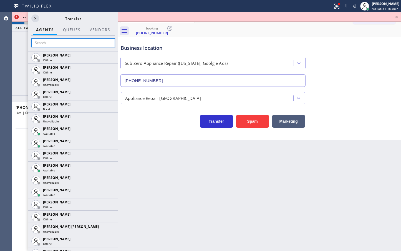
click at [62, 39] on input "text" at bounding box center [73, 42] width 84 height 9
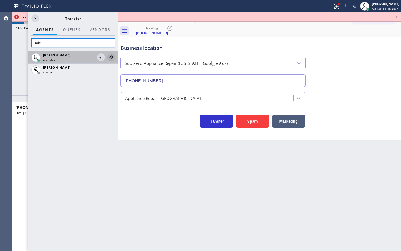
type input "mic"
click at [110, 57] on icon at bounding box center [111, 57] width 7 height 7
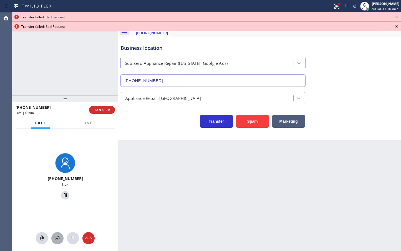
click at [56, 239] on button at bounding box center [57, 238] width 12 height 12
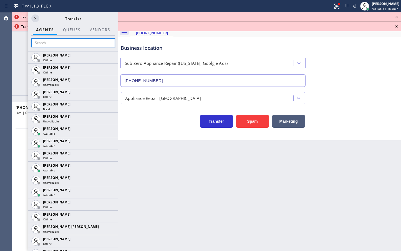
click at [74, 46] on input "text" at bounding box center [73, 42] width 84 height 9
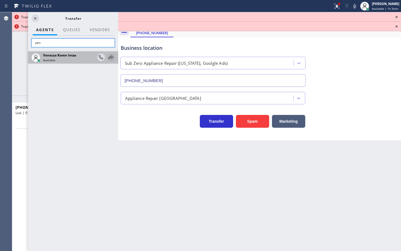
type input "ven"
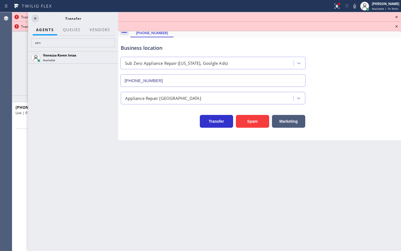
click at [0, 0] on icon at bounding box center [0, 0] width 0 height 0
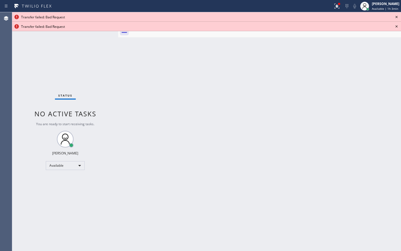
click at [397, 15] on icon at bounding box center [397, 17] width 7 height 7
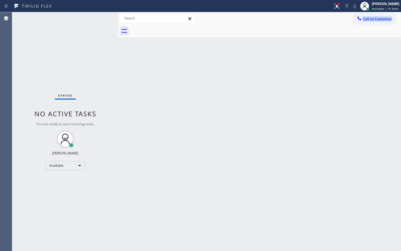
click at [397, 15] on div "Call to Customer Outbound call Location Search location Your caller id phone nu…" at bounding box center [377, 19] width 48 height 10
drag, startPoint x: 90, startPoint y: 48, endPoint x: 96, endPoint y: 38, distance: 11.7
click at [92, 45] on div "Status No active tasks You are ready to start receiving tasks. [PERSON_NAME]" at bounding box center [65, 131] width 106 height 238
click at [103, 7] on div at bounding box center [166, 6] width 329 height 9
click at [95, 24] on div "Status No active tasks You are ready to start receiving tasks. [PERSON_NAME]" at bounding box center [65, 131] width 106 height 238
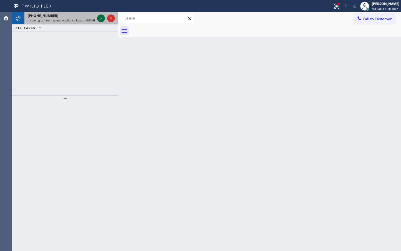
click at [99, 18] on icon at bounding box center [101, 18] width 7 height 7
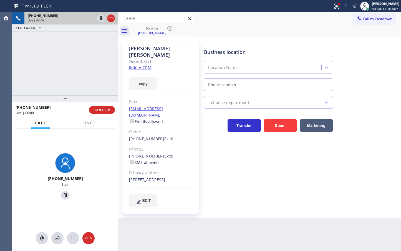
type input "(631) 402-9345"
click at [141, 65] on link "link to CRM" at bounding box center [140, 68] width 23 height 6
click at [42, 58] on div "+13473981106 Live | 00:39 ALL TASKS ALL TASKS ACTIVE TASKS TASKS IN WRAP UP" at bounding box center [65, 53] width 106 height 83
click at [62, 49] on div "+13473981106 Live | 00:42 ALL TASKS ALL TASKS ACTIVE TASKS TASKS IN WRAP UP" at bounding box center [65, 53] width 106 height 83
click at [104, 157] on div "+13473981106 Live" at bounding box center [65, 177] width 106 height 96
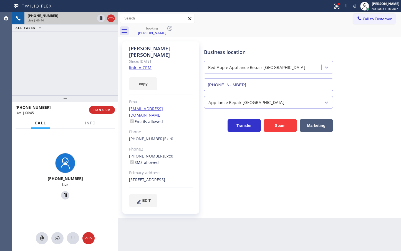
drag, startPoint x: 100, startPoint y: 178, endPoint x: 98, endPoint y: 171, distance: 7.7
click at [100, 179] on div "+13473981106 Live" at bounding box center [65, 177] width 106 height 96
click at [66, 86] on div "+13473981106 Live | 00:45 ALL TASKS ALL TASKS ACTIVE TASKS TASKS IN WRAP UP" at bounding box center [65, 53] width 106 height 83
drag, startPoint x: 111, startPoint y: 190, endPoint x: 73, endPoint y: 144, distance: 59.6
click at [109, 189] on div "+13473981106 Live" at bounding box center [65, 177] width 106 height 96
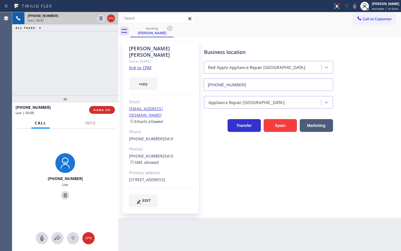
click at [70, 83] on div "+13473981106 Live | 00:47 ALL TASKS ALL TASKS ACTIVE TASKS TASKS IN WRAP UP" at bounding box center [65, 53] width 106 height 83
drag, startPoint x: 69, startPoint y: 83, endPoint x: 70, endPoint y: 91, distance: 8.3
click at [70, 91] on div "+13473981106 Live | 00:49 ALL TASKS ALL TASKS ACTIVE TASKS TASKS IN WRAP UP" at bounding box center [65, 53] width 106 height 83
click at [91, 53] on div "+13473981106 Live | 00:49 ALL TASKS ALL TASKS ACTIVE TASKS TASKS IN WRAP UP" at bounding box center [65, 53] width 106 height 83
click at [103, 16] on icon at bounding box center [101, 18] width 7 height 7
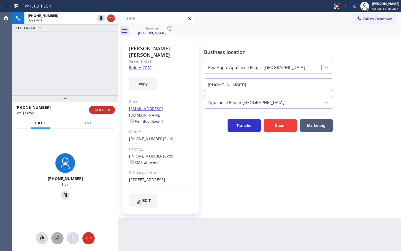
drag, startPoint x: 54, startPoint y: 237, endPoint x: 56, endPoint y: 234, distance: 4.2
click at [56, 234] on button at bounding box center [57, 238] width 12 height 12
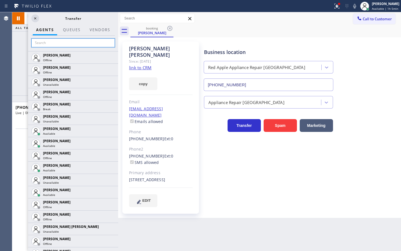
click at [64, 47] on input "text" at bounding box center [73, 42] width 84 height 9
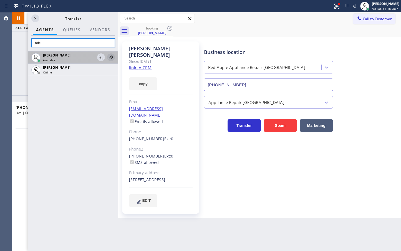
type input "mic"
click at [113, 58] on icon at bounding box center [111, 57] width 7 height 7
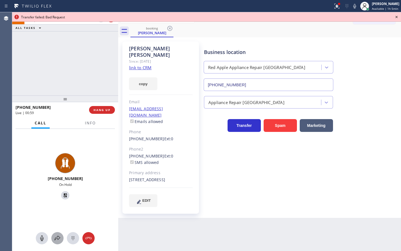
click at [59, 236] on icon at bounding box center [57, 237] width 7 height 7
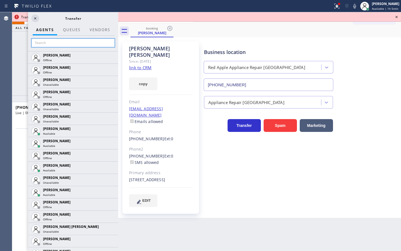
click at [63, 42] on input "text" at bounding box center [73, 42] width 84 height 9
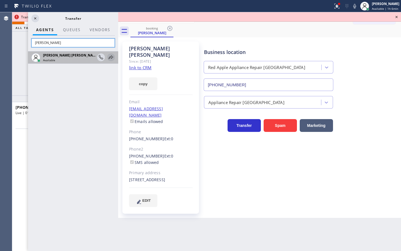
type input "[PERSON_NAME]"
click at [110, 55] on icon at bounding box center [111, 57] width 7 height 7
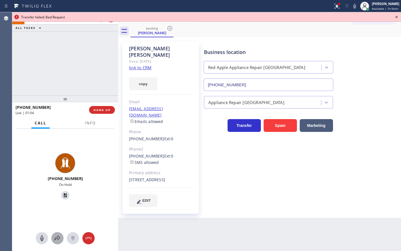
click at [60, 239] on icon at bounding box center [57, 237] width 7 height 7
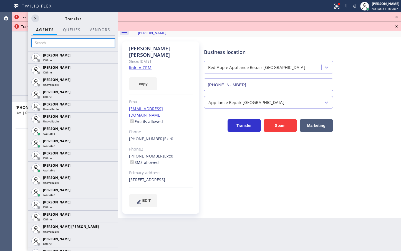
click at [52, 43] on input "text" at bounding box center [73, 42] width 84 height 9
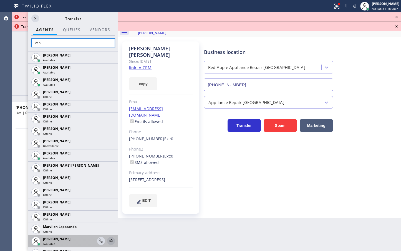
type input "ven"
drag, startPoint x: 108, startPoint y: 240, endPoint x: 96, endPoint y: 237, distance: 12.3
click at [108, 240] on icon at bounding box center [111, 240] width 7 height 7
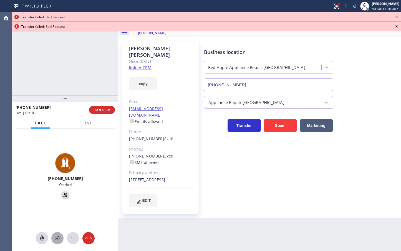
drag, startPoint x: 57, startPoint y: 238, endPoint x: 57, endPoint y: 235, distance: 2.8
click at [57, 235] on icon at bounding box center [57, 237] width 7 height 7
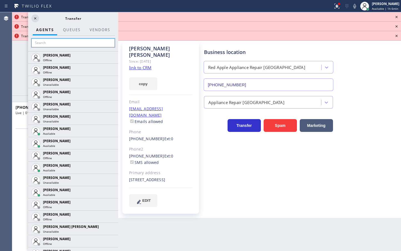
click at [53, 39] on input "text" at bounding box center [73, 42] width 84 height 9
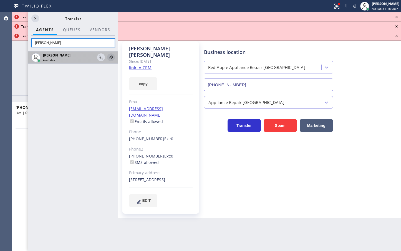
type input "[PERSON_NAME]"
click at [108, 57] on icon at bounding box center [111, 57] width 7 height 7
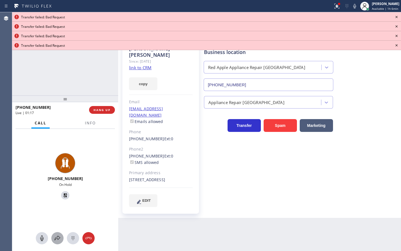
click at [59, 239] on icon at bounding box center [57, 237] width 7 height 7
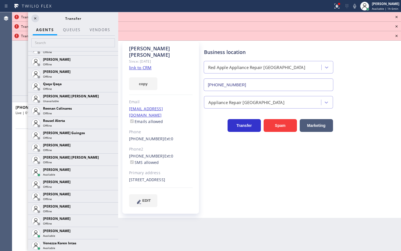
scroll to position [1120, 0]
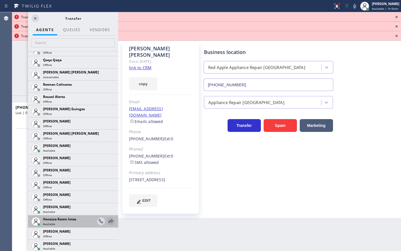
click at [109, 222] on icon at bounding box center [111, 221] width 4 height 4
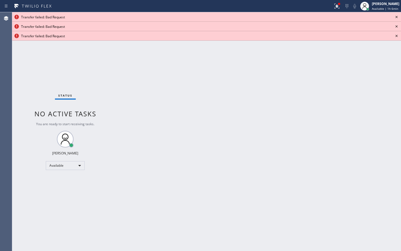
click at [394, 14] on icon at bounding box center [397, 17] width 7 height 7
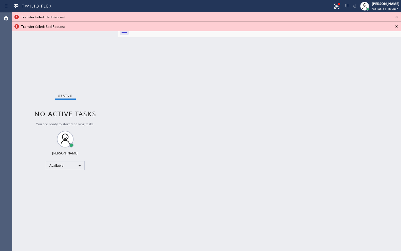
click at [396, 16] on icon at bounding box center [397, 17] width 7 height 7
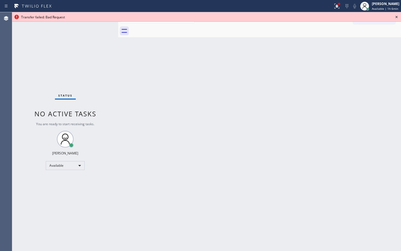
click at [396, 17] on icon at bounding box center [397, 17] width 7 height 7
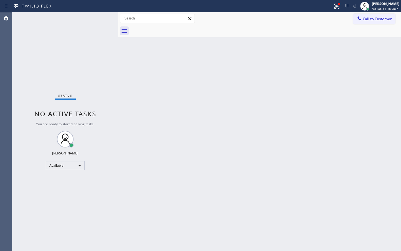
click at [102, 21] on div "Status No active tasks You are ready to start receiving tasks. [PERSON_NAME]" at bounding box center [65, 131] width 106 height 238
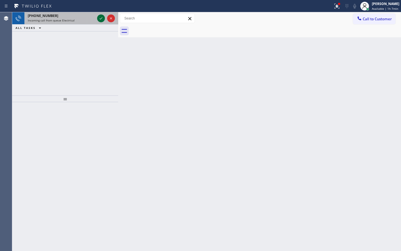
click at [102, 20] on icon at bounding box center [101, 18] width 7 height 7
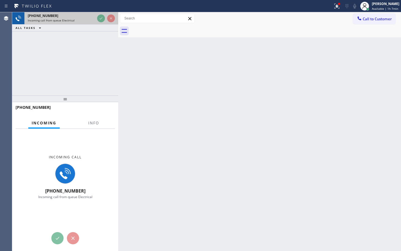
click at [101, 24] on div at bounding box center [106, 18] width 20 height 12
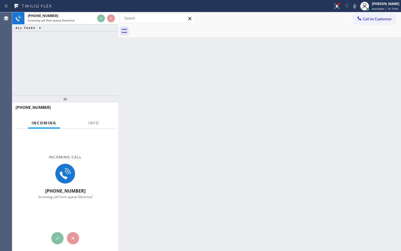
click at [101, 27] on div "ALL TASKS ALL TASKS ACTIVE TASKS TASKS IN WRAP UP" at bounding box center [65, 27] width 106 height 7
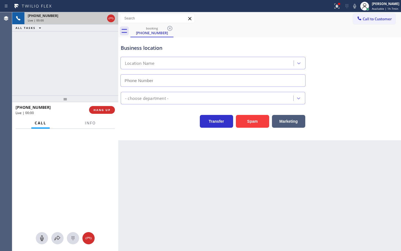
type input "(310) 388-4067"
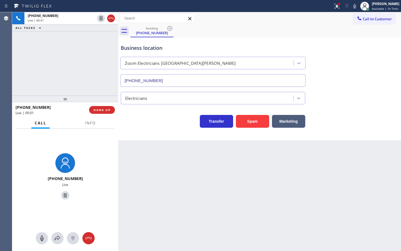
click at [55, 69] on div "+13108802672 Live | 00:01 ALL TASKS ALL TASKS ACTIVE TASKS TASKS IN WRAP UP" at bounding box center [65, 53] width 106 height 83
click at [334, 6] on icon at bounding box center [337, 6] width 7 height 7
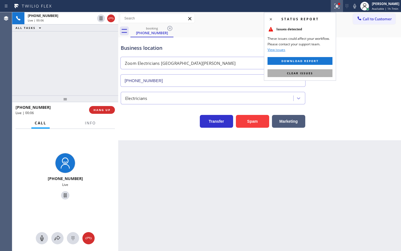
click at [313, 71] on button "Clear issues" at bounding box center [300, 73] width 65 height 8
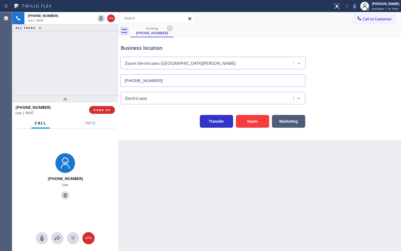
click at [90, 59] on div "+13108802672 Live | 00:07 ALL TASKS ALL TASKS ACTIVE TASKS TASKS IN WRAP UP" at bounding box center [65, 53] width 106 height 83
click at [159, 157] on div "Back to Dashboard Change Sender ID Customers Technicians Select a contact Outbo…" at bounding box center [259, 131] width 283 height 238
drag, startPoint x: 38, startPoint y: 52, endPoint x: 40, endPoint y: 46, distance: 6.0
click at [39, 51] on div "+13108802672 Live | 00:26 ALL TASKS ALL TASKS ACTIVE TASKS TASKS IN WRAP UP" at bounding box center [65, 53] width 106 height 83
drag, startPoint x: 57, startPoint y: 236, endPoint x: 34, endPoint y: 3, distance: 234.2
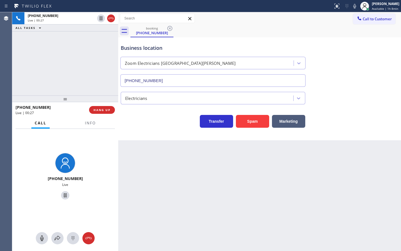
click at [57, 236] on icon at bounding box center [57, 237] width 7 height 7
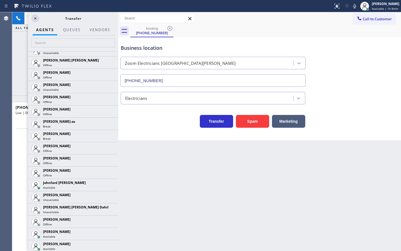
scroll to position [548, 0]
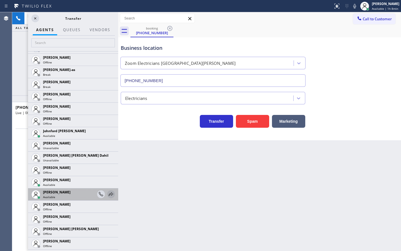
click at [108, 194] on icon at bounding box center [111, 194] width 7 height 7
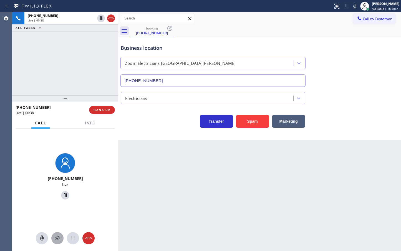
click at [53, 240] on div at bounding box center [57, 237] width 12 height 7
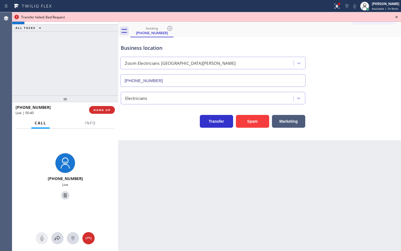
drag, startPoint x: 67, startPoint y: 44, endPoint x: 65, endPoint y: 39, distance: 5.0
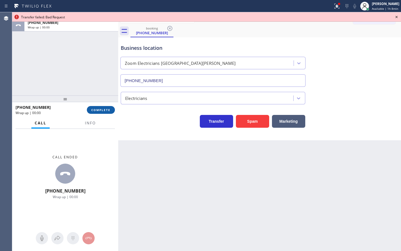
click at [94, 110] on span "COMPLETE" at bounding box center [100, 110] width 19 height 4
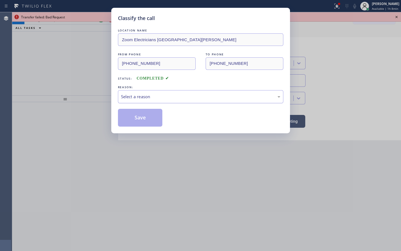
click at [151, 99] on div "Select a reason" at bounding box center [200, 96] width 159 height 6
click at [134, 119] on button "Save" at bounding box center [140, 118] width 45 height 18
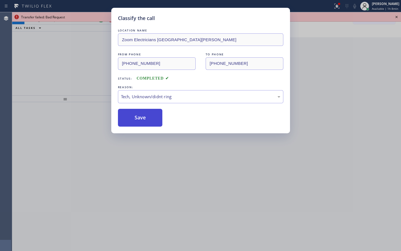
click at [134, 116] on button "Save" at bounding box center [140, 118] width 45 height 18
click at [135, 113] on button "Save" at bounding box center [140, 118] width 45 height 18
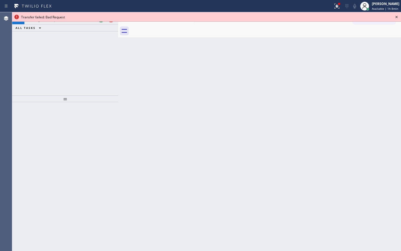
click at [102, 19] on div "Transfer failed: Bad Request" at bounding box center [206, 17] width 371 height 5
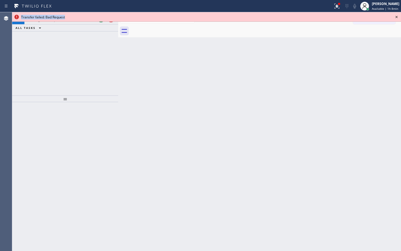
click at [102, 19] on div "Transfer failed: Bad Request" at bounding box center [206, 17] width 371 height 5
click at [100, 23] on div at bounding box center [106, 18] width 20 height 12
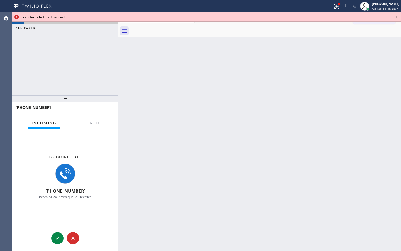
click at [100, 23] on div at bounding box center [106, 18] width 20 height 12
click at [100, 21] on div at bounding box center [206, 21] width 389 height 0
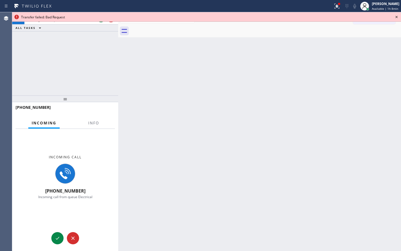
click at [395, 15] on icon at bounding box center [397, 17] width 7 height 7
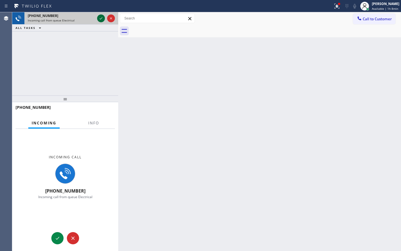
click at [103, 16] on icon at bounding box center [101, 18] width 7 height 7
click at [105, 18] on div at bounding box center [106, 18] width 20 height 12
click at [105, 15] on div at bounding box center [106, 18] width 20 height 12
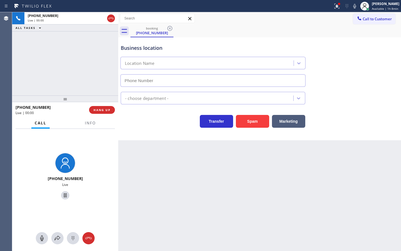
type input "(813) 940-5643"
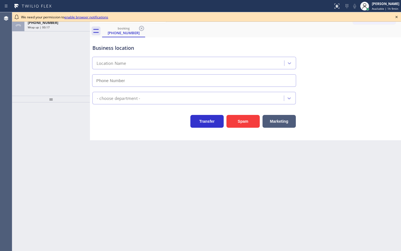
type input "[PHONE_NUMBER]"
click at [78, 16] on link "enable browser notifications" at bounding box center [86, 17] width 44 height 5
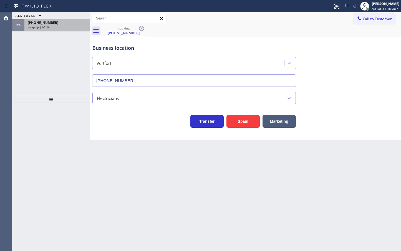
click at [73, 26] on div "Wrap up | 00:26" at bounding box center [57, 27] width 59 height 4
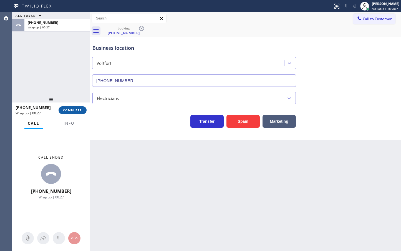
click at [80, 108] on button "COMPLETE" at bounding box center [73, 110] width 28 height 8
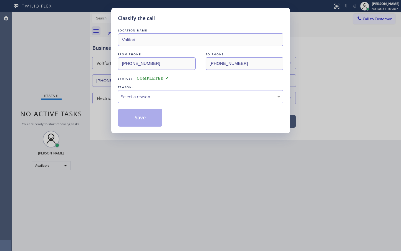
click at [115, 96] on div "Classify the call LOCATION NAME Voltfort FROM PHONE (239) 422-8034 TO PHONE (81…" at bounding box center [200, 70] width 179 height 125
click at [126, 95] on div "Select a reason" at bounding box center [200, 96] width 159 height 6
click at [144, 118] on button "Save" at bounding box center [140, 118] width 45 height 18
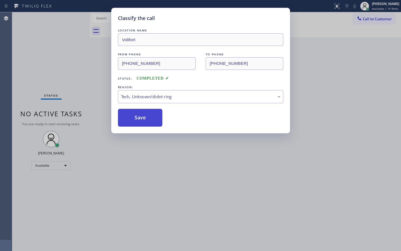
click at [144, 117] on button "Save" at bounding box center [140, 118] width 45 height 18
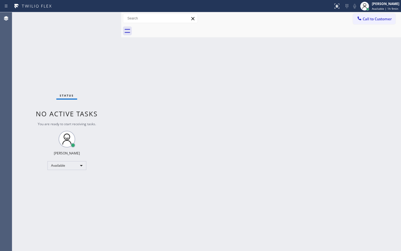
drag, startPoint x: 90, startPoint y: 85, endPoint x: 121, endPoint y: 87, distance: 31.4
click at [121, 87] on div at bounding box center [121, 131] width 0 height 238
click at [108, 24] on div "Status No active tasks You are ready to start receiving tasks. [PERSON_NAME]" at bounding box center [66, 131] width 109 height 238
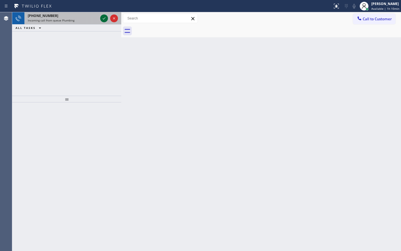
click at [106, 19] on icon at bounding box center [104, 18] width 7 height 7
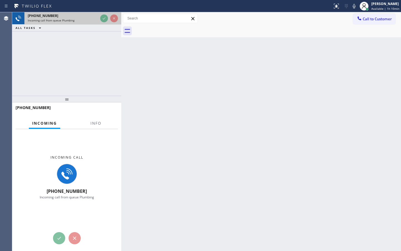
click at [104, 24] on div at bounding box center [109, 18] width 20 height 12
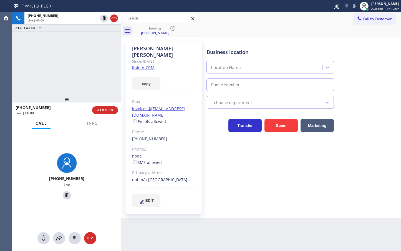
type input "[PHONE_NUMBER]"
drag, startPoint x: 97, startPoint y: 126, endPoint x: 89, endPoint y: 107, distance: 20.6
click at [96, 128] on div "Info" at bounding box center [93, 123] width 18 height 11
click at [57, 36] on div "+18187494562 Live | 00:02 ALL TASKS ALL TASKS ACTIVE TASKS TASKS IN WRAP UP" at bounding box center [66, 53] width 109 height 83
click at [149, 65] on link "link to CRM" at bounding box center [143, 68] width 23 height 6
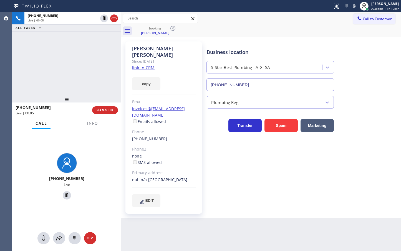
click at [113, 116] on div "+18187494562 Live | 00:05 HANG UP" at bounding box center [67, 110] width 103 height 14
click at [81, 84] on div "+18187494562 Live | 00:07 ALL TASKS ALL TASKS ACTIVE TASKS TASKS IN WRAP UP" at bounding box center [66, 53] width 109 height 83
click at [87, 69] on div "+18187494562 Live | 00:07 ALL TASKS ALL TASKS ACTIVE TASKS TASKS IN WRAP UP" at bounding box center [66, 53] width 109 height 83
click at [92, 53] on div "+18187494562 Live | 00:09 ALL TASKS ALL TASKS ACTIVE TASKS TASKS IN WRAP UP" at bounding box center [66, 53] width 109 height 83
click at [90, 82] on div "+18187494562 Live | 00:10 ALL TASKS ALL TASKS ACTIVE TASKS TASKS IN WRAP UP" at bounding box center [66, 53] width 109 height 83
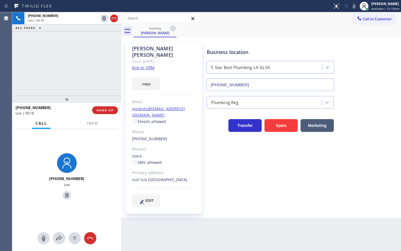
click at [95, 137] on div "+18187494562 Live" at bounding box center [66, 177] width 109 height 96
click at [95, 125] on span "Info" at bounding box center [92, 123] width 11 height 5
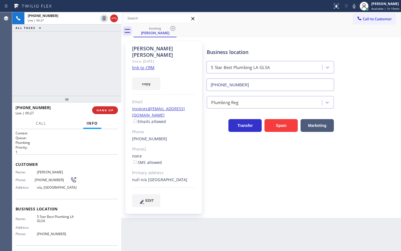
click at [140, 65] on link "link to CRM" at bounding box center [143, 68] width 23 height 6
click at [98, 80] on div "+18187494562 Live | 00:39 ALL TASKS ALL TASKS ACTIVE TASKS TASKS IN WRAP UP" at bounding box center [66, 53] width 109 height 83
click at [41, 134] on h1 "Context" at bounding box center [67, 133] width 103 height 5
drag, startPoint x: 74, startPoint y: 142, endPoint x: 64, endPoint y: 103, distance: 40.2
click at [74, 142] on p "Plumbing" at bounding box center [67, 142] width 103 height 5
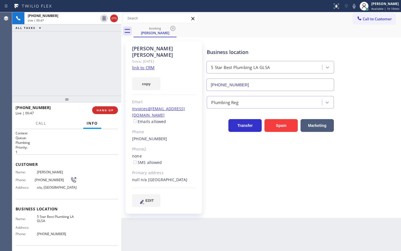
click at [57, 79] on div "+18187494562 Live | 00:47 ALL TASKS ALL TASKS ACTIVE TASKS TASKS IN WRAP UP" at bounding box center [66, 53] width 109 height 83
click at [76, 149] on p "1" at bounding box center [67, 151] width 103 height 5
click at [40, 126] on button "Call" at bounding box center [41, 123] width 17 height 11
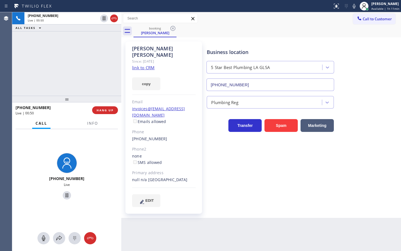
click at [68, 50] on div "+18187494562 Live | 00:50 ALL TASKS ALL TASKS ACTIVE TASKS TASKS IN WRAP UP" at bounding box center [66, 53] width 109 height 83
drag, startPoint x: 48, startPoint y: 61, endPoint x: 48, endPoint y: 58, distance: 3.1
click at [48, 60] on div "+18187494562 Live | 00:51 ALL TASKS ALL TASKS ACTIVE TASKS TASKS IN WRAP UP" at bounding box center [66, 53] width 109 height 83
click at [53, 53] on div "+18187494562 Live | 00:51 ALL TASKS ALL TASKS ACTIVE TASKS TASKS IN WRAP UP" at bounding box center [66, 53] width 109 height 83
click at [94, 47] on div "+18187494562 Live | 00:52 ALL TASKS ALL TASKS ACTIVE TASKS TASKS IN WRAP UP" at bounding box center [66, 53] width 109 height 83
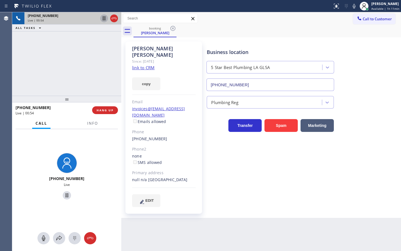
click at [105, 17] on icon at bounding box center [104, 18] width 3 height 4
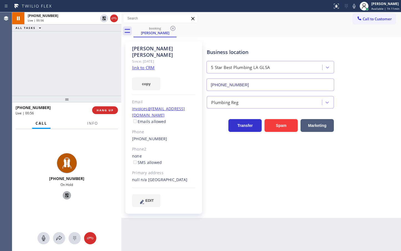
drag, startPoint x: 63, startPoint y: 237, endPoint x: 67, endPoint y: 192, distance: 45.2
click at [65, 232] on div at bounding box center [66, 238] width 109 height 12
click at [56, 239] on icon at bounding box center [59, 237] width 6 height 5
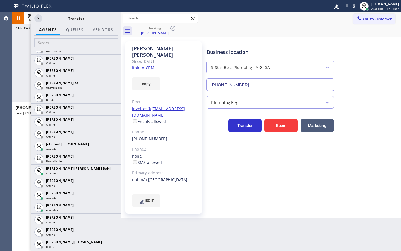
scroll to position [555, 0]
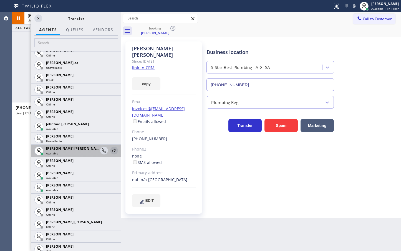
click at [111, 149] on icon at bounding box center [114, 150] width 7 height 7
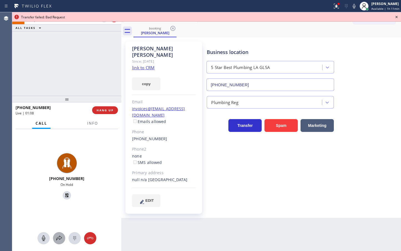
click at [60, 235] on icon at bounding box center [59, 237] width 7 height 7
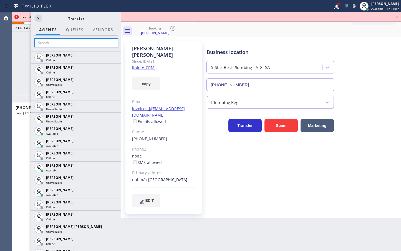
click at [51, 47] on input "text" at bounding box center [76, 42] width 84 height 9
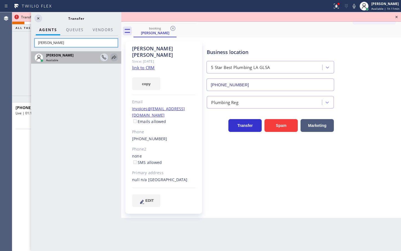
type input "[PERSON_NAME]"
click at [111, 56] on icon at bounding box center [114, 57] width 7 height 7
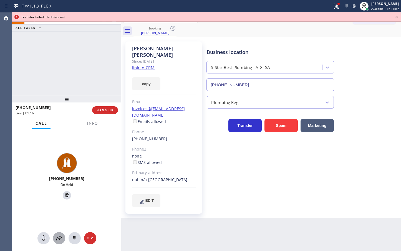
drag, startPoint x: 59, startPoint y: 236, endPoint x: 61, endPoint y: 233, distance: 3.2
click at [61, 233] on button at bounding box center [59, 238] width 12 height 12
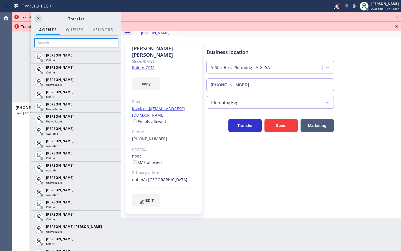
click at [73, 40] on input "text" at bounding box center [76, 42] width 84 height 9
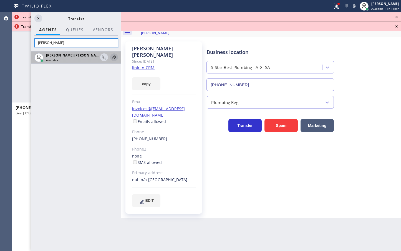
type input "[PERSON_NAME]"
click at [114, 55] on icon at bounding box center [114, 57] width 7 height 7
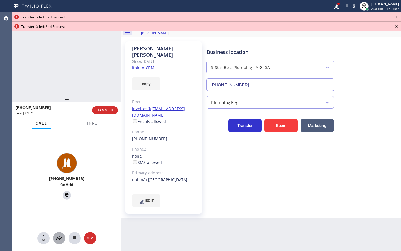
click at [57, 241] on button at bounding box center [59, 238] width 12 height 12
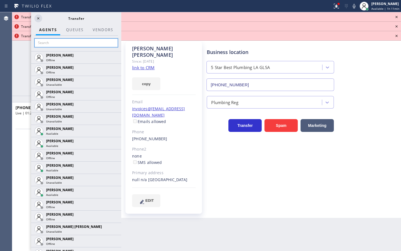
click at [54, 44] on input "text" at bounding box center [76, 42] width 84 height 9
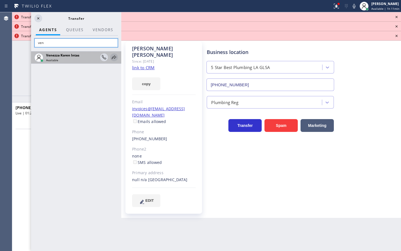
type input "ven"
click at [115, 56] on icon at bounding box center [114, 57] width 7 height 7
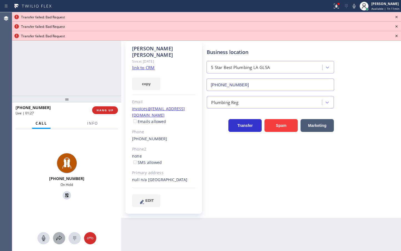
click at [60, 233] on button at bounding box center [59, 238] width 12 height 12
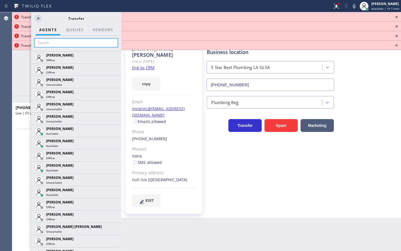
click at [64, 44] on input "text" at bounding box center [76, 42] width 84 height 9
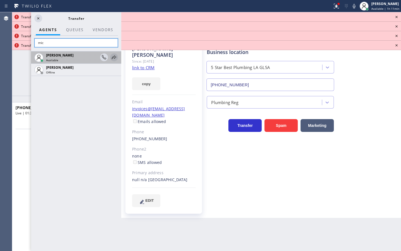
type input "mic"
click at [116, 58] on icon at bounding box center [114, 57] width 7 height 7
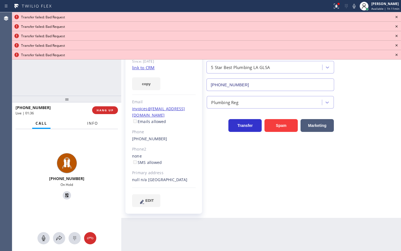
click at [94, 124] on span "Info" at bounding box center [92, 123] width 11 height 5
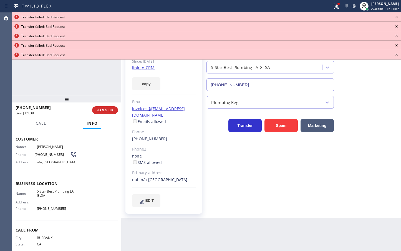
scroll to position [29, 0]
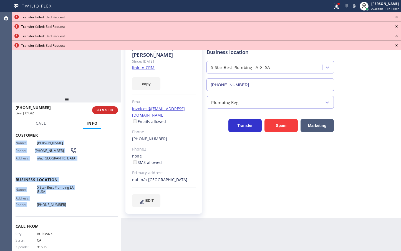
drag, startPoint x: 16, startPoint y: 143, endPoint x: 65, endPoint y: 202, distance: 76.3
click at [65, 202] on div "Context Queue: Plumbing Priority: 1 Customer Name: Alexis Contreras Phone: (818…" at bounding box center [67, 179] width 103 height 156
copy div "Name: Alexis Contreras Phone: (818) 749-4562 Address: n/a, Pasadena, CA 91101 B…"
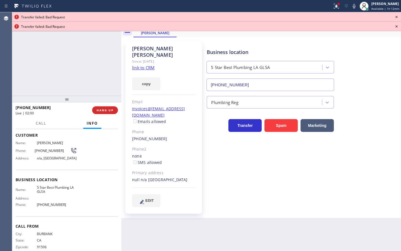
click at [396, 16] on icon at bounding box center [397, 17] width 7 height 7
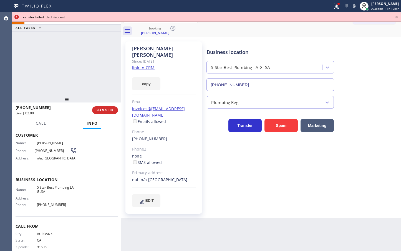
click at [397, 15] on icon at bounding box center [397, 17] width 7 height 7
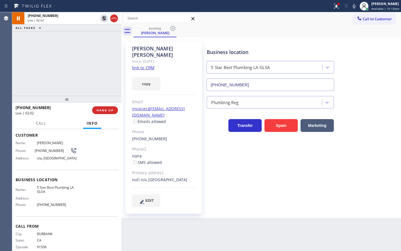
click at [148, 71] on div "copy" at bounding box center [164, 80] width 64 height 19
click at [149, 77] on button "copy" at bounding box center [146, 83] width 28 height 13
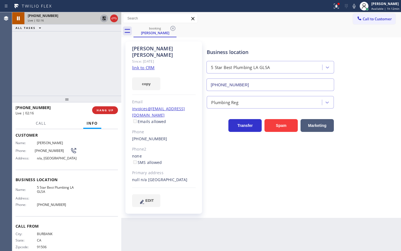
click at [105, 16] on icon at bounding box center [104, 18] width 7 height 7
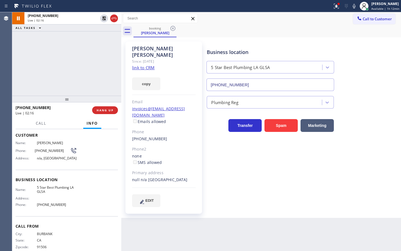
drag, startPoint x: 279, startPoint y: 24, endPoint x: 312, endPoint y: 12, distance: 34.6
click at [293, 23] on div "Call to Customer Outbound call Location Search location Your caller id phone nu…" at bounding box center [261, 18] width 280 height 13
click at [331, 6] on div at bounding box center [337, 6] width 12 height 7
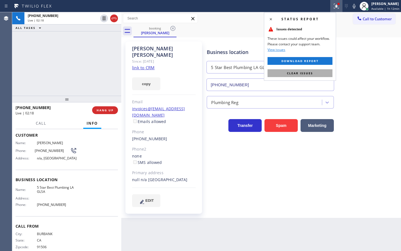
drag, startPoint x: 305, startPoint y: 71, endPoint x: 244, endPoint y: 72, distance: 60.6
click at [305, 71] on span "Clear issues" at bounding box center [300, 73] width 26 height 4
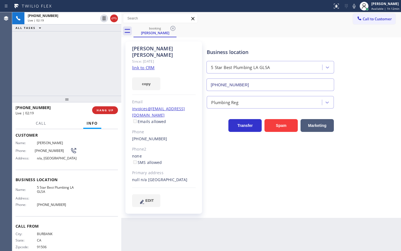
click at [72, 70] on div "+18187494562 Live | 02:19 ALL TASKS ALL TASKS ACTIVE TASKS TASKS IN WRAP UP" at bounding box center [66, 53] width 109 height 83
drag, startPoint x: 68, startPoint y: 48, endPoint x: 82, endPoint y: 48, distance: 13.3
click at [69, 47] on div "+18187494562 Live | 02:23 ALL TASKS ALL TASKS ACTIVE TASKS TASKS IN WRAP UP" at bounding box center [66, 53] width 109 height 83
drag, startPoint x: 132, startPoint y: 128, endPoint x: 165, endPoint y: 126, distance: 33.7
click at [165, 126] on div "Alexis Contreras Since: 20 may 2020 link to CRM copy Email invoices@echostruck@…" at bounding box center [164, 127] width 77 height 172
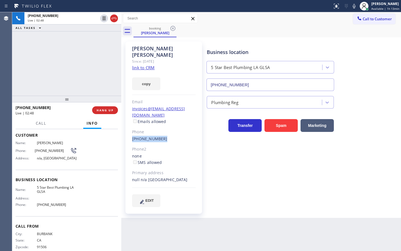
copy link "(818) 749-4562"
click at [67, 61] on div "+18187494562 Live | 03:53 ALL TASKS ALL TASKS ACTIVE TASKS TASKS IN WRAP UP" at bounding box center [66, 53] width 109 height 83
click at [346, 60] on div "Business location 5 Star Best Plumbing LA GLSA (213) 444-7988" at bounding box center [303, 66] width 194 height 50
click at [361, 51] on div "Business location 5 Star Best Plumbing LA GLSA (213) 444-7988" at bounding box center [303, 66] width 194 height 50
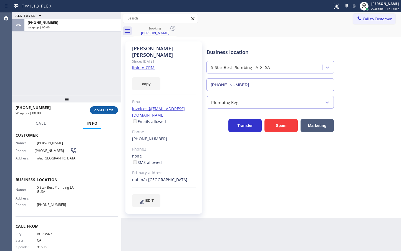
click at [114, 108] on button "COMPLETE" at bounding box center [104, 110] width 28 height 8
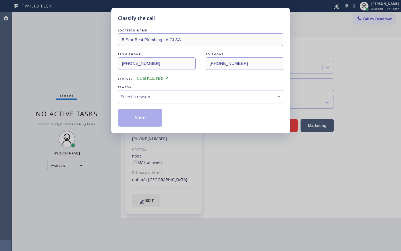
click at [147, 97] on div "Select a reason" at bounding box center [200, 96] width 159 height 6
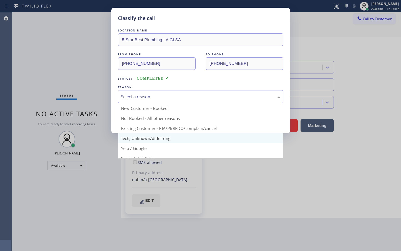
drag, startPoint x: 139, startPoint y: 136, endPoint x: 139, endPoint y: 120, distance: 16.4
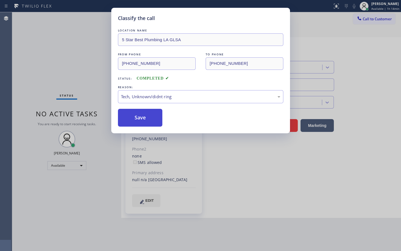
click at [140, 115] on button "Save" at bounding box center [140, 118] width 45 height 18
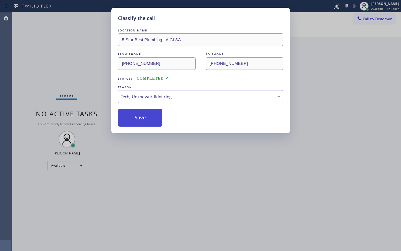
click at [141, 114] on button "Save" at bounding box center [140, 118] width 45 height 18
click at [142, 111] on button "Save" at bounding box center [140, 118] width 45 height 18
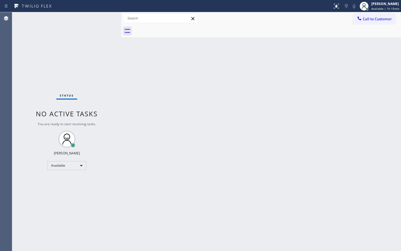
click at [92, 36] on div "Status No active tasks You are ready to start receiving tasks. [PERSON_NAME]" at bounding box center [66, 131] width 109 height 238
click at [103, 14] on div "Status No active tasks You are ready to start receiving tasks. [PERSON_NAME]" at bounding box center [66, 131] width 109 height 238
click at [104, 17] on div "Status No active tasks You are ready to start receiving tasks. [PERSON_NAME]" at bounding box center [66, 131] width 109 height 238
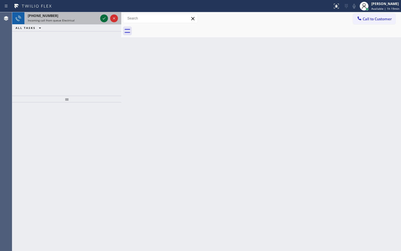
click at [102, 20] on icon at bounding box center [104, 18] width 7 height 7
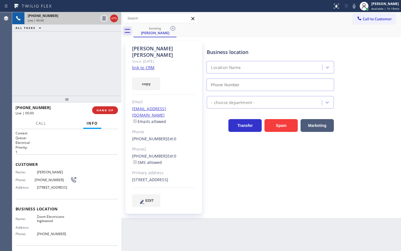
type input "(424) 392-7301"
click at [66, 61] on div "+13108493764 Live | 00:30 ALL TASKS ALL TASKS ACTIVE TASKS TASKS IN WRAP UP" at bounding box center [66, 53] width 109 height 83
click at [66, 61] on div "+13108493764 Live | 00:31 ALL TASKS ALL TASKS ACTIVE TASKS TASKS IN WRAP UP" at bounding box center [66, 53] width 109 height 83
click at [68, 125] on div "Call Info" at bounding box center [67, 123] width 103 height 11
click at [51, 78] on div "+13108493764 Live | 00:34 ALL TASKS ALL TASKS ACTIVE TASKS TASKS IN WRAP UP" at bounding box center [66, 53] width 109 height 83
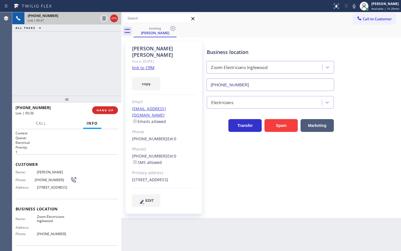
click at [56, 80] on div "+13108493764 Live | 00:37 ALL TASKS ALL TASKS ACTIVE TASKS TASKS IN WRAP UP" at bounding box center [66, 53] width 109 height 83
click at [149, 65] on link "link to CRM" at bounding box center [143, 68] width 23 height 6
click at [62, 38] on div "+13108493764 Live | 00:53 ALL TASKS ALL TASKS ACTIVE TASKS TASKS IN WRAP UP" at bounding box center [66, 53] width 109 height 83
click at [84, 66] on div "+13108493764 Live | 00:54 ALL TASKS ALL TASKS ACTIVE TASKS TASKS IN WRAP UP" at bounding box center [66, 53] width 109 height 83
click at [114, 79] on div "+13108493764 Live | 00:55 ALL TASKS ALL TASKS ACTIVE TASKS TASKS IN WRAP UP" at bounding box center [66, 53] width 109 height 83
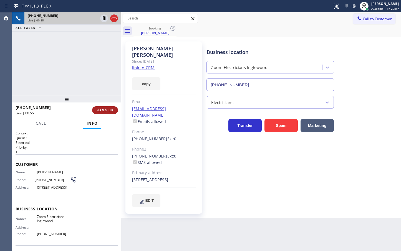
click at [106, 109] on span "HANG UP" at bounding box center [105, 110] width 17 height 4
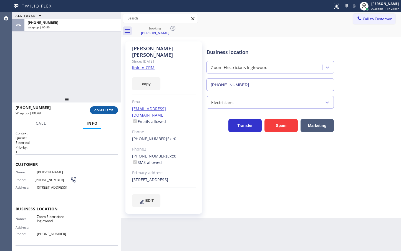
click at [101, 110] on span "COMPLETE" at bounding box center [103, 110] width 19 height 4
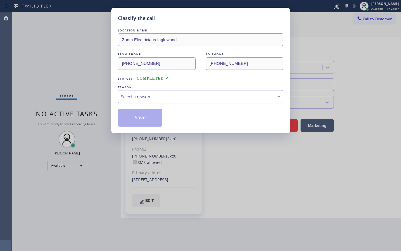
click at [141, 96] on div "Select a reason" at bounding box center [200, 96] width 159 height 6
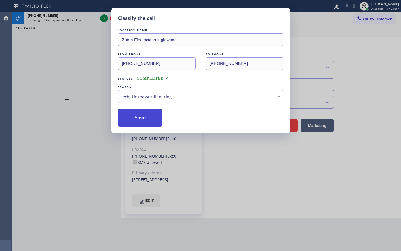
click at [147, 109] on button "Save" at bounding box center [140, 118] width 45 height 18
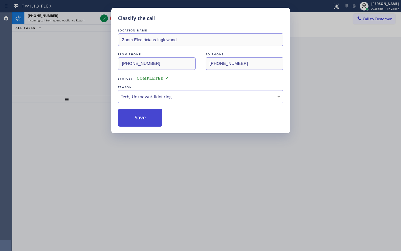
click at [147, 109] on button "Save" at bounding box center [140, 118] width 45 height 18
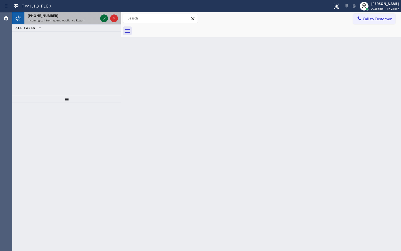
click at [104, 15] on button at bounding box center [104, 18] width 8 height 8
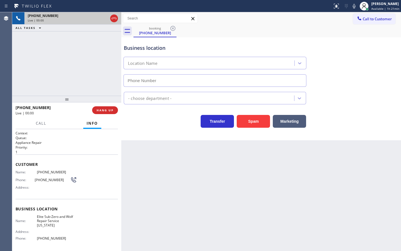
type input "(917) 920-9568"
click at [41, 122] on span "Call" at bounding box center [41, 123] width 11 height 5
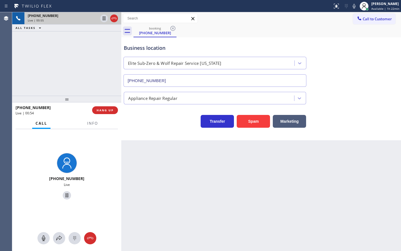
click at [79, 52] on div "+19083995069 Live | 00:55 ALL TASKS ALL TASKS ACTIVE TASKS TASKS IN WRAP UP" at bounding box center [66, 53] width 109 height 83
click at [102, 19] on icon at bounding box center [104, 18] width 7 height 7
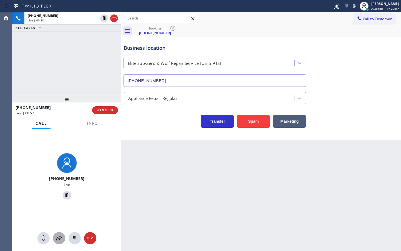
click at [57, 238] on icon at bounding box center [59, 237] width 7 height 7
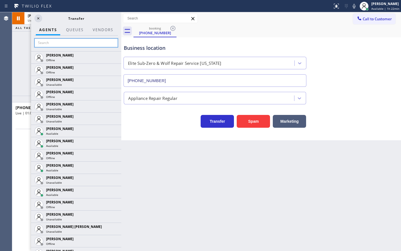
click at [60, 47] on input "text" at bounding box center [76, 42] width 84 height 9
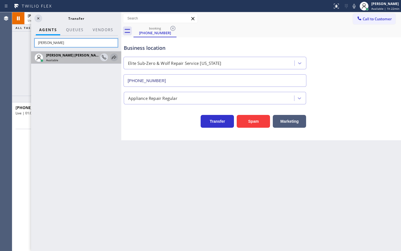
type input "[PERSON_NAME]"
click at [111, 59] on icon at bounding box center [114, 57] width 7 height 7
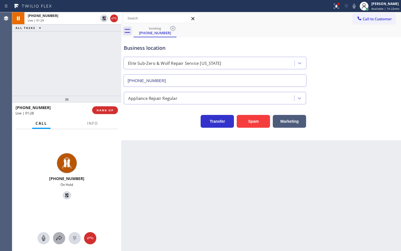
click at [57, 238] on icon at bounding box center [59, 237] width 6 height 5
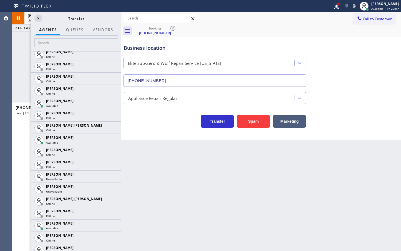
scroll to position [511, 0]
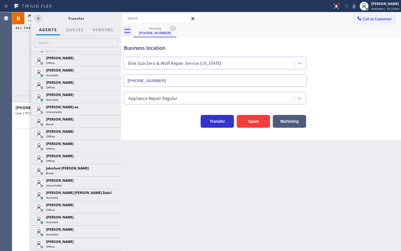
drag, startPoint x: 109, startPoint y: 231, endPoint x: 69, endPoint y: 125, distance: 113.1
click at [0, 0] on icon at bounding box center [0, 0] width 0 height 0
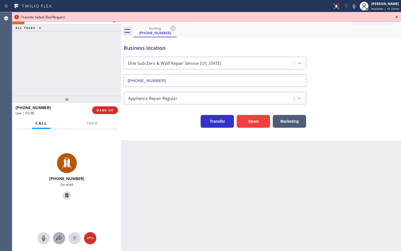
click at [60, 239] on icon at bounding box center [59, 237] width 6 height 5
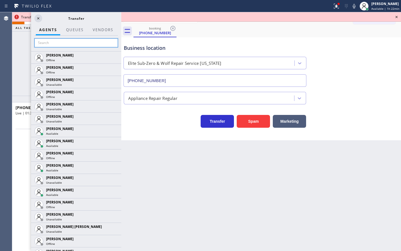
click at [46, 42] on input "text" at bounding box center [76, 42] width 84 height 9
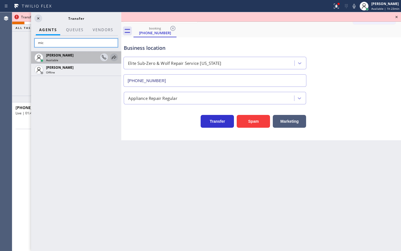
type input "mic"
click at [111, 57] on icon at bounding box center [114, 57] width 7 height 7
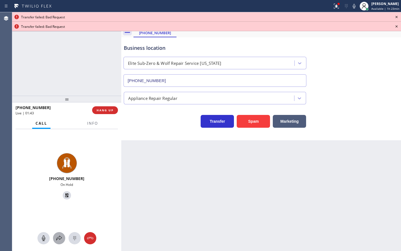
click at [59, 233] on button at bounding box center [59, 238] width 12 height 12
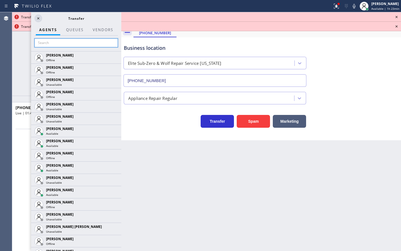
click at [51, 47] on input "text" at bounding box center [76, 42] width 84 height 9
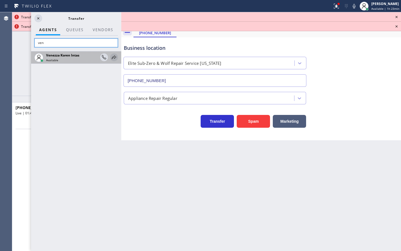
type input "ven"
click at [115, 57] on icon at bounding box center [114, 57] width 7 height 7
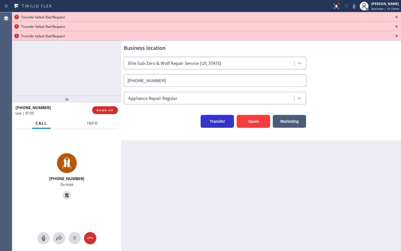
click at [100, 124] on button "Info" at bounding box center [93, 123] width 18 height 11
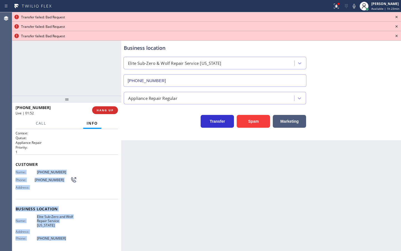
drag, startPoint x: 13, startPoint y: 171, endPoint x: 76, endPoint y: 233, distance: 88.8
click at [76, 233] on div "Context Queue: Appliance Repair Priority: 1 Customer Name: (908) 399-5069 Phone…" at bounding box center [66, 190] width 109 height 122
copy div "Name: (908) 399-5069 Phone: (908) 399-5069 Address: Business location Name: Eli…"
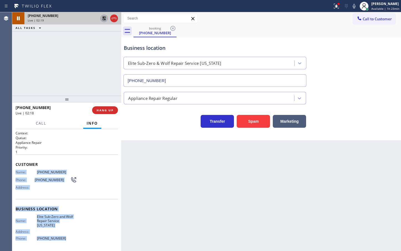
click at [106, 19] on icon at bounding box center [104, 18] width 7 height 7
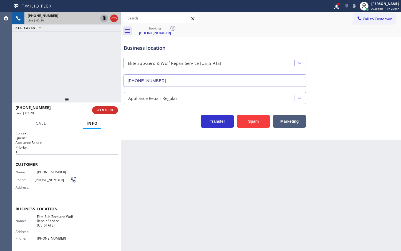
click at [66, 55] on div "+19083995069 Live | 02:20 ALL TASKS ALL TASKS ACTIVE TASKS TASKS IN WRAP UP" at bounding box center [66, 53] width 109 height 83
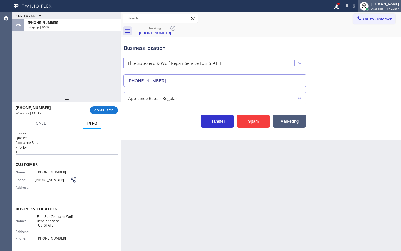
click at [377, 3] on div "[PERSON_NAME]" at bounding box center [386, 3] width 28 height 5
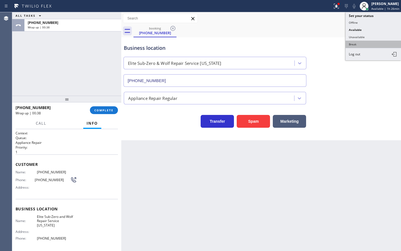
click at [360, 44] on button "Break" at bounding box center [374, 44] width 56 height 7
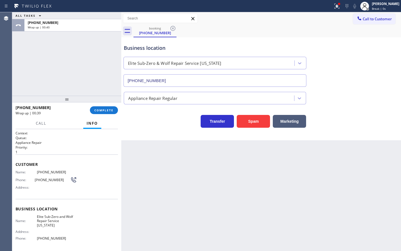
drag, startPoint x: 103, startPoint y: 108, endPoint x: 107, endPoint y: 105, distance: 5.0
click at [103, 108] on button "COMPLETE" at bounding box center [104, 110] width 28 height 8
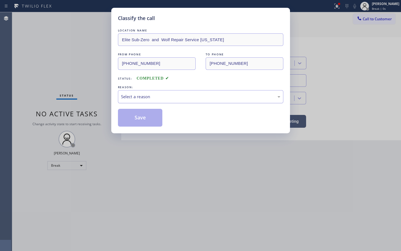
click at [150, 97] on div "Select a reason" at bounding box center [200, 96] width 159 height 6
click at [143, 119] on button "Save" at bounding box center [140, 118] width 45 height 18
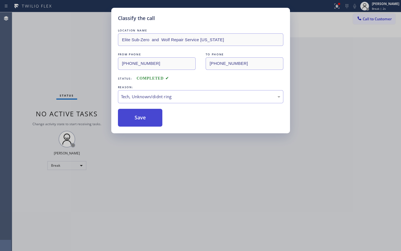
click at [143, 119] on button "Save" at bounding box center [140, 118] width 45 height 18
click at [144, 119] on button "Save" at bounding box center [140, 118] width 45 height 18
